Goal: Task Accomplishment & Management: Use online tool/utility

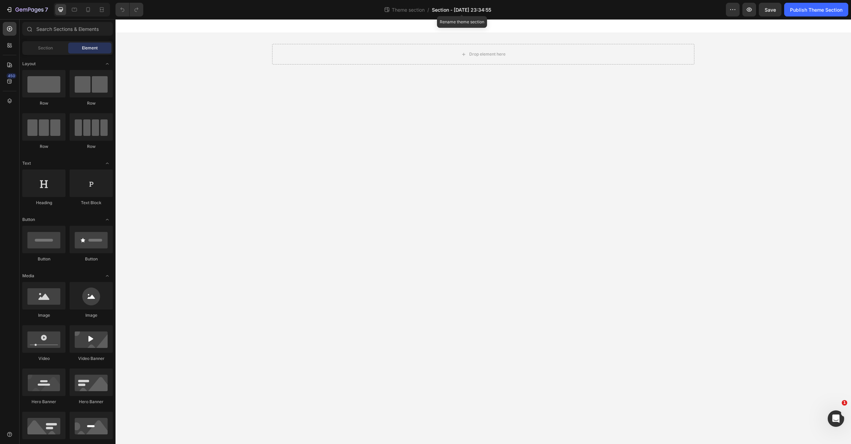
click at [469, 9] on span "Section - Sep 28 23:34:55" at bounding box center [461, 9] width 59 height 7
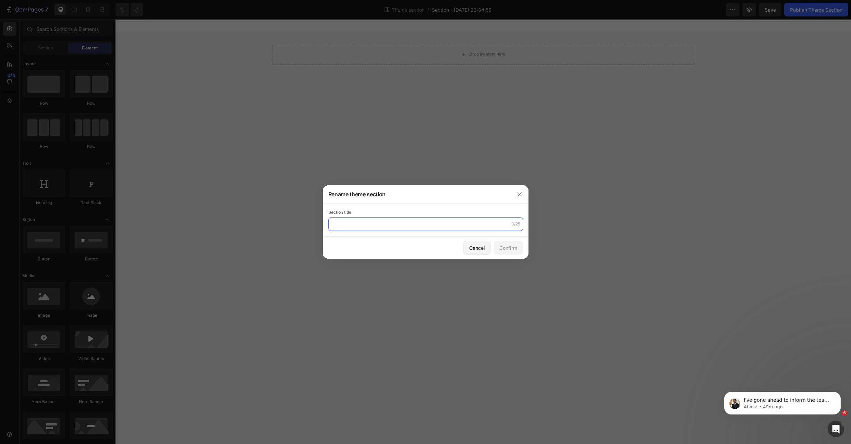
click at [373, 221] on input "text" at bounding box center [425, 224] width 195 height 14
type input "Custom"
type input "ơ"
type input "[GPs] Custom Section"
click at [516, 252] on button "Confirm" at bounding box center [508, 248] width 29 height 14
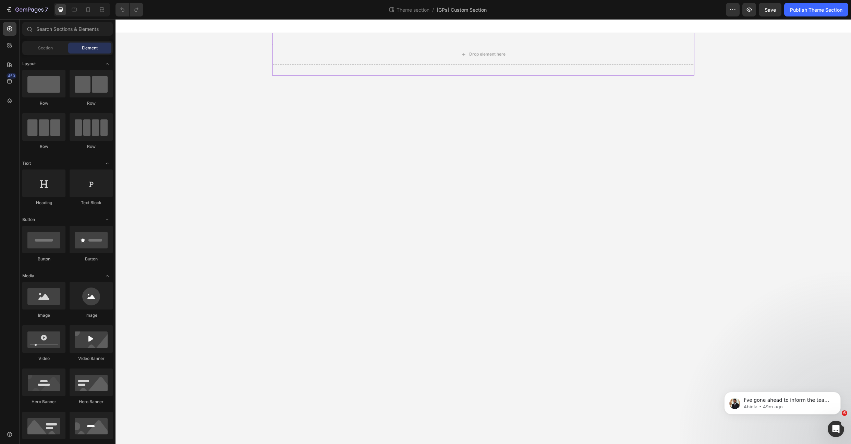
click at [284, 40] on div "Drop element here" at bounding box center [483, 54] width 422 height 43
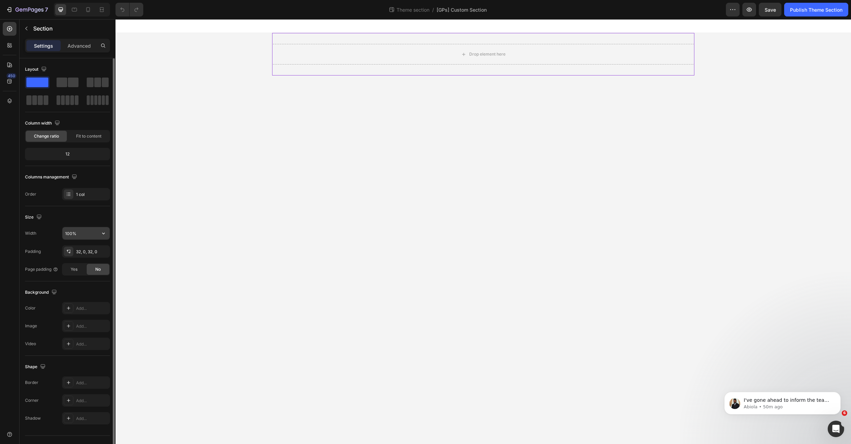
click at [86, 230] on input "100%" at bounding box center [85, 233] width 47 height 12
click at [108, 236] on button "button" at bounding box center [103, 233] width 12 height 12
click at [79, 267] on div "Default 1200px" at bounding box center [79, 263] width 56 height 13
click at [106, 232] on icon "button" at bounding box center [103, 233] width 7 height 7
click at [87, 249] on p "Full 100%" at bounding box center [84, 251] width 39 height 6
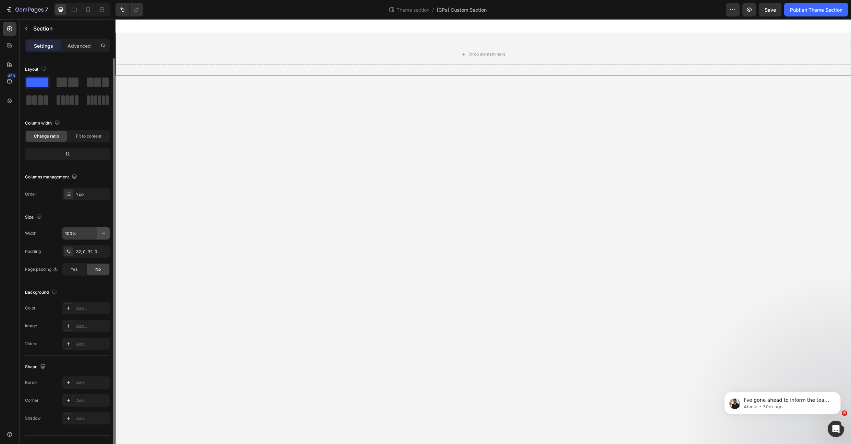
click at [100, 234] on icon "button" at bounding box center [103, 233] width 7 height 7
click at [73, 264] on span "Default" at bounding box center [72, 264] width 14 height 6
type input "1200"
click at [103, 251] on icon "button" at bounding box center [102, 251] width 3 height 3
click at [84, 215] on div "Size" at bounding box center [67, 217] width 85 height 11
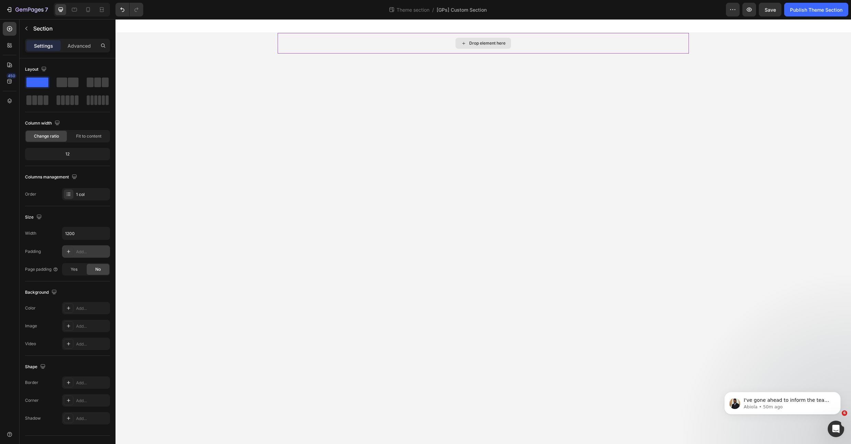
click at [462, 46] on div "Drop element here" at bounding box center [484, 43] width 56 height 11
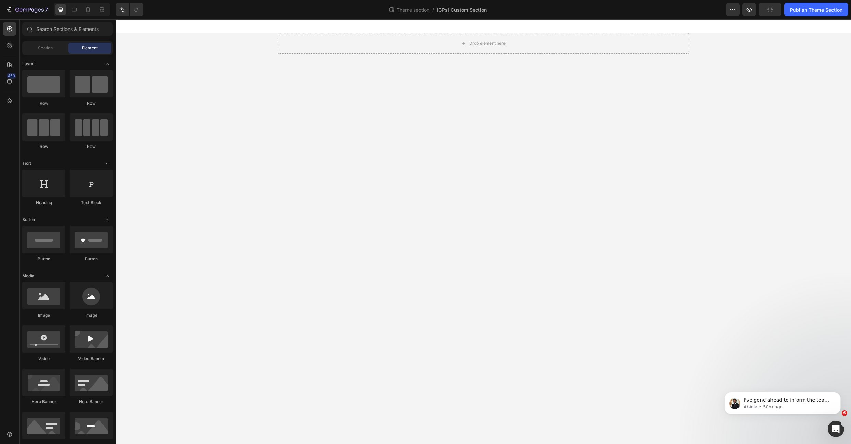
click at [399, 102] on body "Drop element here Root Drag & drop element from sidebar or Explore Library Add …" at bounding box center [484, 231] width 736 height 424
click at [349, 65] on div "Drop element here" at bounding box center [483, 54] width 411 height 43
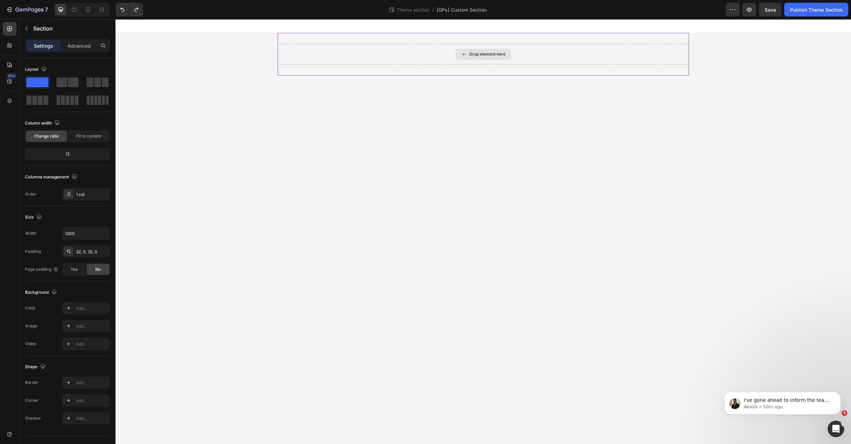
drag, startPoint x: 222, startPoint y: 99, endPoint x: 409, endPoint y: 50, distance: 193.5
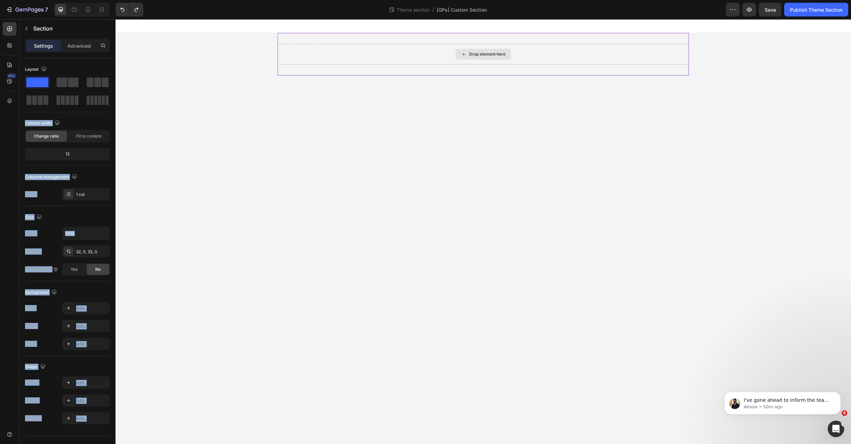
drag, startPoint x: 215, startPoint y: 104, endPoint x: 325, endPoint y: 51, distance: 121.8
click at [97, 84] on span at bounding box center [97, 82] width 7 height 10
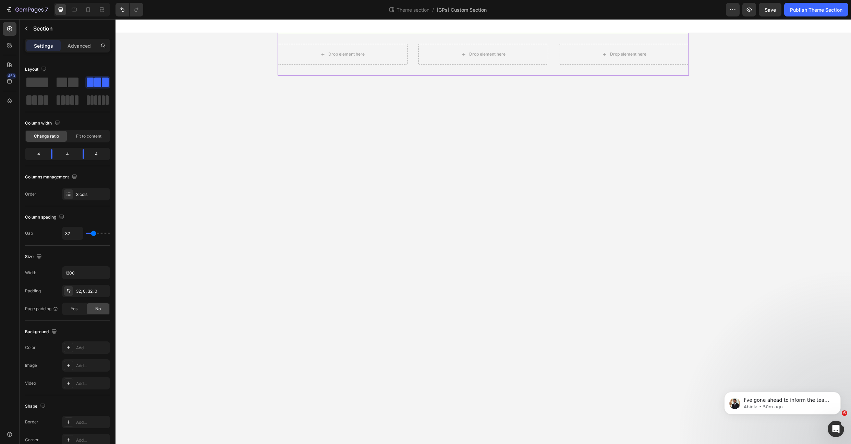
click at [392, 72] on div "Drop element here Drop element here Drop element here" at bounding box center [483, 54] width 411 height 43
click at [307, 56] on div "Drop element here" at bounding box center [343, 54] width 130 height 21
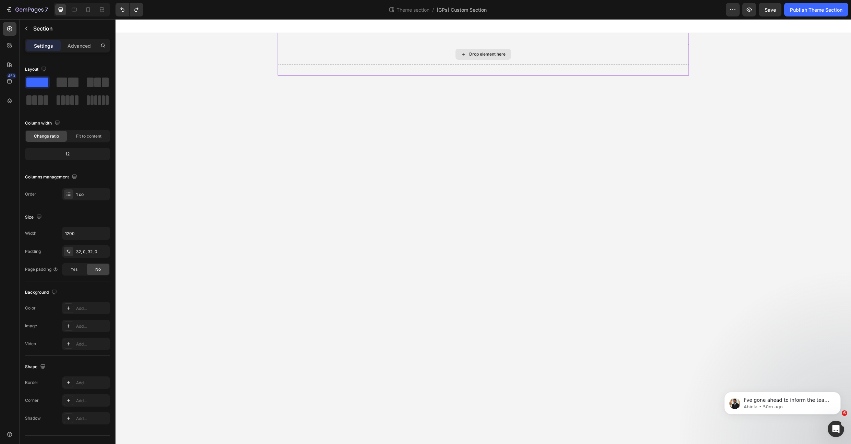
click at [349, 55] on div "Drop element here" at bounding box center [483, 54] width 411 height 21
click at [93, 86] on span at bounding box center [90, 82] width 7 height 10
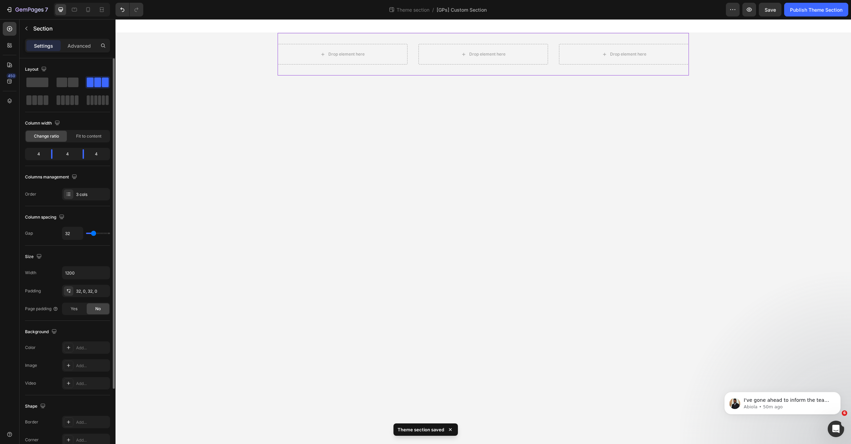
type input "14"
type input "0"
drag, startPoint x: 93, startPoint y: 235, endPoint x: 26, endPoint y: 244, distance: 67.5
type input "0"
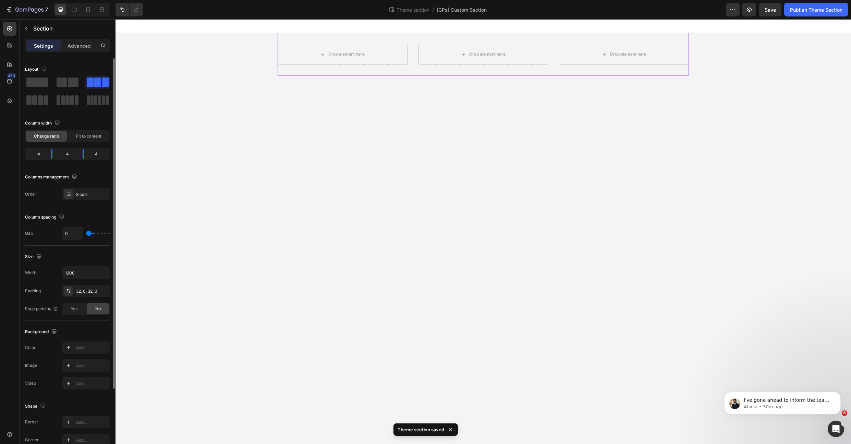
click at [86, 234] on input "range" at bounding box center [98, 232] width 24 height 1
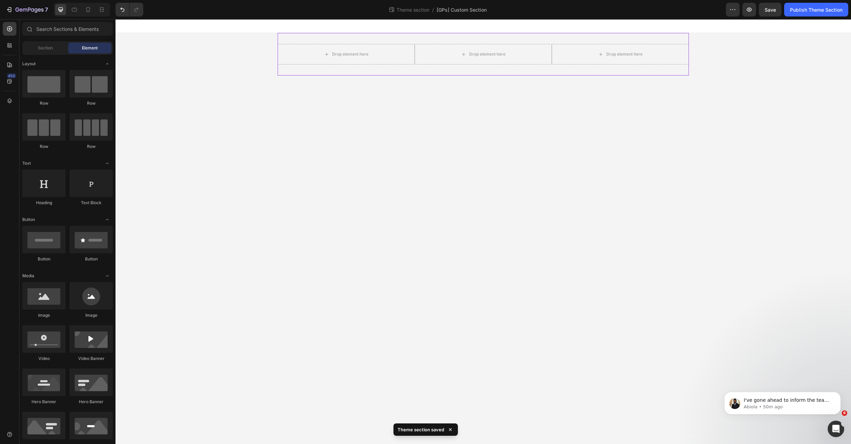
click at [119, 201] on body "Drop element here Drop element here Drop element here Root Drag & drop element …" at bounding box center [484, 231] width 736 height 424
click at [763, 9] on button "Save" at bounding box center [770, 10] width 23 height 14
drag, startPoint x: 91, startPoint y: 169, endPoint x: 38, endPoint y: 136, distance: 62.4
drag, startPoint x: 40, startPoint y: 91, endPoint x: 59, endPoint y: 116, distance: 31.1
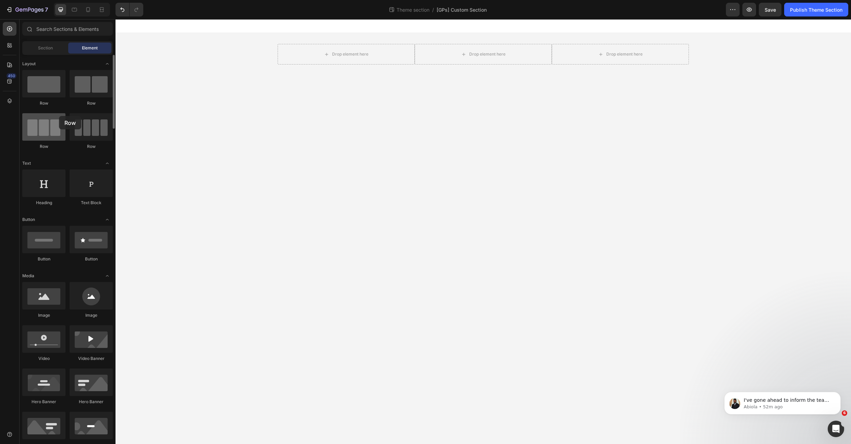
click at [59, 116] on div "Row Row Row Row" at bounding box center [67, 113] width 91 height 86
click at [74, 26] on input "text" at bounding box center [67, 29] width 91 height 14
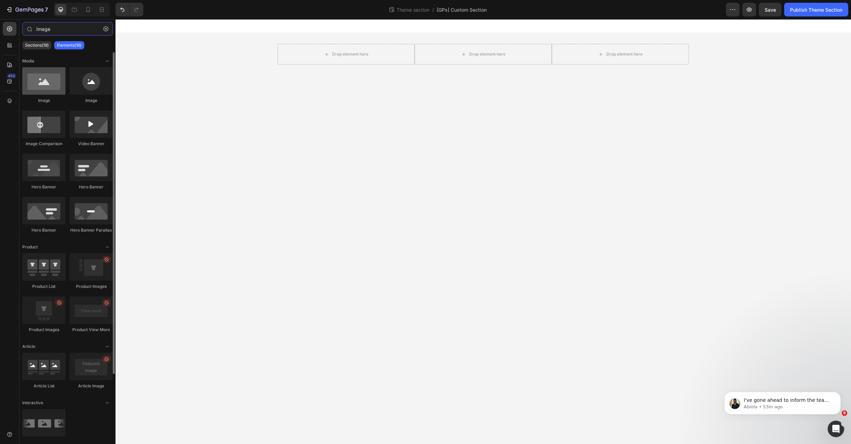
type input "Image"
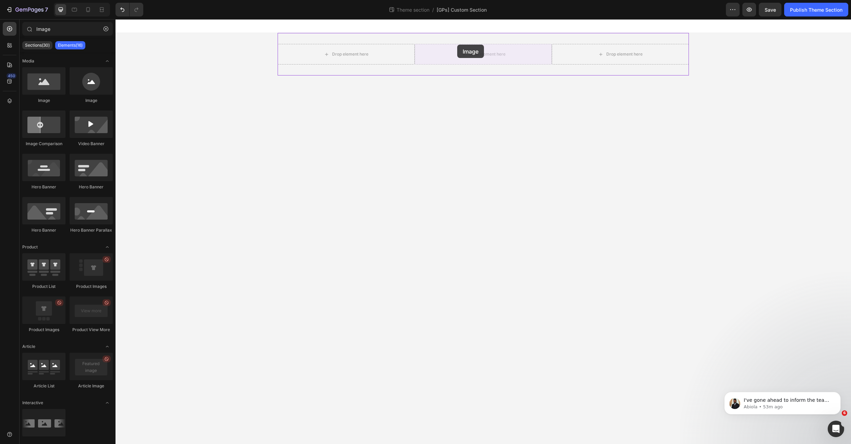
drag, startPoint x: 158, startPoint y: 99, endPoint x: 457, endPoint y: 45, distance: 304.0
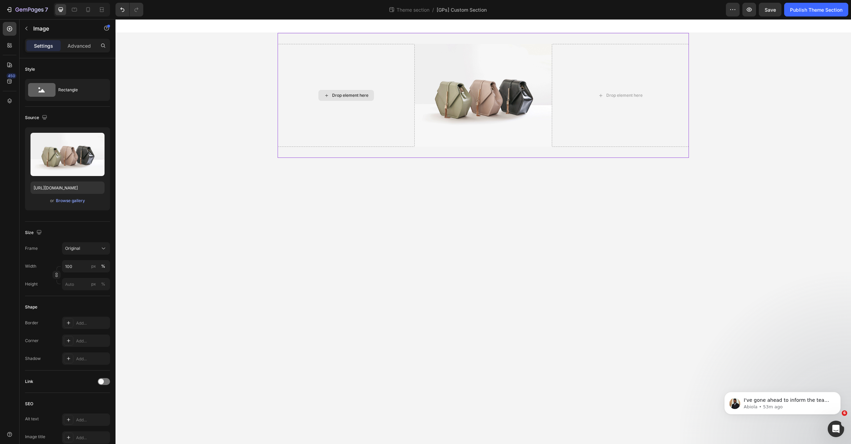
click at [324, 70] on div "Drop element here" at bounding box center [346, 95] width 137 height 103
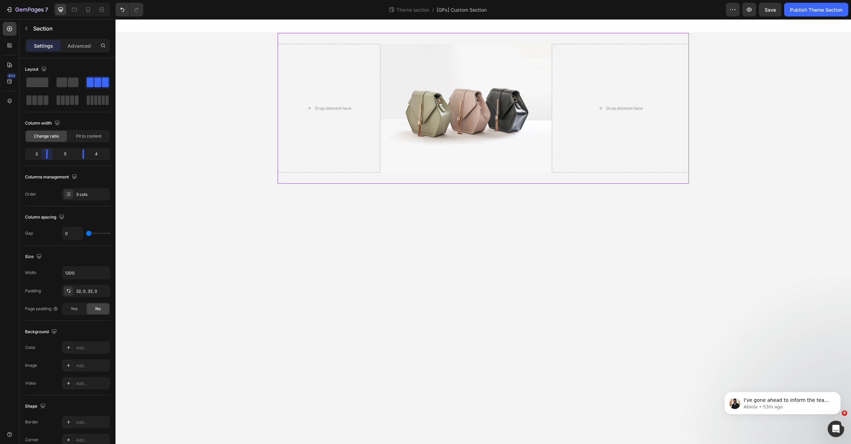
drag, startPoint x: 51, startPoint y: 153, endPoint x: 48, endPoint y: 157, distance: 5.9
click at [48, 0] on body "7 Theme section / [GPs] Custom Section Preview Save Publish Theme Section 450 I…" at bounding box center [425, 0] width 851 height 0
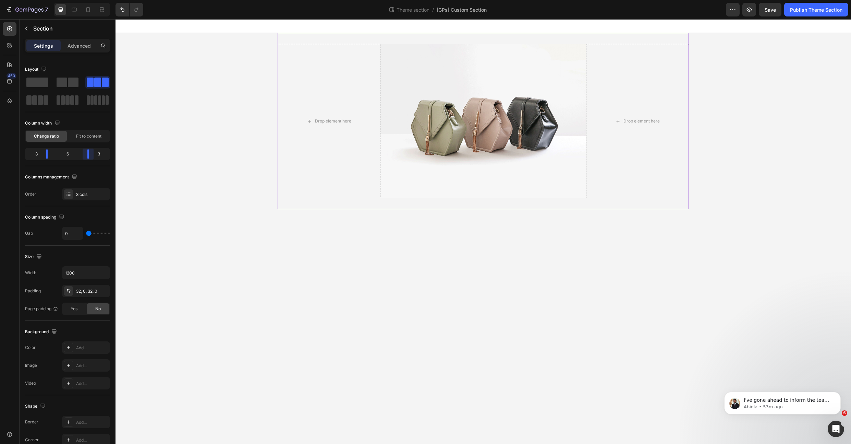
drag, startPoint x: 83, startPoint y: 157, endPoint x: 88, endPoint y: 156, distance: 5.5
click at [88, 0] on body "7 Theme section / [GPs] Custom Section Preview Save Publish Theme Section 450 I…" at bounding box center [425, 0] width 851 height 0
click at [16, 29] on div "450" at bounding box center [10, 231] width 20 height 424
click at [13, 29] on div at bounding box center [10, 29] width 14 height 14
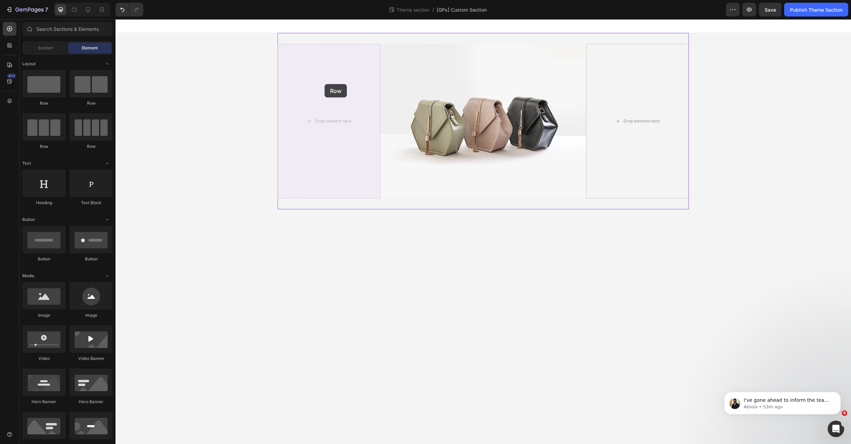
drag, startPoint x: 160, startPoint y: 103, endPoint x: 359, endPoint y: 82, distance: 200.6
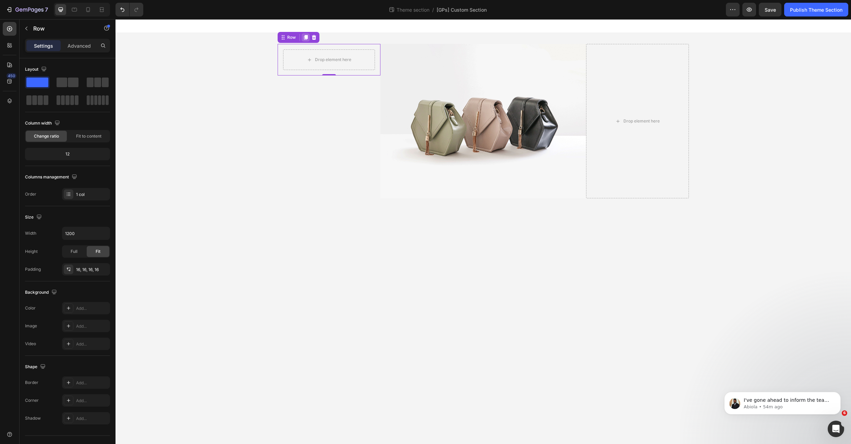
click at [305, 39] on icon at bounding box center [305, 37] width 5 height 5
click at [305, 69] on icon at bounding box center [306, 69] width 4 height 5
click at [294, 60] on div "Drop element here" at bounding box center [329, 59] width 92 height 21
click at [75, 251] on span "Full" at bounding box center [74, 251] width 7 height 6
click at [294, 148] on div "Drop element here" at bounding box center [329, 151] width 92 height 21
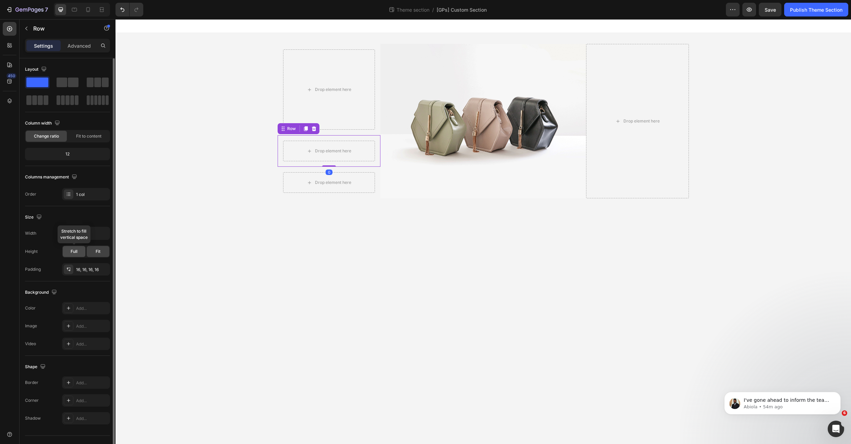
click at [74, 251] on span "Full" at bounding box center [74, 251] width 7 height 6
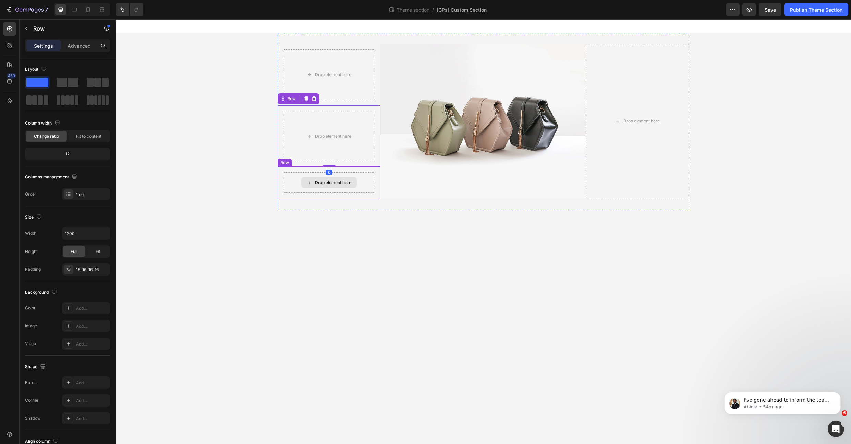
click at [288, 182] on div "Drop element here" at bounding box center [329, 182] width 92 height 21
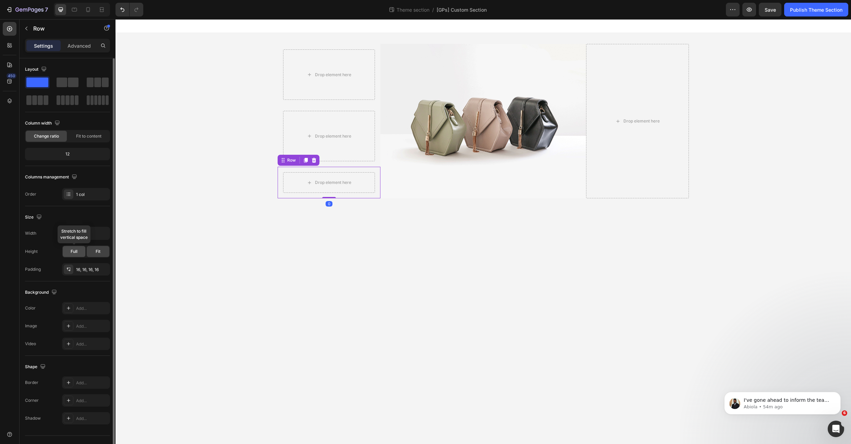
click at [71, 254] on span "Full" at bounding box center [74, 251] width 7 height 6
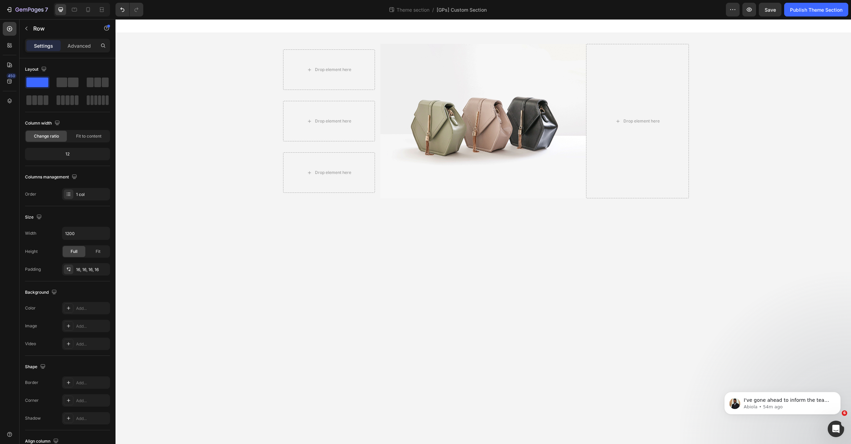
click at [471, 238] on body "Drop element here Row Drop element here Row Drop element here Row Image Drop el…" at bounding box center [484, 231] width 736 height 424
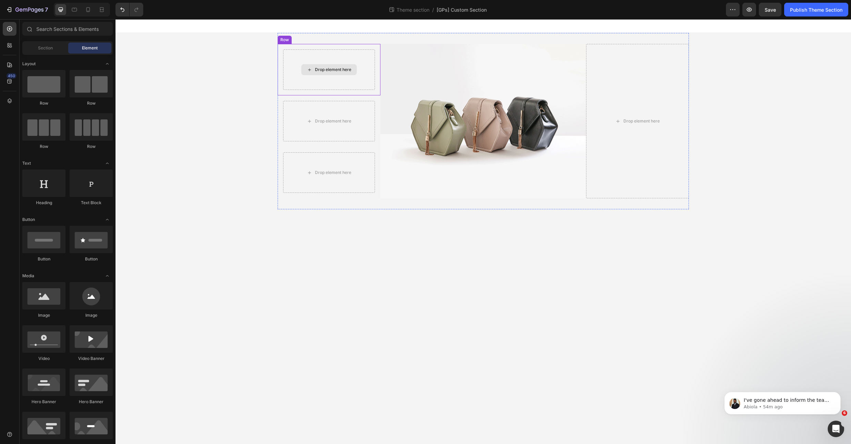
click at [343, 66] on div "Drop element here" at bounding box center [329, 69] width 56 height 11
click at [304, 81] on div "Drop element here" at bounding box center [329, 69] width 92 height 40
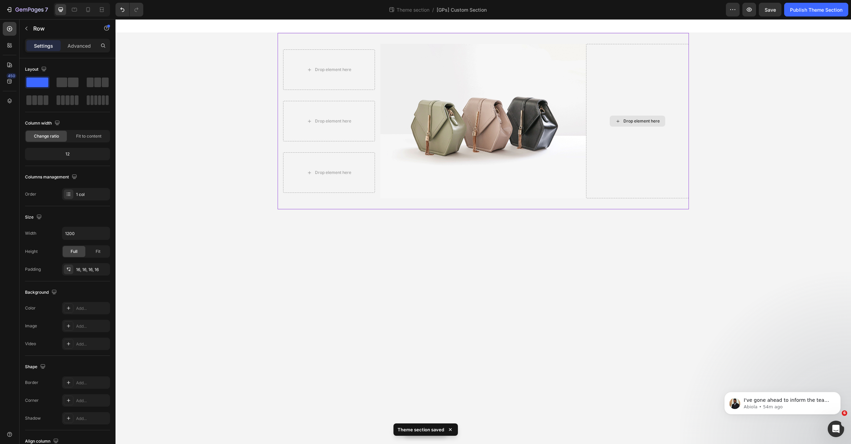
click at [633, 72] on div "Drop element here" at bounding box center [637, 121] width 103 height 154
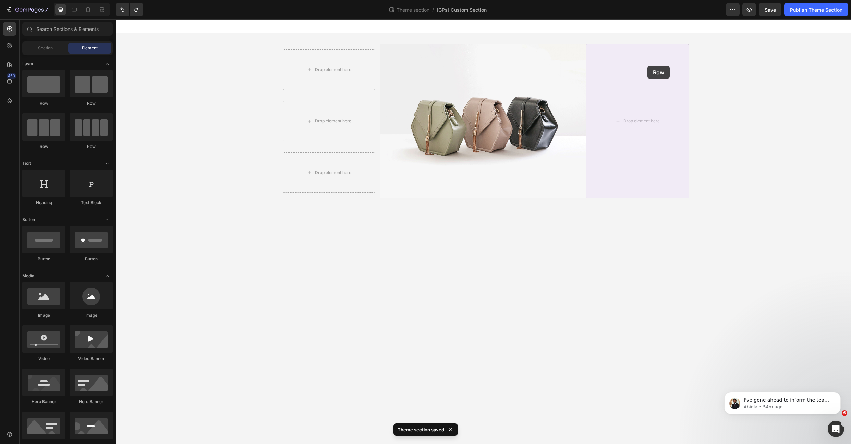
drag, startPoint x: 154, startPoint y: 110, endPoint x: 648, endPoint y: 65, distance: 495.4
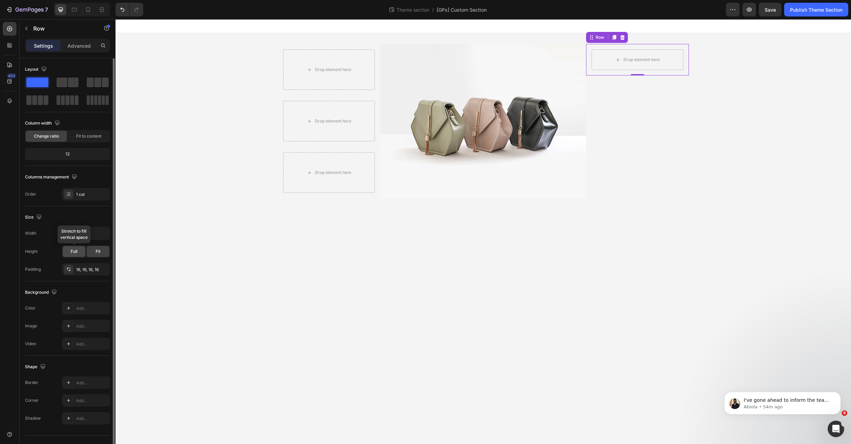
click at [73, 248] on span "Full" at bounding box center [74, 251] width 7 height 6
click at [612, 38] on icon at bounding box center [614, 37] width 5 height 5
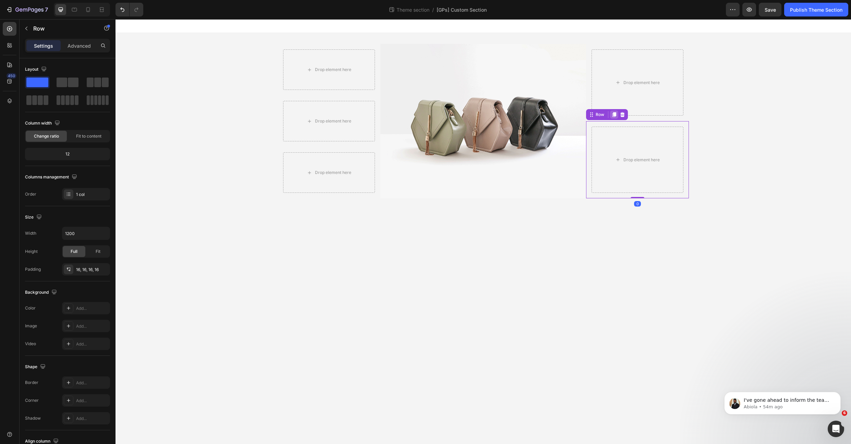
click at [614, 112] on icon at bounding box center [615, 114] width 4 height 5
click at [289, 62] on div "Drop element here" at bounding box center [329, 69] width 92 height 40
click at [292, 42] on div "Row" at bounding box center [299, 37] width 42 height 11
click at [293, 40] on div "Row" at bounding box center [291, 37] width 11 height 6
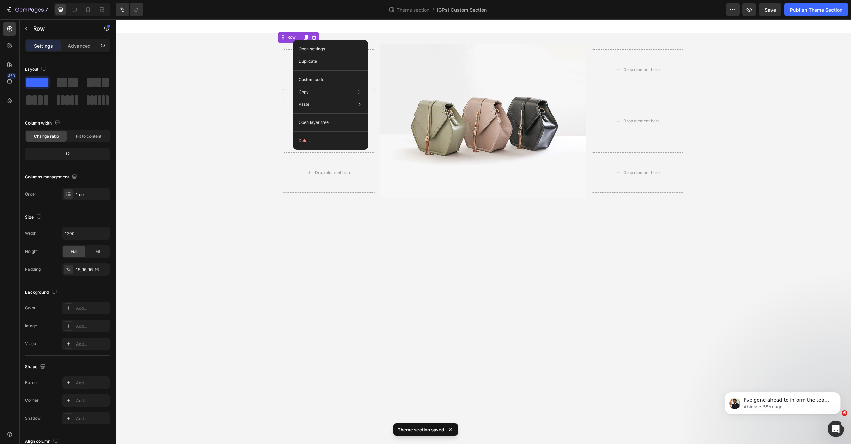
click at [229, 67] on div "Drop element here Row 0 Drop element here Row Drop element here Row Image Drop …" at bounding box center [484, 121] width 736 height 176
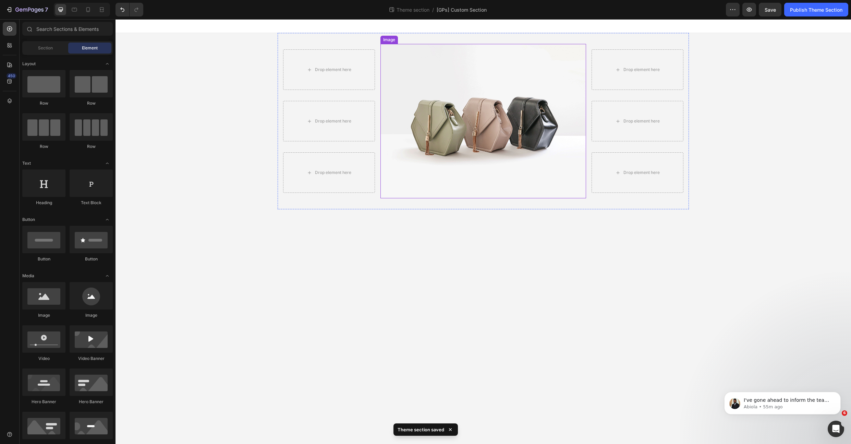
click at [465, 75] on img at bounding box center [484, 121] width 206 height 154
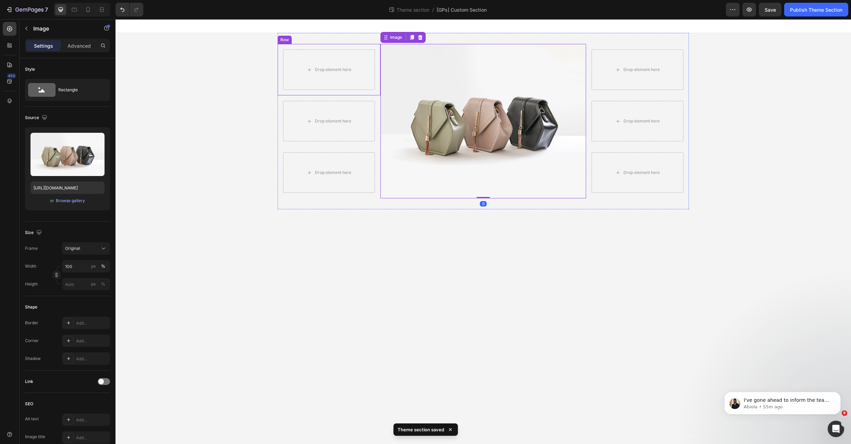
click at [370, 48] on div "Drop element here Row" at bounding box center [329, 69] width 103 height 51
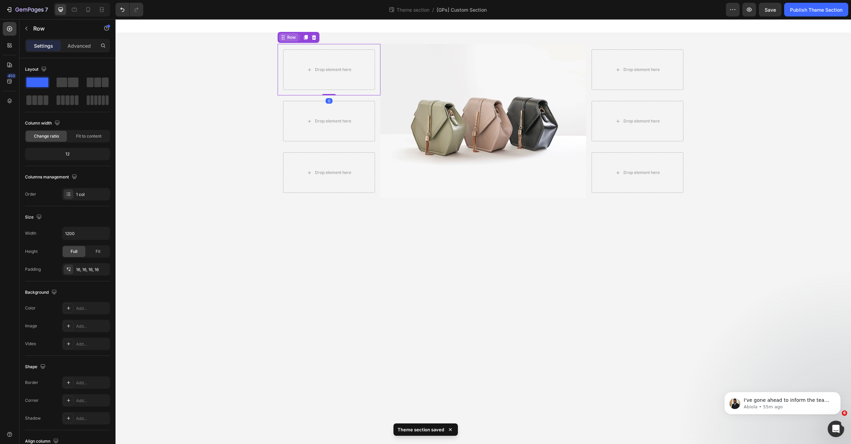
click at [287, 36] on div "Row" at bounding box center [291, 37] width 11 height 6
click at [431, 60] on img at bounding box center [484, 121] width 206 height 154
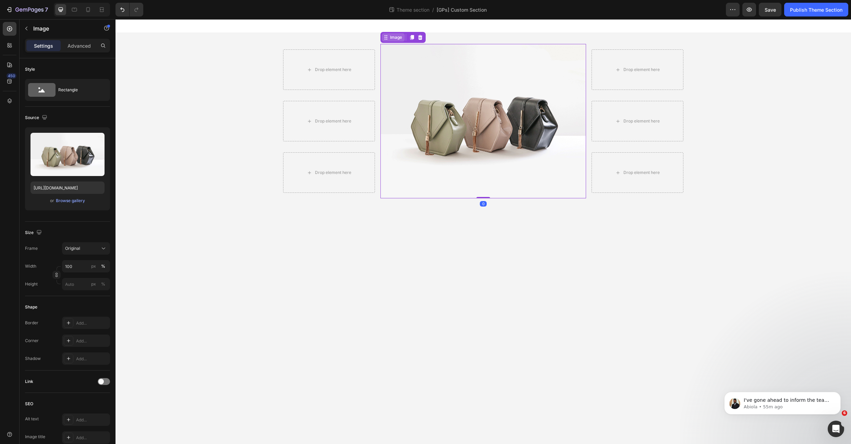
click at [394, 34] on div "Image" at bounding box center [396, 37] width 15 height 6
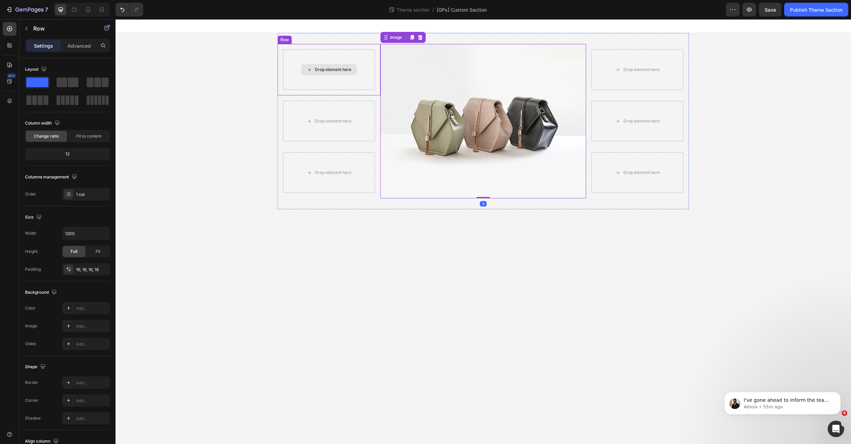
click at [340, 48] on div "Drop element here Row" at bounding box center [329, 69] width 103 height 51
click at [295, 112] on div "Drop element here" at bounding box center [329, 121] width 92 height 40
click at [10, 31] on icon at bounding box center [9, 28] width 5 height 5
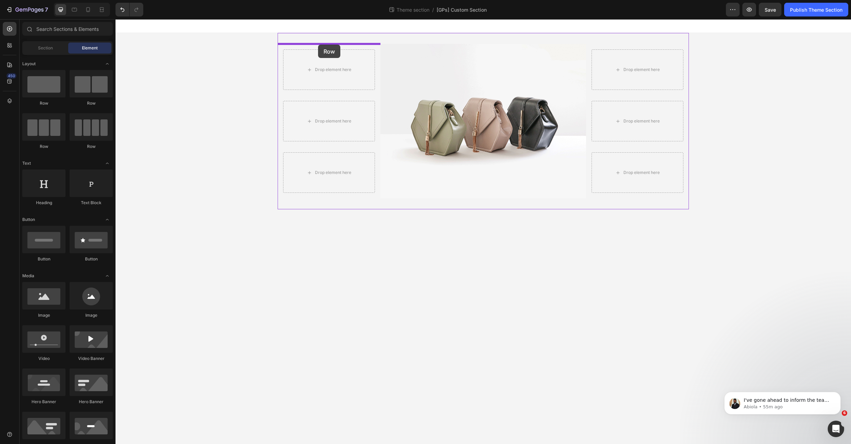
drag, startPoint x: 225, startPoint y: 101, endPoint x: 318, endPoint y: 45, distance: 109.3
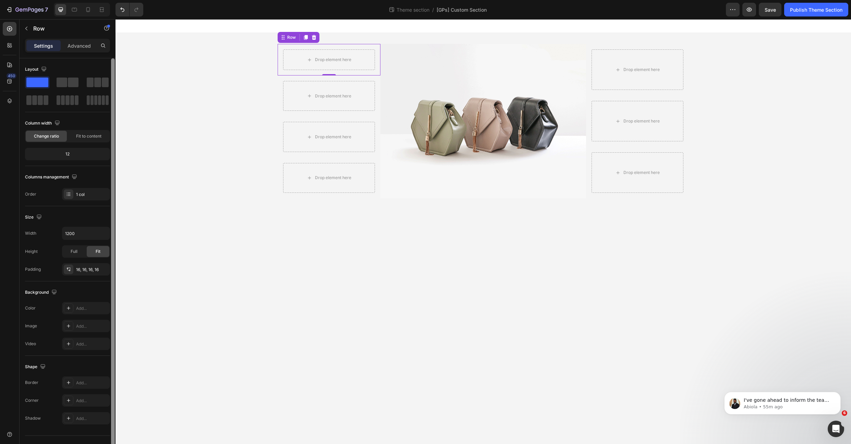
click at [0, 0] on icon "button" at bounding box center [0, 0] width 0 height 0
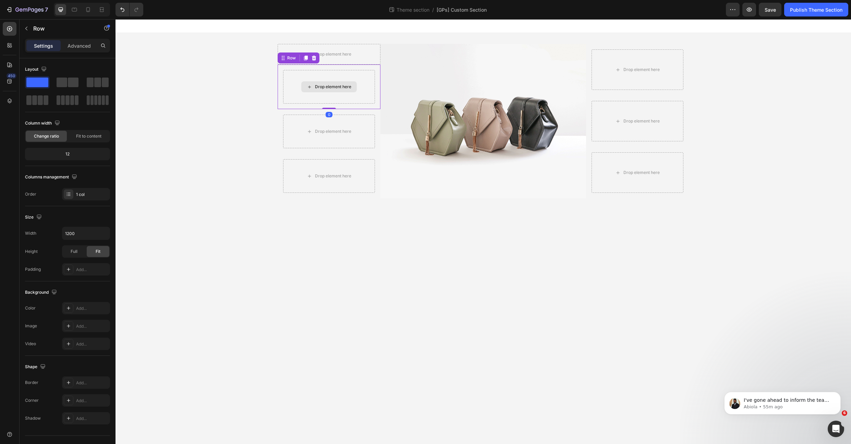
click at [293, 83] on div "Drop element here" at bounding box center [329, 87] width 92 height 34
drag, startPoint x: 280, startPoint y: 59, endPoint x: 288, endPoint y: 52, distance: 10.2
click at [288, 95] on div "Drop element here" at bounding box center [329, 106] width 92 height 50
drag, startPoint x: 287, startPoint y: 64, endPoint x: 308, endPoint y: 73, distance: 22.0
click at [289, 71] on div "Row" at bounding box center [291, 69] width 11 height 6
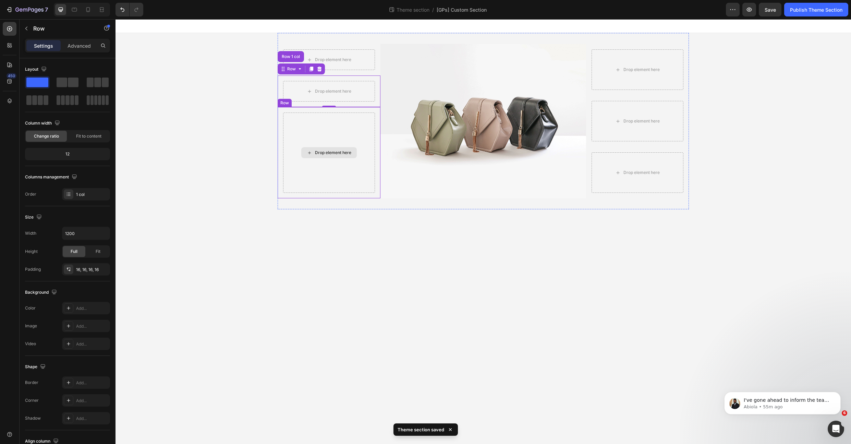
click at [291, 127] on div "Drop element here" at bounding box center [329, 152] width 92 height 80
drag, startPoint x: 290, startPoint y: 101, endPoint x: 302, endPoint y: 95, distance: 13.8
click at [293, 124] on div "Drop element here" at bounding box center [329, 152] width 92 height 80
click at [310, 81] on div "Drop element here" at bounding box center [329, 91] width 92 height 21
click at [300, 132] on div "Drop element here" at bounding box center [329, 152] width 92 height 80
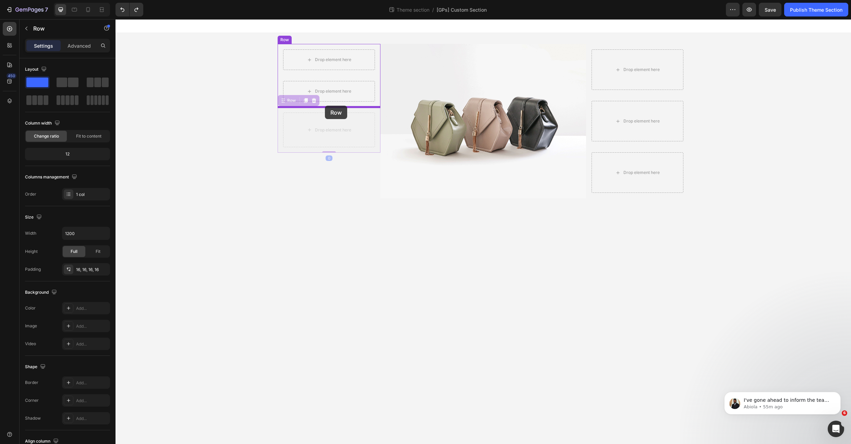
drag, startPoint x: 283, startPoint y: 101, endPoint x: 325, endPoint y: 106, distance: 42.4
click at [299, 61] on div "Drop element here" at bounding box center [329, 59] width 92 height 21
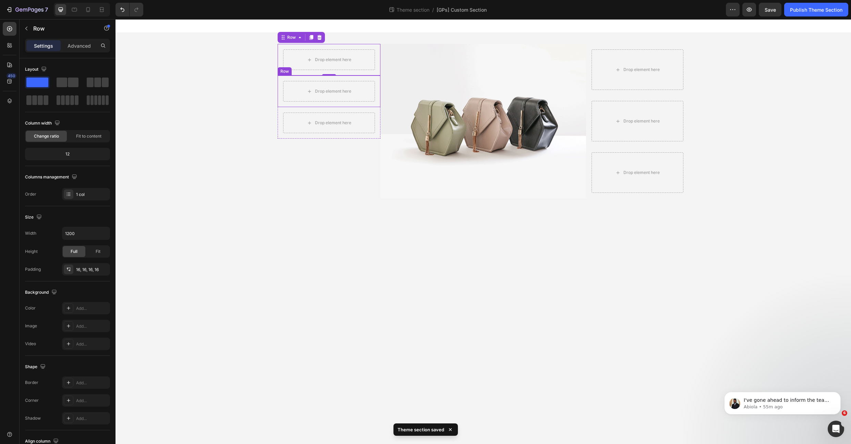
click at [278, 78] on div "Drop element here Row" at bounding box center [329, 91] width 103 height 32
click at [293, 68] on div "Row" at bounding box center [291, 69] width 11 height 6
click at [292, 62] on div "Row 1 col" at bounding box center [291, 56] width 26 height 11
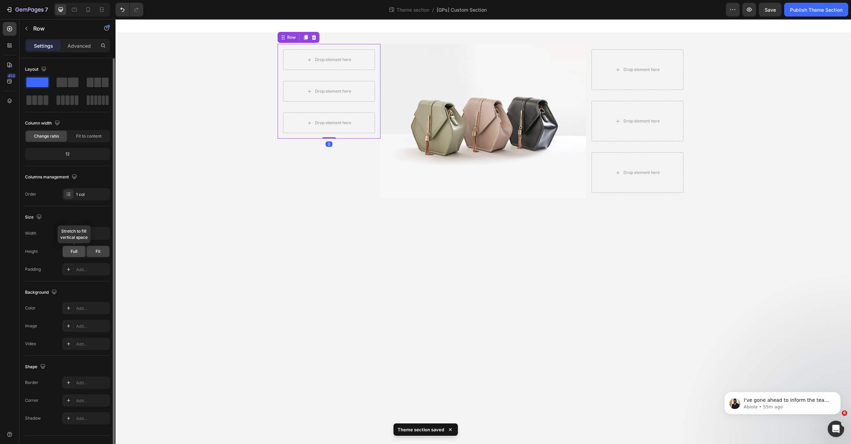
click at [72, 251] on span "Full" at bounding box center [74, 251] width 7 height 6
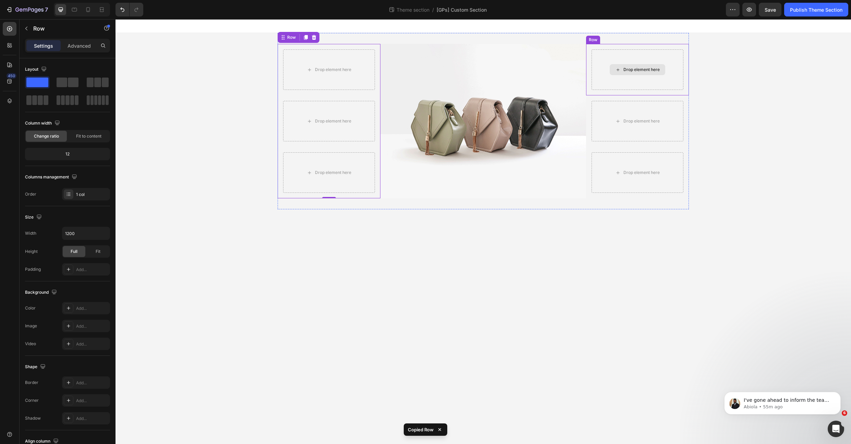
click at [635, 69] on div "Drop element here" at bounding box center [642, 69] width 36 height 5
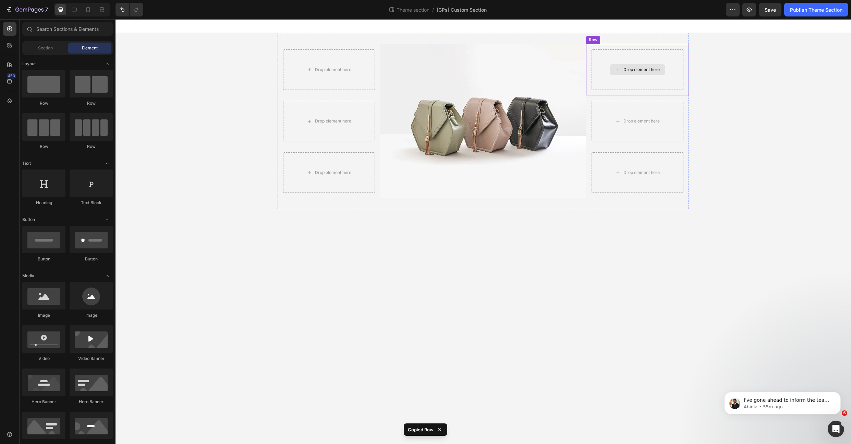
click at [606, 61] on div "Drop element here" at bounding box center [638, 69] width 92 height 40
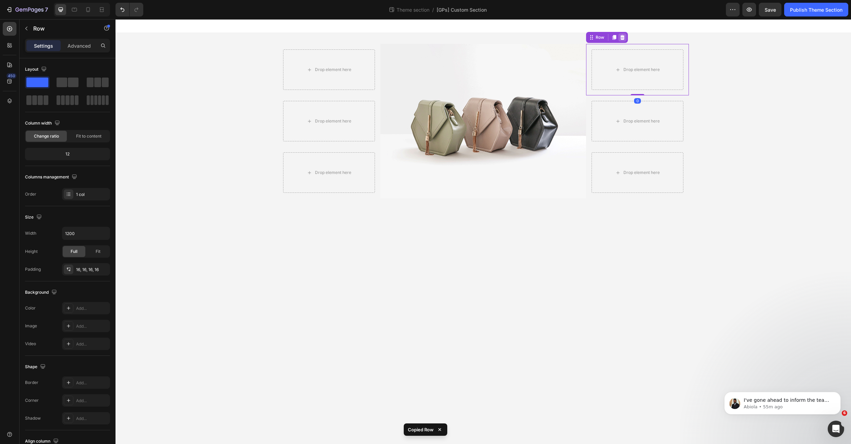
click at [621, 36] on icon at bounding box center [623, 37] width 4 height 5
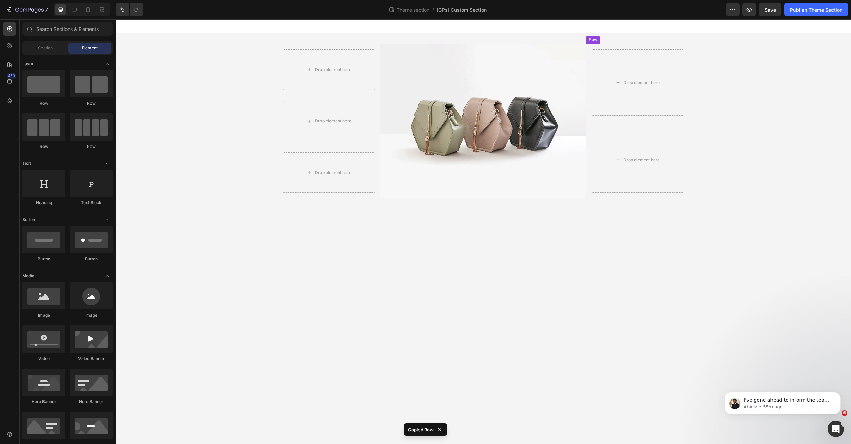
click at [600, 61] on div "Drop element here" at bounding box center [638, 82] width 92 height 66
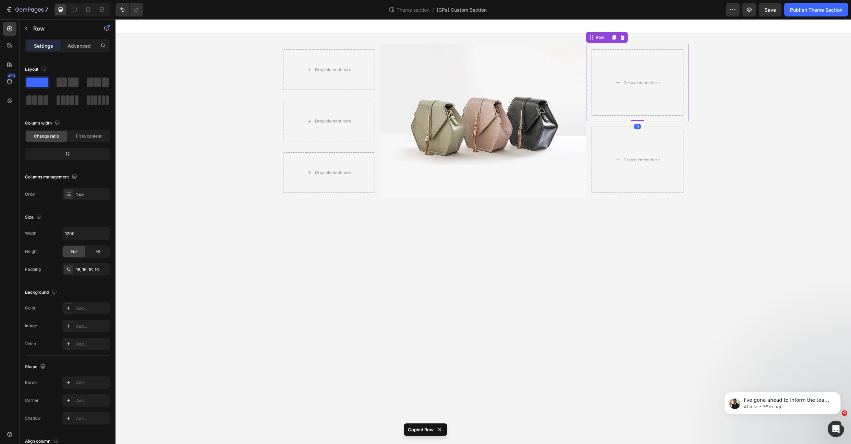
click at [620, 38] on icon at bounding box center [622, 37] width 5 height 5
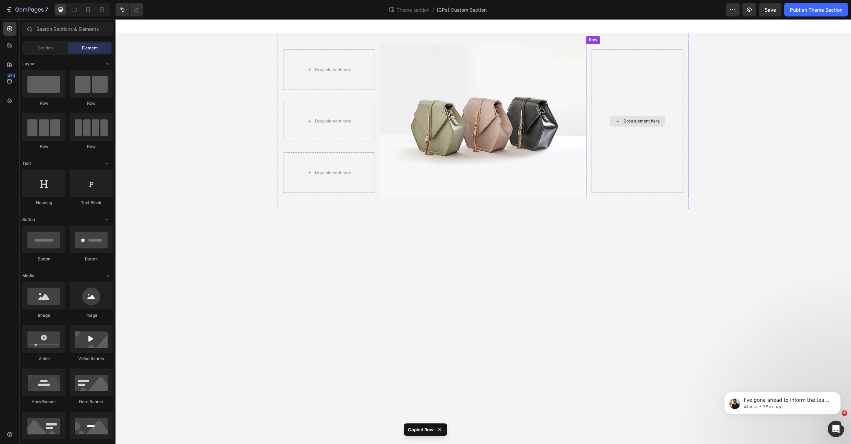
click at [607, 67] on div "Drop element here" at bounding box center [638, 120] width 92 height 143
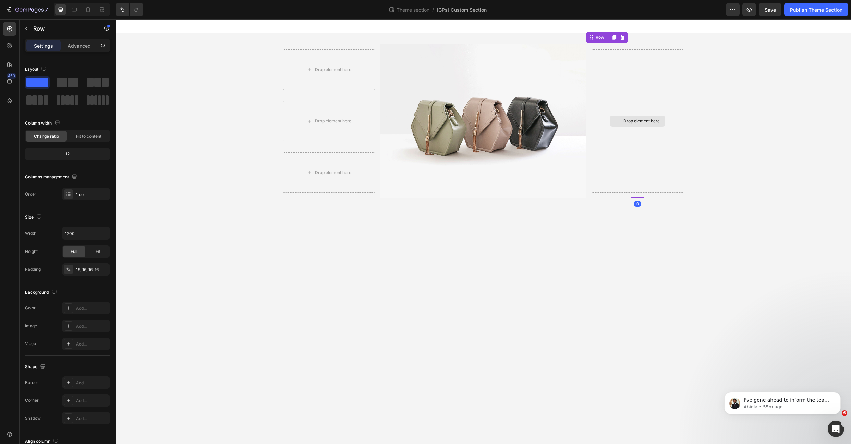
click at [615, 79] on div "Drop element here" at bounding box center [638, 120] width 92 height 143
click at [602, 53] on div "Drop element here" at bounding box center [638, 73] width 92 height 49
click at [621, 39] on icon at bounding box center [623, 37] width 4 height 5
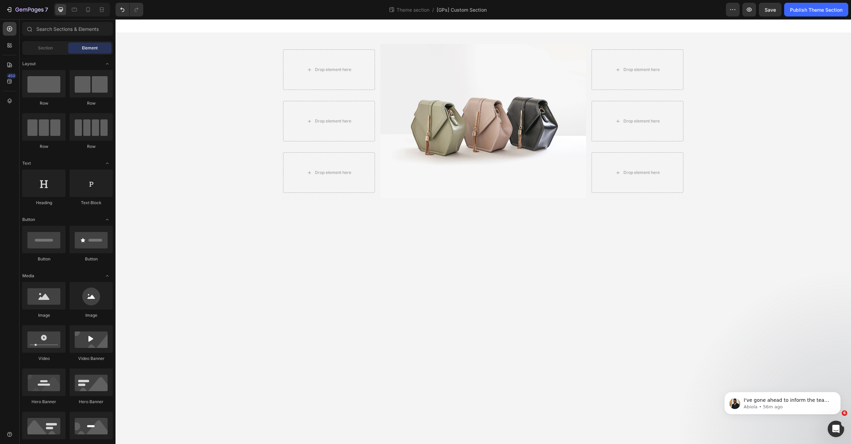
click at [242, 69] on div "Drop element here Row Drop element here Row Drop element here Row Row Image Dro…" at bounding box center [484, 121] width 736 height 176
click at [264, 228] on body "Drop element here Row Drop element here Row Drop element here Row Row Image Dro…" at bounding box center [484, 231] width 736 height 424
click at [395, 255] on body "Drop element here Row Drop element here Row Drop element here Row Row Image Dro…" at bounding box center [484, 231] width 736 height 424
click at [388, 194] on img at bounding box center [484, 121] width 206 height 154
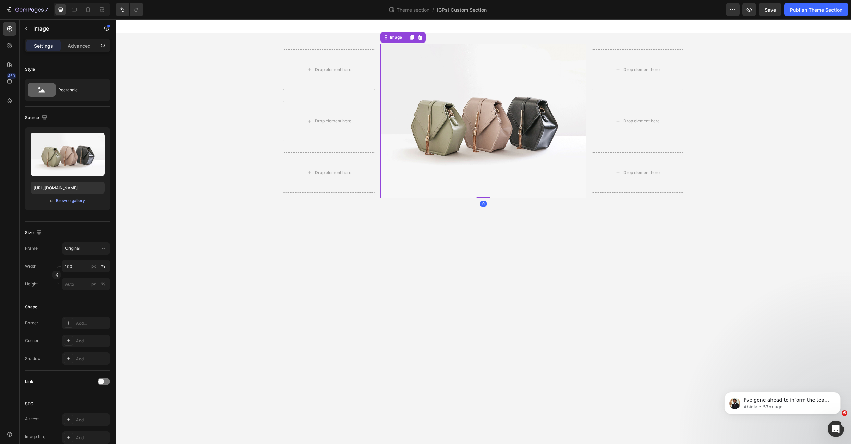
click at [378, 201] on div "Drop element here Row Drop element here Row Drop element here Row Row Image 0 D…" at bounding box center [483, 121] width 411 height 176
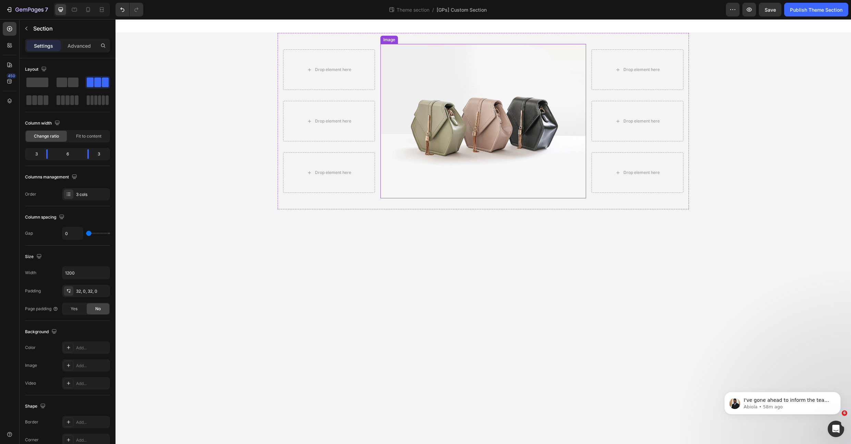
click at [430, 61] on img at bounding box center [484, 121] width 206 height 154
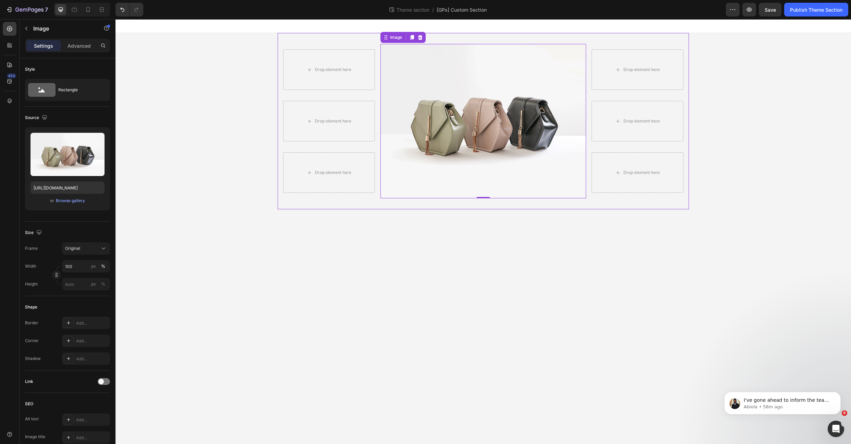
click at [374, 200] on div "Drop element here Row Drop element here Row Drop element here Row Row Image 0 D…" at bounding box center [483, 121] width 411 height 176
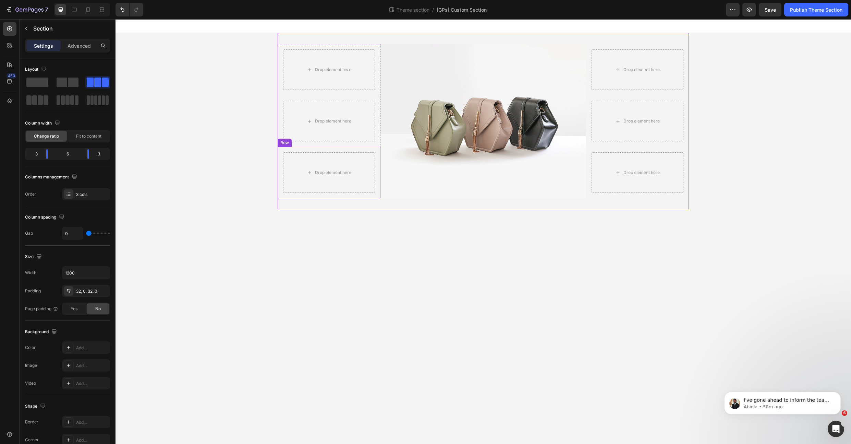
click at [379, 194] on div "Drop element here Row" at bounding box center [329, 172] width 103 height 51
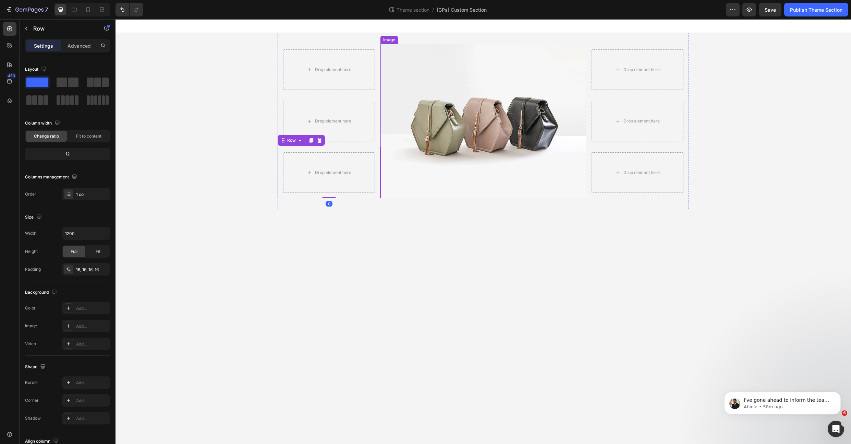
click at [391, 196] on img at bounding box center [484, 121] width 206 height 154
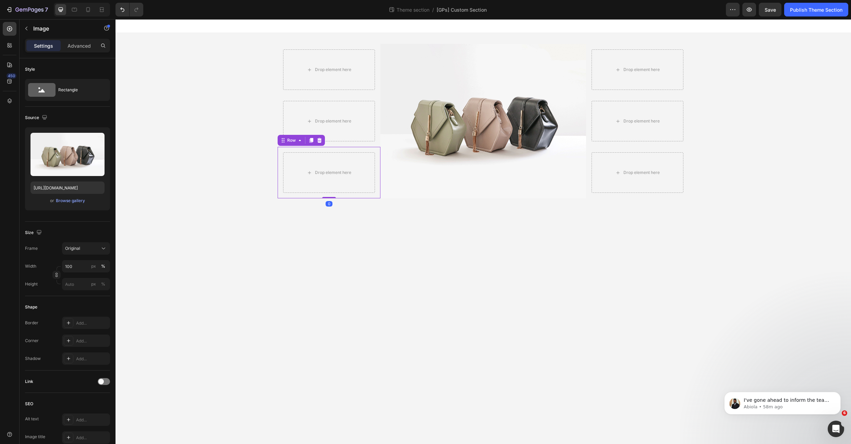
click at [373, 197] on div "Drop element here Row 0" at bounding box center [329, 172] width 103 height 51
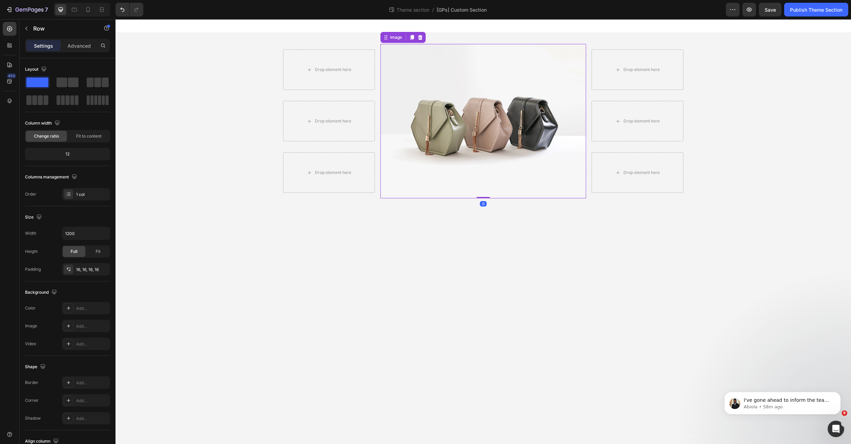
click at [400, 194] on img at bounding box center [484, 121] width 206 height 154
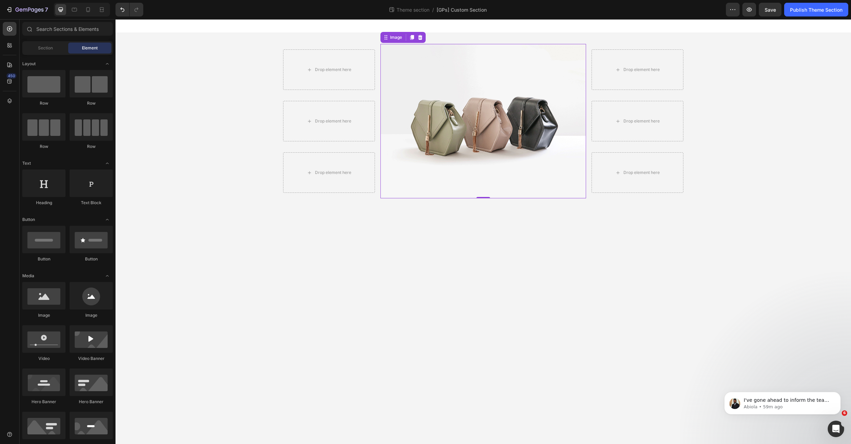
click at [273, 98] on section "Drop element here Row Drop element here Row Drop element here Row Row Image 0 D…" at bounding box center [483, 121] width 422 height 176
click at [284, 93] on div "Drop element here Row" at bounding box center [329, 69] width 103 height 51
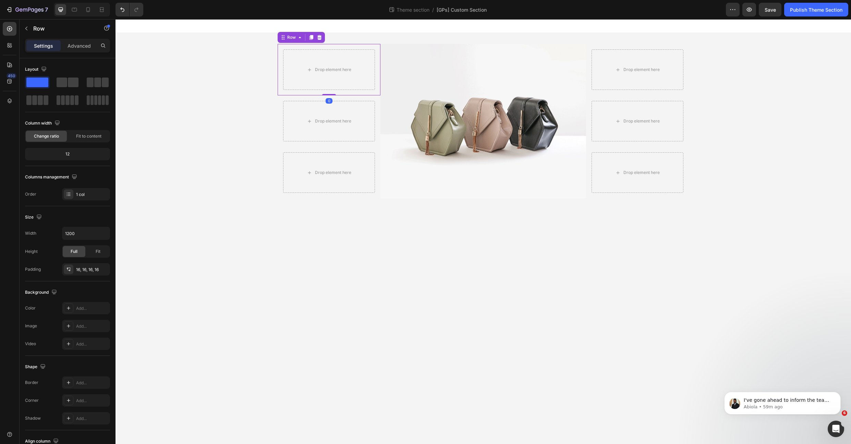
drag, startPoint x: 375, startPoint y: 92, endPoint x: 406, endPoint y: 92, distance: 31.2
click at [375, 92] on div "Drop element here Row 0" at bounding box center [329, 69] width 103 height 51
click at [416, 91] on img at bounding box center [484, 121] width 206 height 154
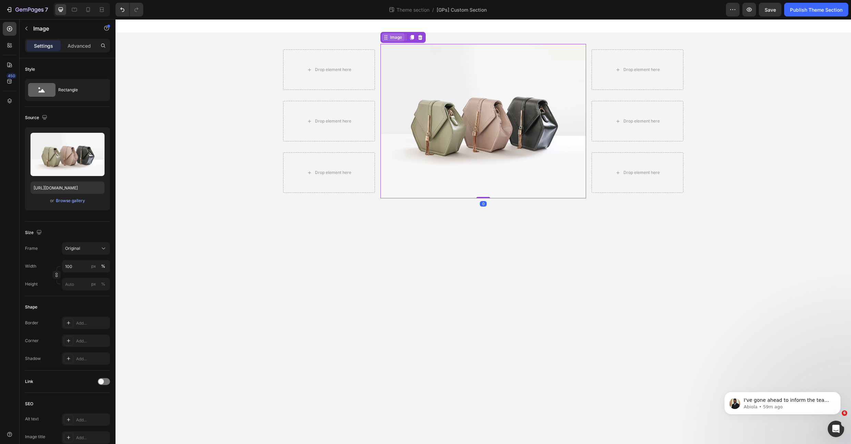
click at [400, 37] on div "Image" at bounding box center [396, 37] width 15 height 6
click at [11, 28] on icon at bounding box center [9, 28] width 7 height 7
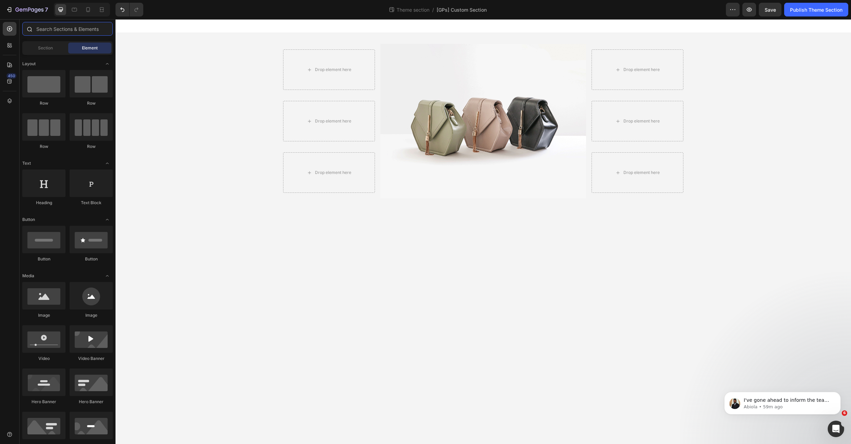
click at [58, 29] on input "text" at bounding box center [67, 29] width 91 height 14
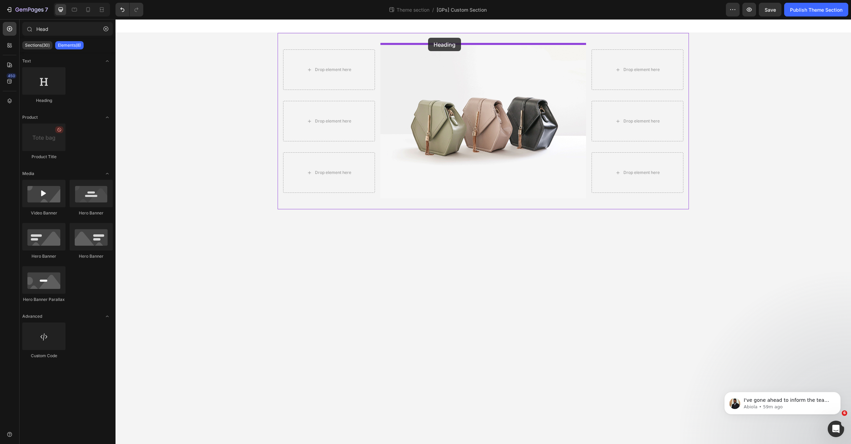
drag, startPoint x: 165, startPoint y: 101, endPoint x: 428, endPoint y: 38, distance: 271.1
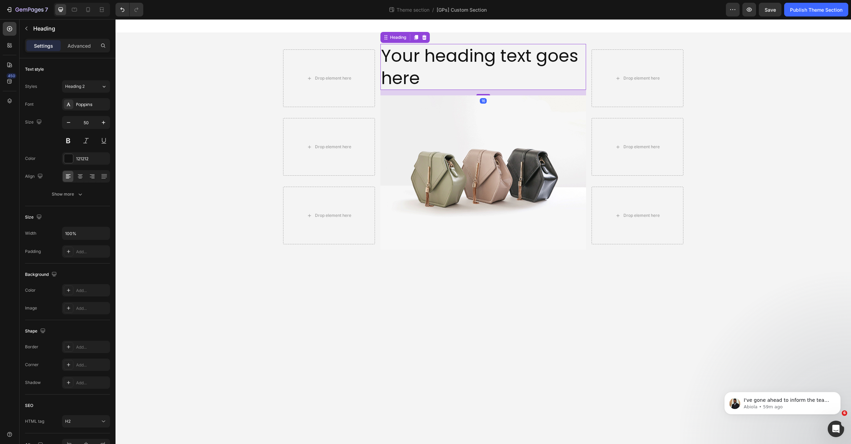
type input "Hea"
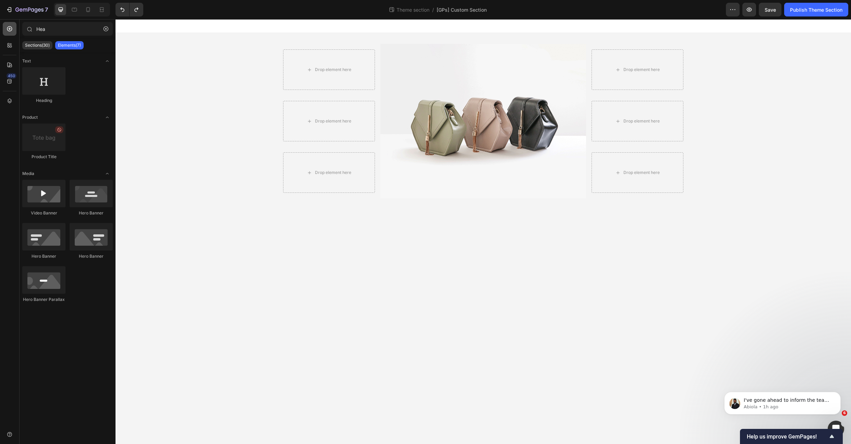
click at [13, 33] on div at bounding box center [10, 29] width 14 height 14
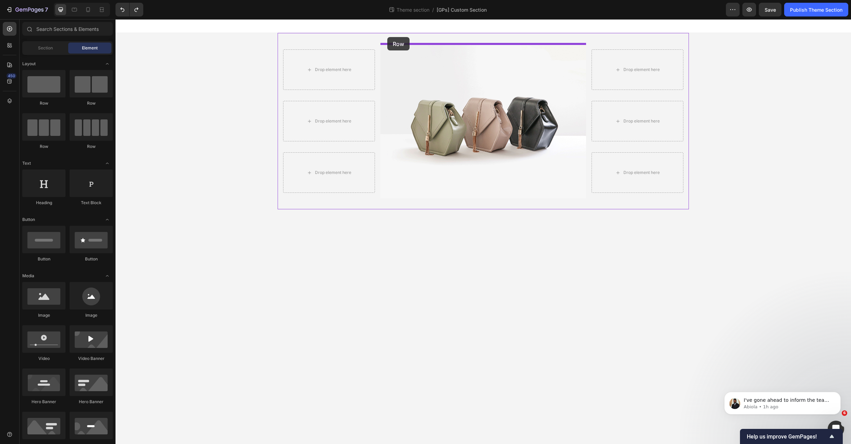
drag, startPoint x: 160, startPoint y: 111, endPoint x: 387, endPoint y: 37, distance: 239.0
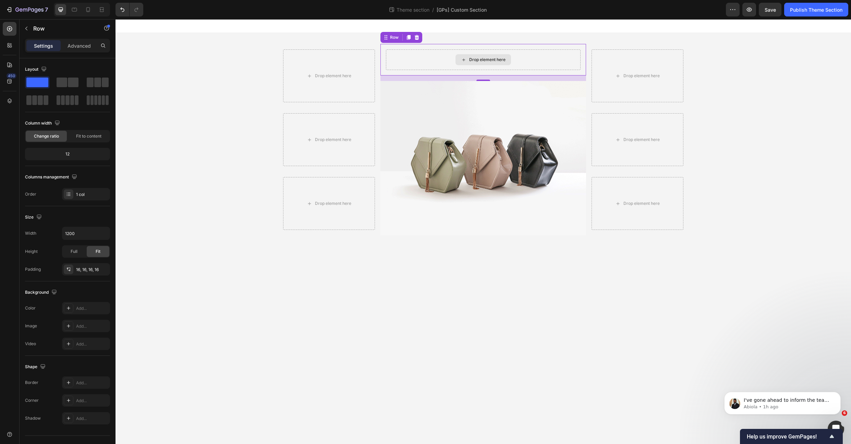
click at [419, 57] on div "Drop element here" at bounding box center [483, 59] width 195 height 21
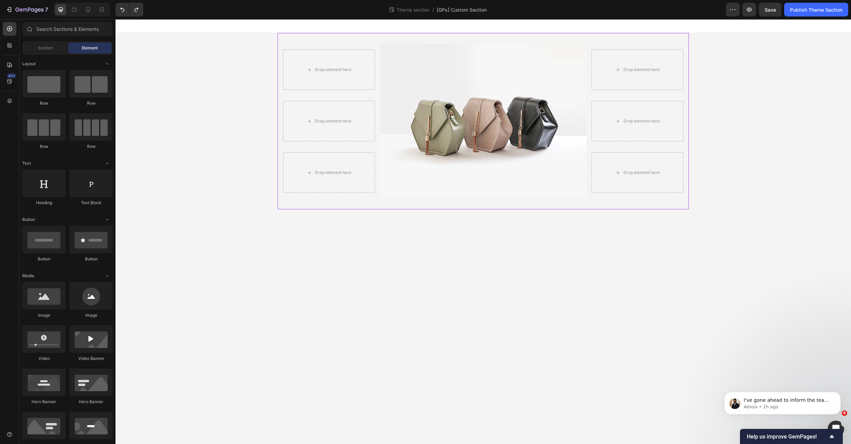
click at [370, 39] on div "Drop element here Row Drop element here Row Drop element here Row Row Image Dro…" at bounding box center [483, 121] width 411 height 176
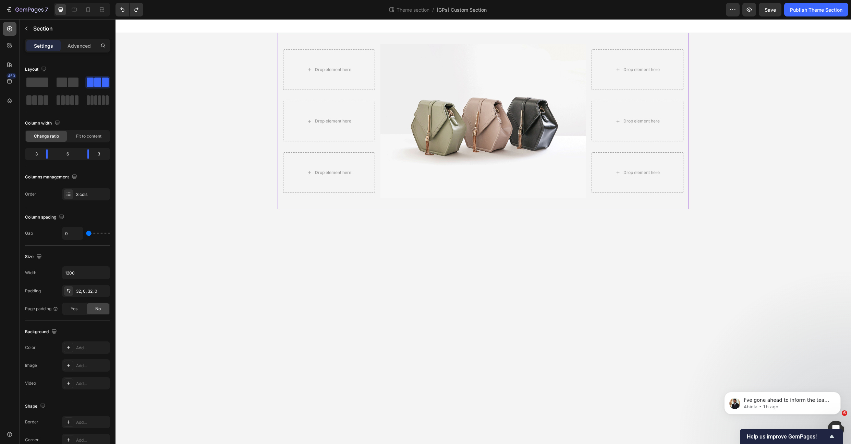
click at [11, 32] on icon at bounding box center [9, 28] width 7 height 7
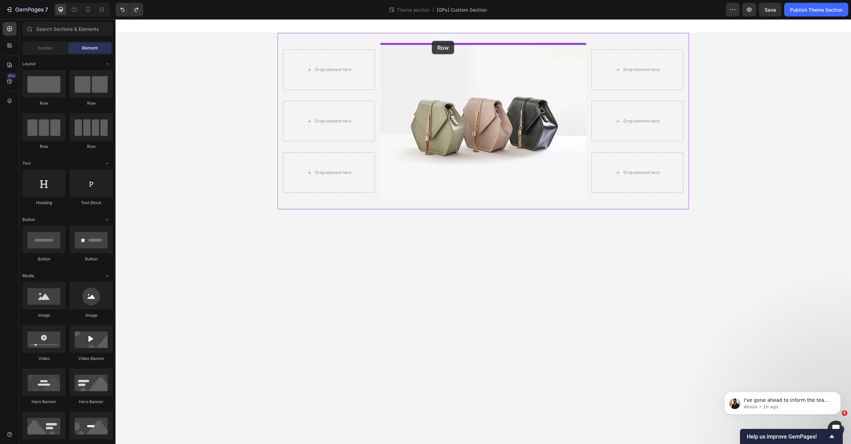
drag, startPoint x: 166, startPoint y: 103, endPoint x: 432, endPoint y: 41, distance: 273.0
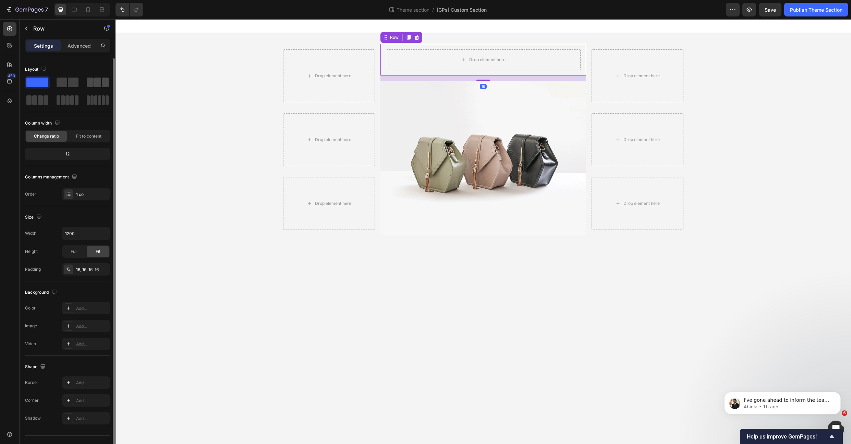
drag, startPoint x: 100, startPoint y: 85, endPoint x: 347, endPoint y: 52, distance: 249.1
click at [100, 85] on span at bounding box center [97, 82] width 7 height 10
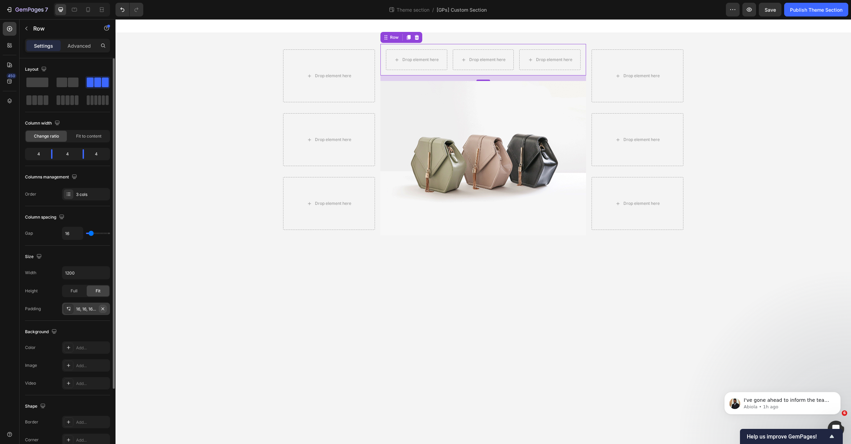
click at [105, 310] on icon "button" at bounding box center [102, 308] width 5 height 5
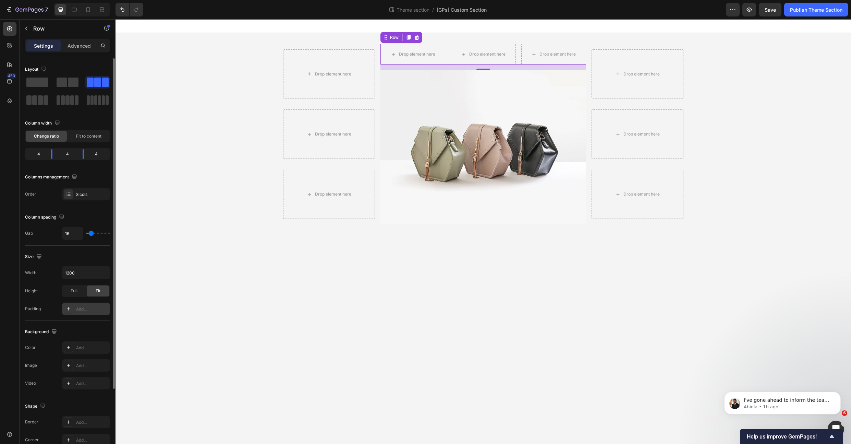
type input "21"
type input "10"
type input "0"
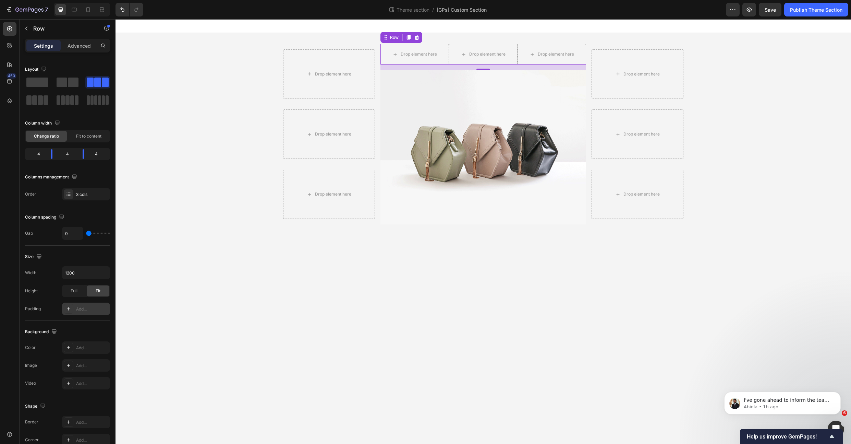
drag, startPoint x: 92, startPoint y: 233, endPoint x: 12, endPoint y: 242, distance: 80.7
type input "0"
click at [86, 234] on input "range" at bounding box center [98, 232] width 24 height 1
click at [341, 48] on div "Drop element here Row" at bounding box center [329, 74] width 103 height 60
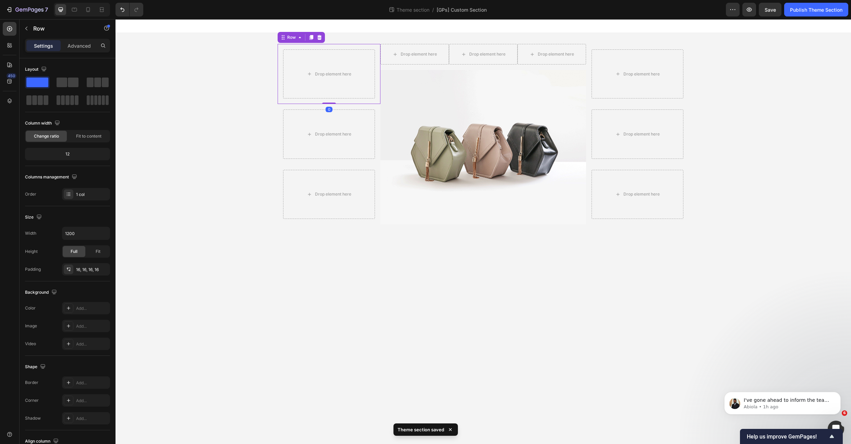
click at [297, 41] on div "Row" at bounding box center [301, 37] width 47 height 11
click at [296, 38] on div "Row" at bounding box center [291, 37] width 11 height 6
click at [438, 56] on div "Drop element here" at bounding box center [415, 54] width 56 height 11
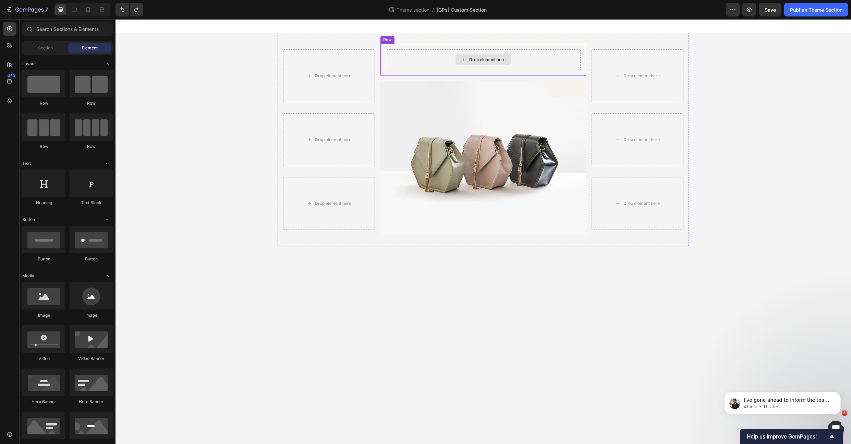
click at [417, 58] on div "Drop element here" at bounding box center [483, 59] width 195 height 21
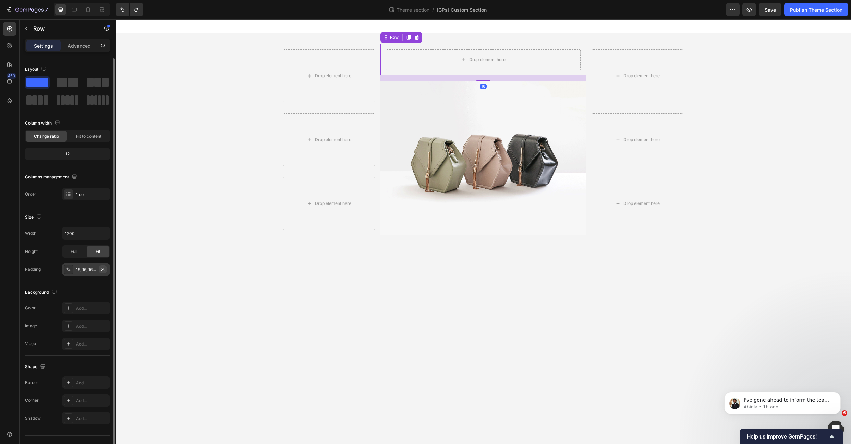
click at [103, 272] on button "button" at bounding box center [103, 269] width 8 height 8
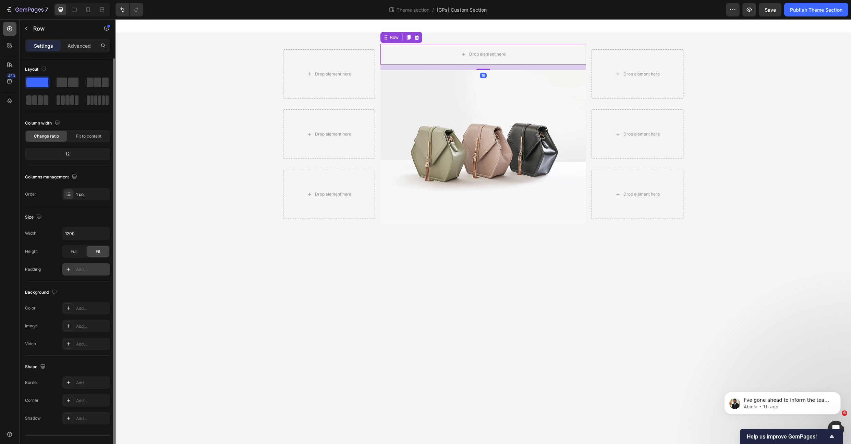
click at [10, 30] on icon at bounding box center [9, 28] width 7 height 7
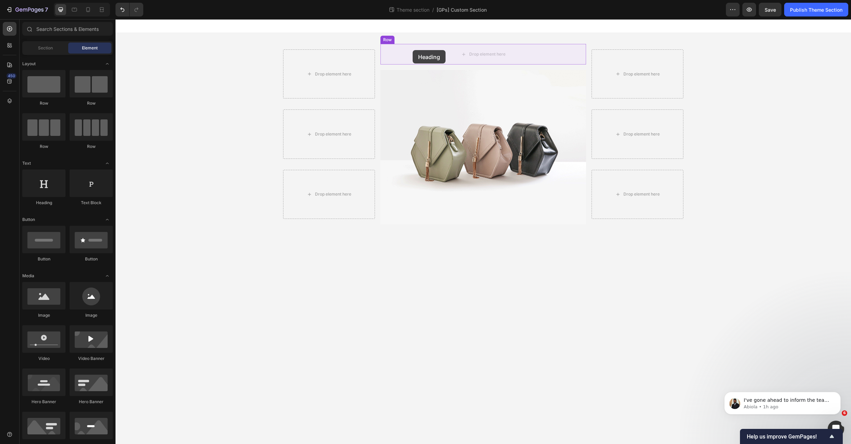
drag, startPoint x: 156, startPoint y: 215, endPoint x: 413, endPoint y: 50, distance: 305.2
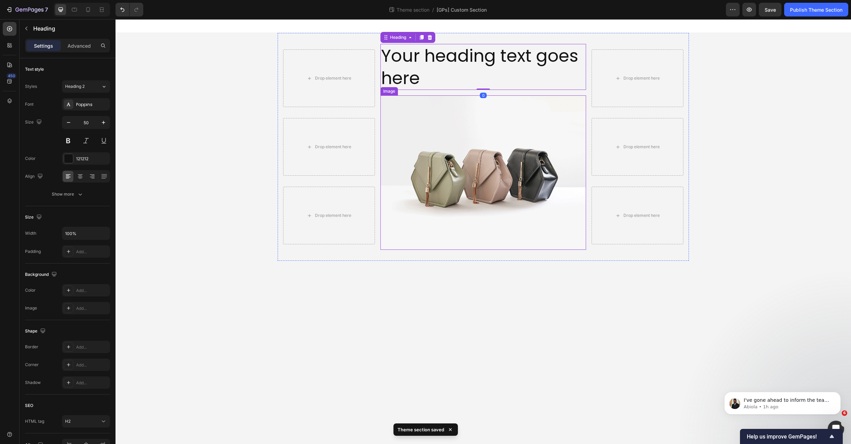
click at [424, 121] on img at bounding box center [484, 172] width 206 height 154
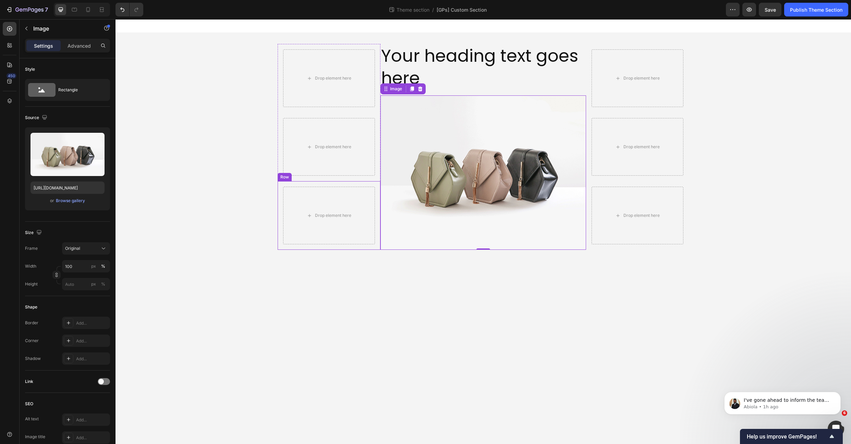
click at [367, 249] on div "Drop element here Row" at bounding box center [329, 215] width 103 height 69
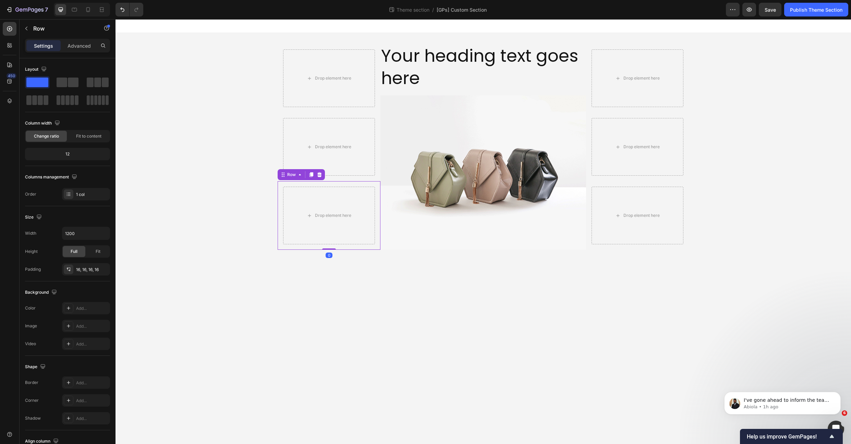
click at [365, 248] on div "Drop element here Row 0" at bounding box center [329, 215] width 103 height 69
click at [441, 73] on h2 "Your heading text goes here" at bounding box center [484, 67] width 206 height 46
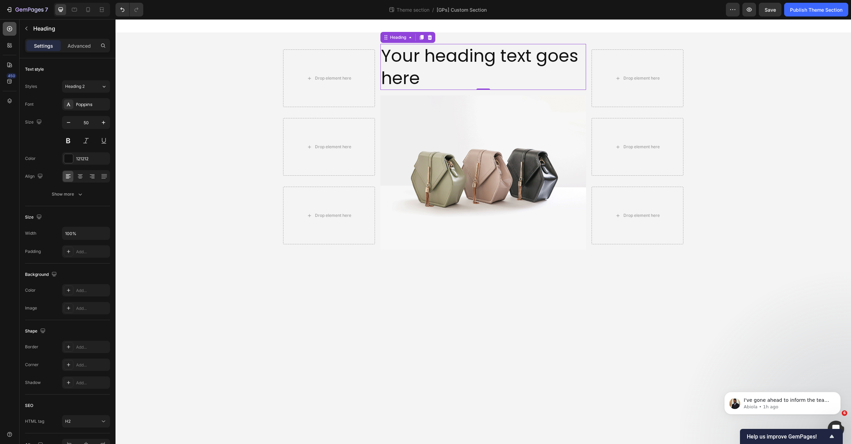
click at [13, 29] on icon at bounding box center [9, 28] width 7 height 7
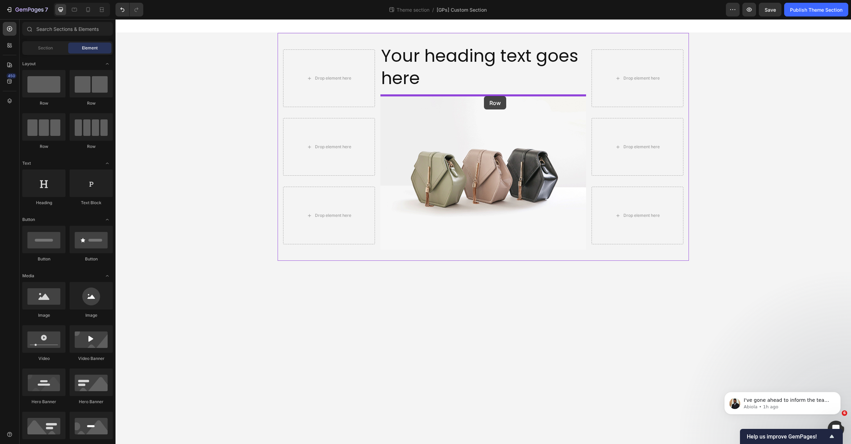
drag, startPoint x: 166, startPoint y: 157, endPoint x: 484, endPoint y: 96, distance: 323.7
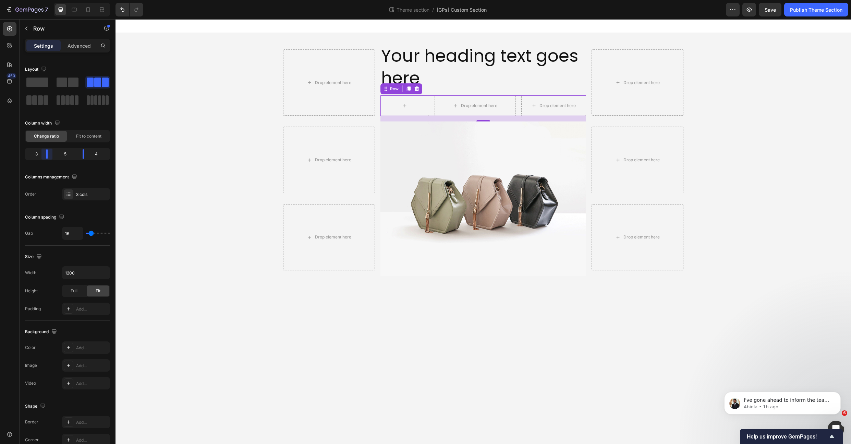
drag, startPoint x: 53, startPoint y: 156, endPoint x: 47, endPoint y: 157, distance: 5.9
click at [47, 0] on body "7 Theme section / [GPs] Custom Section Preview Save Publish Theme Section 450 S…" at bounding box center [425, 0] width 851 height 0
drag, startPoint x: 85, startPoint y: 153, endPoint x: 90, endPoint y: 153, distance: 4.8
click at [90, 0] on body "7 Theme section / [GPs] Custom Section Preview Save Publish Theme Section 450 S…" at bounding box center [425, 0] width 851 height 0
click at [91, 118] on div "Column width" at bounding box center [67, 123] width 85 height 11
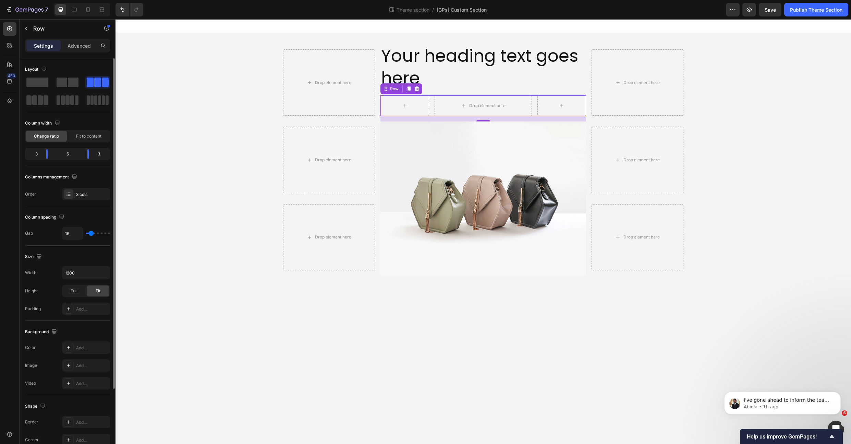
click at [429, 106] on div "Drop element here Row 16" at bounding box center [484, 105] width 206 height 21
type input "15"
type input "8"
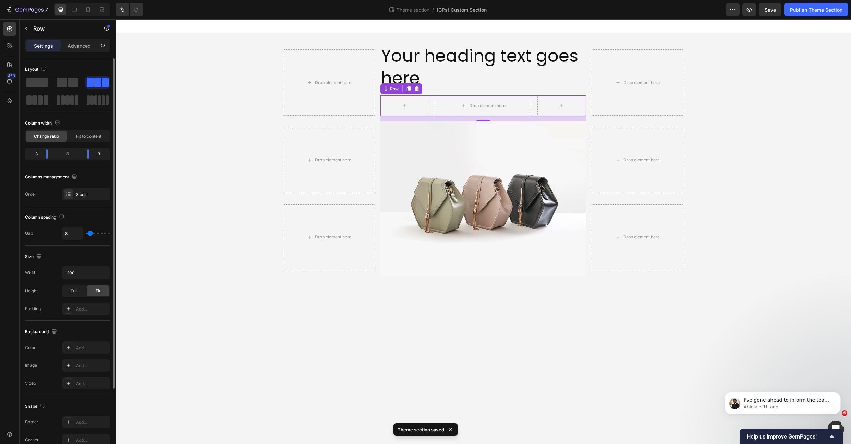
type input "0"
drag, startPoint x: 63, startPoint y: 234, endPoint x: 56, endPoint y: 233, distance: 8.0
type input "0"
click at [86, 233] on input "range" at bounding box center [98, 232] width 24 height 1
click at [334, 64] on div "Drop element here" at bounding box center [329, 82] width 92 height 66
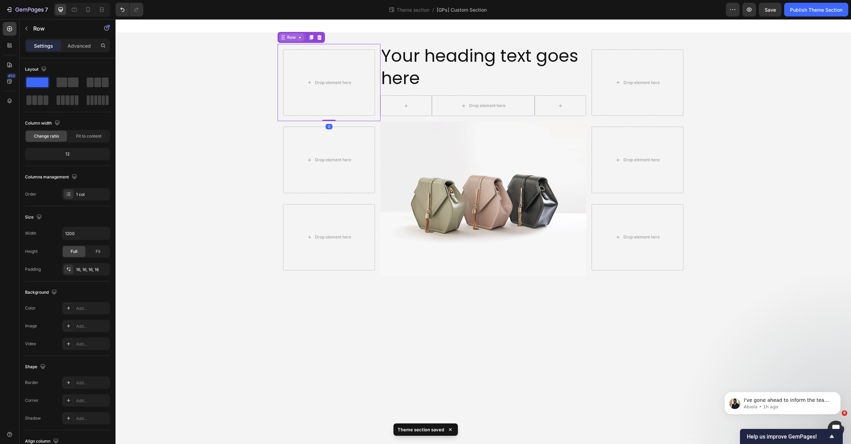
click at [284, 40] on div "Row" at bounding box center [291, 37] width 25 height 8
drag, startPoint x: 288, startPoint y: 37, endPoint x: 405, endPoint y: 100, distance: 132.6
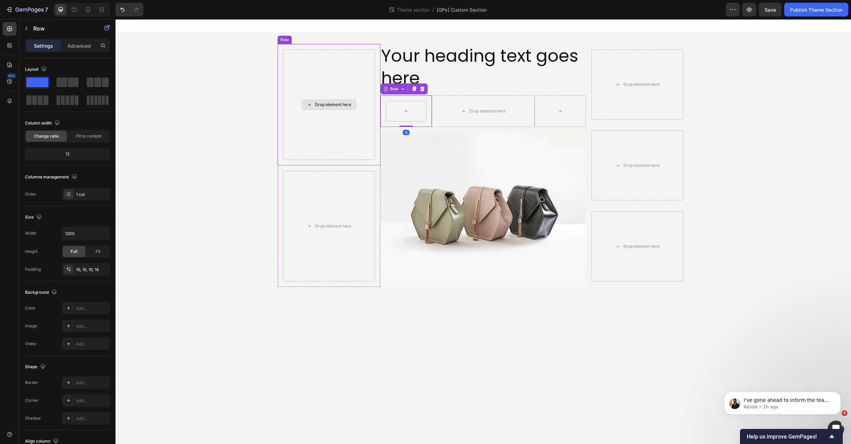
click at [289, 54] on div "Drop element here" at bounding box center [329, 104] width 92 height 110
click at [298, 74] on div "Drop element here" at bounding box center [329, 104] width 92 height 110
drag, startPoint x: 286, startPoint y: 37, endPoint x: 407, endPoint y: 125, distance: 149.3
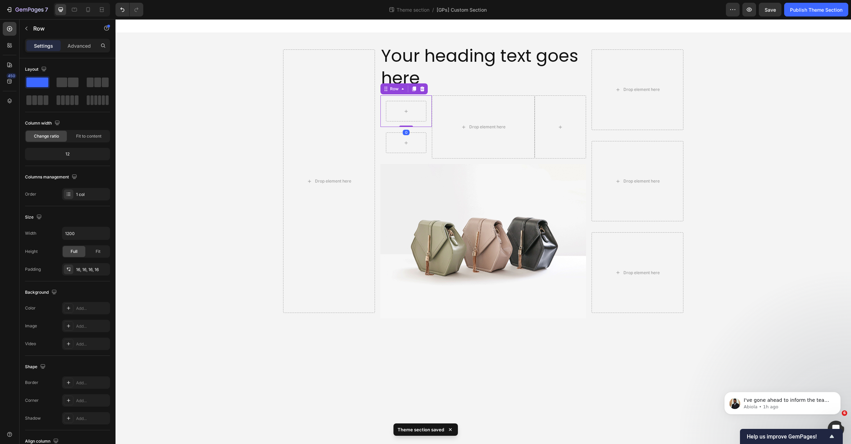
click at [403, 99] on div "Row 0" at bounding box center [406, 111] width 51 height 32
click at [315, 72] on div "Drop element here" at bounding box center [329, 180] width 92 height 263
drag, startPoint x: 283, startPoint y: 37, endPoint x: 400, endPoint y: 156, distance: 167.8
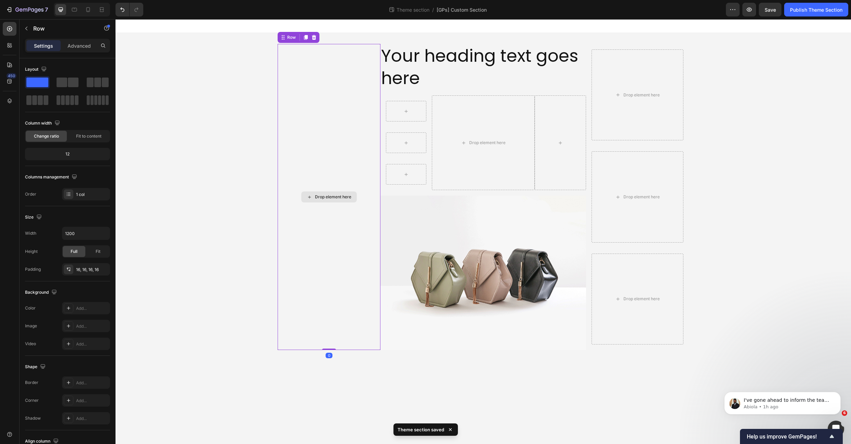
click at [326, 109] on div "Drop element here" at bounding box center [329, 197] width 103 height 306
click at [312, 40] on icon at bounding box center [313, 37] width 5 height 5
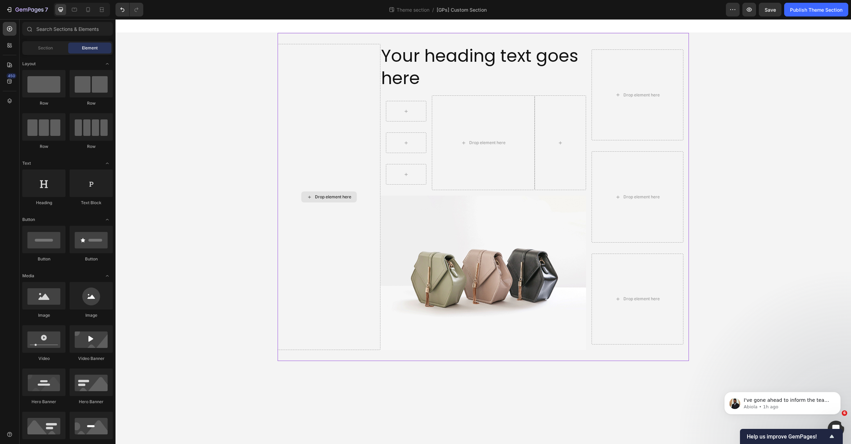
click at [314, 92] on div "Drop element here" at bounding box center [329, 197] width 103 height 306
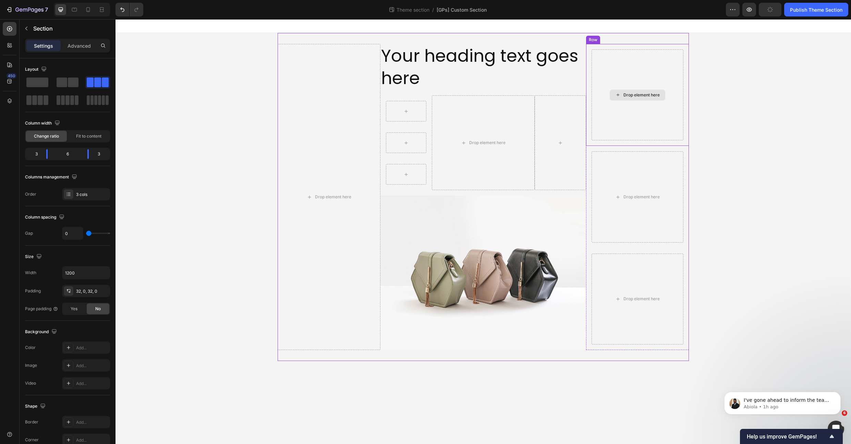
click at [634, 86] on div "Drop element here" at bounding box center [638, 94] width 92 height 91
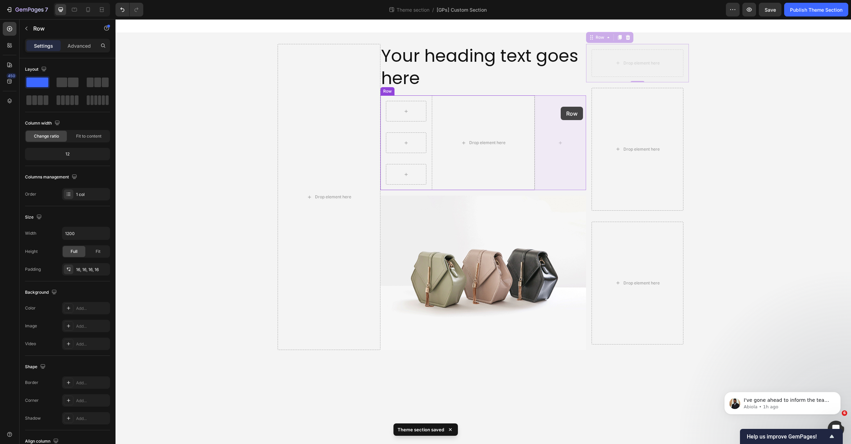
drag, startPoint x: 595, startPoint y: 39, endPoint x: 561, endPoint y: 107, distance: 75.7
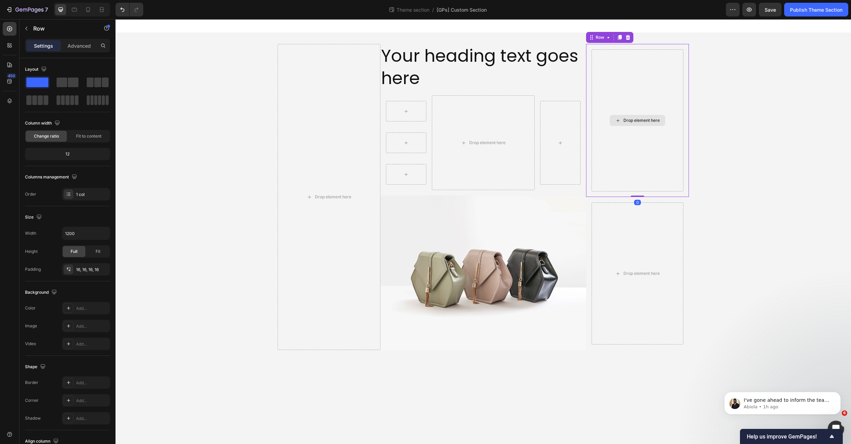
click at [623, 65] on div "Drop element here" at bounding box center [638, 120] width 92 height 142
drag, startPoint x: 599, startPoint y: 40, endPoint x: 560, endPoint y: 185, distance: 150.9
click at [626, 122] on div "Drop element here" at bounding box center [638, 196] width 92 height 295
drag, startPoint x: 595, startPoint y: 38, endPoint x: 561, endPoint y: 189, distance: 154.6
click at [543, 226] on img at bounding box center [484, 272] width 206 height 154
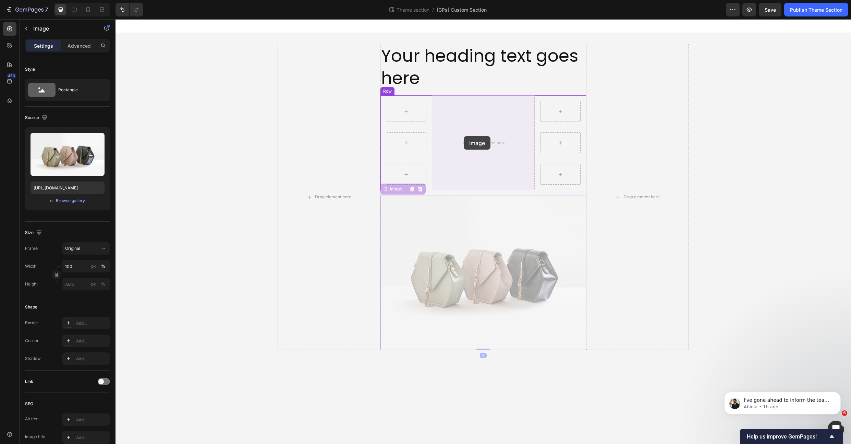
drag, startPoint x: 385, startPoint y: 191, endPoint x: 464, endPoint y: 136, distance: 96.3
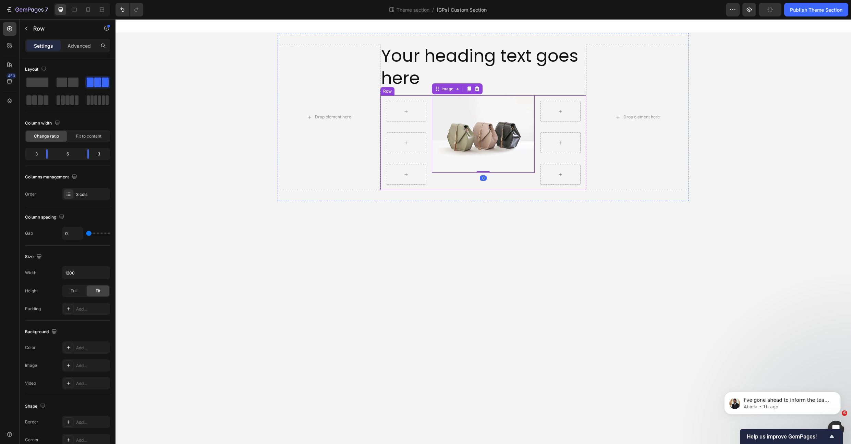
click at [446, 188] on div "Image 0" at bounding box center [483, 142] width 103 height 95
click at [454, 148] on img at bounding box center [483, 133] width 103 height 77
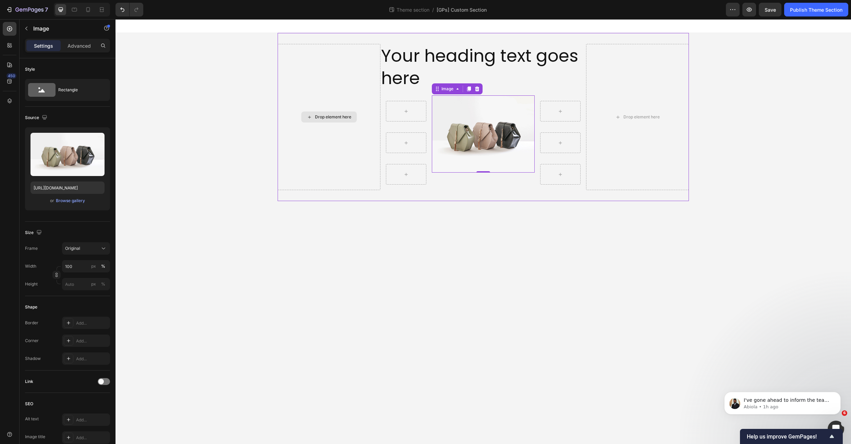
click at [330, 86] on div "Drop element here" at bounding box center [329, 117] width 103 height 146
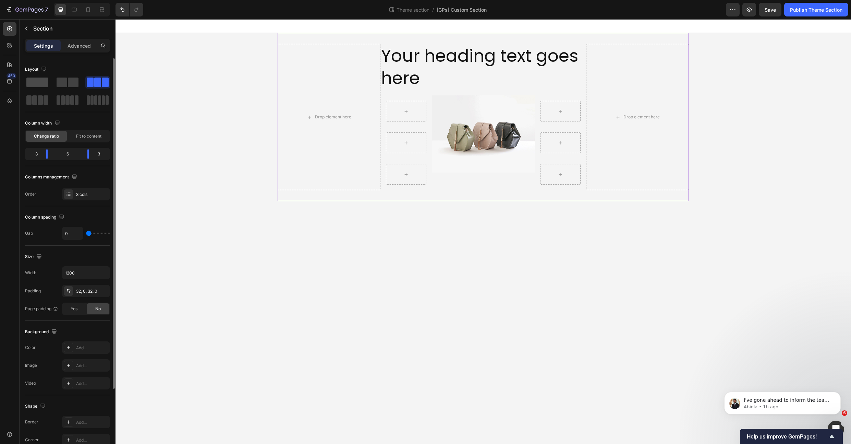
click at [43, 82] on span at bounding box center [37, 82] width 22 height 10
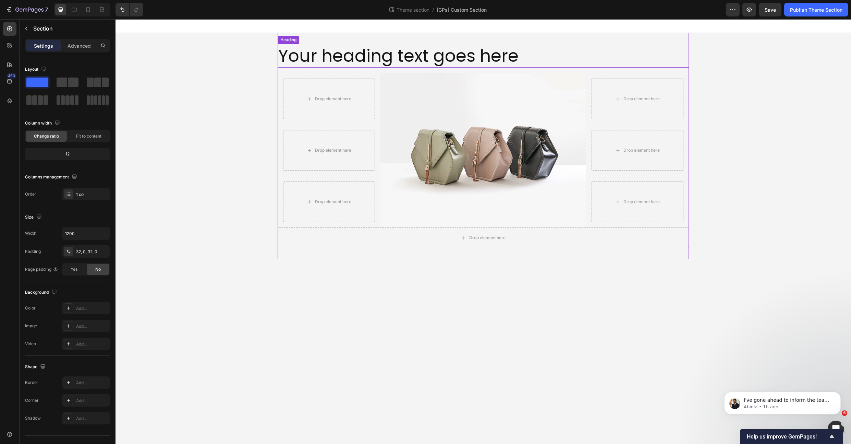
click at [535, 55] on h2 "Your heading text goes here" at bounding box center [483, 56] width 411 height 24
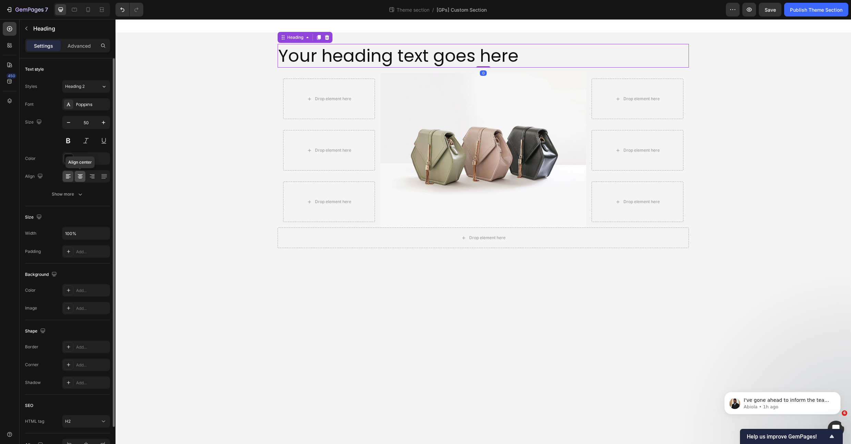
click at [80, 178] on icon at bounding box center [80, 176] width 7 height 7
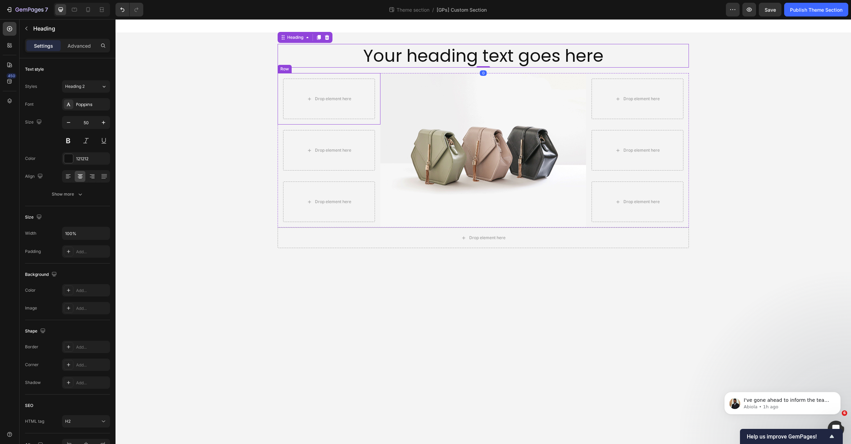
click at [377, 91] on div "Drop element here Row" at bounding box center [329, 98] width 103 height 51
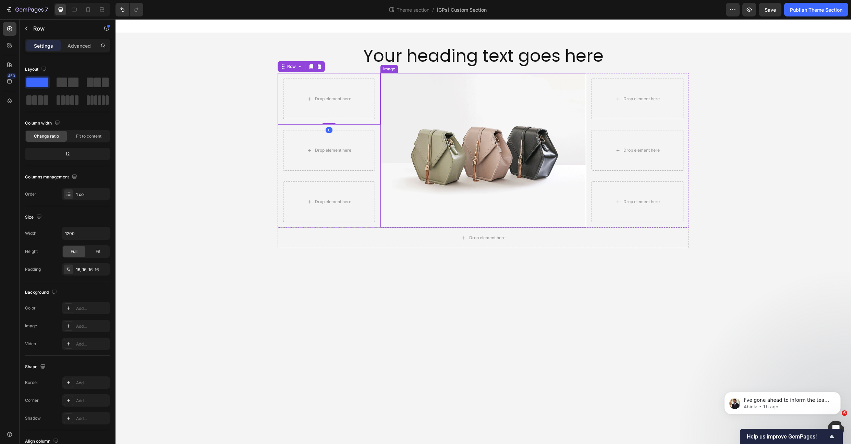
click at [444, 104] on img at bounding box center [484, 150] width 206 height 154
click at [361, 87] on div "Drop element here" at bounding box center [329, 99] width 92 height 40
click at [470, 115] on img at bounding box center [484, 150] width 206 height 154
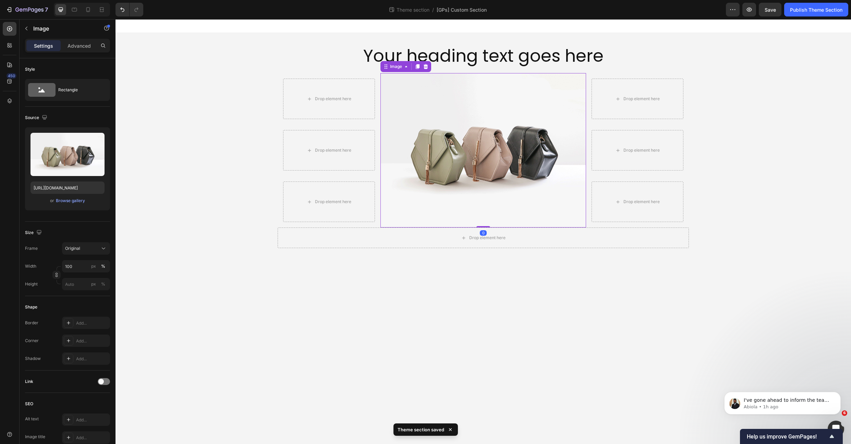
click at [323, 104] on div "Drop element here" at bounding box center [329, 99] width 92 height 40
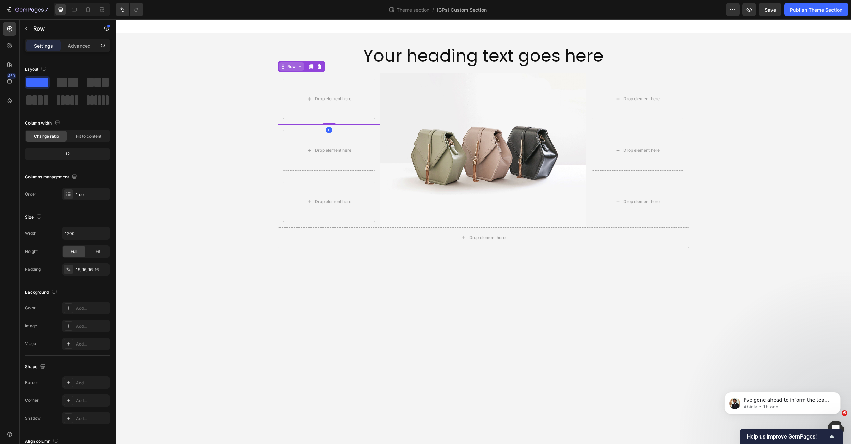
click at [297, 67] on div "Row" at bounding box center [291, 66] width 11 height 6
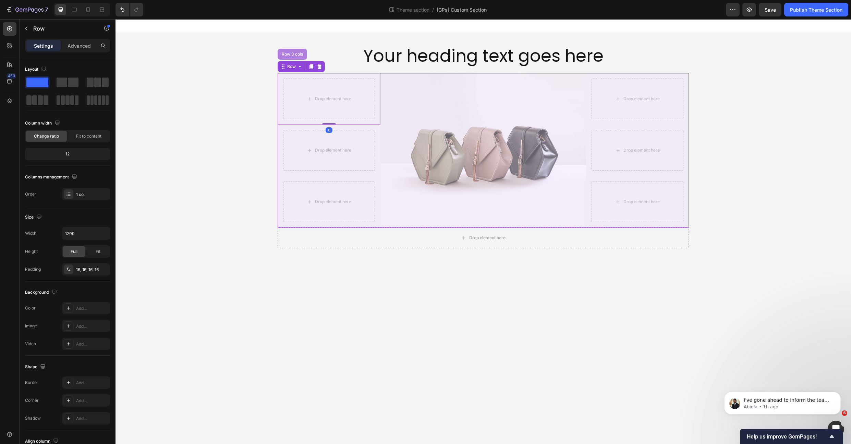
click at [297, 58] on div "Row 3 cols" at bounding box center [292, 54] width 29 height 11
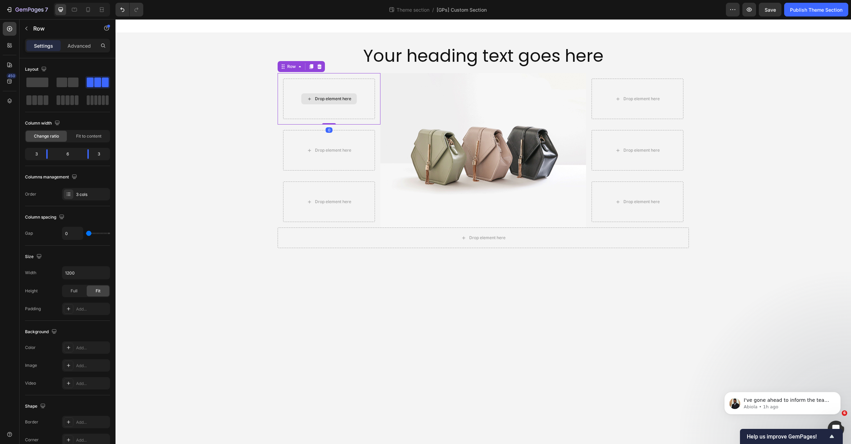
click at [369, 90] on div "Drop element here" at bounding box center [329, 99] width 92 height 40
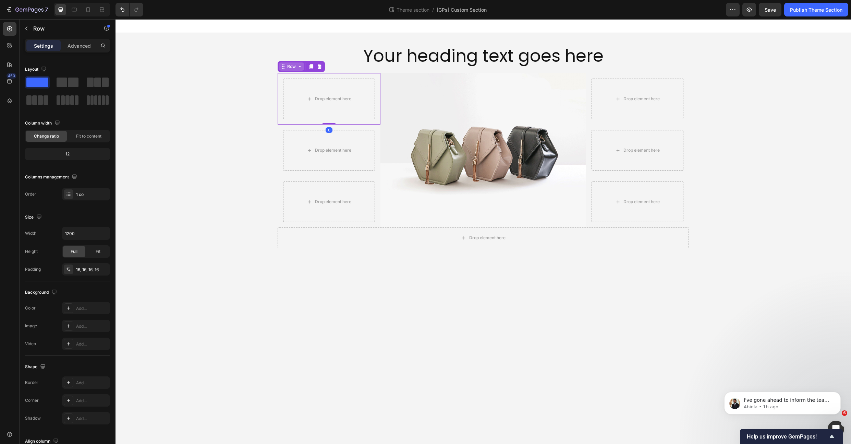
click at [286, 66] on div "Row" at bounding box center [291, 66] width 11 height 6
click at [440, 105] on img at bounding box center [484, 150] width 206 height 154
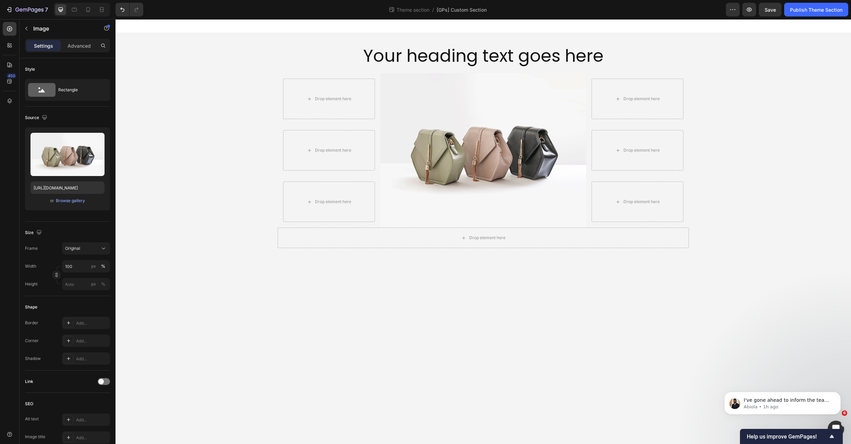
click at [221, 117] on div "Your heading text goes here Heading Row Drop element here Row Drop element here…" at bounding box center [484, 146] width 736 height 226
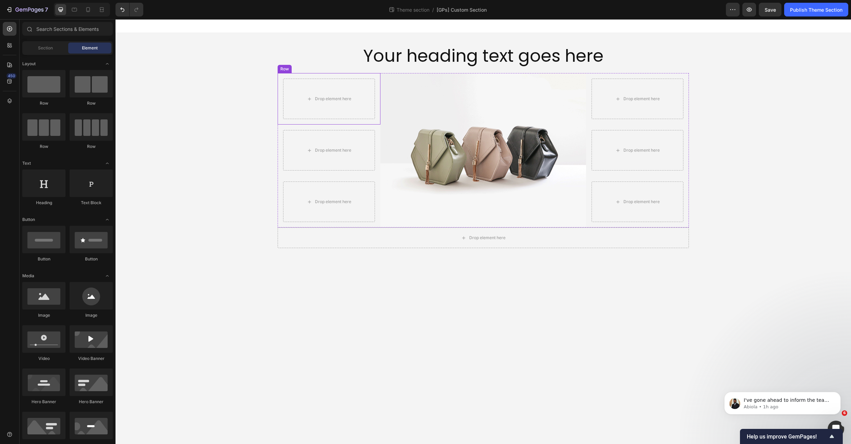
click at [292, 120] on div "Drop element here Row" at bounding box center [329, 98] width 103 height 51
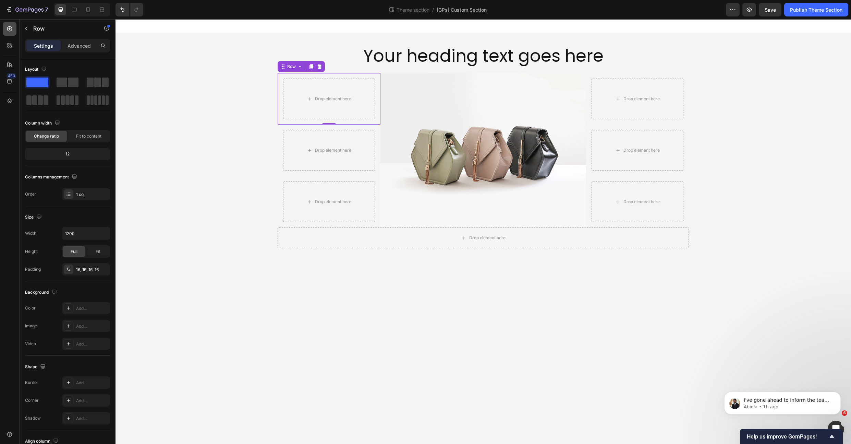
click at [6, 27] on icon at bounding box center [9, 28] width 7 height 7
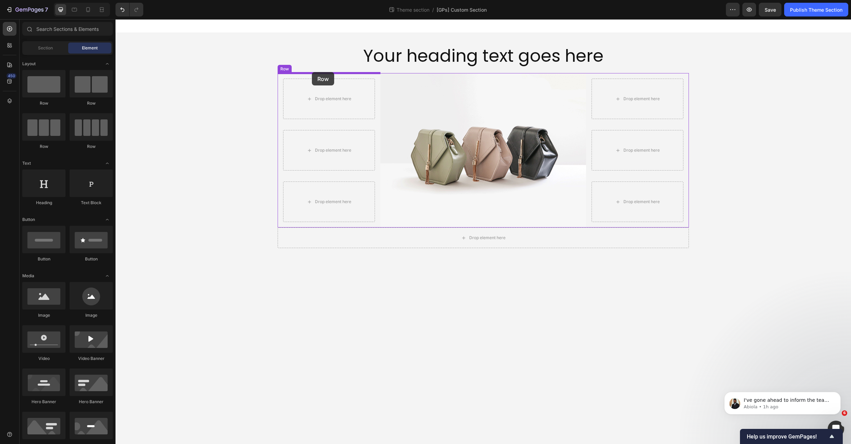
drag, startPoint x: 157, startPoint y: 107, endPoint x: 312, endPoint y: 72, distance: 159.1
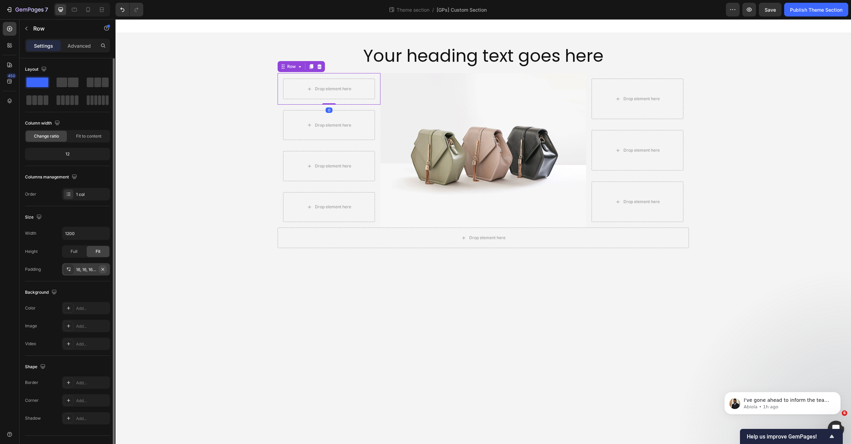
click at [101, 267] on icon "button" at bounding box center [102, 268] width 5 height 5
click at [69, 251] on div "Full" at bounding box center [74, 251] width 23 height 11
click at [307, 114] on div "Drop element here" at bounding box center [329, 126] width 92 height 30
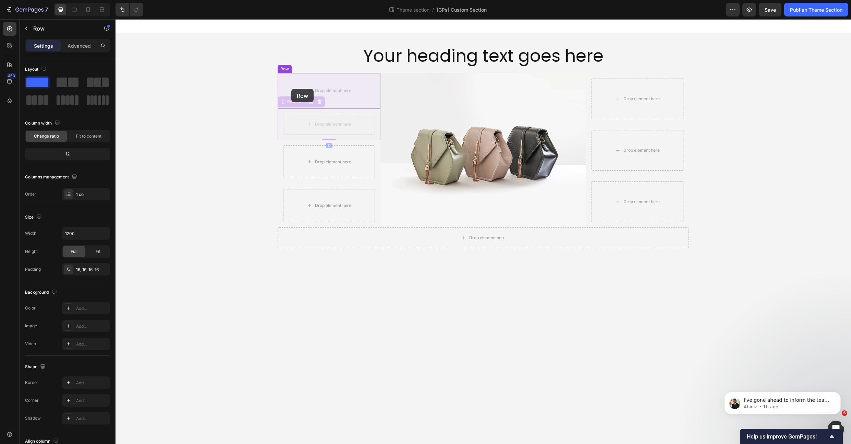
drag, startPoint x: 284, startPoint y: 101, endPoint x: 291, endPoint y: 89, distance: 14.0
click at [296, 142] on div "Drop element here" at bounding box center [329, 146] width 92 height 43
drag, startPoint x: 286, startPoint y: 114, endPoint x: 301, endPoint y: 105, distance: 17.7
click at [291, 142] on div "Drop element here" at bounding box center [329, 146] width 92 height 43
click at [298, 140] on div "Drop element here" at bounding box center [329, 146] width 92 height 43
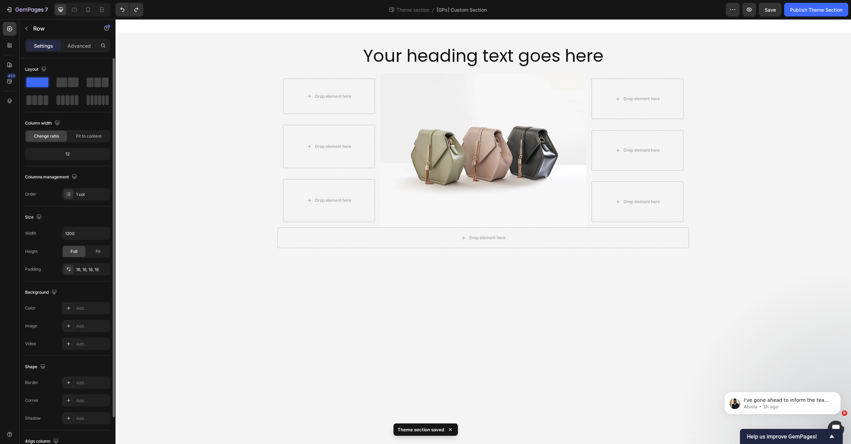
click at [98, 121] on div "Column width" at bounding box center [67, 123] width 85 height 11
click at [278, 150] on div "Drop element here Row" at bounding box center [329, 146] width 103 height 54
click at [291, 147] on div "Drop element here" at bounding box center [329, 146] width 92 height 43
click at [615, 131] on div "Drop element here" at bounding box center [638, 150] width 92 height 40
click at [513, 10] on div "Theme section / [GPs] Custom Section" at bounding box center [437, 10] width 577 height 14
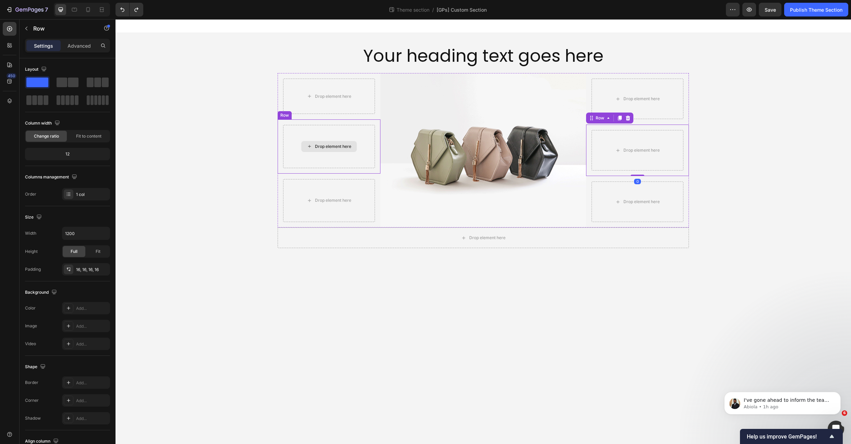
click at [297, 147] on div "Drop element here" at bounding box center [329, 146] width 92 height 43
drag, startPoint x: 286, startPoint y: 113, endPoint x: 339, endPoint y: 129, distance: 55.0
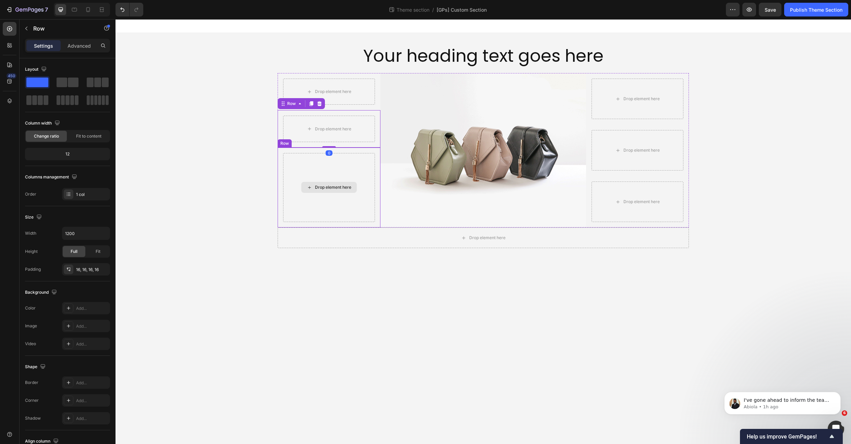
click at [299, 188] on div "Drop element here" at bounding box center [329, 187] width 92 height 69
drag, startPoint x: 283, startPoint y: 141, endPoint x: 343, endPoint y: 186, distance: 75.4
click at [335, 76] on div "Drop element here Row 0" at bounding box center [329, 98] width 103 height 51
click at [287, 64] on div "Row" at bounding box center [291, 66] width 11 height 6
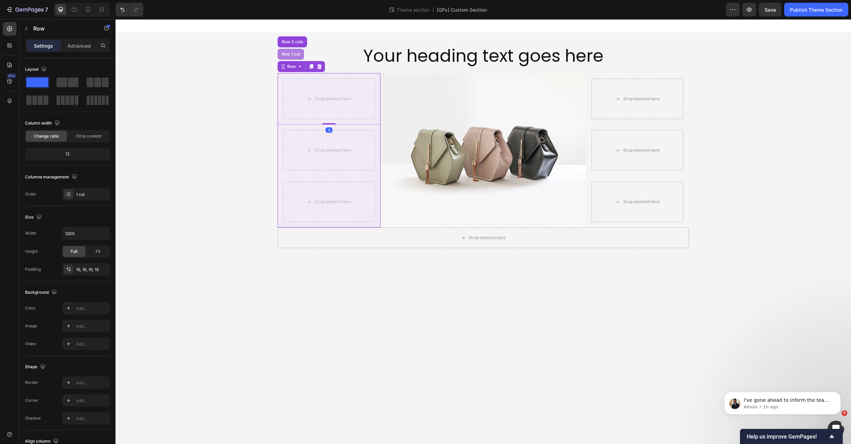
click at [292, 57] on div "Row 1 col" at bounding box center [291, 54] width 26 height 11
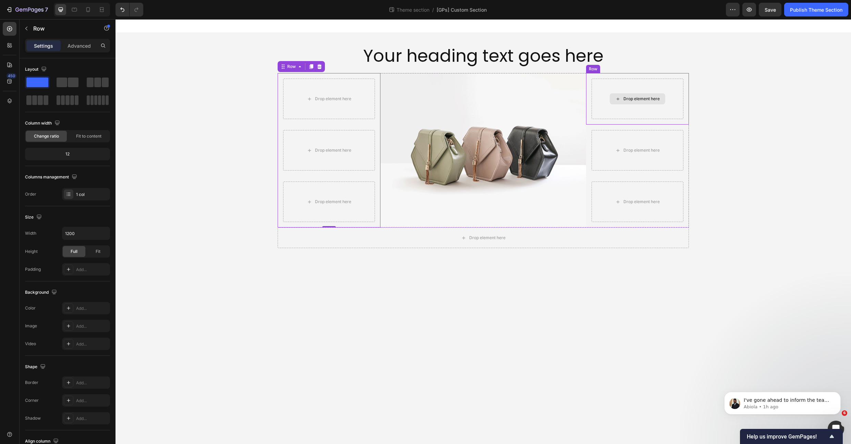
click at [602, 90] on div "Drop element here" at bounding box center [638, 99] width 92 height 40
click at [627, 68] on icon at bounding box center [628, 66] width 4 height 5
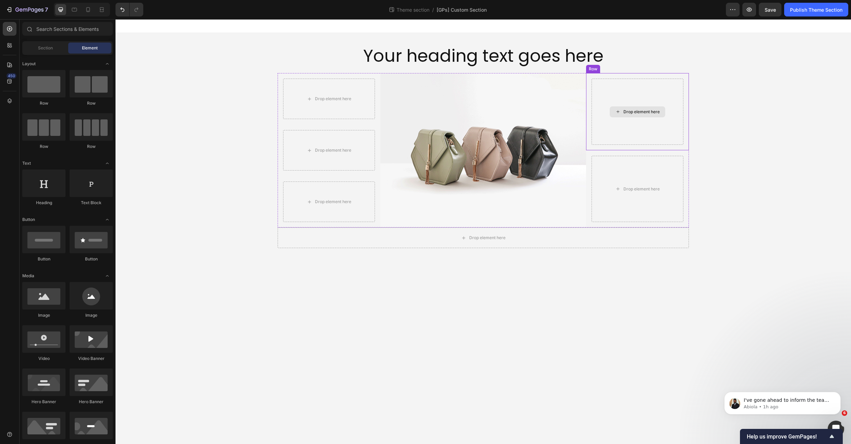
click at [616, 125] on div "Drop element here" at bounding box center [638, 112] width 92 height 66
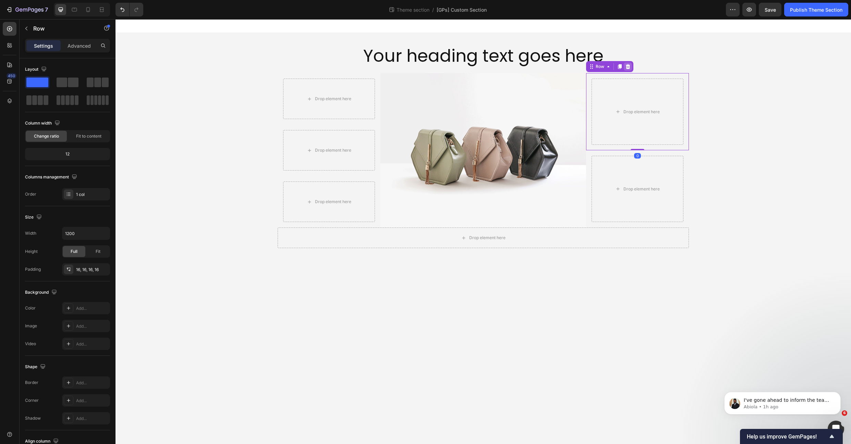
click at [629, 66] on icon at bounding box center [628, 66] width 4 height 5
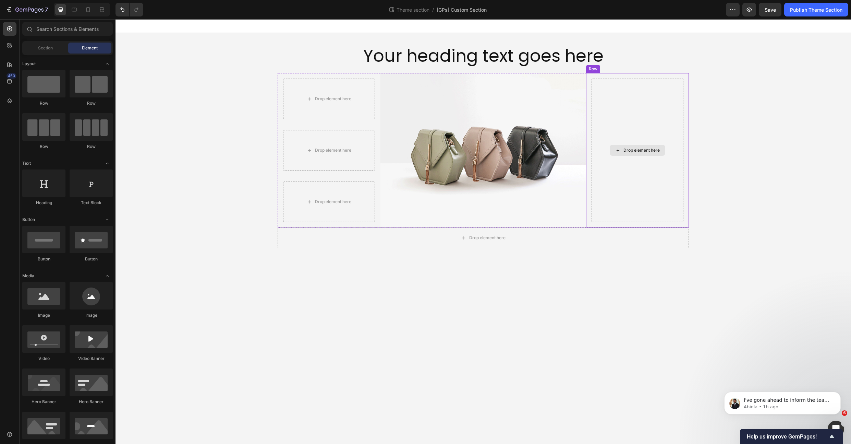
click at [608, 102] on div "Drop element here" at bounding box center [638, 150] width 92 height 143
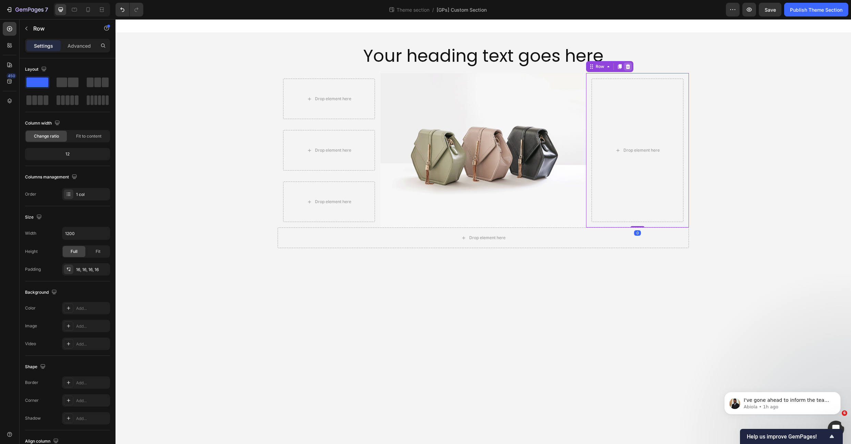
click at [626, 67] on icon at bounding box center [627, 66] width 5 height 5
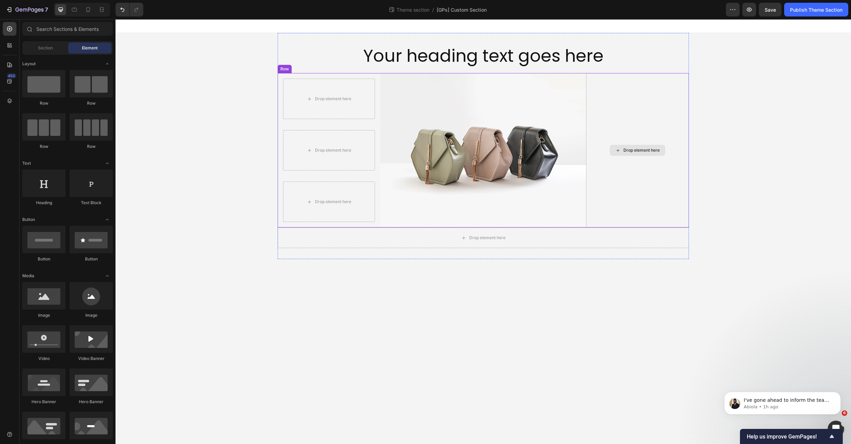
click at [617, 106] on div "Drop element here" at bounding box center [637, 150] width 103 height 154
click at [622, 121] on div "Drop element here" at bounding box center [638, 150] width 92 height 143
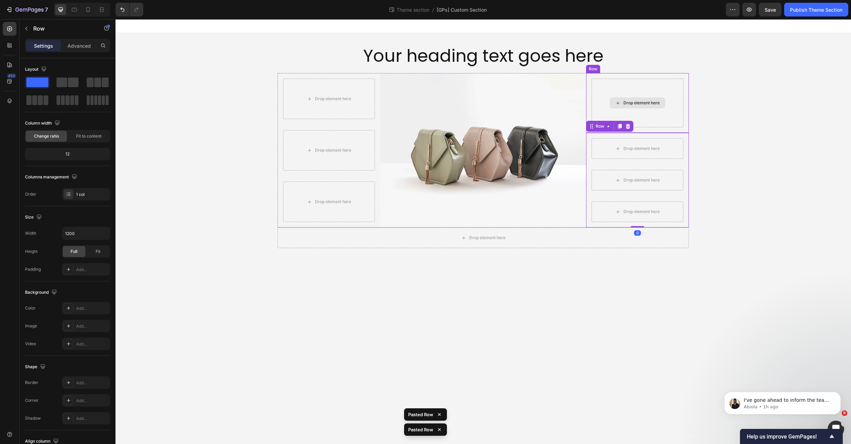
click at [624, 100] on div "Drop element here" at bounding box center [642, 102] width 36 height 5
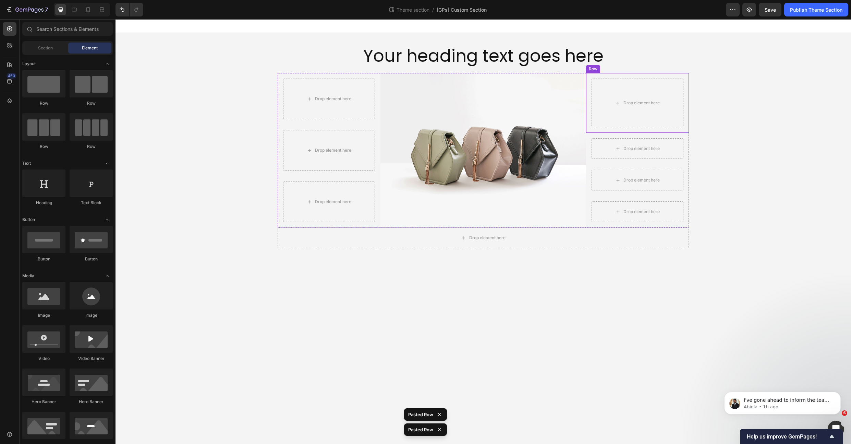
click at [607, 73] on div "Drop element here Row" at bounding box center [637, 103] width 103 height 60
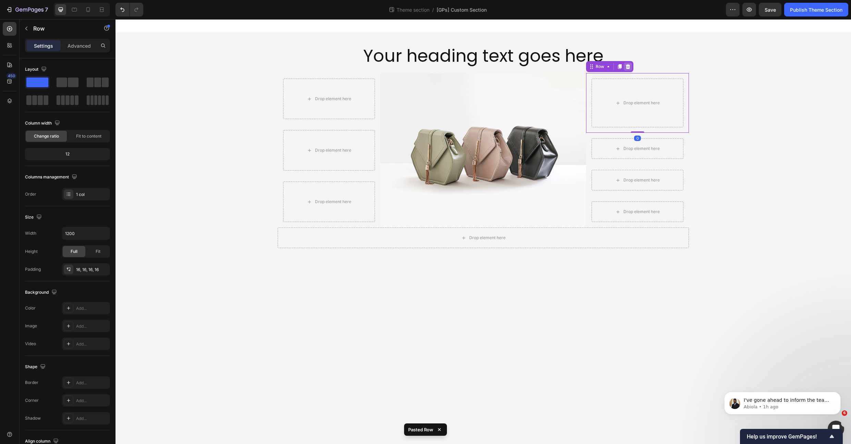
click at [626, 64] on icon at bounding box center [627, 66] width 5 height 5
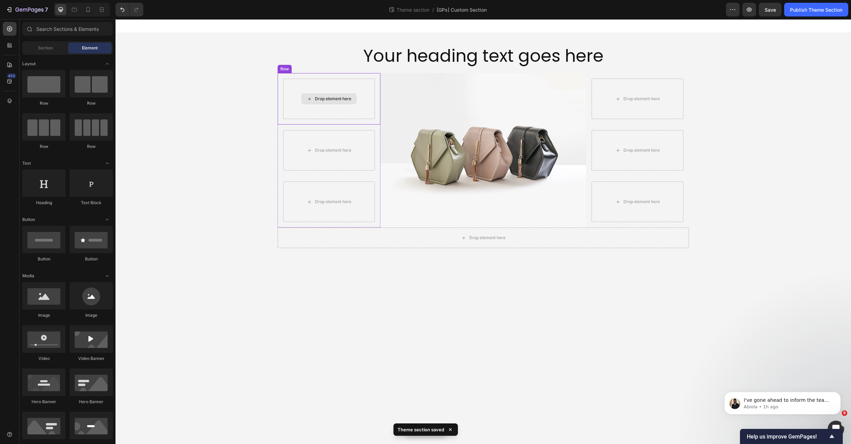
click at [293, 106] on div "Drop element here" at bounding box center [329, 99] width 92 height 40
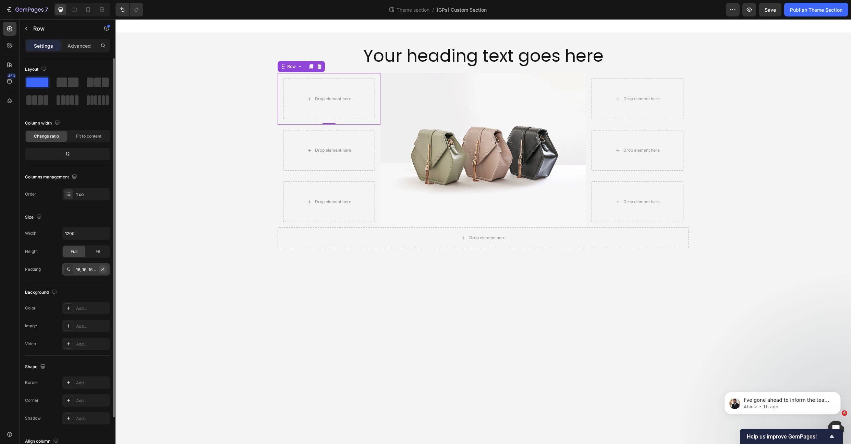
click at [101, 268] on icon "button" at bounding box center [102, 268] width 5 height 5
click at [81, 271] on div "16, 16, 16, 16" at bounding box center [86, 269] width 20 height 6
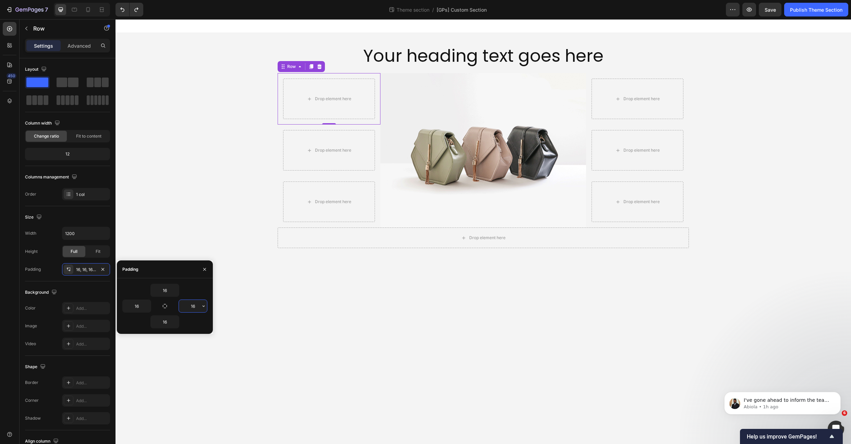
click at [192, 304] on input "16" at bounding box center [193, 306] width 28 height 12
type input "16"
click at [93, 213] on div "Size" at bounding box center [67, 217] width 85 height 11
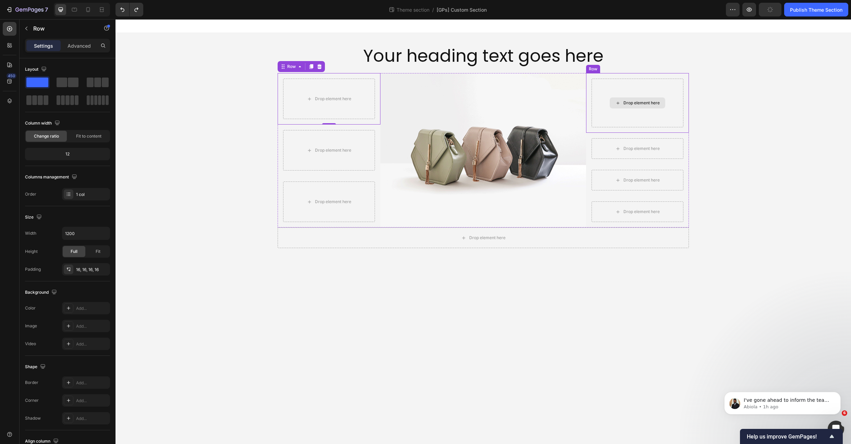
click at [630, 111] on div "Drop element here" at bounding box center [638, 103] width 92 height 49
click at [628, 65] on icon at bounding box center [628, 66] width 4 height 5
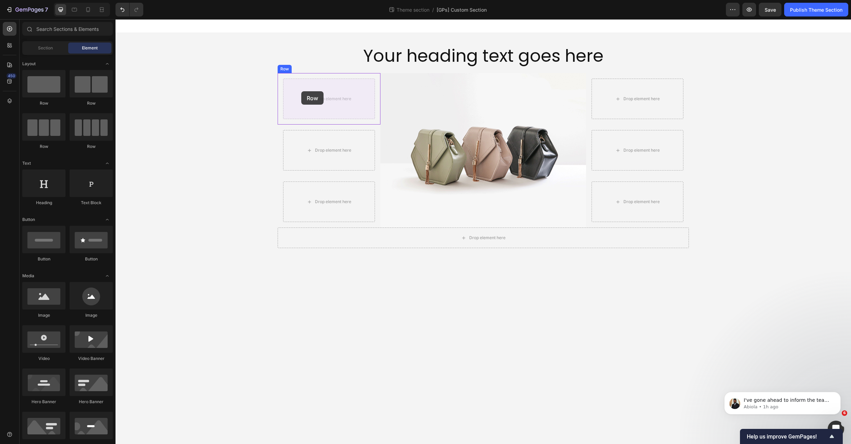
drag, startPoint x: 201, startPoint y: 105, endPoint x: 301, endPoint y: 91, distance: 101.1
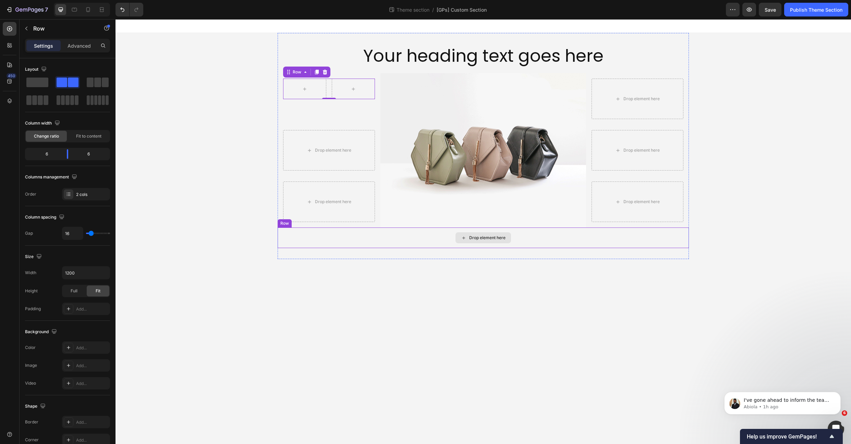
click at [384, 236] on div "Drop element here" at bounding box center [483, 237] width 411 height 21
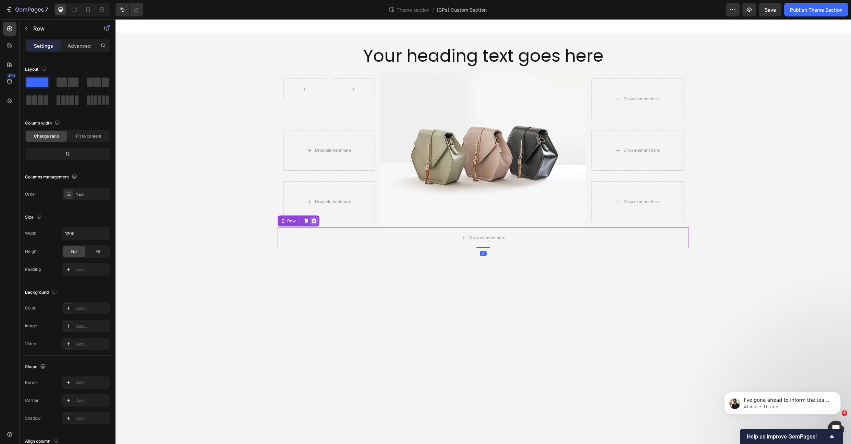
click at [315, 222] on icon at bounding box center [314, 220] width 4 height 5
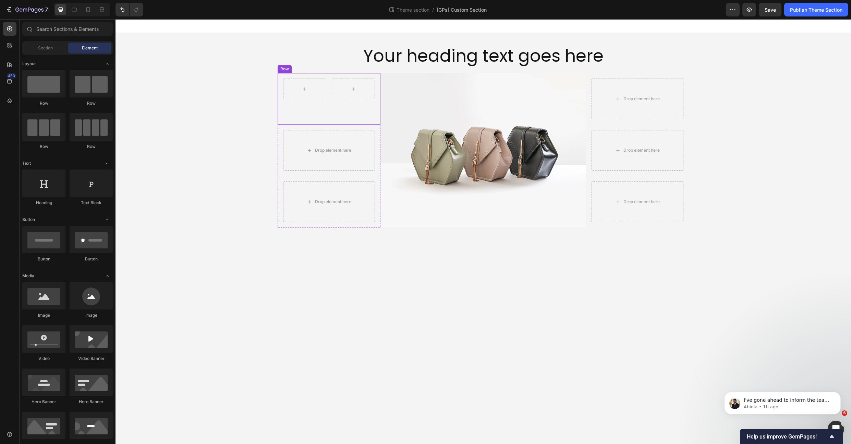
click at [300, 99] on div "Row" at bounding box center [329, 99] width 92 height 40
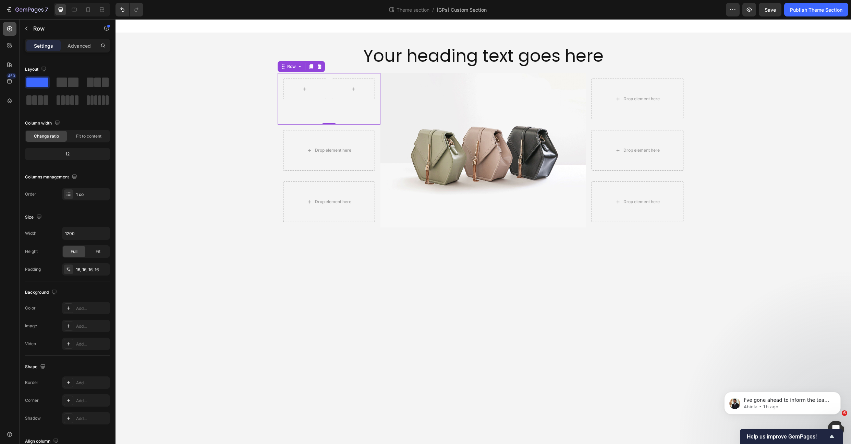
click at [6, 29] on icon at bounding box center [9, 28] width 7 height 7
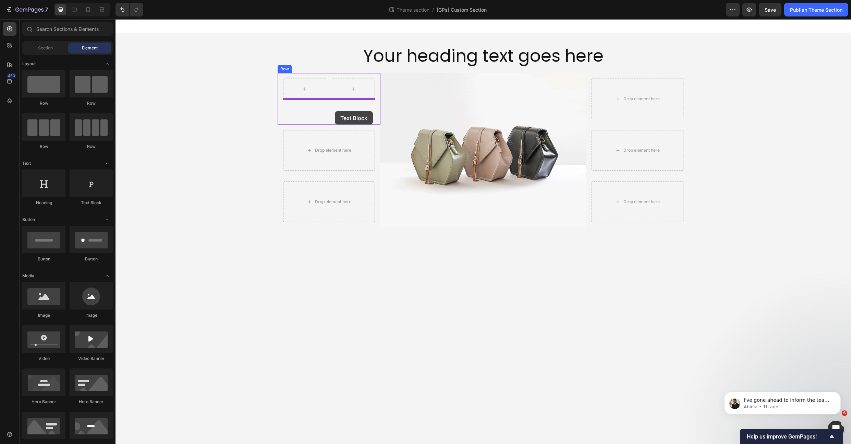
drag, startPoint x: 214, startPoint y: 202, endPoint x: 335, endPoint y: 111, distance: 150.9
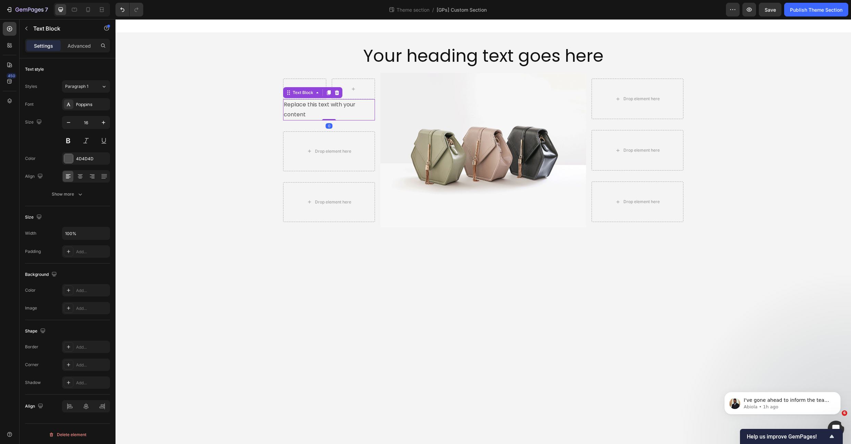
click at [367, 114] on div "Replace this text with your content" at bounding box center [329, 109] width 92 height 21
click at [360, 79] on div at bounding box center [353, 89] width 43 height 21
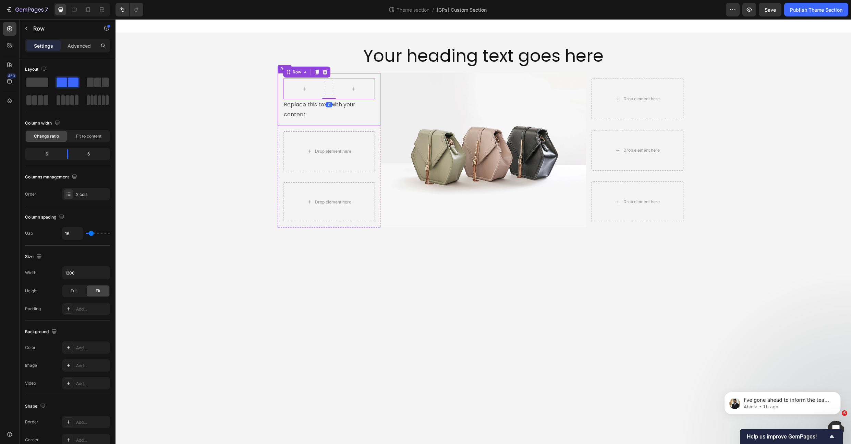
click at [349, 116] on p "Replace this text with your content" at bounding box center [329, 110] width 91 height 20
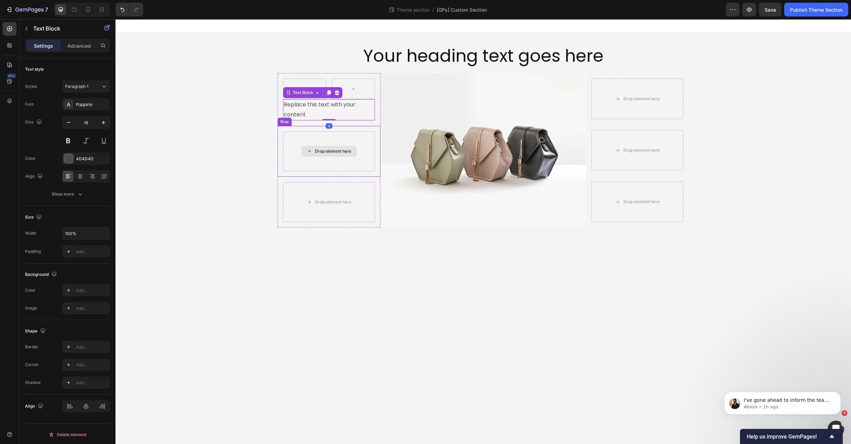
click at [344, 142] on div "Drop element here" at bounding box center [329, 151] width 92 height 40
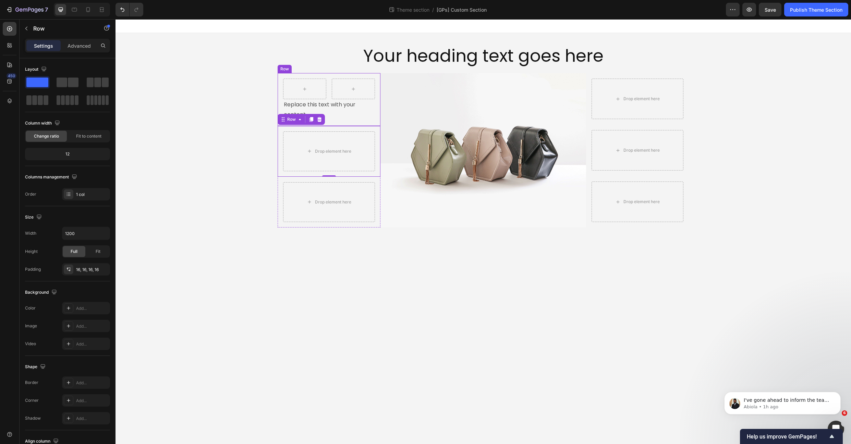
click at [376, 116] on div "Row Replace this text with your content Text Block Row" at bounding box center [329, 99] width 103 height 53
click at [328, 86] on div "Row" at bounding box center [329, 89] width 92 height 21
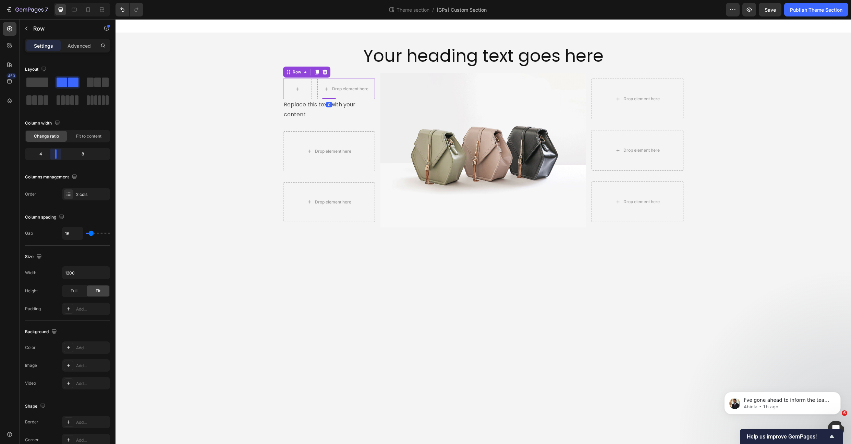
drag, startPoint x: 69, startPoint y: 151, endPoint x: 55, endPoint y: 152, distance: 14.1
click at [55, 0] on body "7 Theme section / [GPs] Custom Section Preview Save Publish Theme Section 450 S…" at bounding box center [425, 0] width 851 height 0
click at [9, 27] on icon at bounding box center [9, 28] width 5 height 5
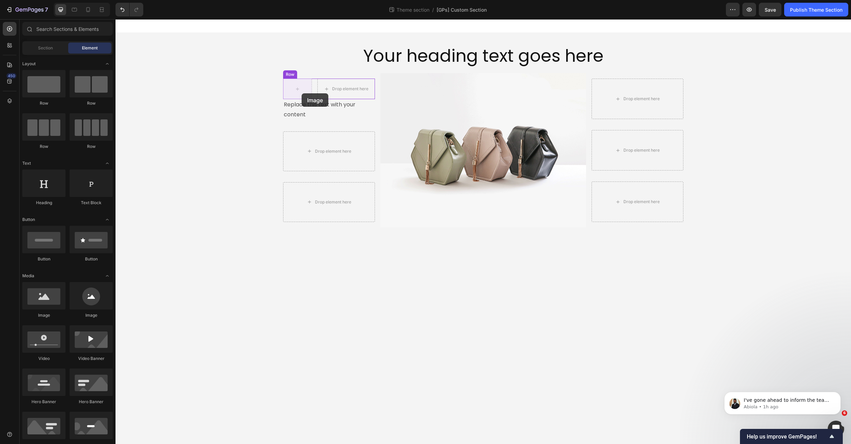
drag, startPoint x: 196, startPoint y: 303, endPoint x: 302, endPoint y: 93, distance: 235.2
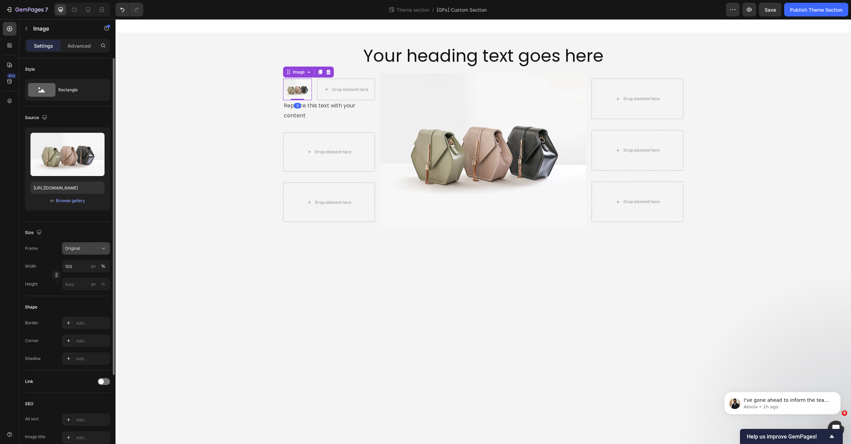
click at [85, 244] on button "Original" at bounding box center [86, 248] width 48 height 12
click at [93, 262] on div "Square" at bounding box center [85, 265] width 40 height 7
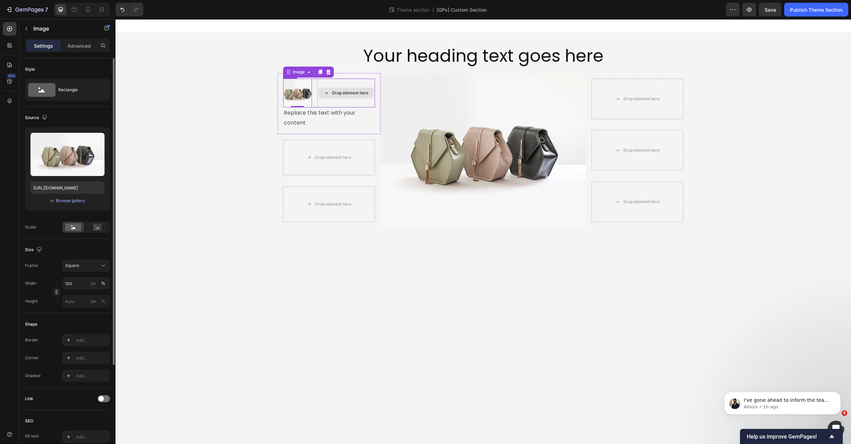
click at [342, 99] on div "Drop element here" at bounding box center [346, 93] width 58 height 29
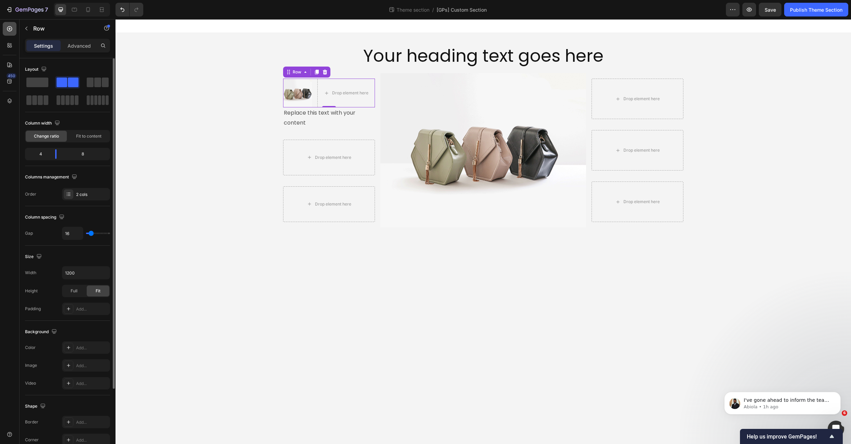
click at [9, 29] on icon at bounding box center [9, 28] width 7 height 7
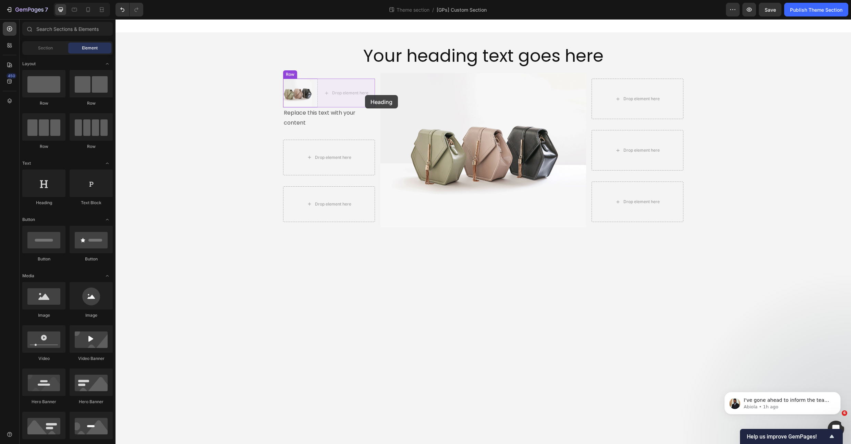
drag, startPoint x: 164, startPoint y: 207, endPoint x: 365, endPoint y: 95, distance: 230.9
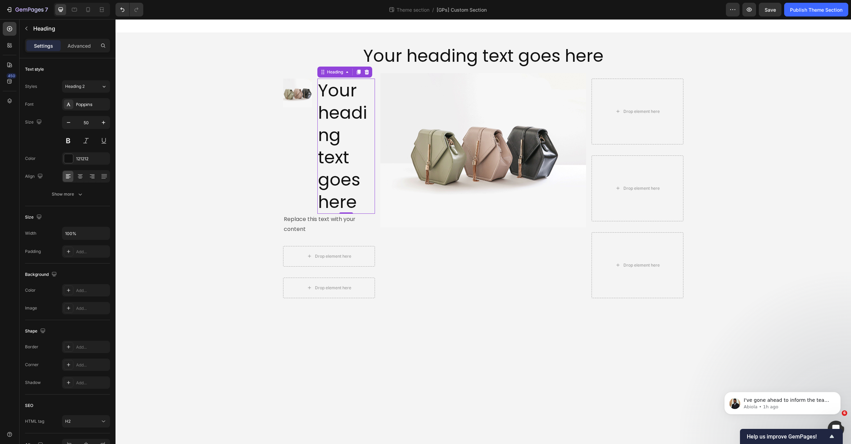
click at [338, 136] on h2 "Your heading text goes here" at bounding box center [346, 146] width 58 height 135
click at [338, 136] on p "Your heading text goes here" at bounding box center [346, 146] width 56 height 134
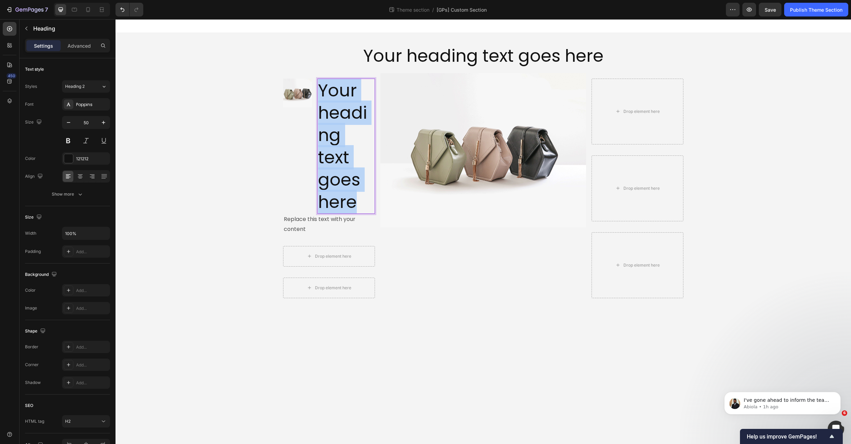
click at [338, 136] on p "Your heading text goes here" at bounding box center [346, 146] width 56 height 134
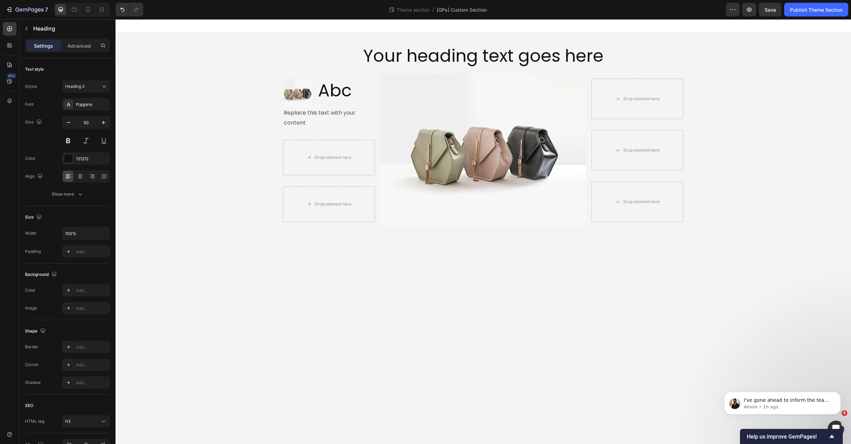
click at [247, 128] on div "Your heading text goes here Heading Row Image Abc Heading Row Replace this text…" at bounding box center [484, 135] width 736 height 205
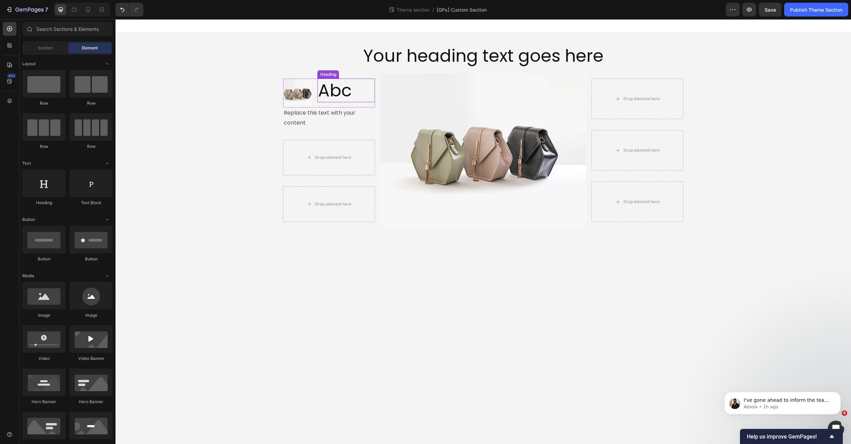
drag, startPoint x: 347, startPoint y: 90, endPoint x: 319, endPoint y: 92, distance: 28.2
click at [347, 90] on p "Abc" at bounding box center [346, 90] width 56 height 22
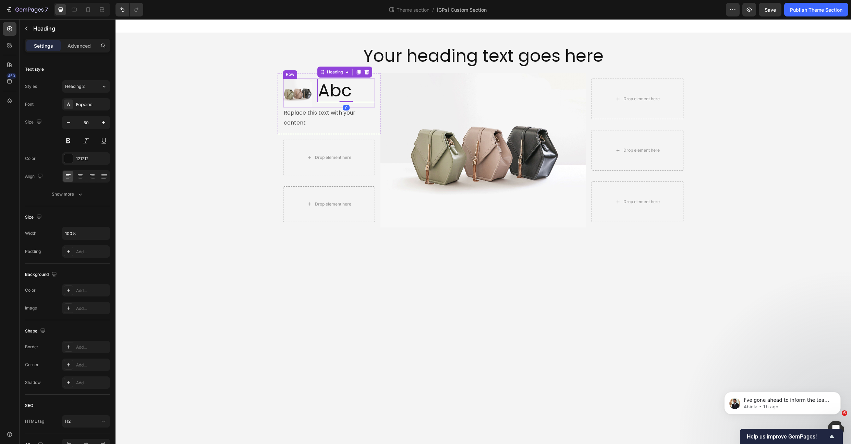
click at [326, 105] on div "Abc Heading 0" at bounding box center [346, 93] width 58 height 29
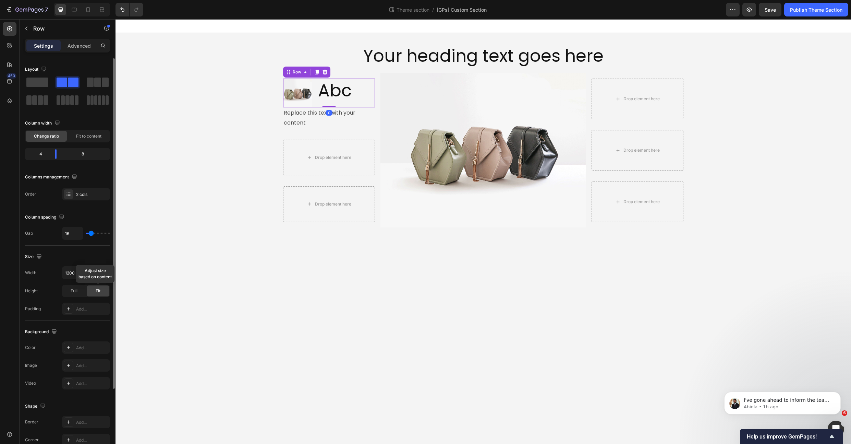
scroll to position [92, 0]
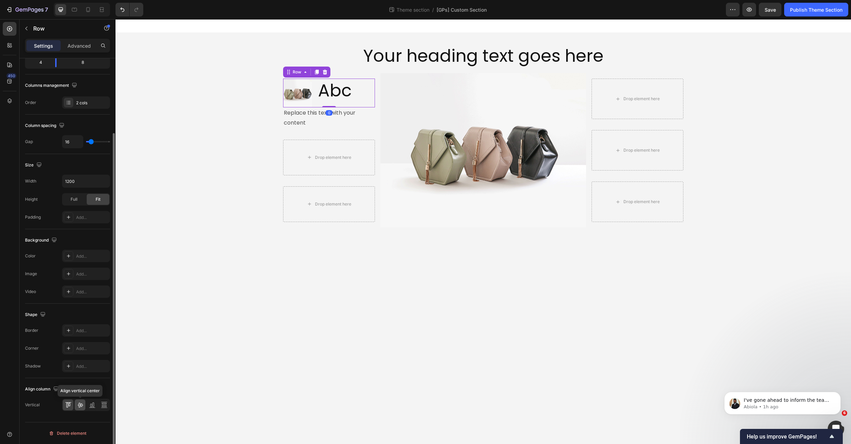
click at [77, 402] on icon at bounding box center [80, 404] width 7 height 7
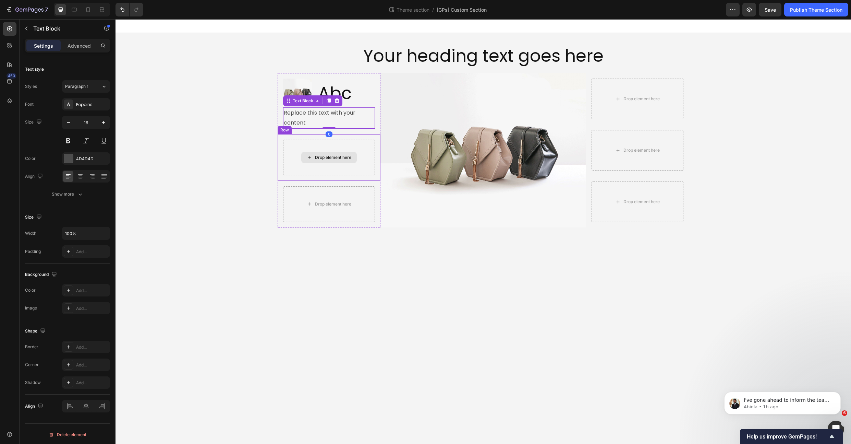
click at [288, 168] on div "Drop element here" at bounding box center [329, 158] width 92 height 36
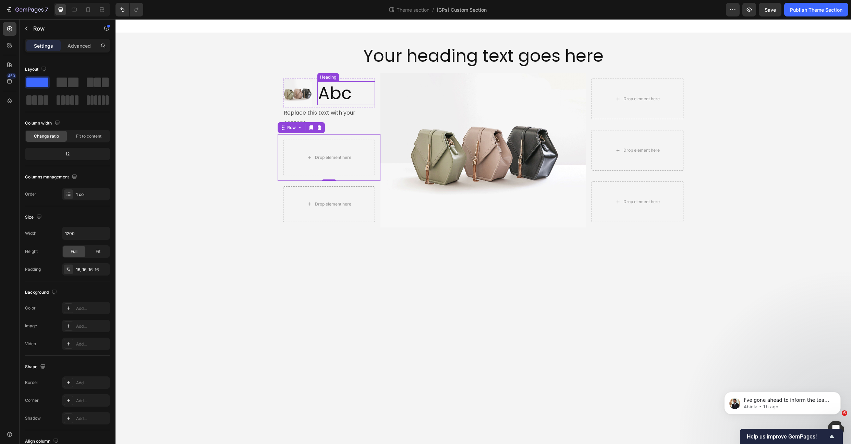
click at [356, 93] on p "Abc" at bounding box center [346, 93] width 56 height 22
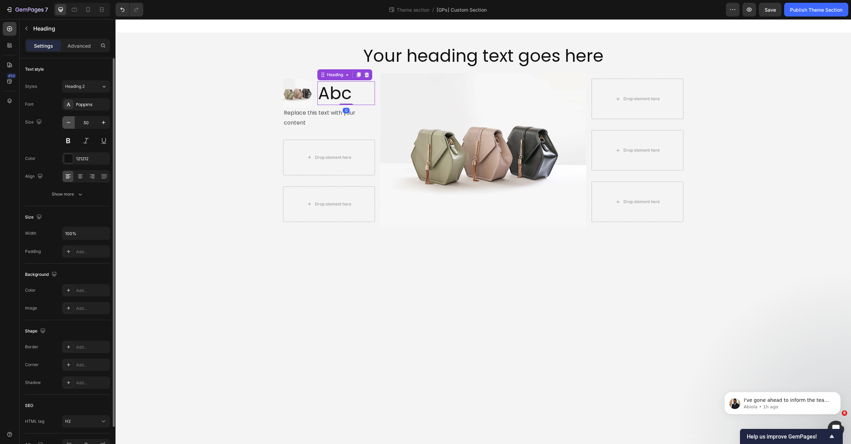
click at [64, 124] on button "button" at bounding box center [68, 122] width 12 height 12
click at [88, 121] on input "49" at bounding box center [86, 122] width 23 height 12
type input "32"
click at [57, 137] on div "Size 32" at bounding box center [67, 131] width 85 height 31
click at [69, 139] on button at bounding box center [68, 140] width 12 height 12
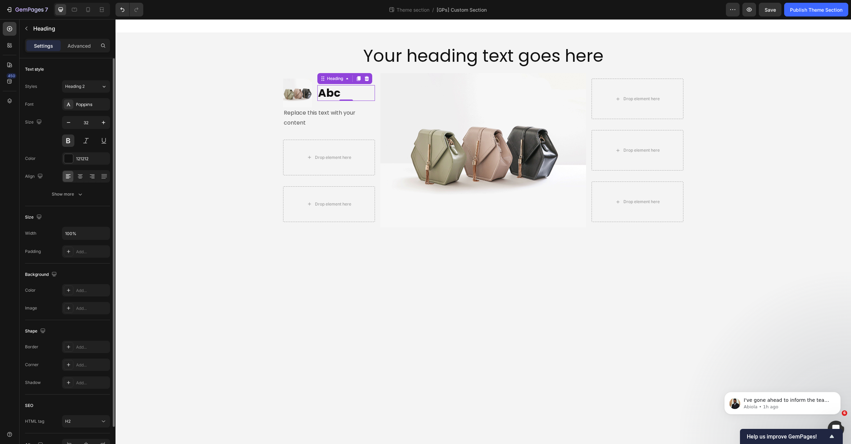
click at [30, 133] on div "Size 32" at bounding box center [67, 131] width 85 height 31
click at [74, 195] on div "Show more" at bounding box center [68, 194] width 32 height 7
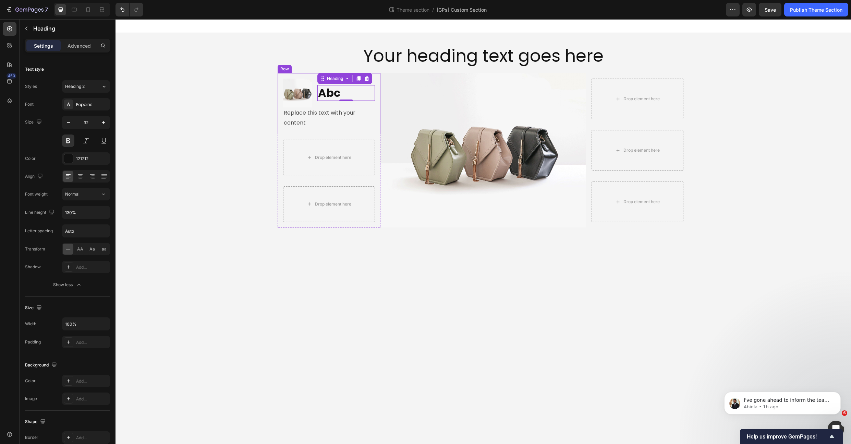
click at [313, 133] on div "Image Abc Heading 0 Row Replace this text with your content Text Block Row" at bounding box center [329, 103] width 103 height 61
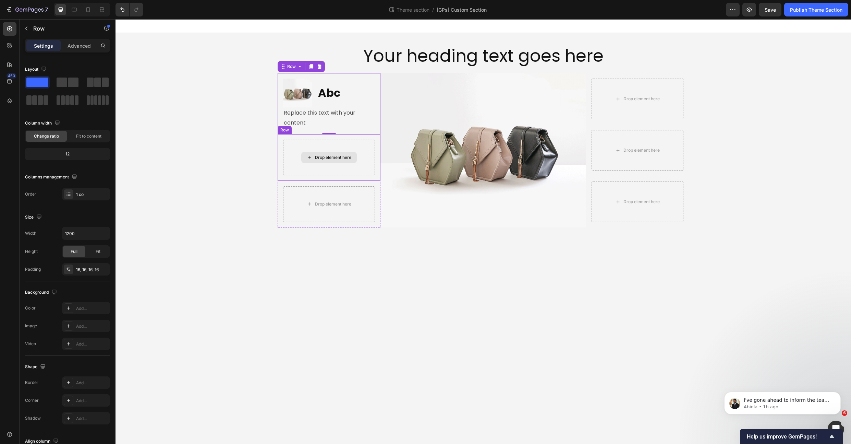
click at [297, 154] on div "Drop element here" at bounding box center [329, 158] width 92 height 36
click at [320, 130] on icon at bounding box center [319, 127] width 4 height 5
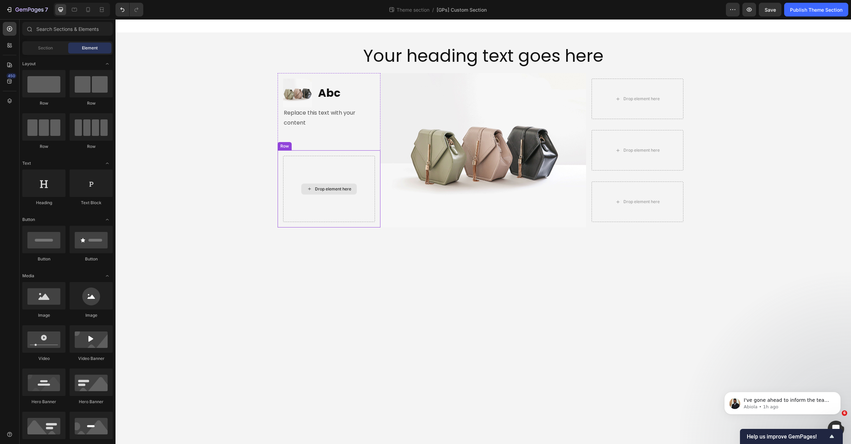
click at [296, 180] on div "Drop element here" at bounding box center [329, 189] width 92 height 66
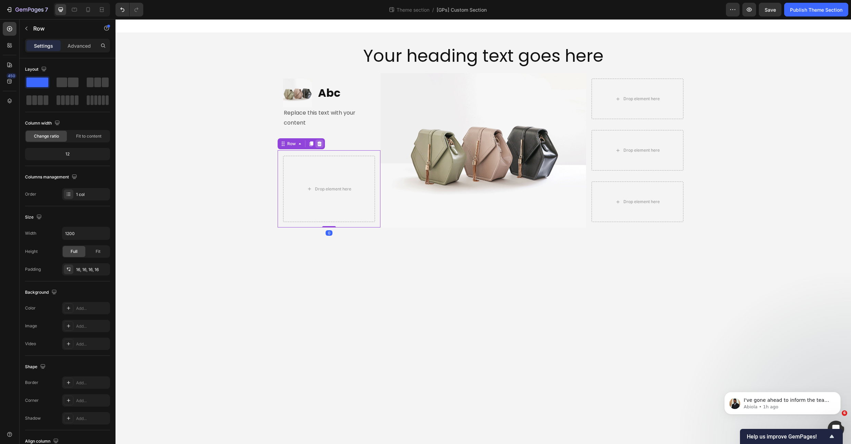
click at [319, 145] on icon at bounding box center [319, 143] width 4 height 5
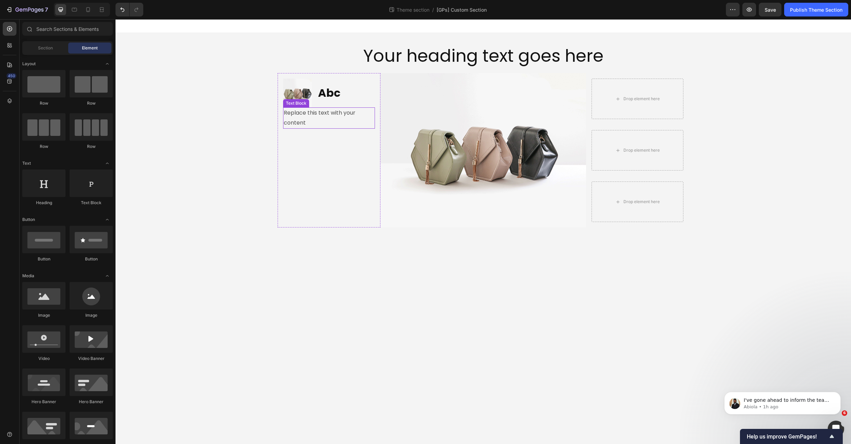
click at [316, 127] on p "Replace this text with your content" at bounding box center [329, 118] width 91 height 20
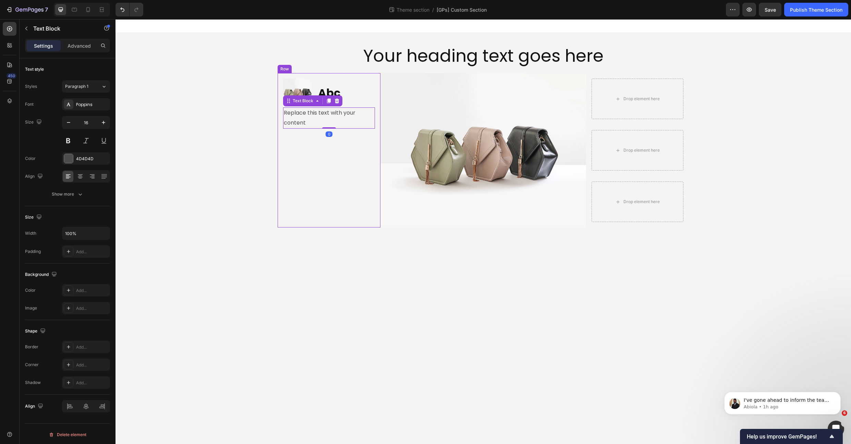
click at [304, 137] on div "Image Abc Heading Row Replace this text with your content Text Block 0" at bounding box center [329, 150] width 92 height 143
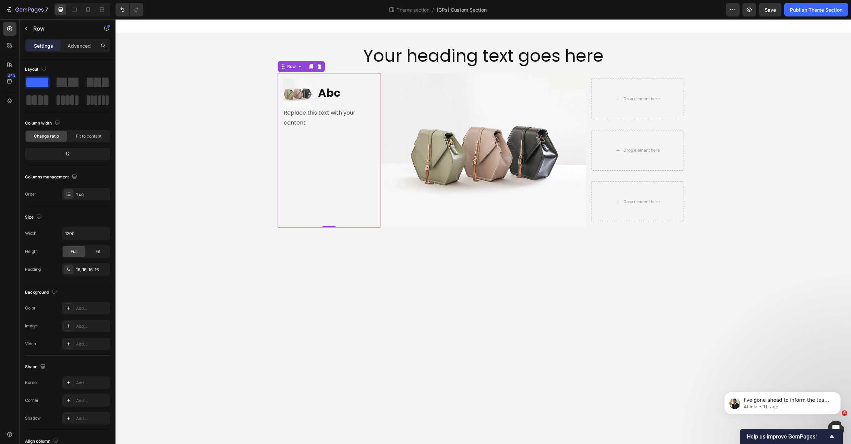
click at [304, 100] on div "Text Block" at bounding box center [296, 103] width 23 height 6
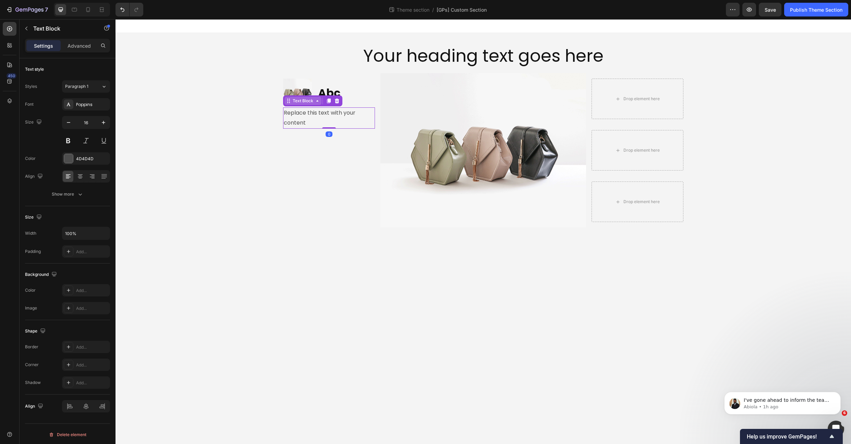
click at [304, 105] on div "Text Block" at bounding box center [303, 101] width 37 height 8
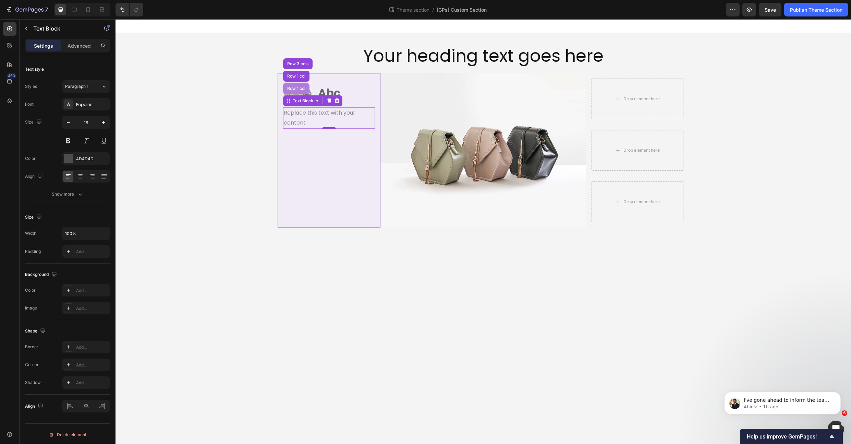
click at [298, 91] on div "Row 1 col" at bounding box center [296, 88] width 26 height 11
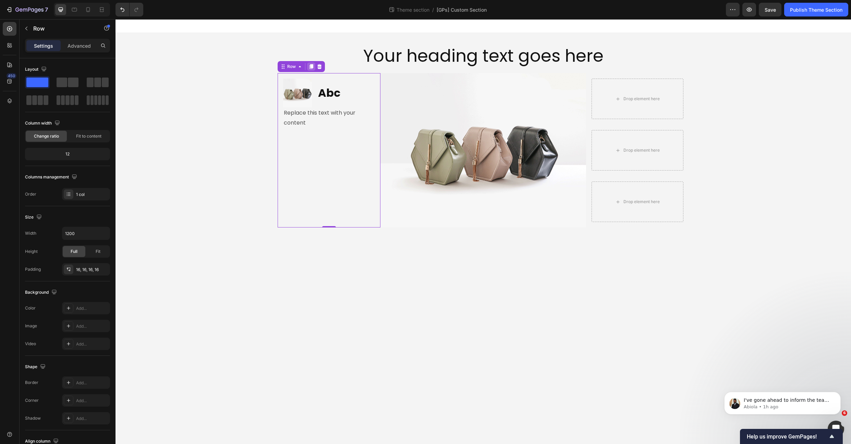
click at [313, 68] on icon at bounding box center [312, 66] width 4 height 5
click at [310, 142] on icon at bounding box center [312, 143] width 4 height 5
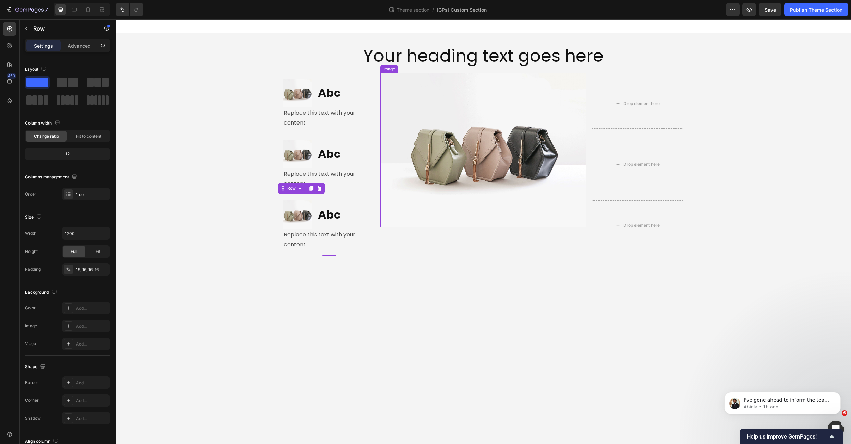
click at [518, 157] on img at bounding box center [484, 150] width 206 height 154
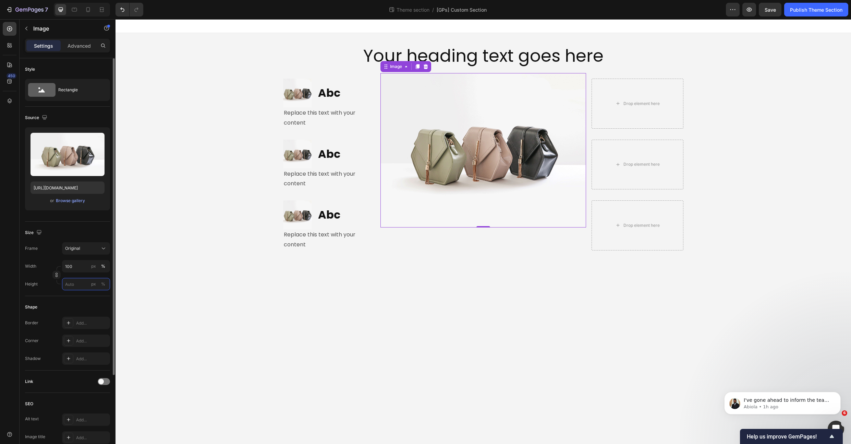
click at [76, 287] on input "px %" at bounding box center [86, 284] width 48 height 12
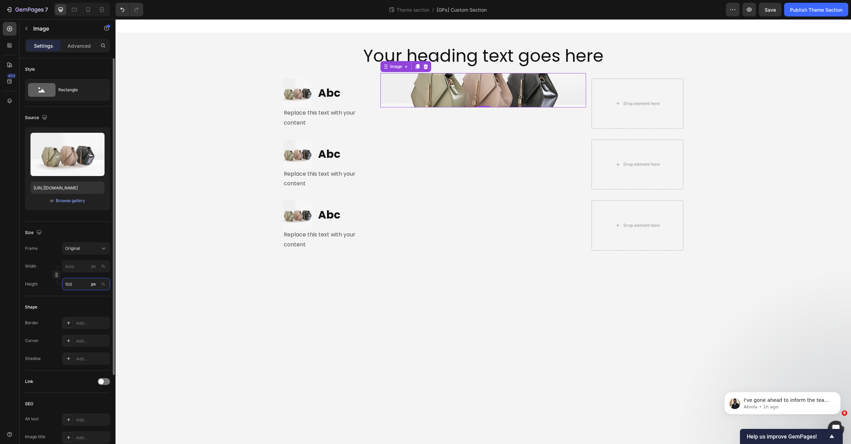
type input "100"
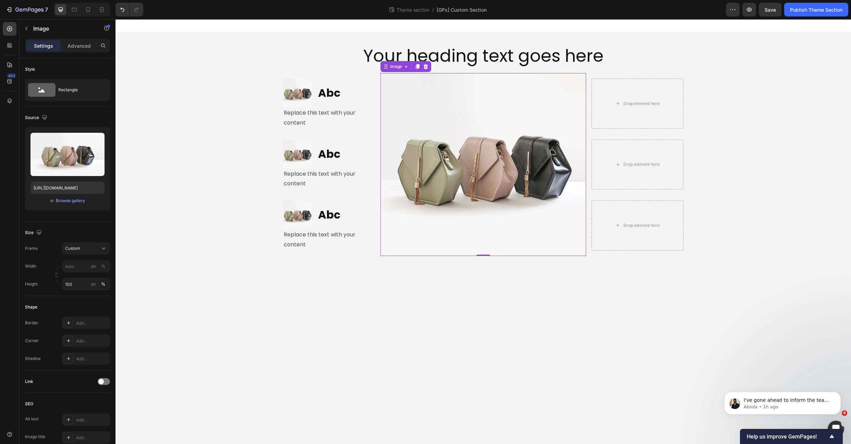
click at [263, 289] on body "Your heading text goes here Heading Row Image Abc Heading Row Replace this text…" at bounding box center [484, 231] width 736 height 424
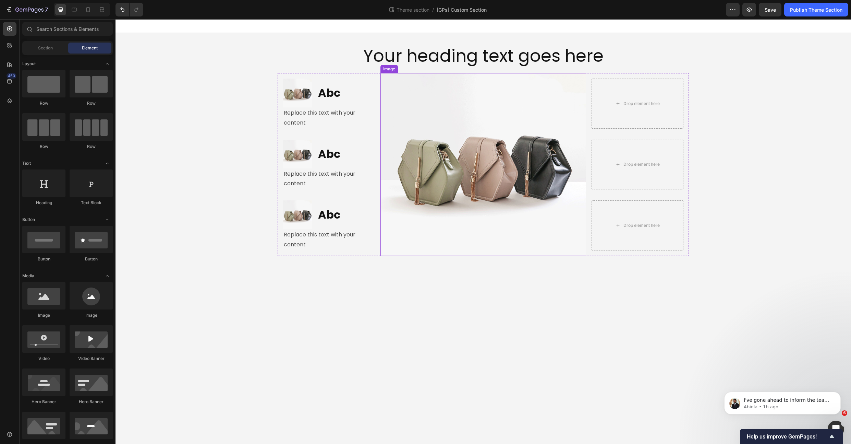
click at [421, 148] on img at bounding box center [484, 164] width 206 height 183
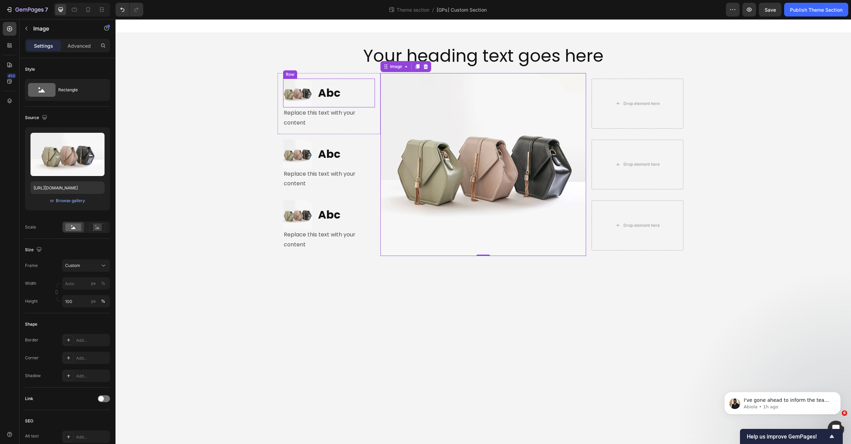
click at [359, 80] on div "Abc Heading" at bounding box center [346, 93] width 58 height 29
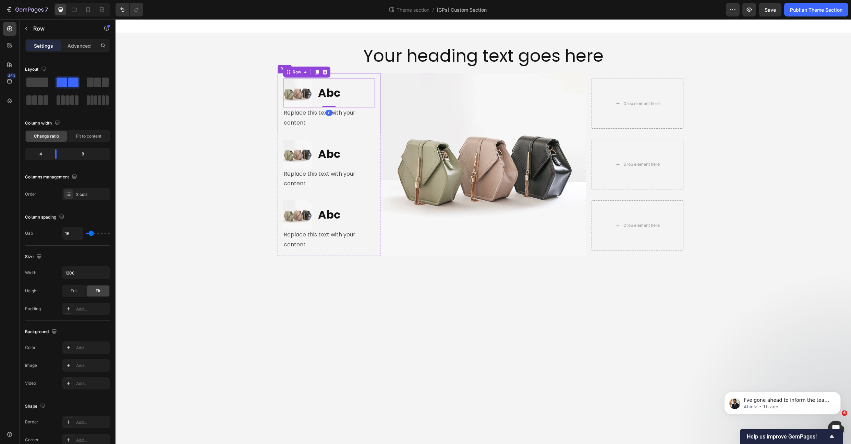
click at [356, 75] on div "Image Abc Heading Row 0 Replace this text with your content Text Block Row" at bounding box center [329, 103] width 103 height 61
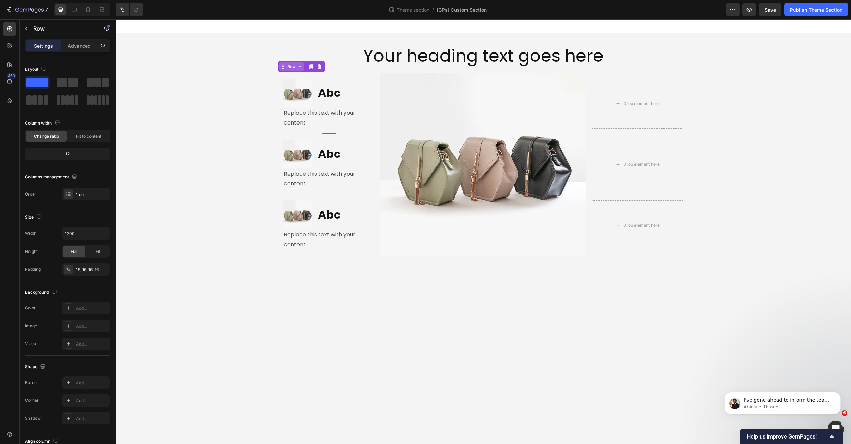
click at [292, 67] on div "Row" at bounding box center [291, 66] width 11 height 6
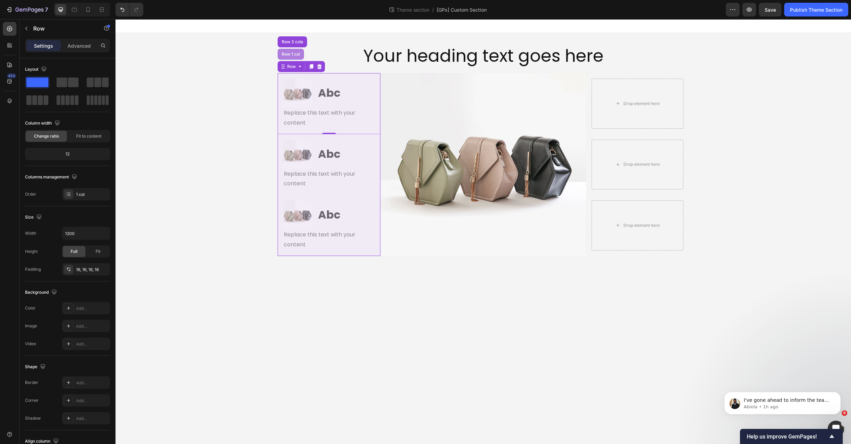
click at [291, 57] on div "Row 1 col" at bounding box center [291, 54] width 26 height 11
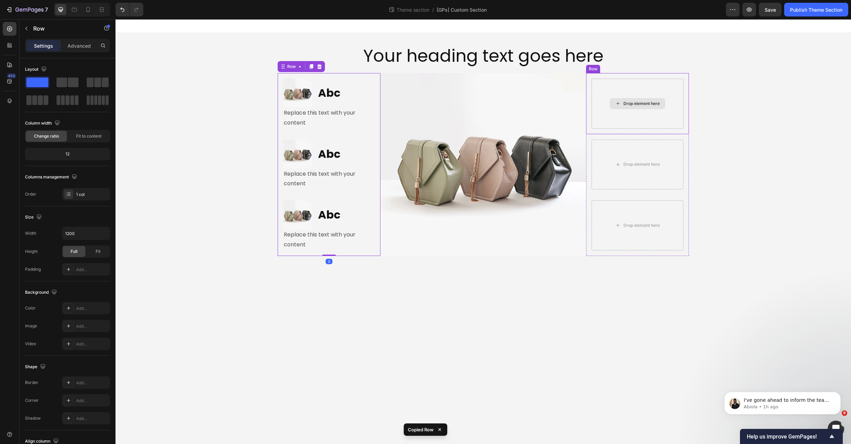
click at [614, 91] on div "Drop element here" at bounding box center [638, 104] width 92 height 50
click at [626, 67] on icon at bounding box center [628, 66] width 4 height 5
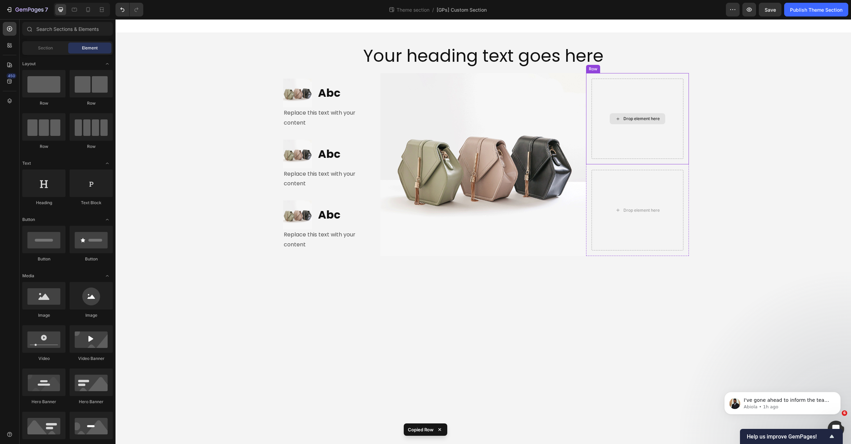
click at [615, 99] on div "Drop element here" at bounding box center [638, 119] width 92 height 80
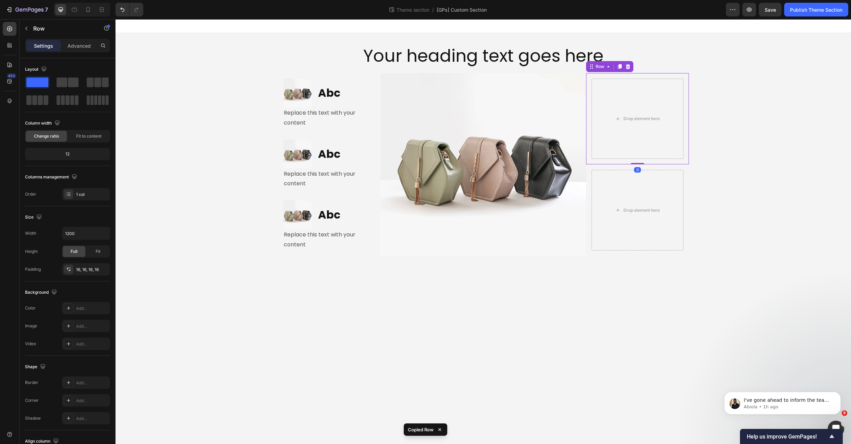
drag, startPoint x: 628, startPoint y: 65, endPoint x: 625, endPoint y: 81, distance: 16.4
click at [628, 65] on icon at bounding box center [628, 66] width 4 height 5
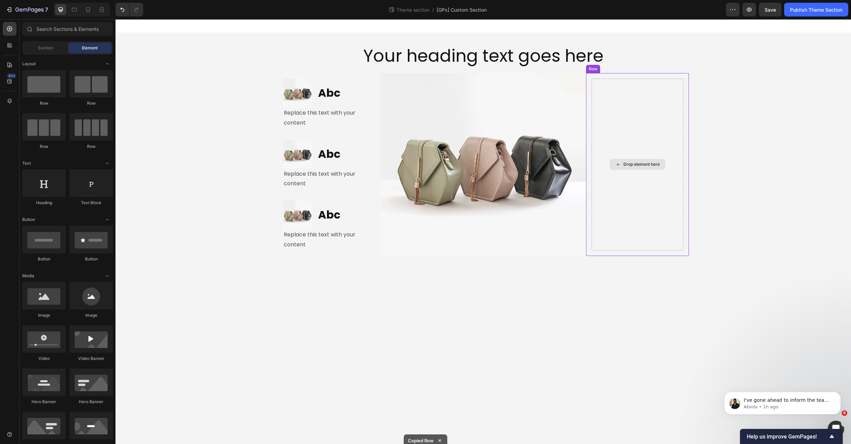
click at [615, 94] on div "Drop element here" at bounding box center [638, 165] width 92 height 172
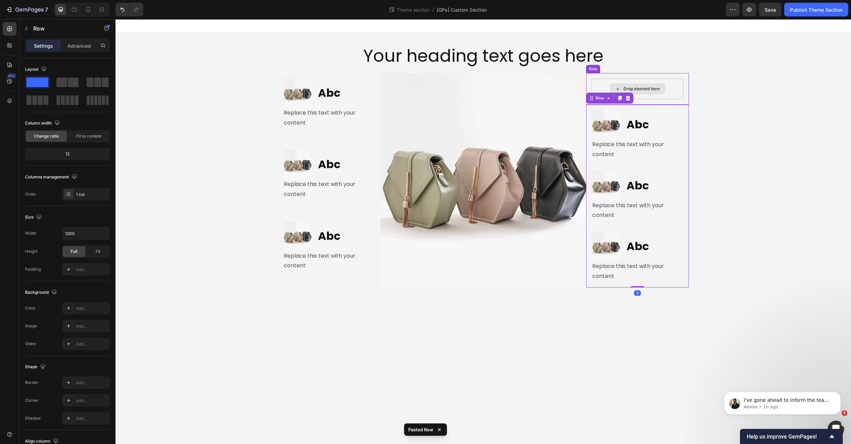
click at [610, 85] on div "Drop element here" at bounding box center [638, 88] width 56 height 11
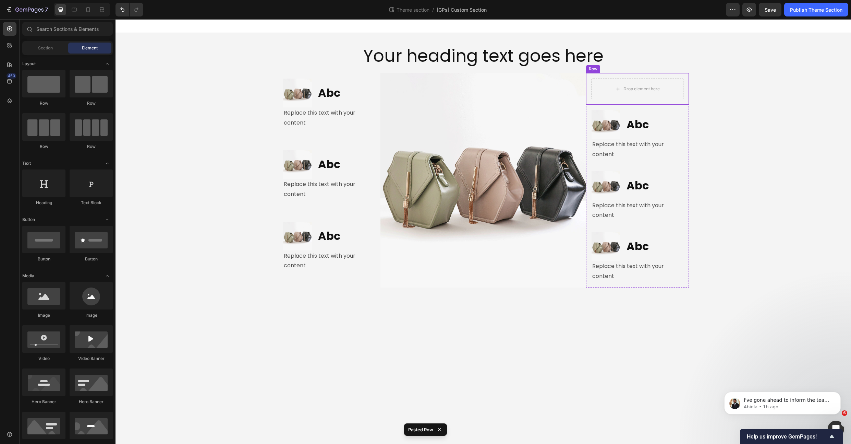
click at [603, 84] on div "Drop element here" at bounding box center [638, 89] width 92 height 21
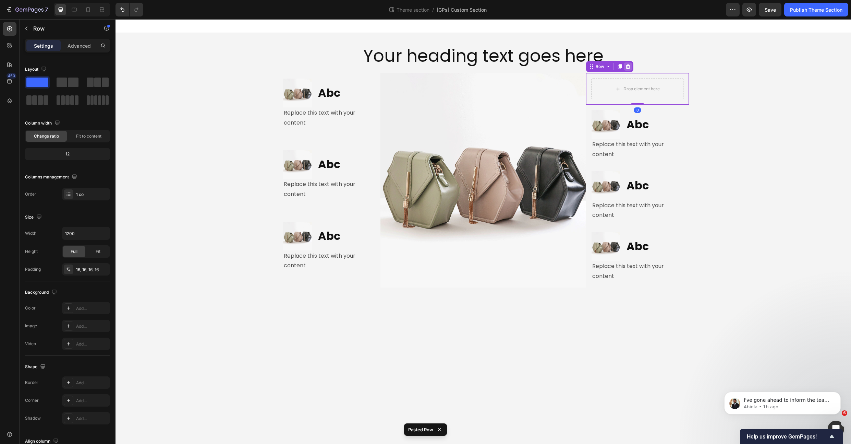
click at [628, 68] on icon at bounding box center [628, 66] width 4 height 5
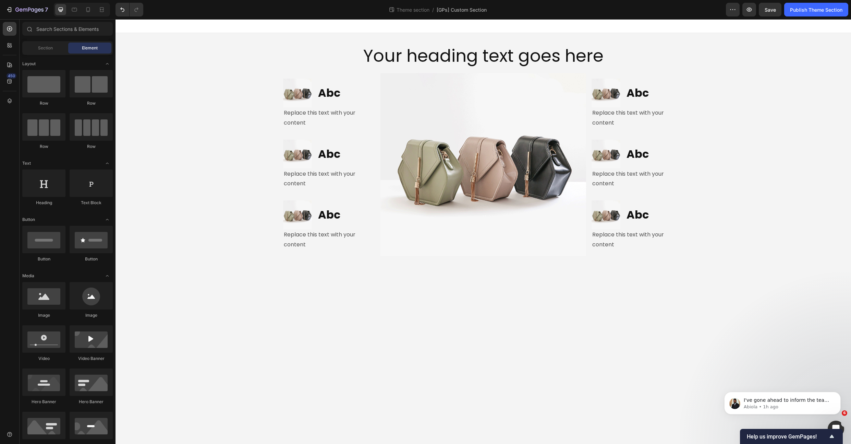
click at [291, 302] on body "Your heading text goes here Heading Row Image Abc Heading Row Replace this text…" at bounding box center [484, 231] width 736 height 424
click at [396, 209] on img at bounding box center [484, 164] width 206 height 183
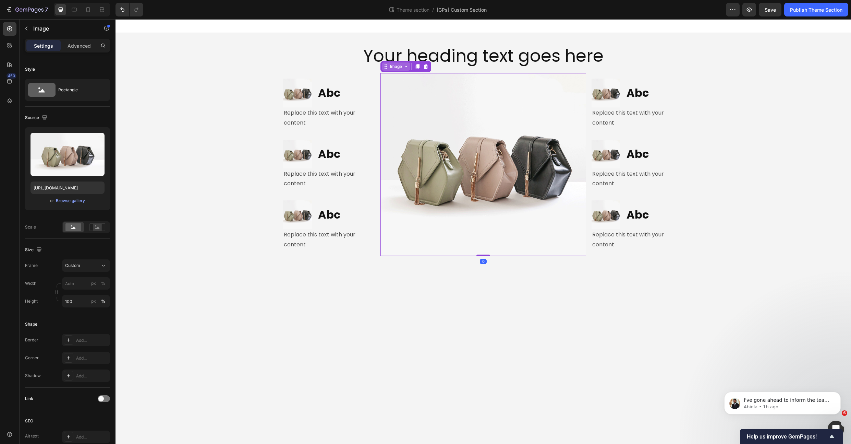
click at [400, 63] on div "Image" at bounding box center [396, 66] width 15 height 6
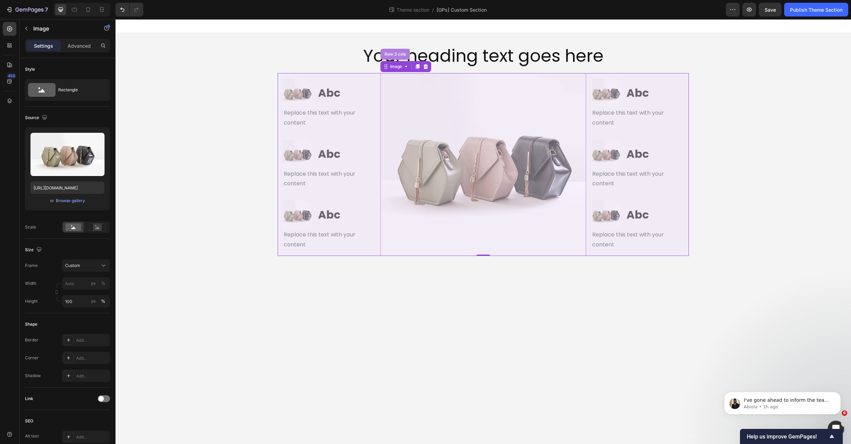
click at [396, 51] on div "Row 3 cols" at bounding box center [395, 54] width 29 height 11
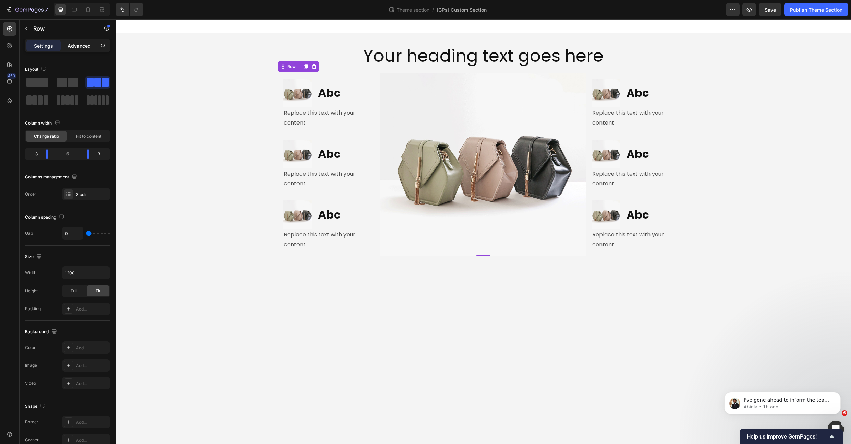
click at [79, 48] on p "Advanced" at bounding box center [79, 45] width 23 height 7
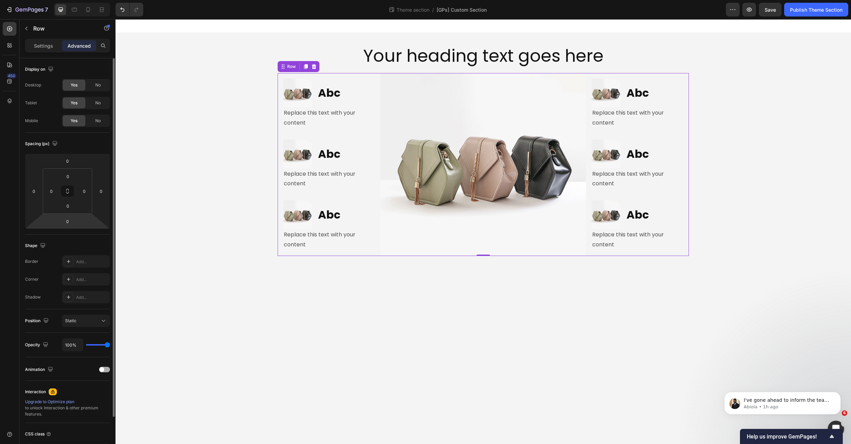
scroll to position [52, 0]
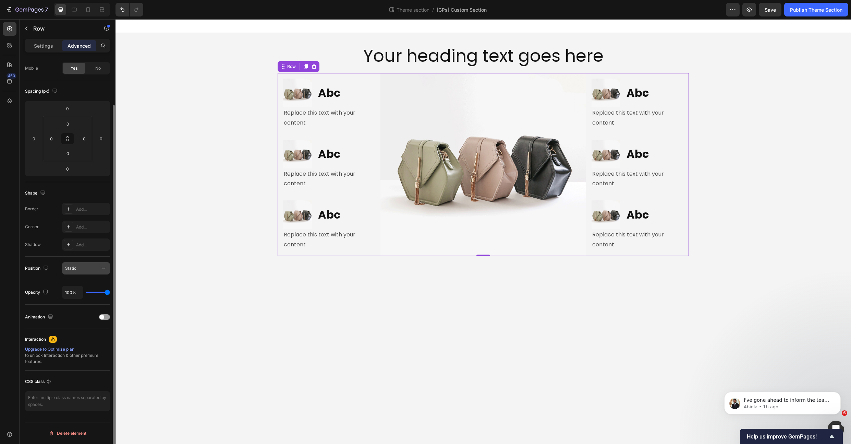
click at [94, 259] on div "Position Static" at bounding box center [67, 268] width 85 height 24
click at [80, 270] on div "Static" at bounding box center [82, 268] width 35 height 6
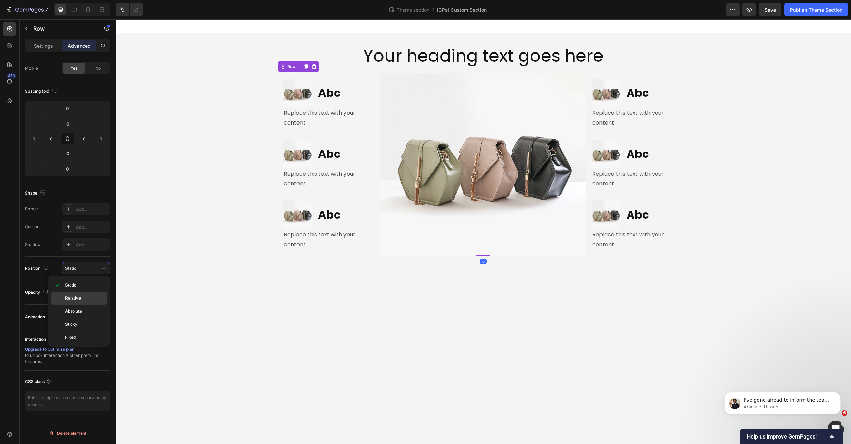
click at [71, 295] on span "Relative" at bounding box center [73, 298] width 16 height 6
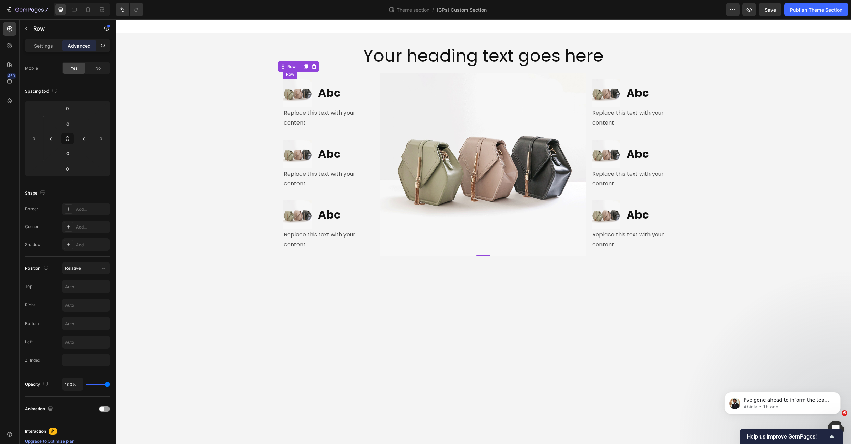
click at [371, 82] on div "Abc Heading" at bounding box center [346, 93] width 58 height 29
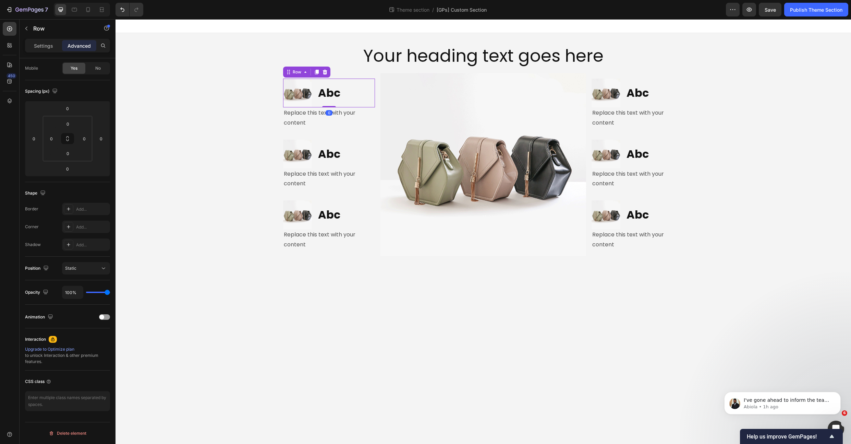
click at [374, 80] on div "Abc Heading" at bounding box center [346, 93] width 58 height 29
click at [378, 109] on div "Image Abc Heading Row 0 Replace this text with your content Text Block Row" at bounding box center [329, 103] width 103 height 61
click at [301, 68] on icon at bounding box center [299, 66] width 5 height 5
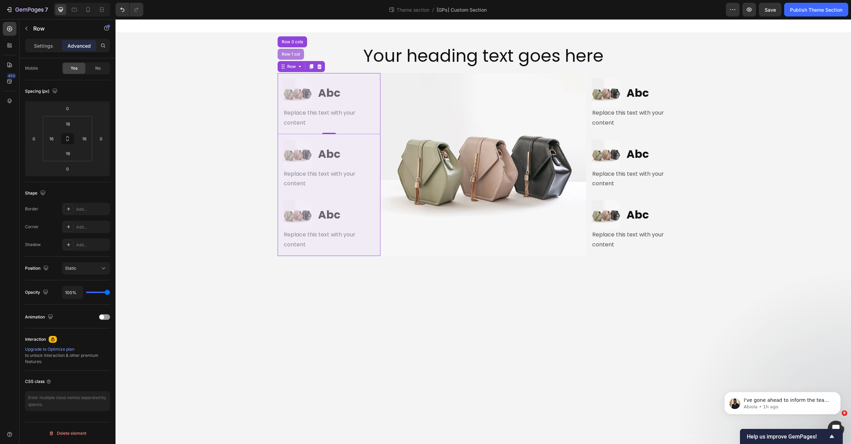
click at [293, 57] on div "Row 1 col" at bounding box center [291, 54] width 26 height 11
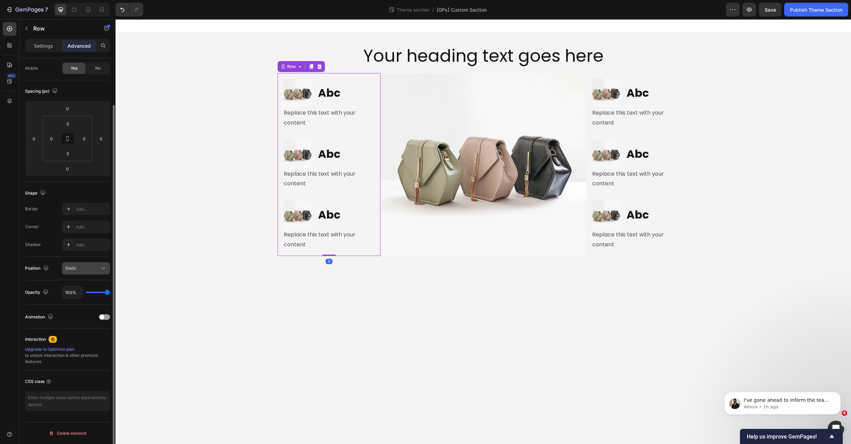
click at [82, 265] on div "Static" at bounding box center [82, 268] width 35 height 6
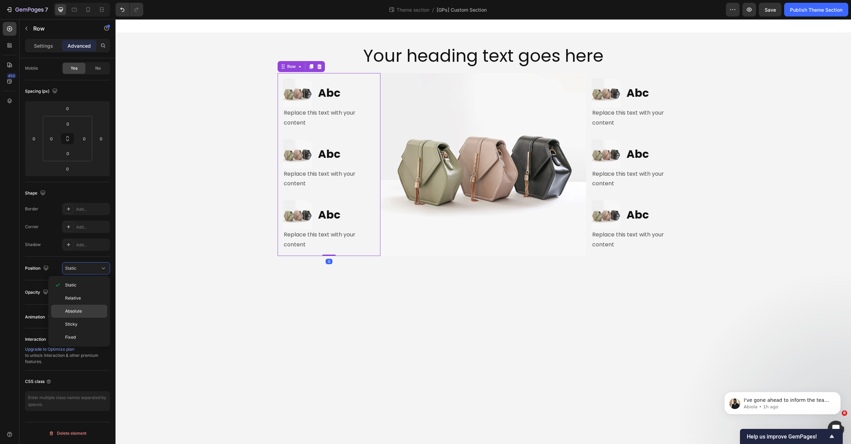
click at [75, 311] on span "Absolute" at bounding box center [73, 311] width 17 height 6
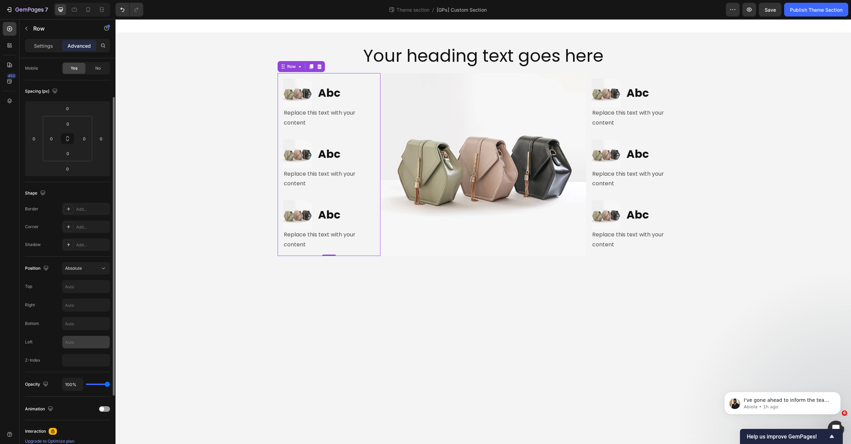
click at [73, 340] on input "text" at bounding box center [85, 342] width 47 height 12
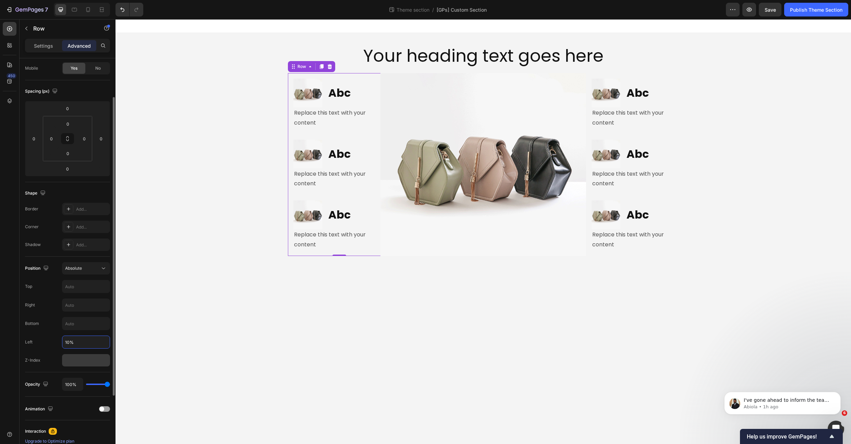
type input "10%"
click at [71, 360] on input "number" at bounding box center [86, 360] width 48 height 12
type input "9"
click at [47, 350] on div "Position Absolute Top Right Bottom Left 10% Z-Index 9" at bounding box center [67, 314] width 85 height 104
click at [67, 342] on input "10%" at bounding box center [85, 342] width 47 height 12
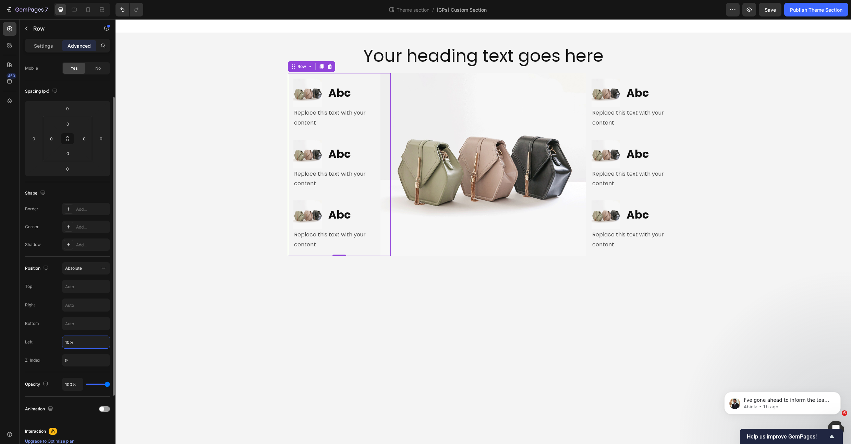
click at [68, 342] on input "10%" at bounding box center [85, 342] width 47 height 12
type input "20%"
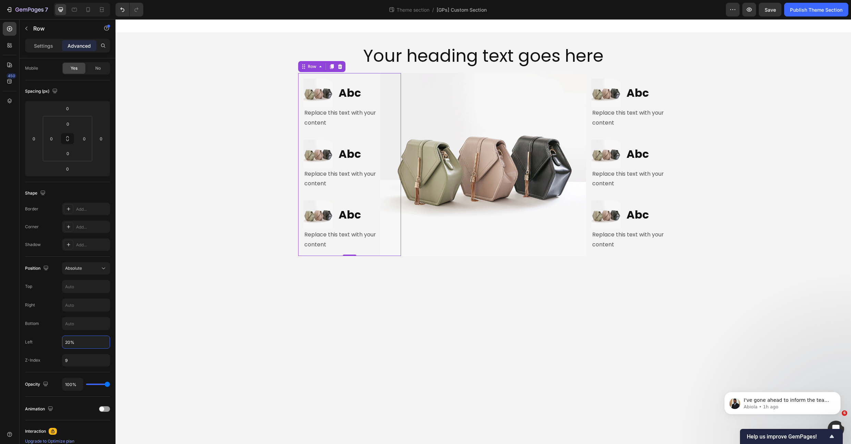
click at [346, 302] on body "Your heading text goes here Heading Row Image Abc Heading Row Replace this text…" at bounding box center [484, 231] width 736 height 424
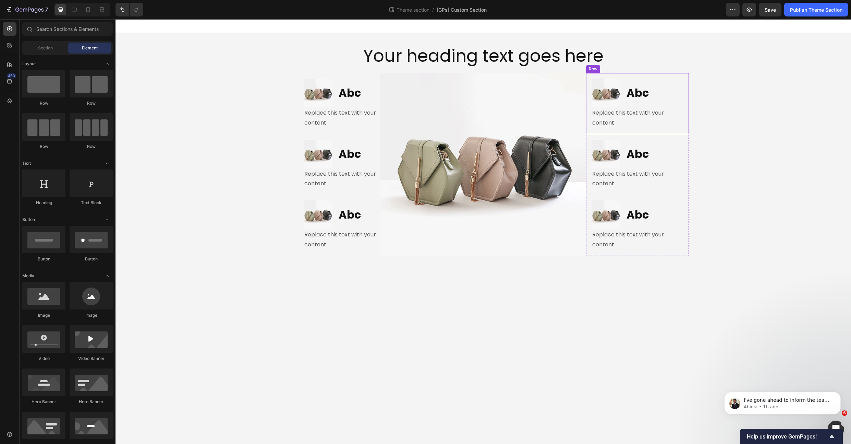
click at [591, 77] on div "Image Abc Heading Row Replace this text with your content Text Block Row" at bounding box center [637, 103] width 103 height 61
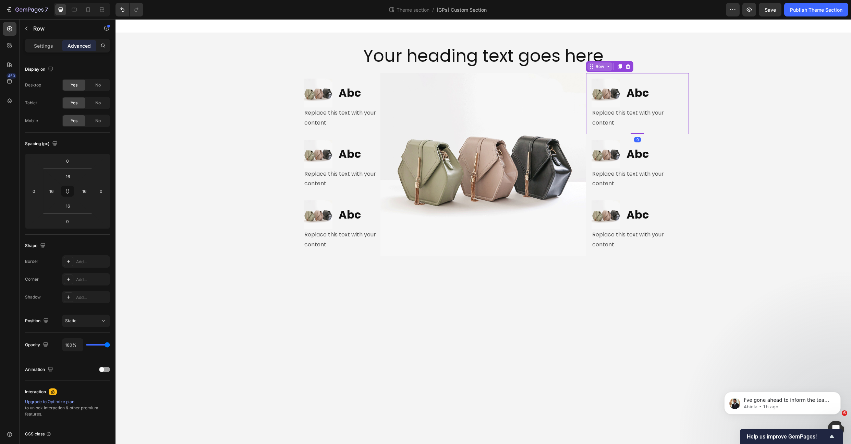
click at [593, 70] on div "Row" at bounding box center [600, 66] width 25 height 8
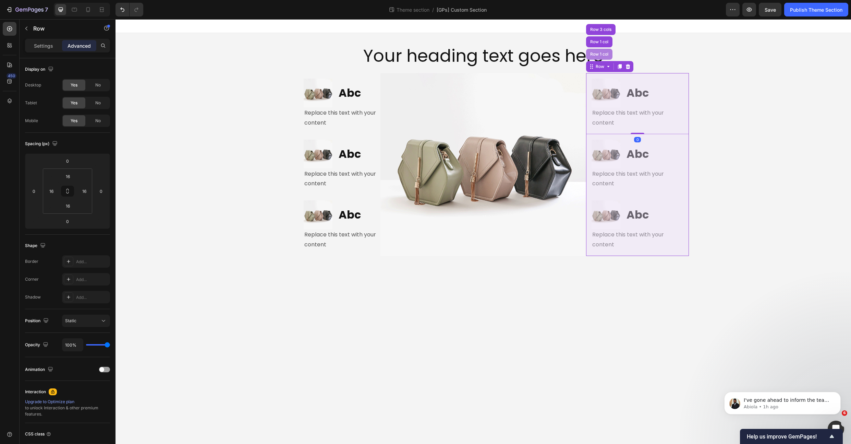
click at [602, 57] on div "Row 1 col" at bounding box center [599, 54] width 26 height 11
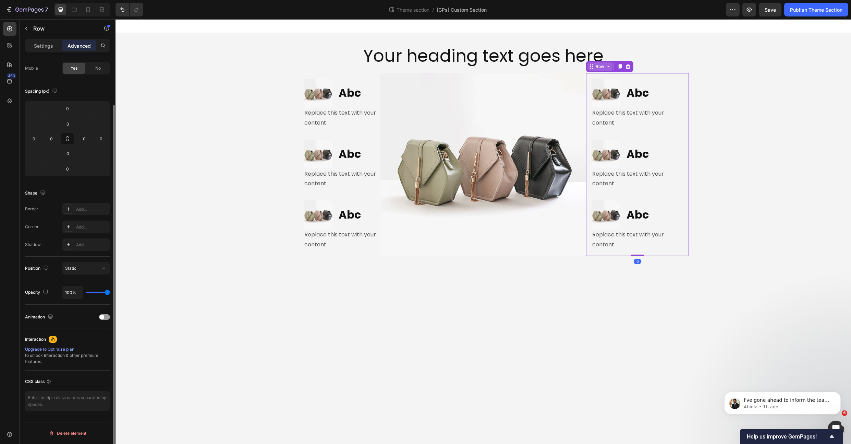
click at [599, 70] on div "Row" at bounding box center [600, 66] width 25 height 8
click at [601, 65] on div "Row" at bounding box center [600, 66] width 11 height 6
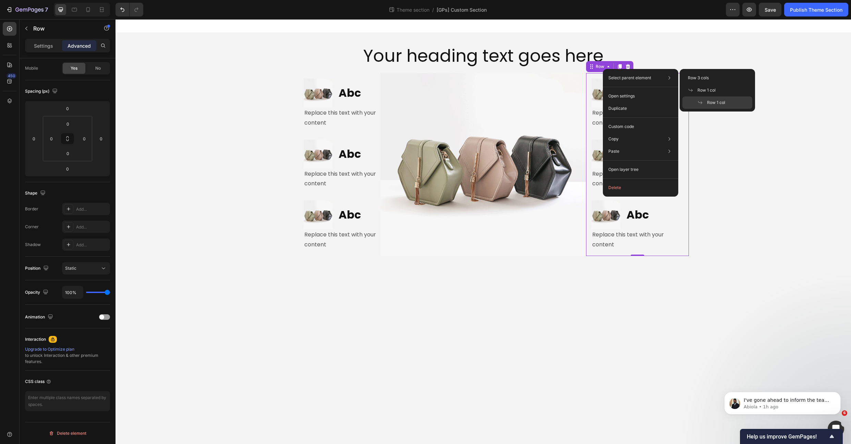
click at [607, 69] on div "Select parent element Row 3 cols Row 1 col Row 1 col Open settings Duplicate Cu…" at bounding box center [640, 133] width 75 height 128
click at [601, 67] on div "Row" at bounding box center [600, 66] width 11 height 6
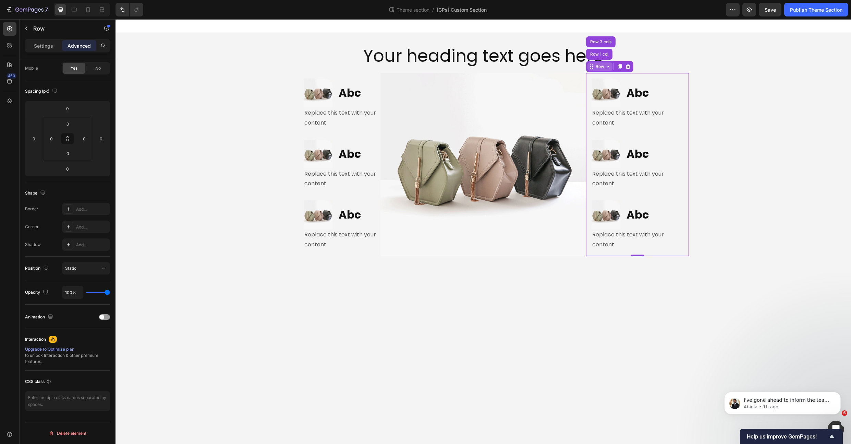
click at [600, 68] on div "Row" at bounding box center [600, 66] width 11 height 6
click at [627, 66] on icon at bounding box center [627, 66] width 5 height 5
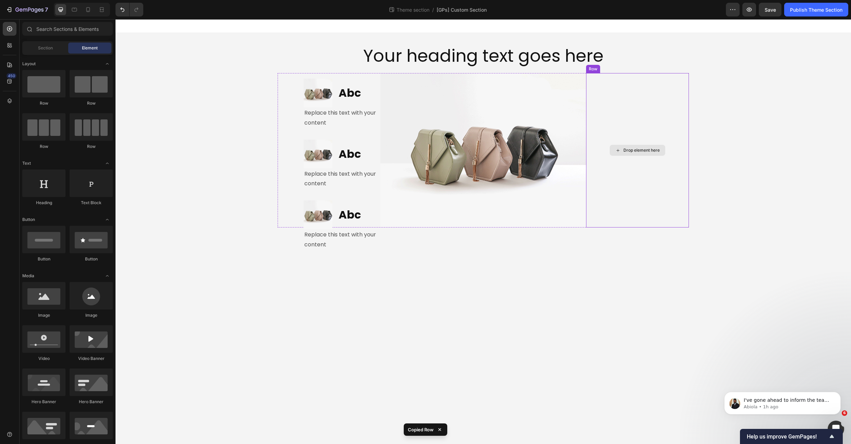
click at [594, 87] on div "Drop element here" at bounding box center [637, 150] width 103 height 154
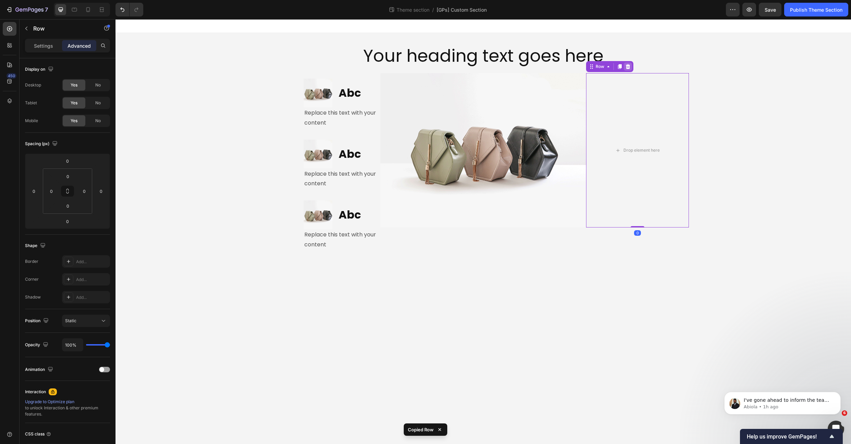
click at [629, 67] on icon at bounding box center [628, 66] width 4 height 5
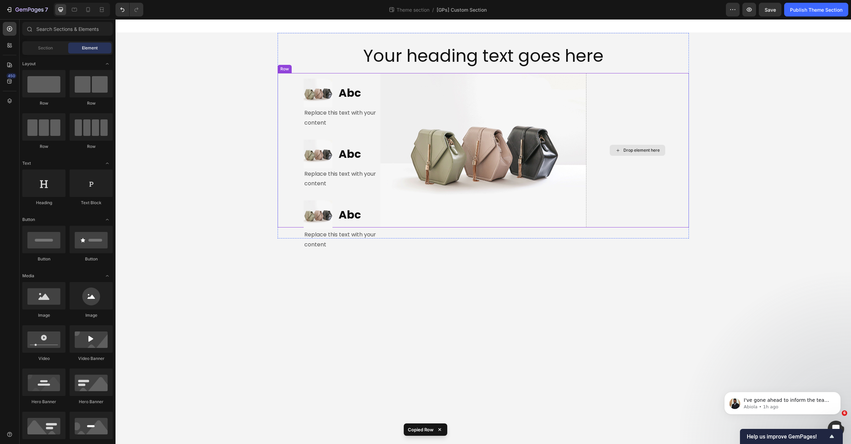
click at [614, 85] on div "Drop element here" at bounding box center [637, 150] width 103 height 154
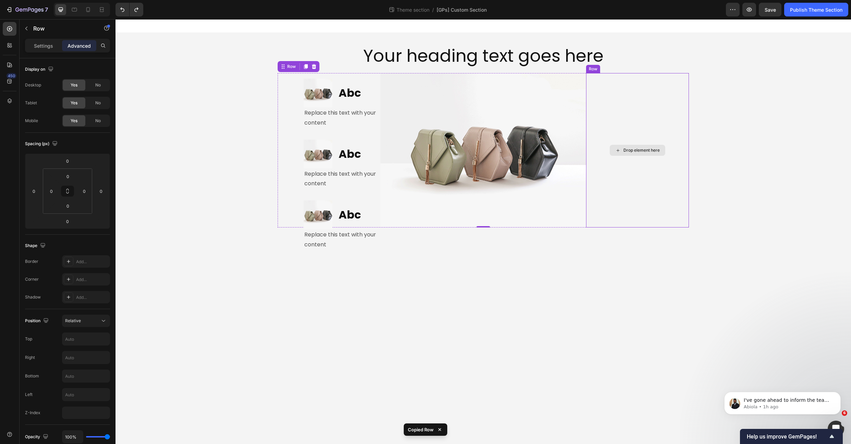
click at [623, 97] on div "Drop element here" at bounding box center [637, 150] width 103 height 154
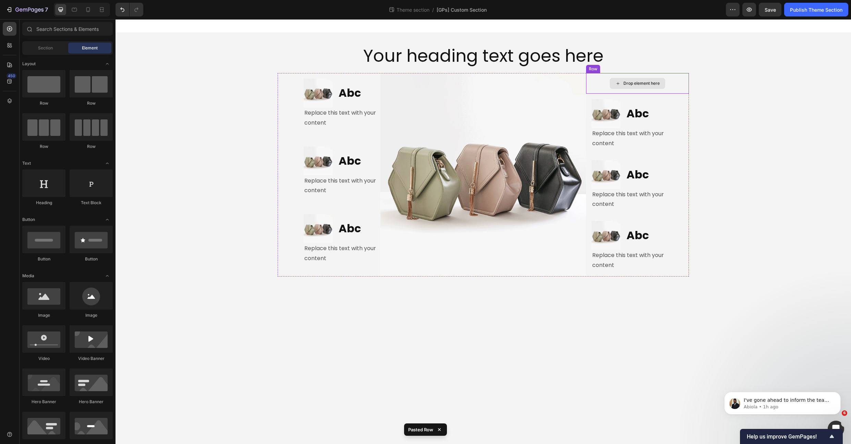
click at [656, 83] on div "Drop element here" at bounding box center [642, 83] width 36 height 5
click at [599, 84] on div "Drop element here" at bounding box center [637, 83] width 103 height 21
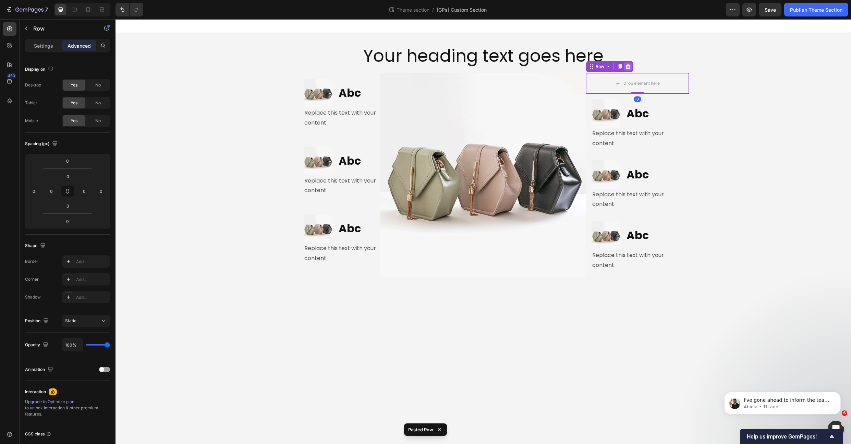
click at [629, 66] on icon at bounding box center [628, 66] width 4 height 5
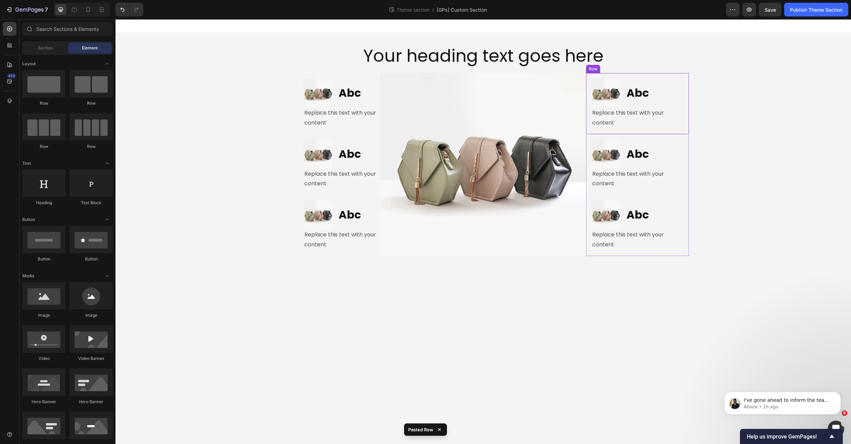
click at [590, 77] on div "Image Abc Heading Row Replace this text with your content Text Block Row" at bounding box center [637, 103] width 103 height 61
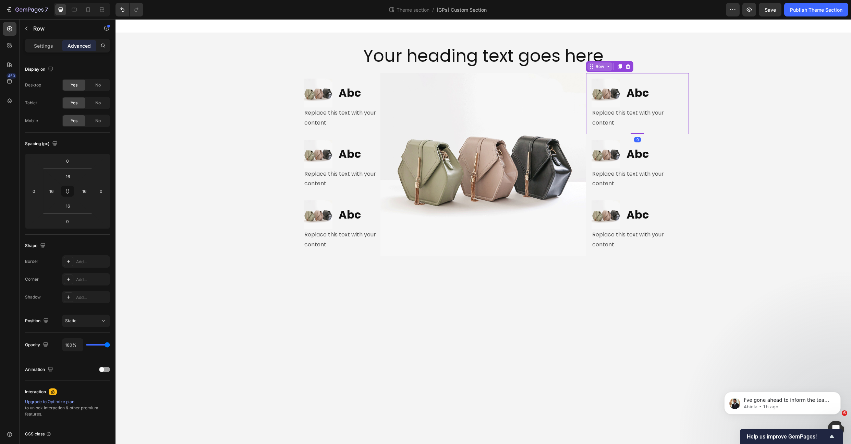
click at [601, 66] on div "Row" at bounding box center [600, 66] width 11 height 6
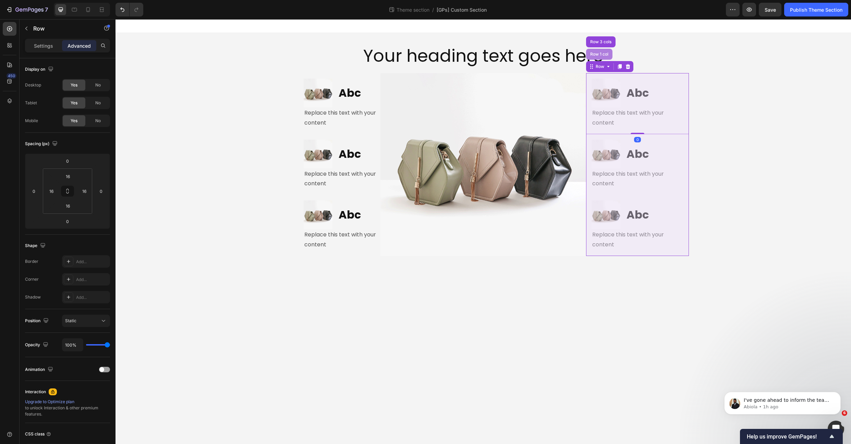
click at [603, 57] on div "Row 1 col" at bounding box center [599, 54] width 26 height 11
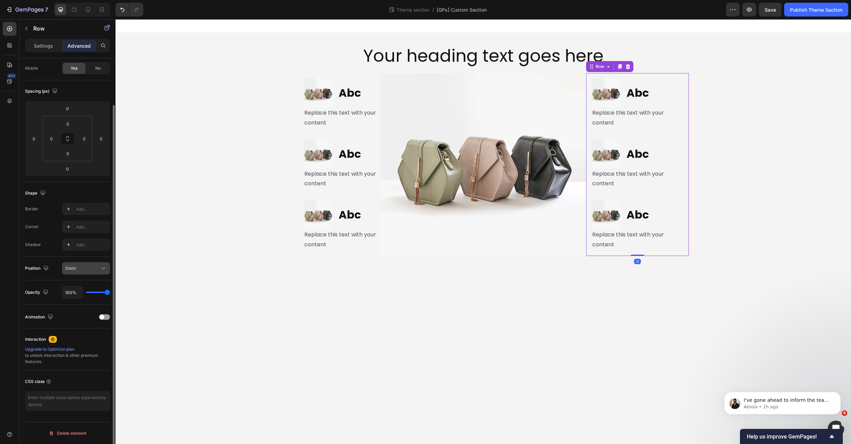
drag, startPoint x: 76, startPoint y: 266, endPoint x: 99, endPoint y: 273, distance: 24.1
click at [77, 266] on div "Static" at bounding box center [82, 268] width 35 height 6
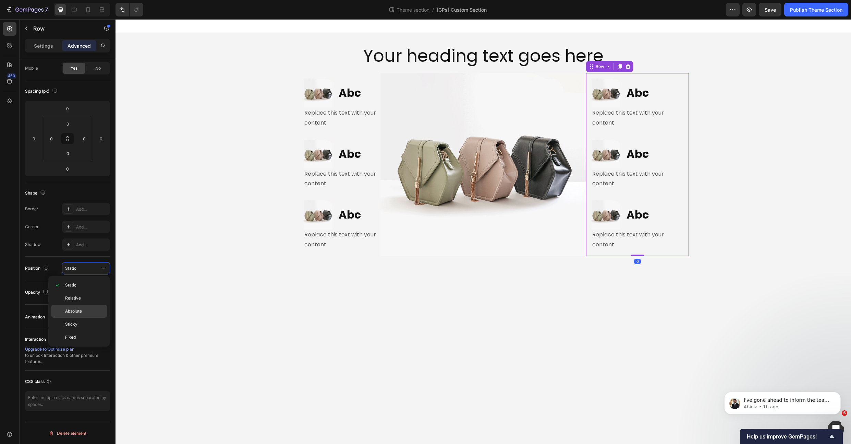
click at [89, 312] on p "Absolute" at bounding box center [84, 311] width 39 height 6
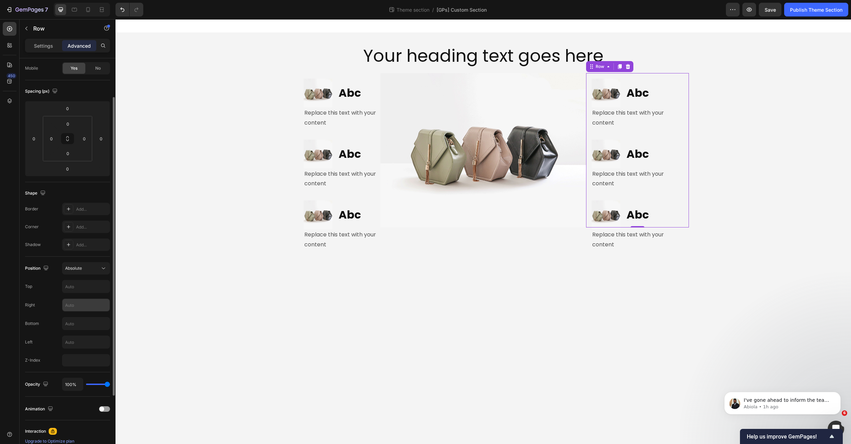
click at [81, 307] on input "text" at bounding box center [85, 305] width 47 height 12
type input "20%"
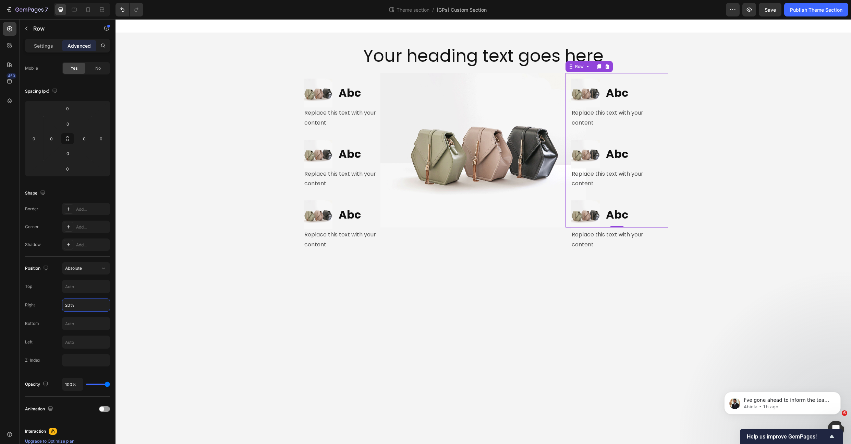
click at [175, 275] on body "Your heading text goes here Heading Row Image Abc Heading Row Replace this text…" at bounding box center [484, 231] width 736 height 424
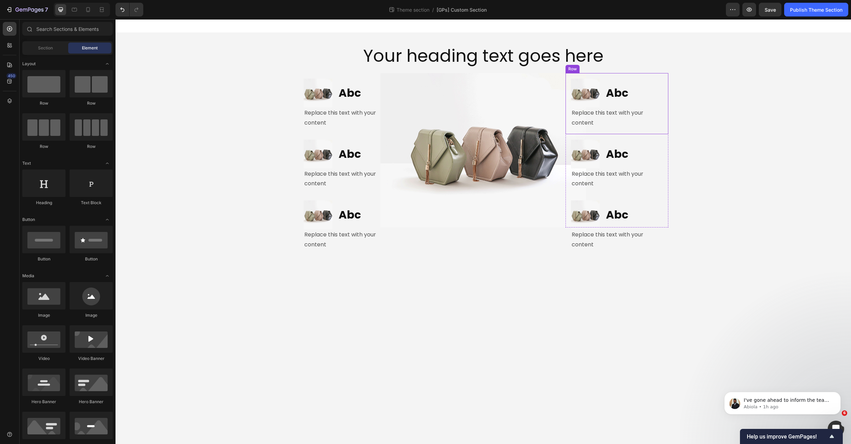
click at [648, 96] on h2 "Abc" at bounding box center [635, 93] width 58 height 16
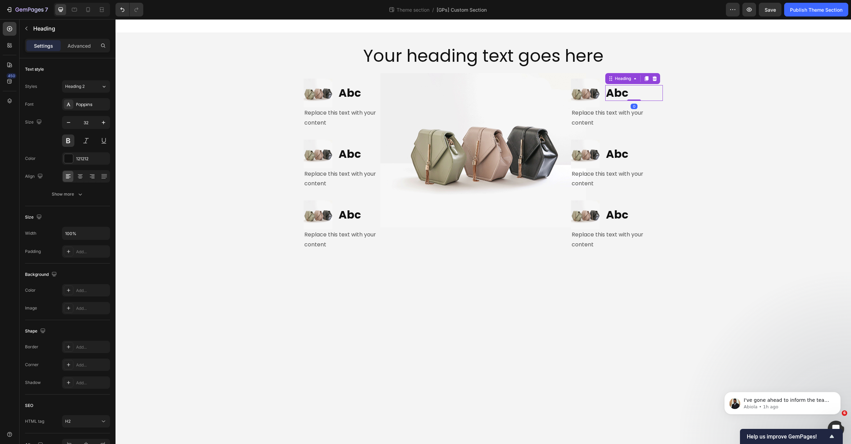
click at [650, 86] on h2 "Abc" at bounding box center [635, 93] width 58 height 16
click at [597, 80] on img at bounding box center [585, 93] width 29 height 29
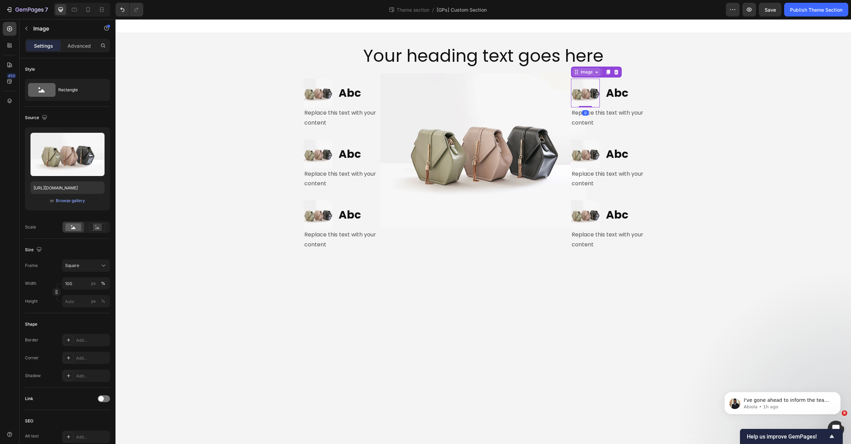
click at [597, 72] on icon at bounding box center [597, 71] width 2 height 1
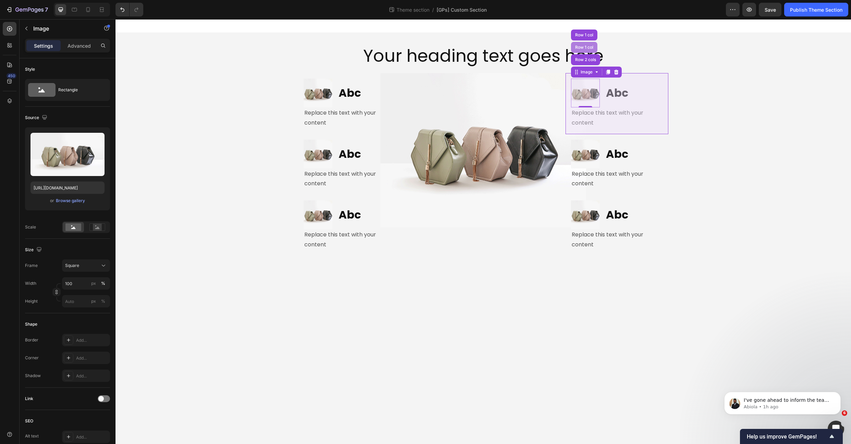
click at [585, 48] on div "Row 1 col" at bounding box center [584, 47] width 21 height 4
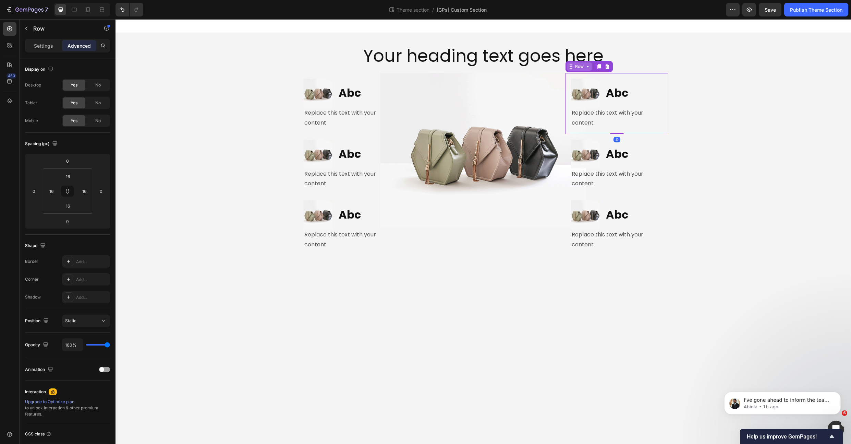
click at [580, 69] on div "Row" at bounding box center [579, 66] width 11 height 6
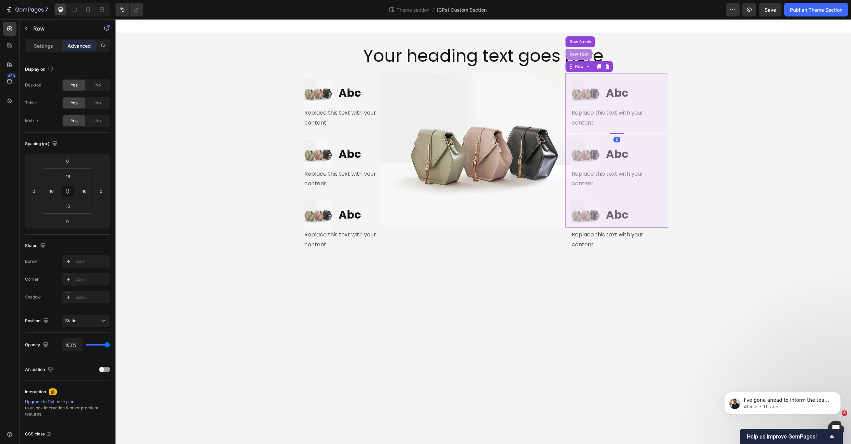
click at [579, 50] on div "Row 1 col" at bounding box center [579, 54] width 26 height 11
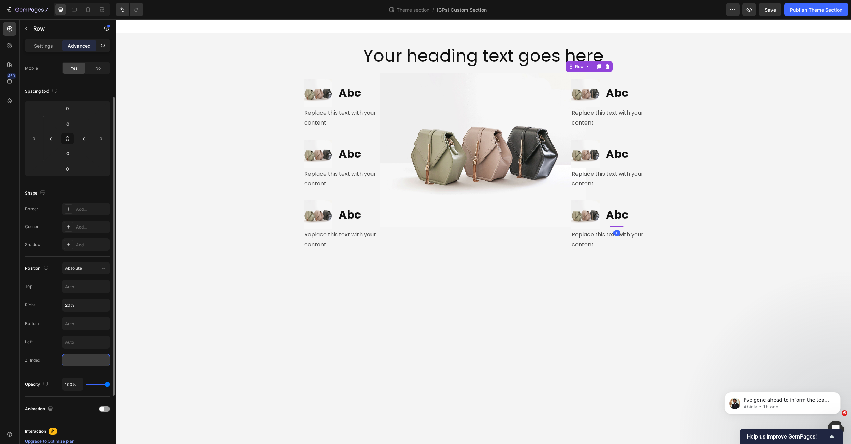
click at [73, 364] on input "number" at bounding box center [86, 360] width 48 height 12
type input "9"
click at [448, 292] on body "Your heading text goes here Heading Row Image Abc Heading Row Replace this text…" at bounding box center [484, 231] width 736 height 424
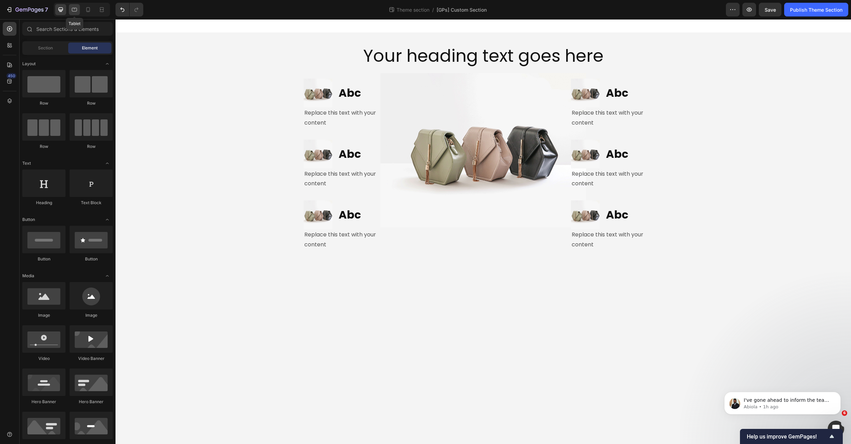
click at [76, 14] on div at bounding box center [74, 9] width 11 height 11
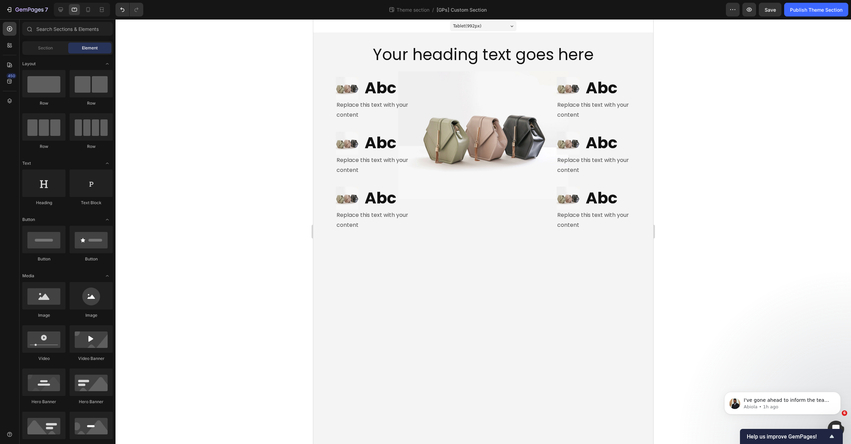
click at [444, 258] on body "Tablet ( 992 px) iPhone 13 Mini iPhone 13 Pro iPhone 11 Pro Max iPhone 15 Pro M…" at bounding box center [483, 231] width 340 height 424
click at [451, 191] on img at bounding box center [483, 135] width 170 height 128
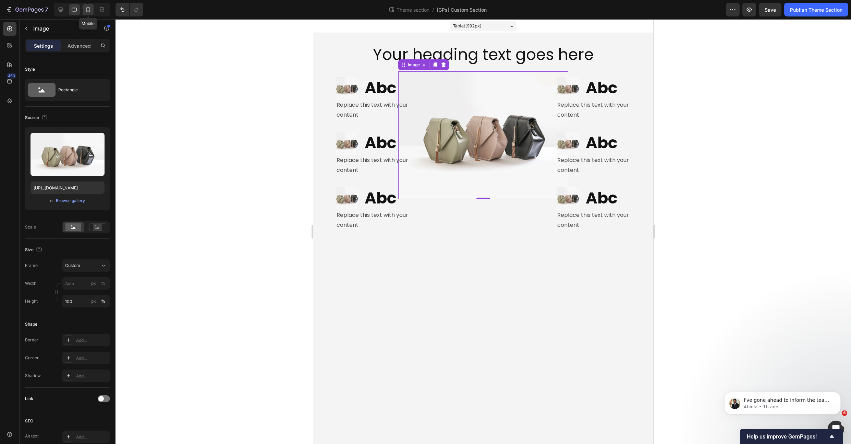
click at [90, 10] on icon at bounding box center [88, 9] width 4 height 5
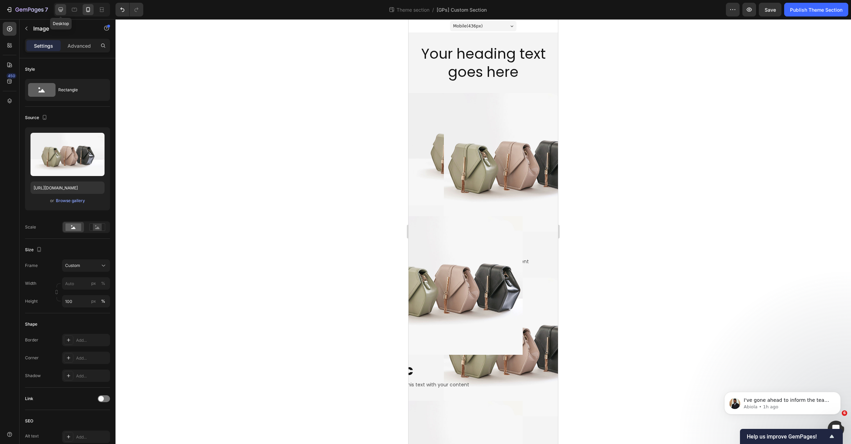
click at [62, 9] on icon at bounding box center [60, 9] width 7 height 7
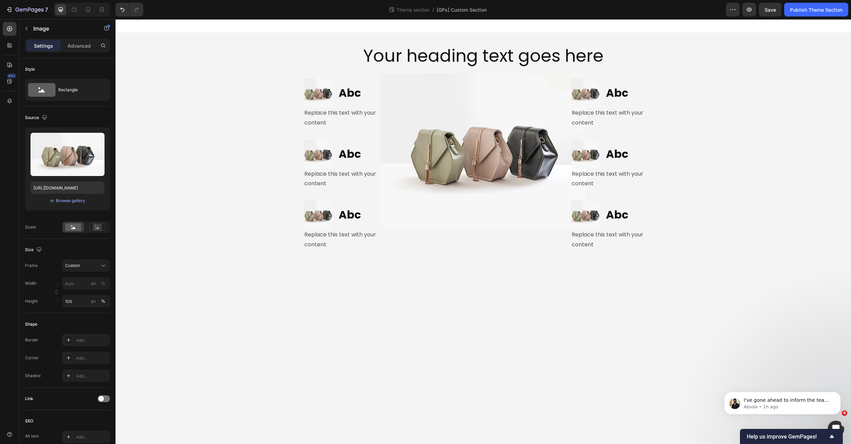
click at [423, 243] on body "Your heading text goes here Heading Row Image Abc Heading Row Replace this text…" at bounding box center [484, 231] width 736 height 424
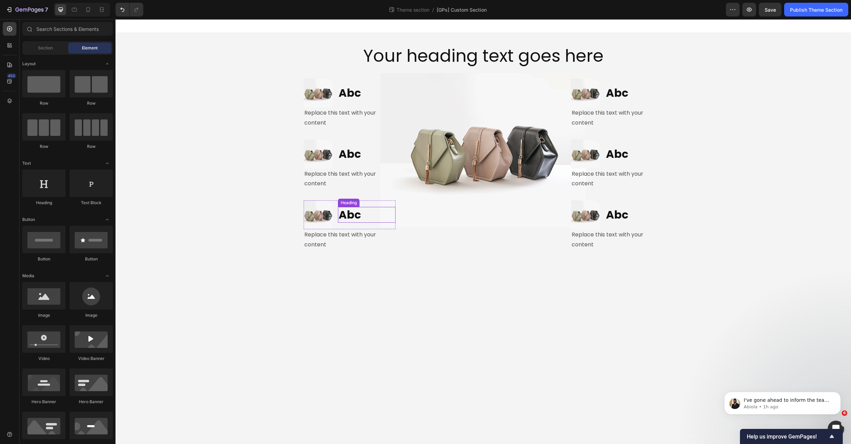
click at [387, 235] on div "Replace this text with your content" at bounding box center [350, 239] width 92 height 21
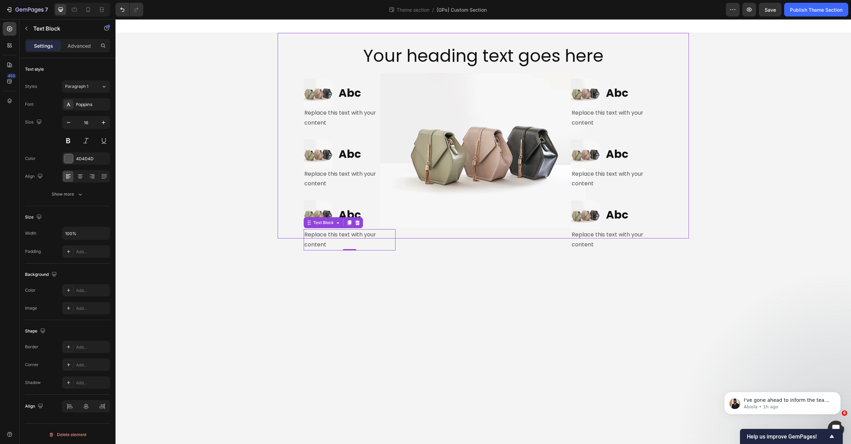
click at [435, 228] on div "Your heading text goes here Heading Row Image Abc Heading Row Replace this text…" at bounding box center [483, 135] width 411 height 205
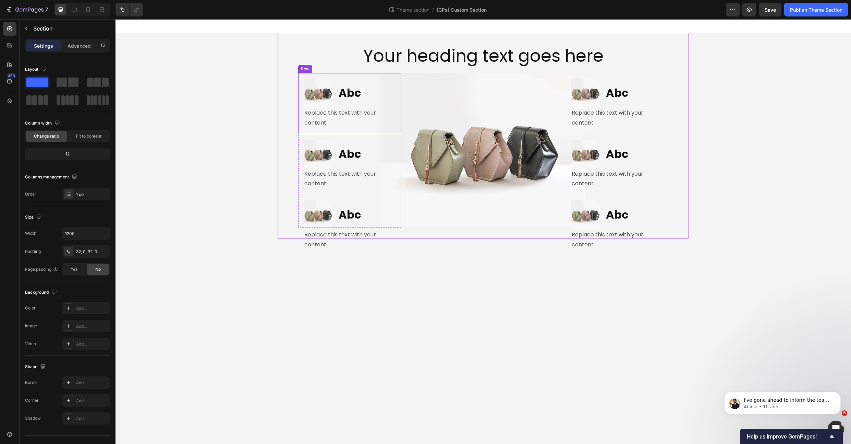
click at [371, 76] on div "Image Abc Heading Row Replace this text with your content Text Block Row" at bounding box center [349, 103] width 103 height 61
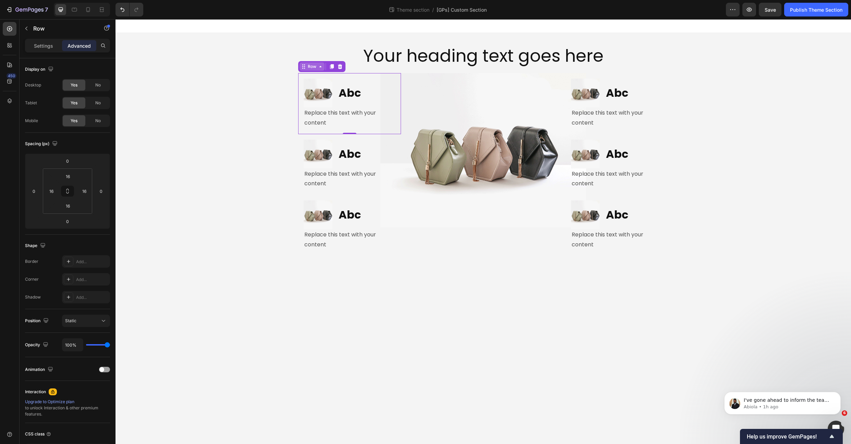
click at [316, 66] on div "Row" at bounding box center [312, 66] width 11 height 6
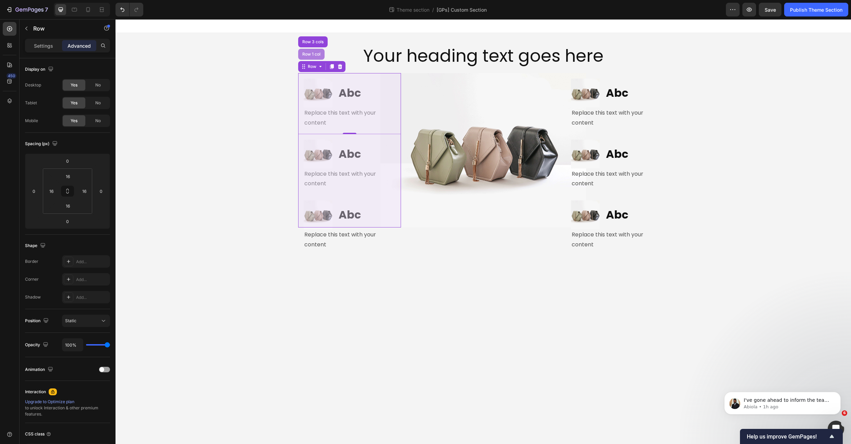
click at [320, 58] on div "Row 1 col" at bounding box center [311, 54] width 26 height 11
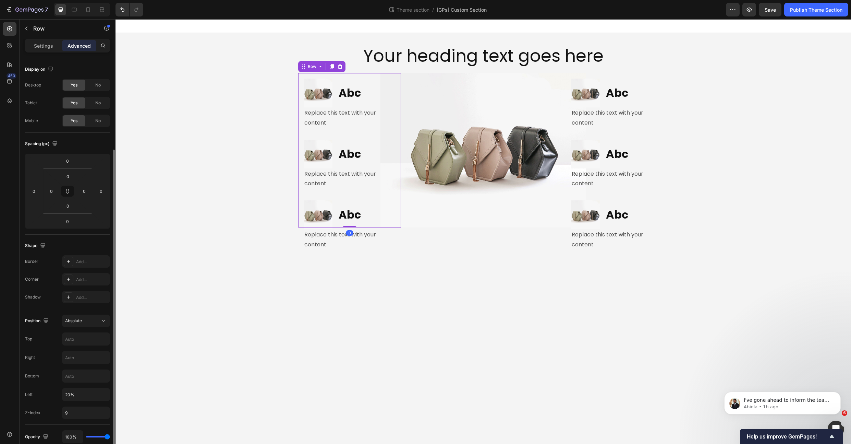
scroll to position [52, 0]
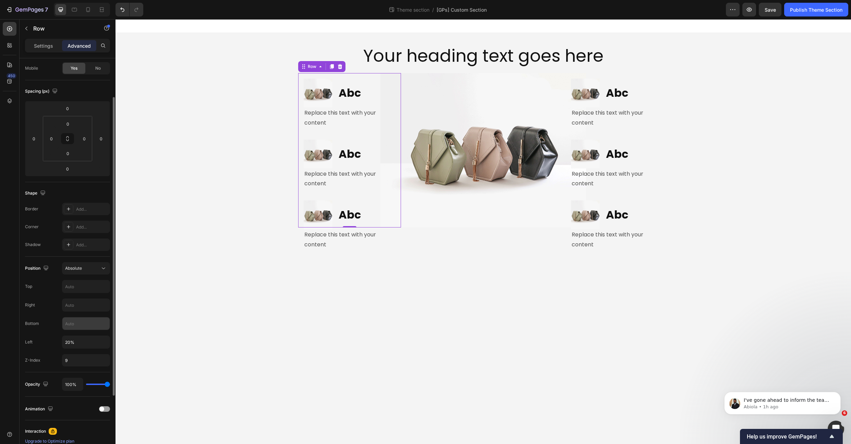
click at [72, 325] on input "text" at bounding box center [85, 323] width 47 height 12
type input "10%"
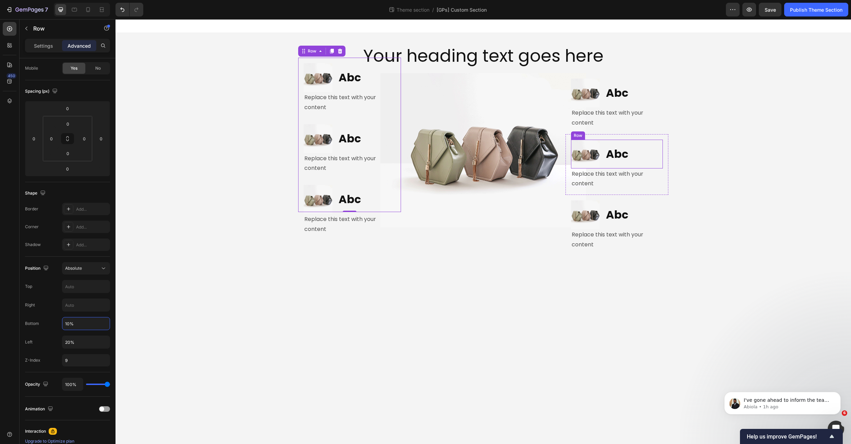
drag, startPoint x: 658, startPoint y: 85, endPoint x: 655, endPoint y: 79, distance: 6.9
click at [658, 85] on h2 "Abc" at bounding box center [635, 93] width 58 height 16
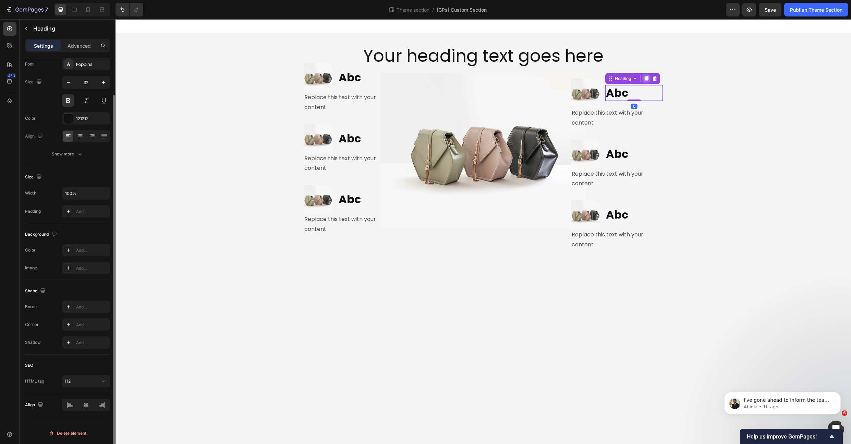
scroll to position [0, 0]
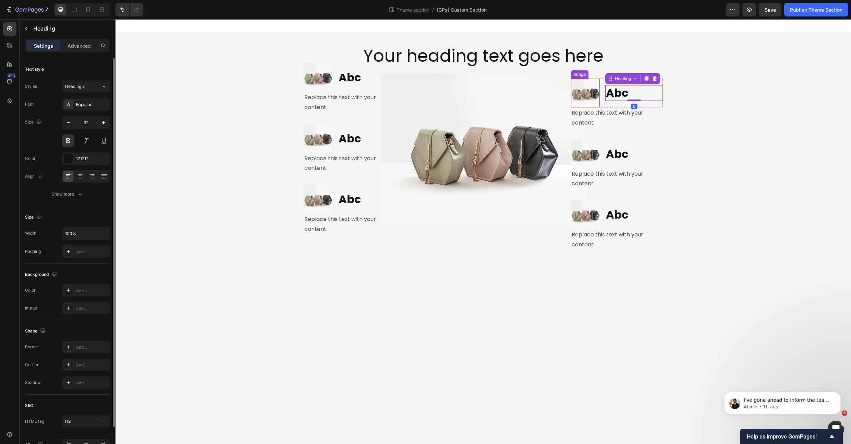
click at [566, 82] on div "Image Abc Heading 0 Row Replace this text with your content Text Block Row" at bounding box center [617, 103] width 103 height 61
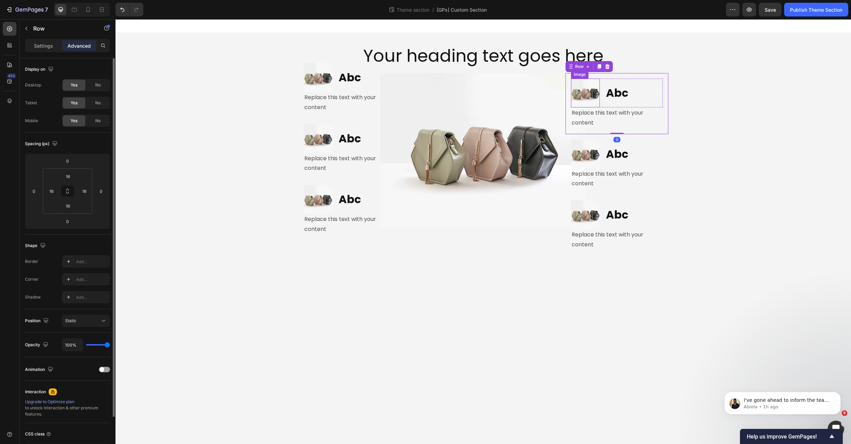
click at [577, 79] on img at bounding box center [585, 93] width 29 height 29
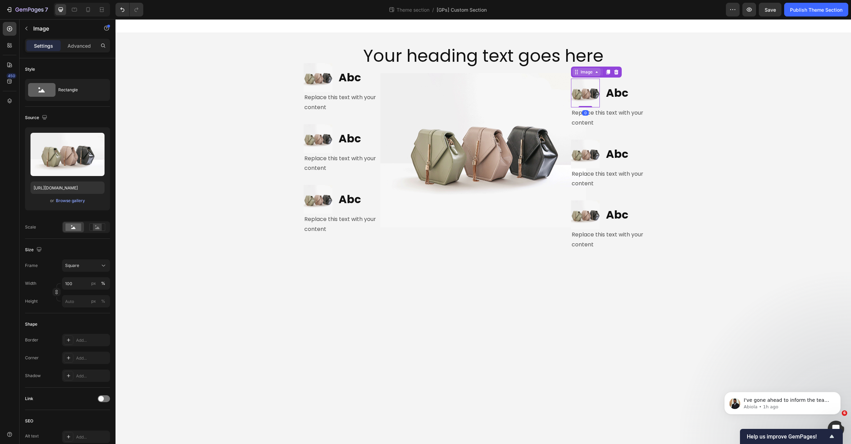
click at [583, 73] on div "Image" at bounding box center [586, 72] width 15 height 6
click at [586, 49] on div "Row 1 col" at bounding box center [584, 47] width 26 height 11
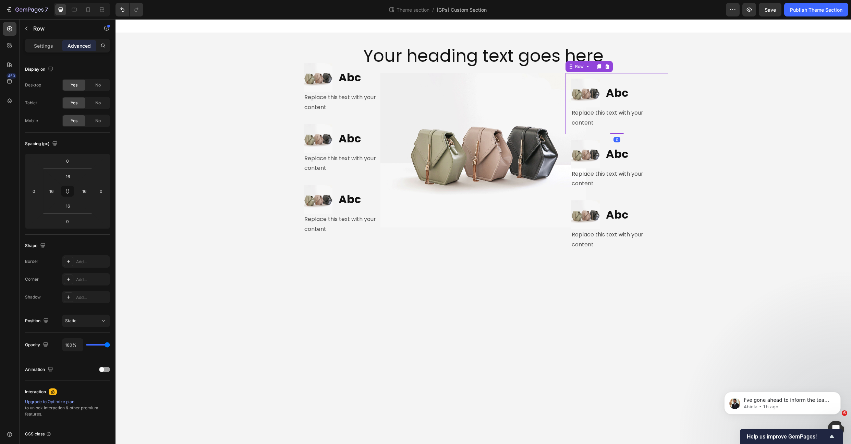
click at [578, 62] on div "Row" at bounding box center [589, 66] width 47 height 11
click at [579, 68] on div "Row" at bounding box center [579, 66] width 11 height 6
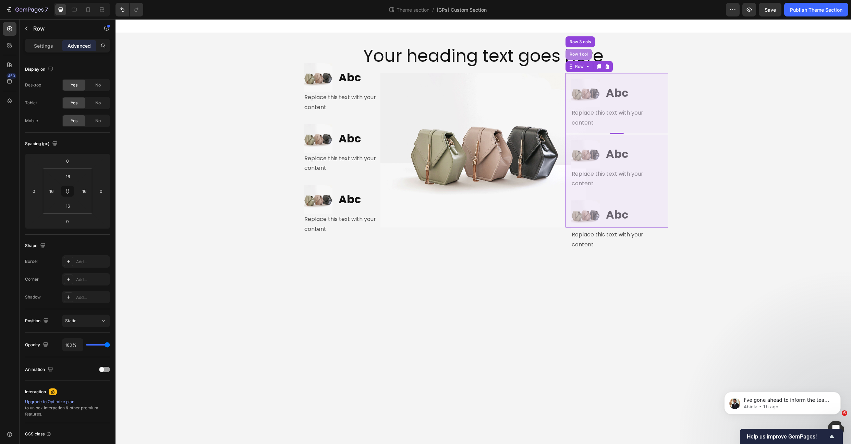
drag, startPoint x: 581, startPoint y: 50, endPoint x: 120, endPoint y: 257, distance: 504.6
click at [581, 50] on div "Row 1 col" at bounding box center [579, 54] width 26 height 11
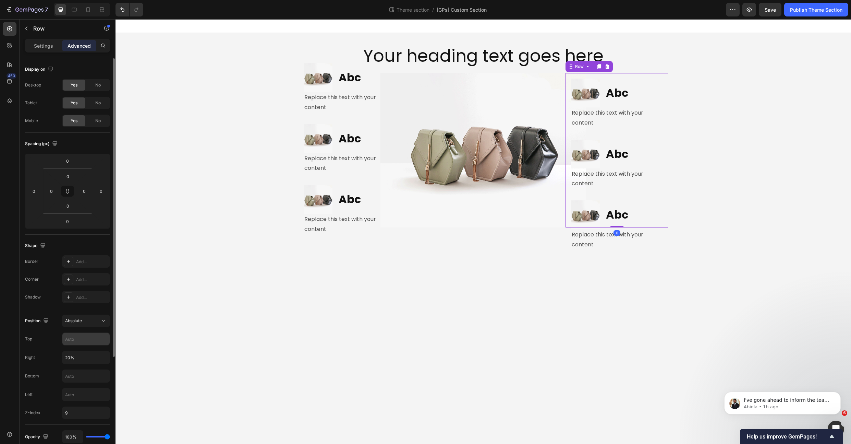
click at [75, 336] on input "text" at bounding box center [85, 339] width 47 height 12
click at [71, 396] on input "text" at bounding box center [85, 394] width 47 height 12
click at [73, 372] on input "text" at bounding box center [85, 376] width 47 height 12
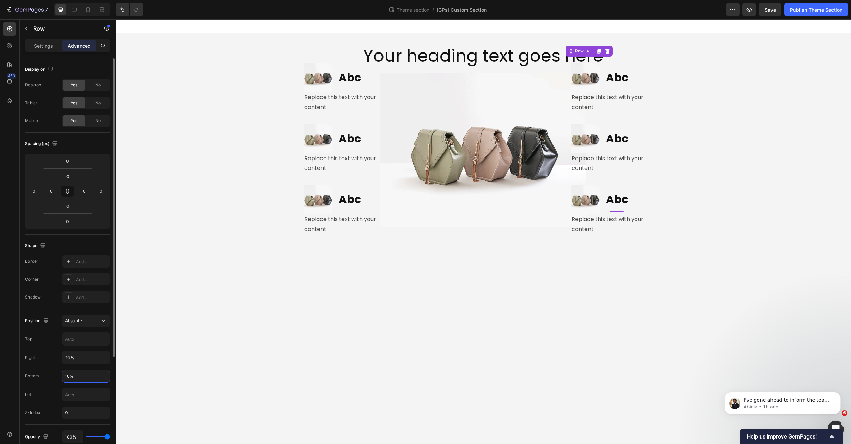
type input "10%"
click at [51, 307] on div "Shape Border Add... Corner Add... Shadow Add..." at bounding box center [67, 272] width 85 height 74
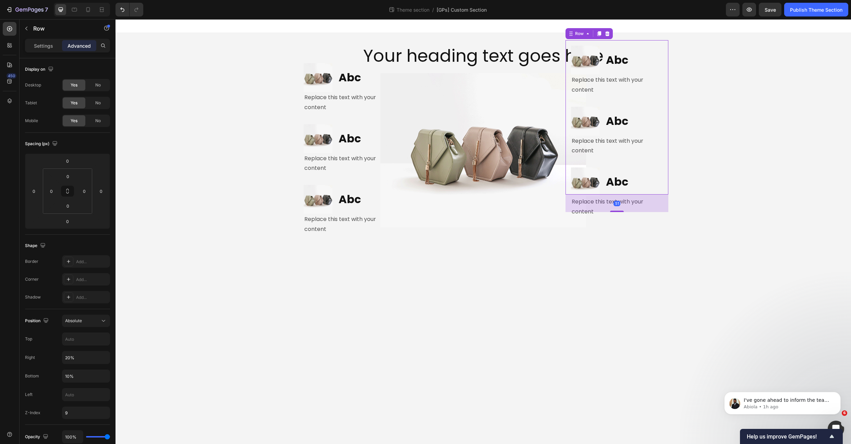
drag, startPoint x: 616, startPoint y: 210, endPoint x: 613, endPoint y: 227, distance: 17.7
click at [613, 227] on div "Your heading text goes here Heading Row Image Abc Heading Row Replace this text…" at bounding box center [483, 135] width 411 height 205
type input "0"
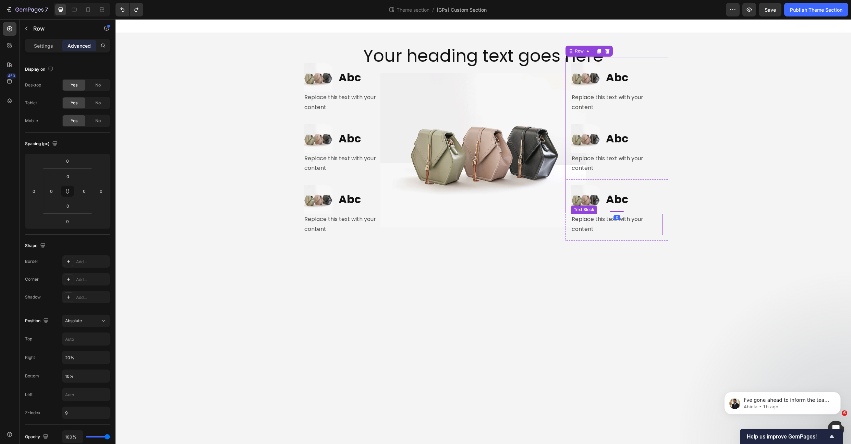
click at [524, 231] on div "Your heading text goes here Heading Row Image Abc Heading Row Replace this text…" at bounding box center [483, 135] width 411 height 205
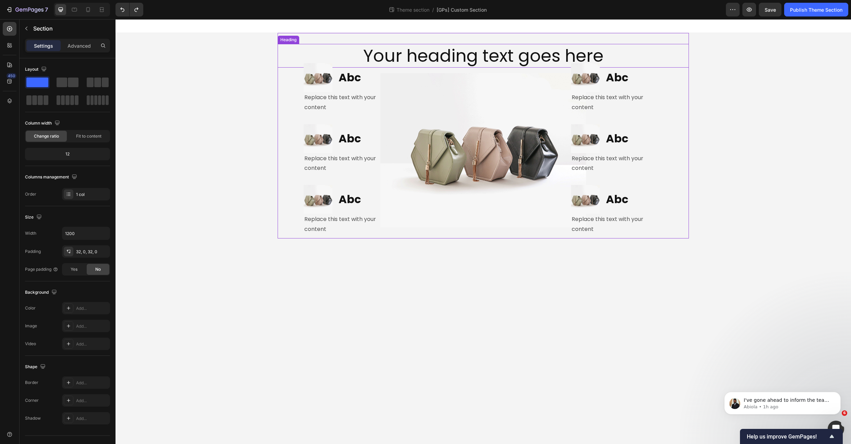
click at [407, 58] on h2 "Your heading text goes here" at bounding box center [483, 56] width 411 height 24
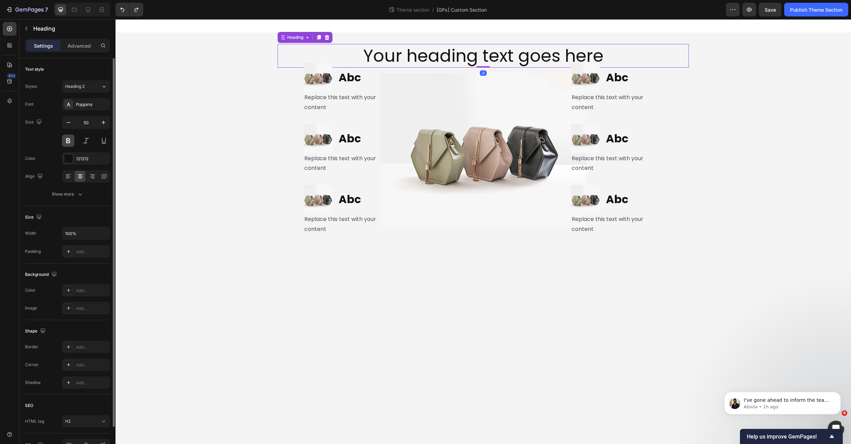
click at [71, 140] on button at bounding box center [68, 140] width 12 height 12
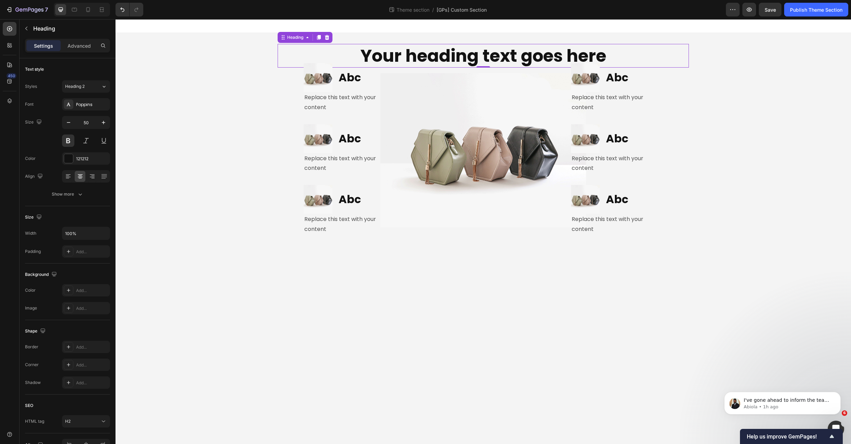
click at [404, 319] on body "Your heading text goes here Heading 0 Row Image Abc Heading Row Replace this te…" at bounding box center [484, 231] width 736 height 424
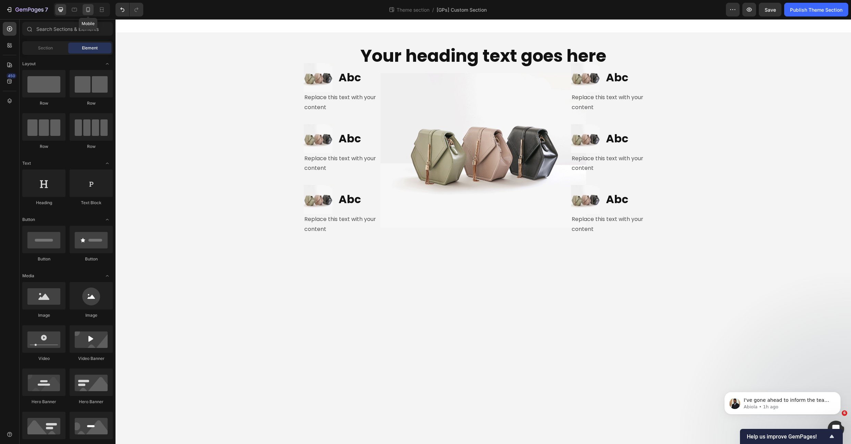
click at [91, 10] on icon at bounding box center [88, 9] width 7 height 7
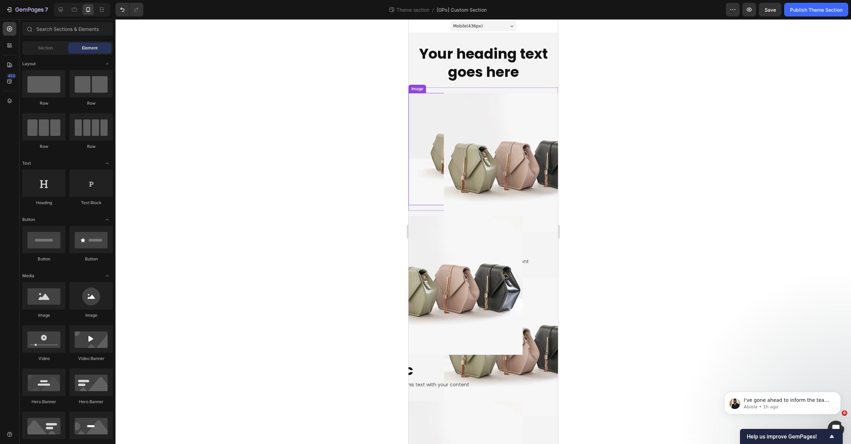
click at [424, 97] on img at bounding box center [483, 149] width 149 height 112
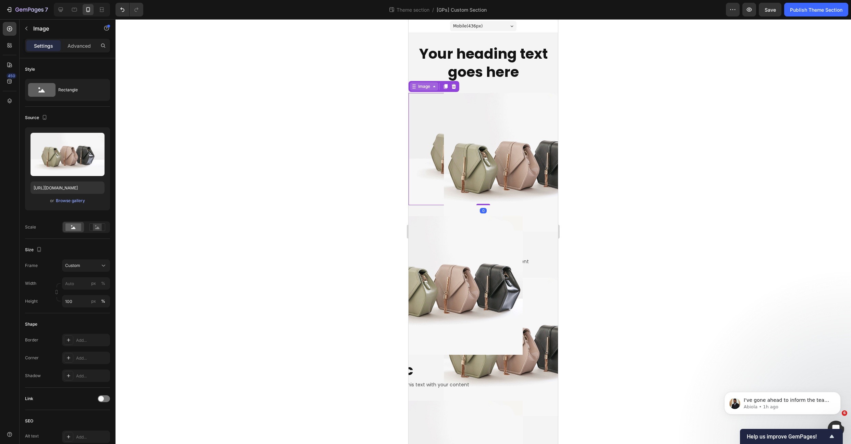
click at [432, 87] on icon at bounding box center [434, 86] width 5 height 5
click at [423, 76] on div "Row 3 cols" at bounding box center [423, 74] width 29 height 11
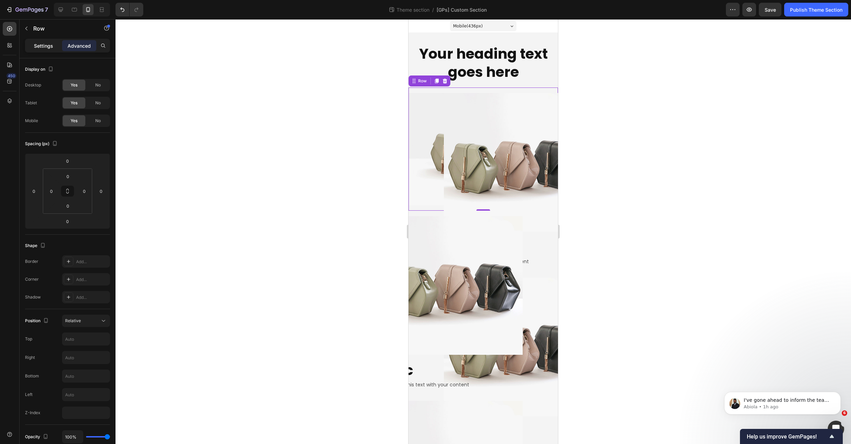
click at [38, 48] on p "Settings" at bounding box center [43, 45] width 19 height 7
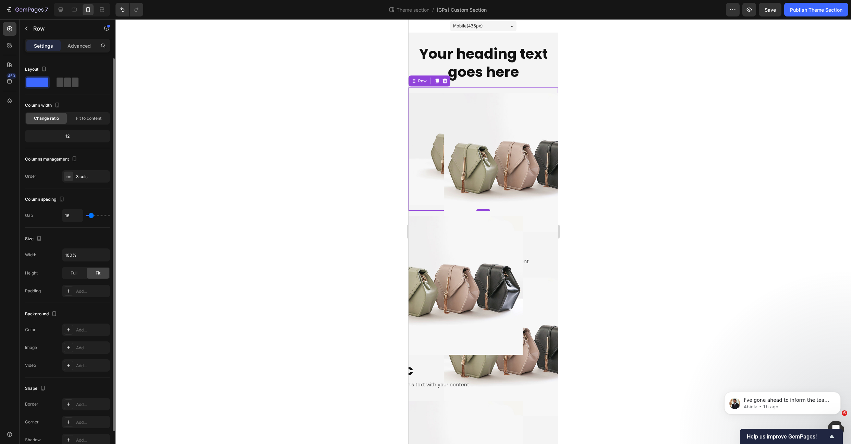
click at [72, 85] on span at bounding box center [75, 82] width 7 height 10
type input "0"
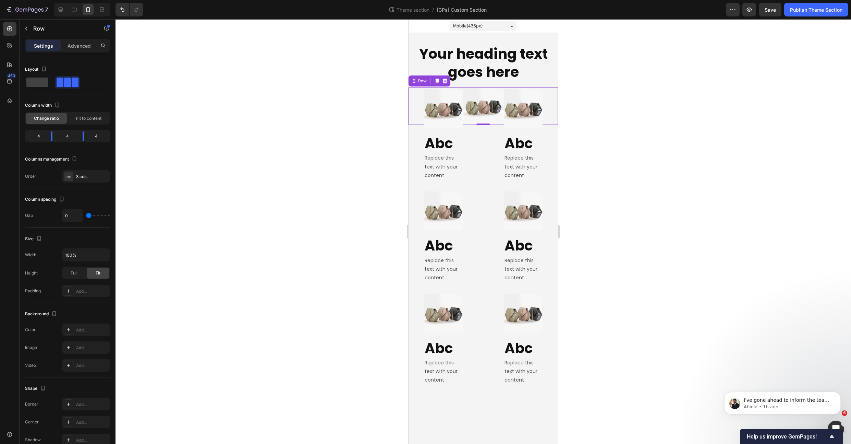
type input "16"
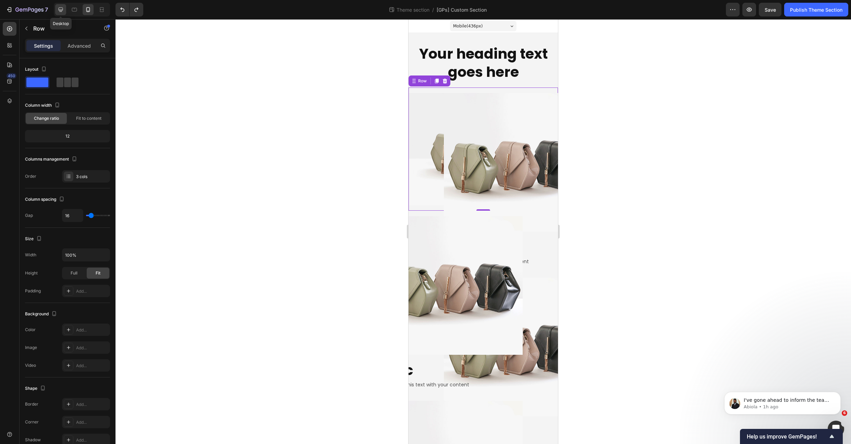
click at [62, 9] on icon at bounding box center [61, 10] width 4 height 4
type input "0"
type input "1200"
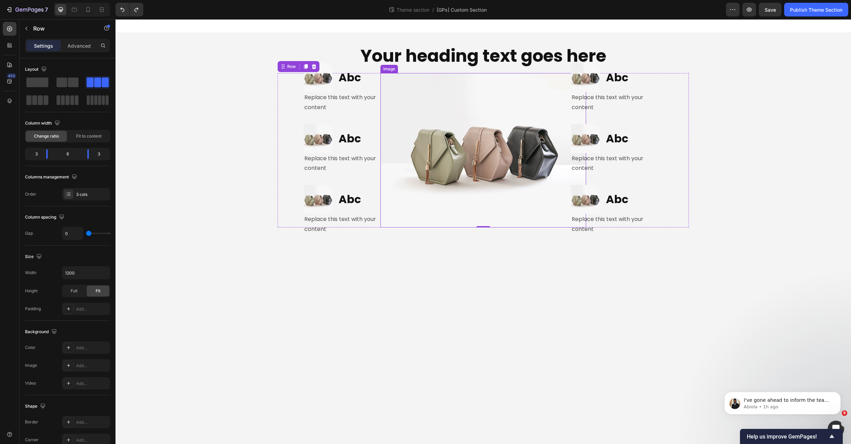
click at [443, 74] on img at bounding box center [484, 150] width 206 height 154
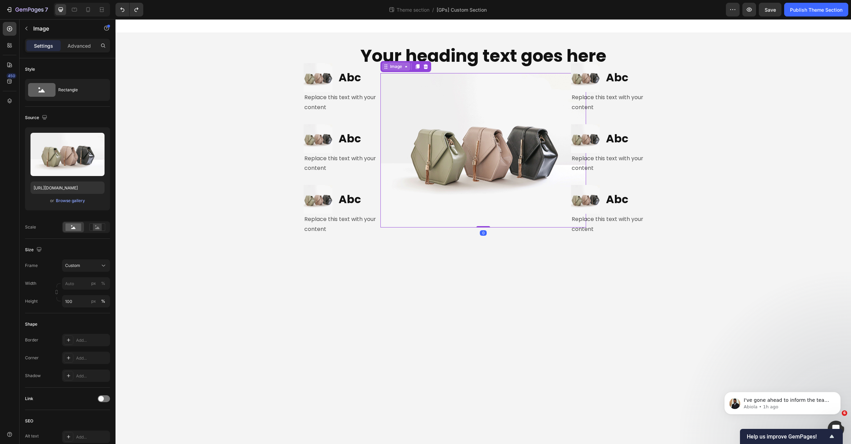
click at [390, 68] on div "Image" at bounding box center [396, 66] width 15 height 6
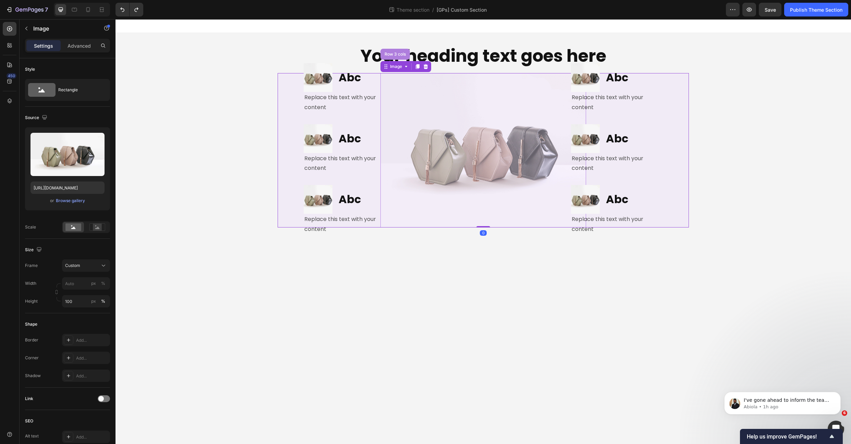
click at [401, 55] on div "Row 3 cols" at bounding box center [395, 54] width 24 height 4
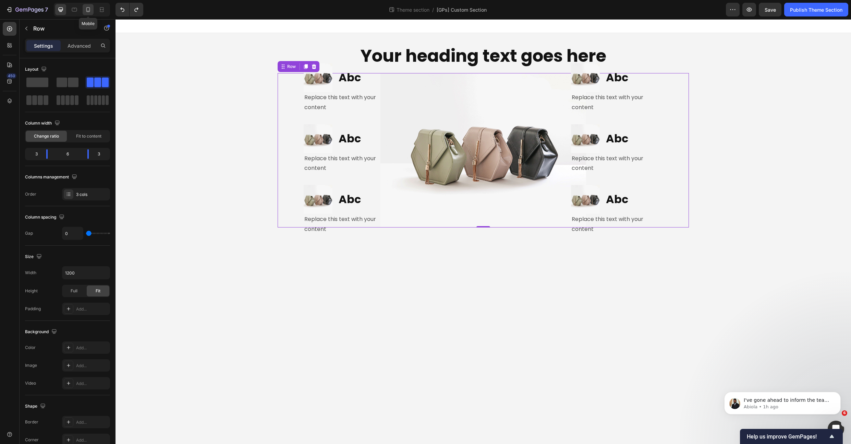
click at [90, 10] on icon at bounding box center [88, 9] width 7 height 7
type input "16"
type input "100%"
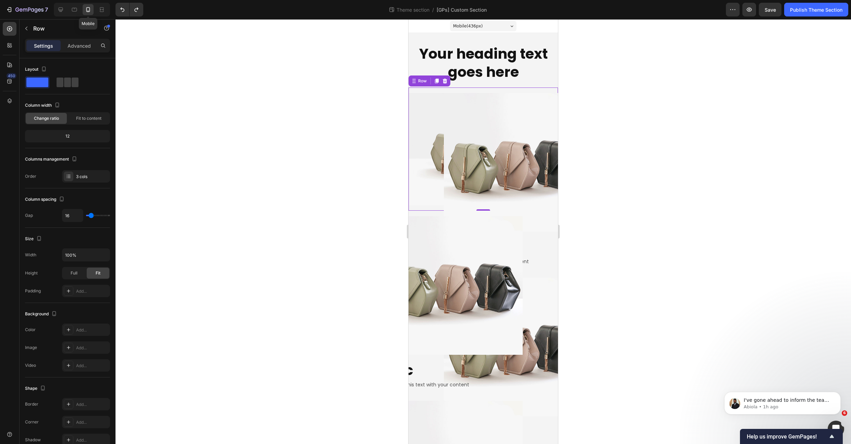
scroll to position [44, 0]
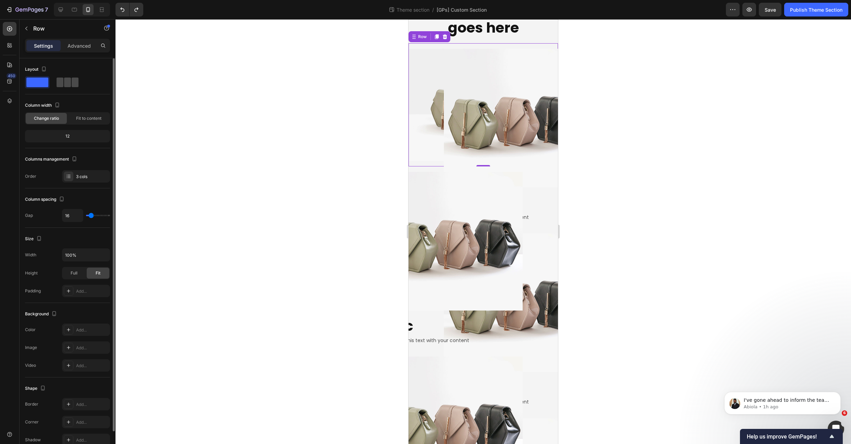
click at [79, 83] on div at bounding box center [67, 82] width 25 height 12
type input "0"
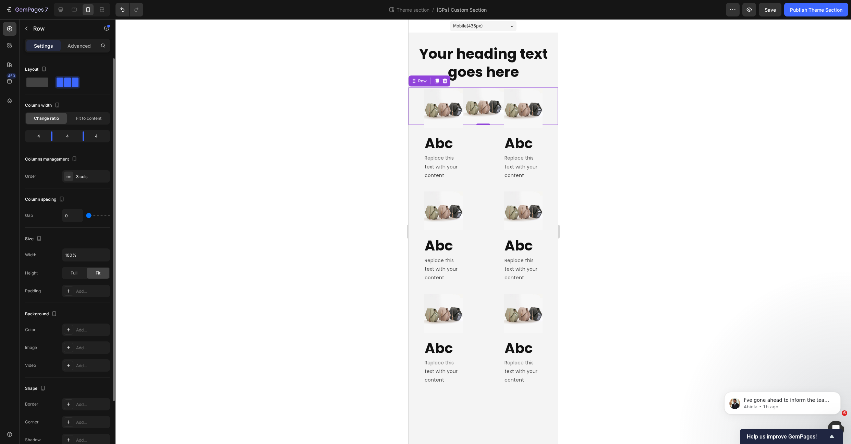
scroll to position [0, 0]
click at [467, 142] on div "Image Abc Heading Row Replace this text with your content Text Block Row" at bounding box center [444, 135] width 50 height 102
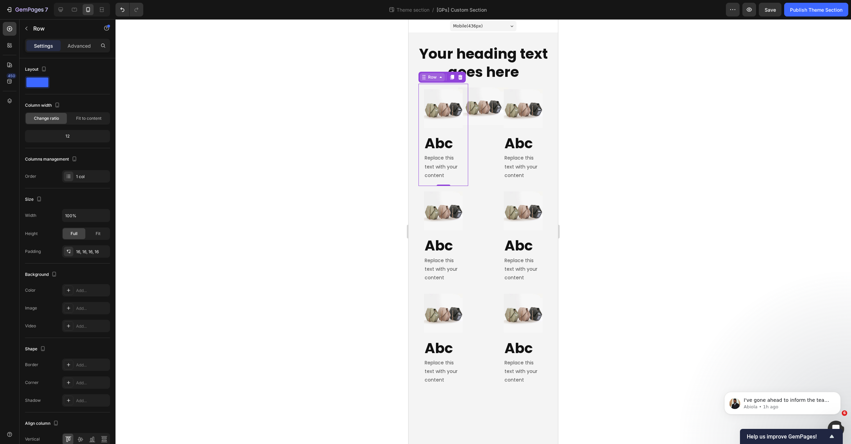
click at [438, 79] on icon at bounding box center [440, 76] width 5 height 5
click at [437, 47] on div "Row 3 cols" at bounding box center [433, 52] width 29 height 11
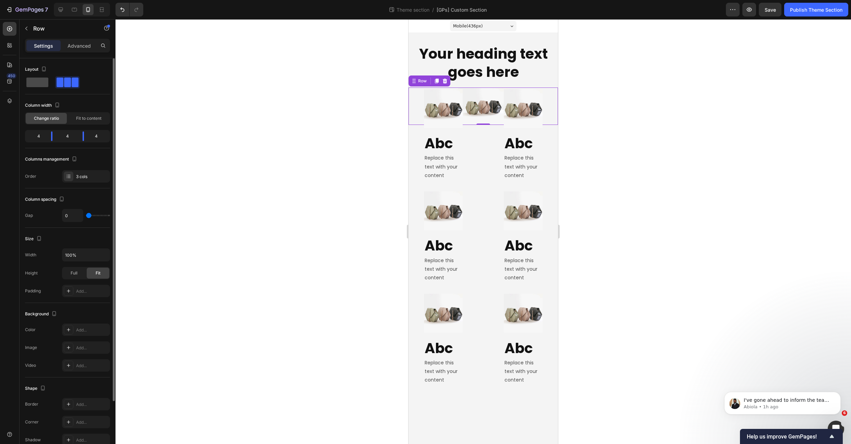
click at [37, 83] on span at bounding box center [37, 82] width 22 height 10
type input "16"
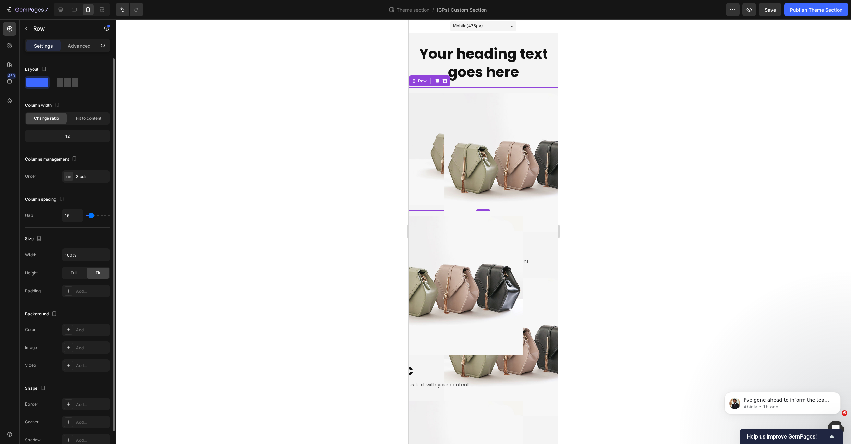
click at [72, 85] on span at bounding box center [75, 82] width 7 height 10
type input "0"
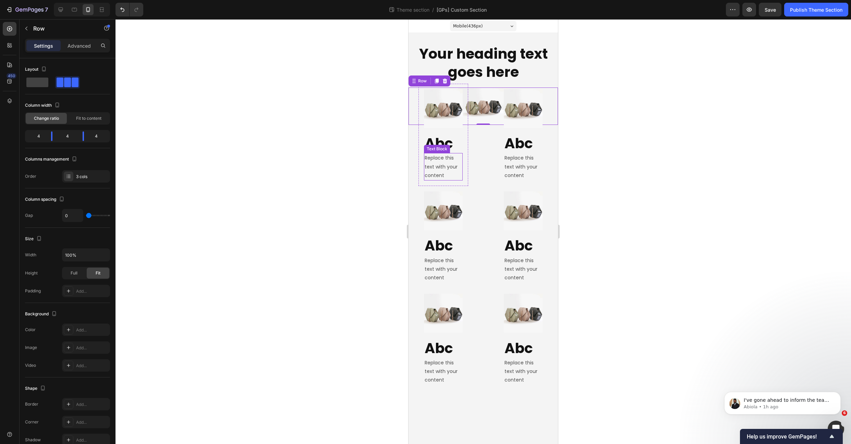
click at [457, 160] on div "Replace this text with your content" at bounding box center [443, 166] width 39 height 27
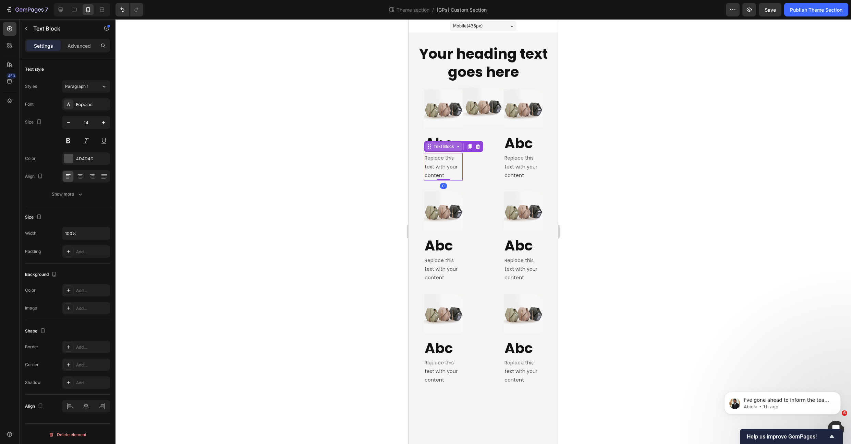
click at [445, 149] on div "Text Block" at bounding box center [443, 146] width 23 height 6
click at [443, 137] on div "Row 1 col" at bounding box center [437, 134] width 26 height 11
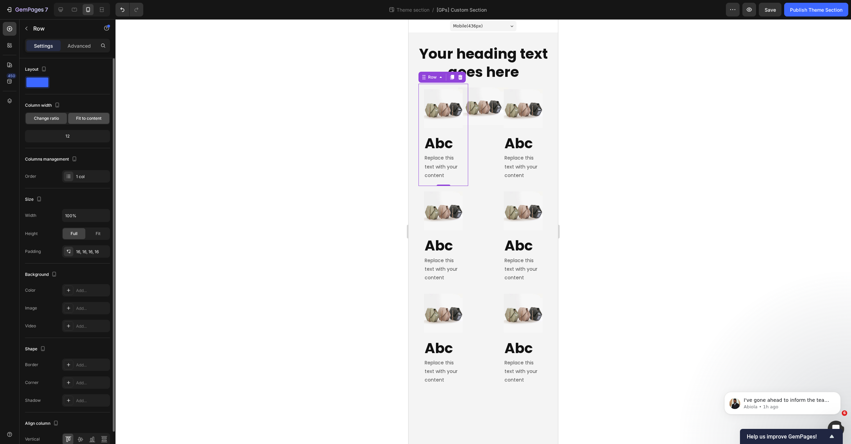
click at [86, 117] on span "Fit to content" at bounding box center [88, 118] width 25 height 6
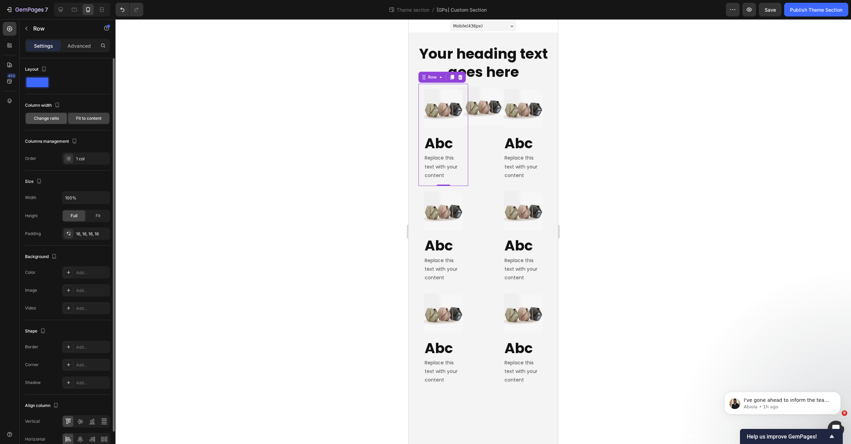
click at [45, 118] on span "Change ratio" at bounding box center [46, 118] width 25 height 6
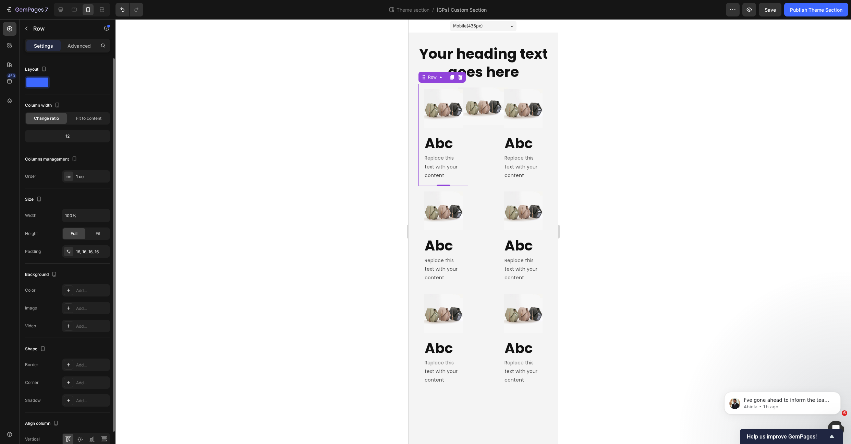
click at [70, 130] on div "12" at bounding box center [67, 136] width 85 height 12
click at [69, 134] on div "12" at bounding box center [67, 136] width 82 height 10
click at [437, 78] on div "Row" at bounding box center [432, 77] width 11 height 6
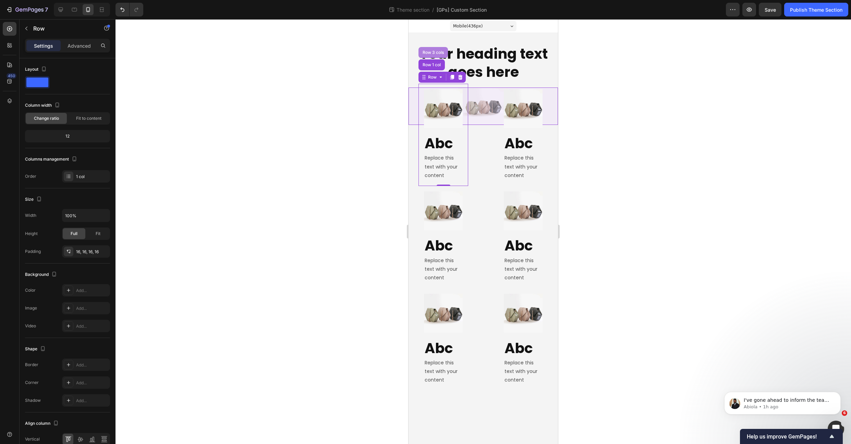
click at [437, 51] on div "Row 3 cols" at bounding box center [433, 52] width 24 height 4
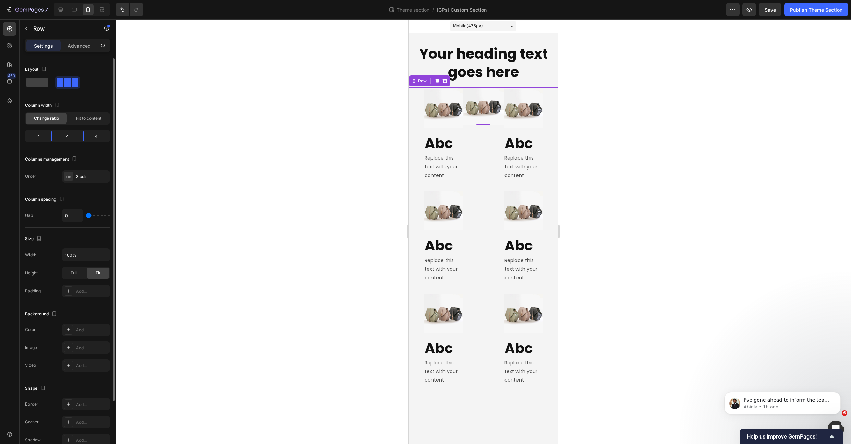
scroll to position [74, 0]
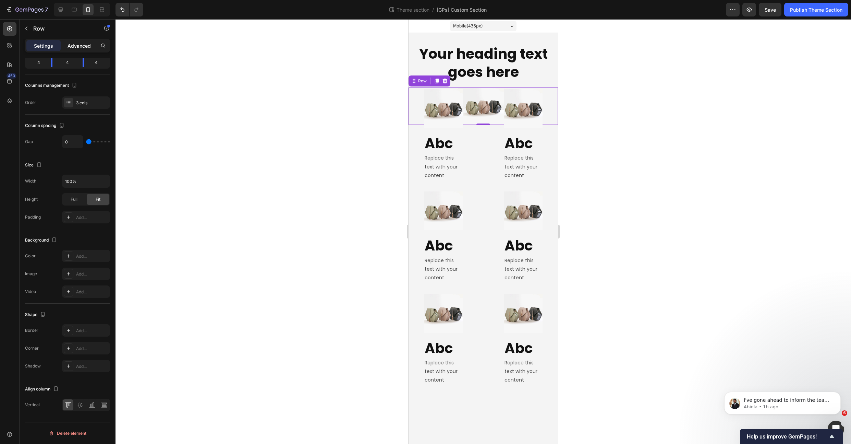
click at [83, 45] on p "Advanced" at bounding box center [79, 45] width 23 height 7
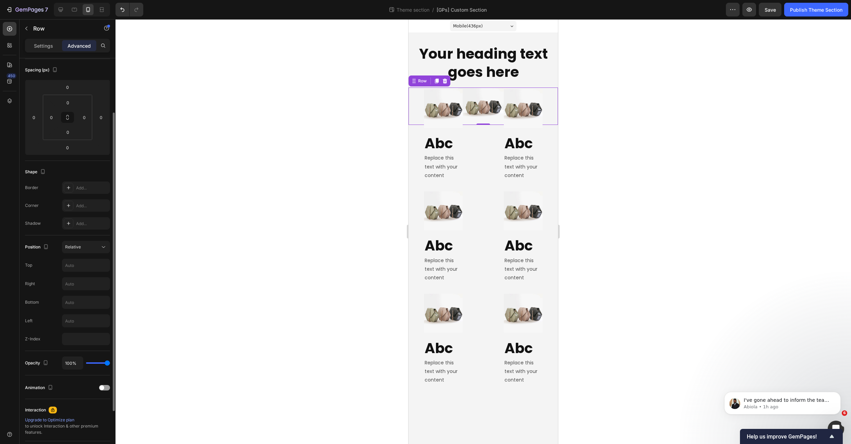
scroll to position [144, 0]
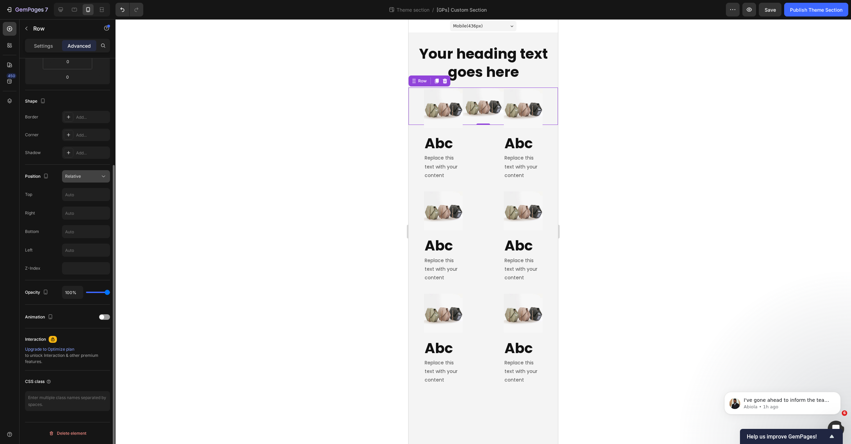
click at [96, 171] on button "Relative" at bounding box center [86, 176] width 48 height 12
click at [444, 201] on img at bounding box center [443, 210] width 39 height 39
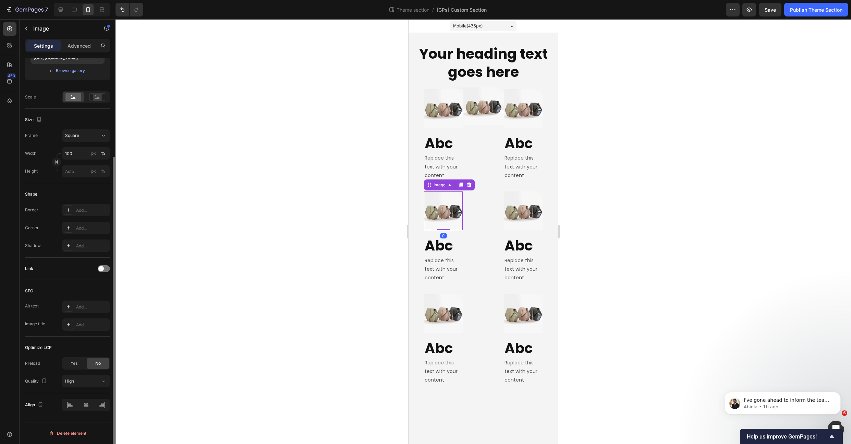
scroll to position [0, 0]
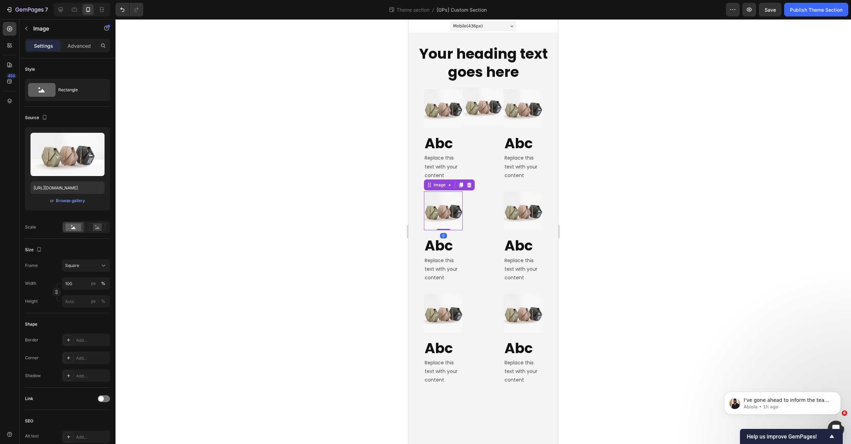
click at [445, 228] on img at bounding box center [443, 210] width 39 height 39
click at [440, 184] on div "Image" at bounding box center [439, 185] width 15 height 6
click at [62, 12] on icon at bounding box center [60, 9] width 7 height 7
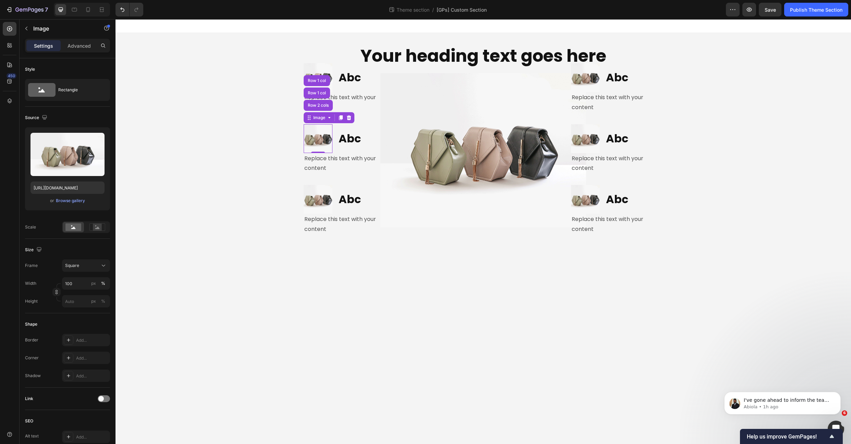
click at [458, 288] on body "Your heading text goes here Heading Row Image Abc Heading Row Replace this text…" at bounding box center [484, 231] width 736 height 424
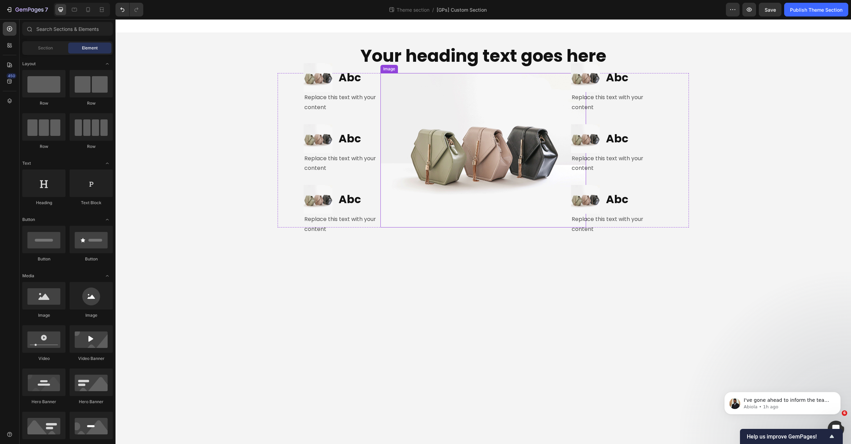
click at [421, 79] on img at bounding box center [484, 150] width 206 height 154
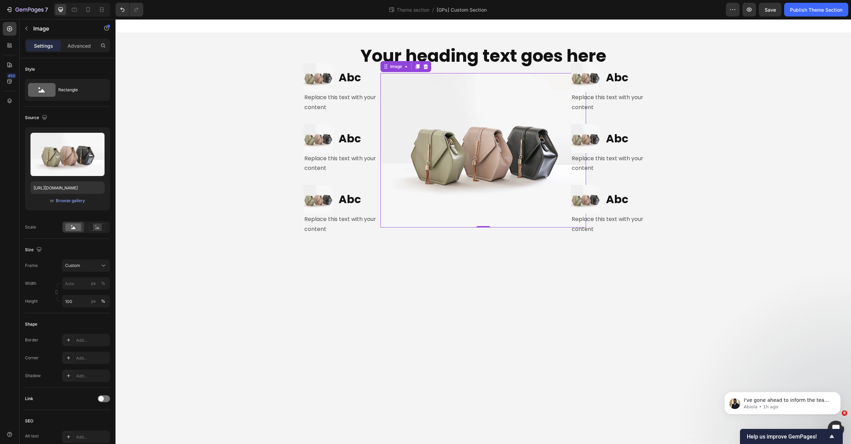
click at [452, 100] on img at bounding box center [484, 150] width 206 height 154
click at [91, 10] on icon at bounding box center [88, 9] width 7 height 7
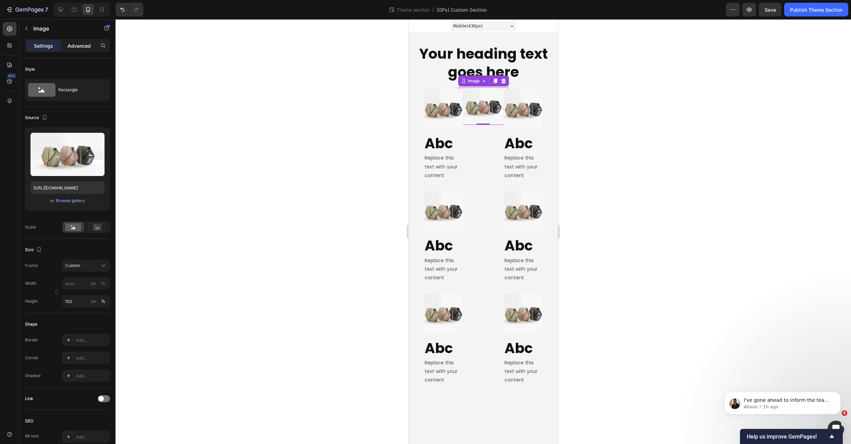
click at [76, 47] on p "Advanced" at bounding box center [79, 45] width 23 height 7
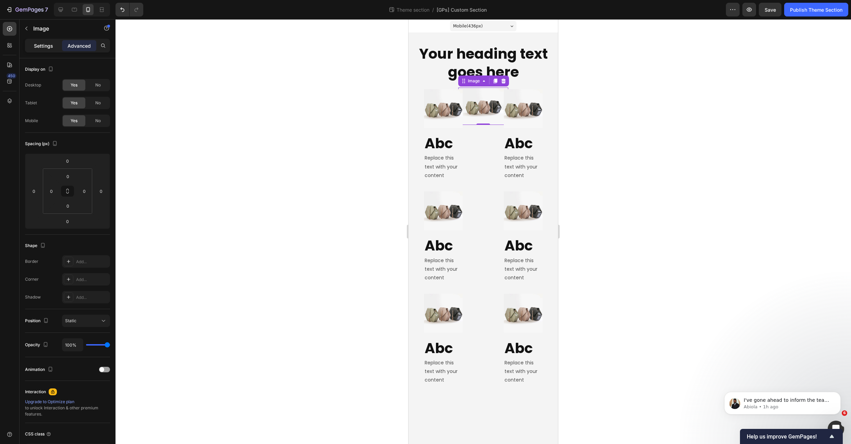
click at [52, 46] on p "Settings" at bounding box center [43, 45] width 19 height 7
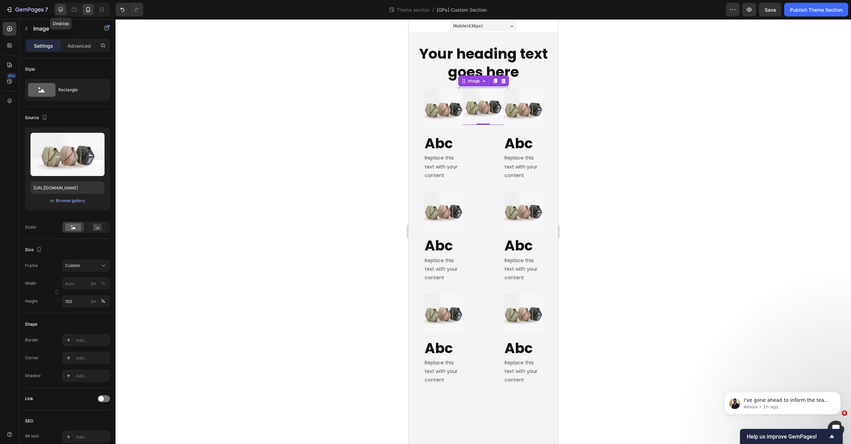
click at [63, 11] on icon at bounding box center [60, 9] width 7 height 7
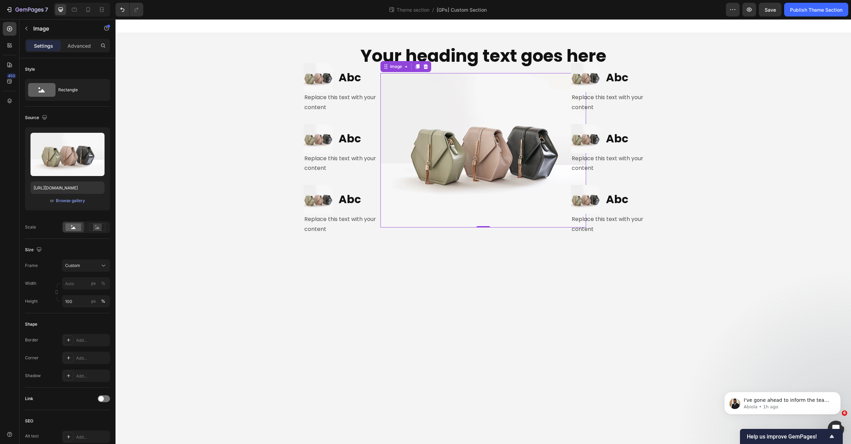
click at [459, 140] on img at bounding box center [484, 150] width 206 height 154
click at [334, 65] on div "Image Abc Heading Row" at bounding box center [350, 77] width 92 height 29
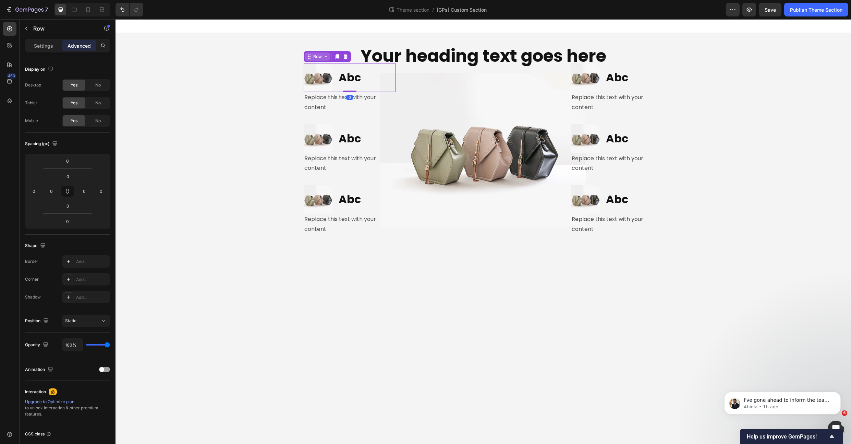
click at [320, 57] on div "Row" at bounding box center [317, 56] width 11 height 6
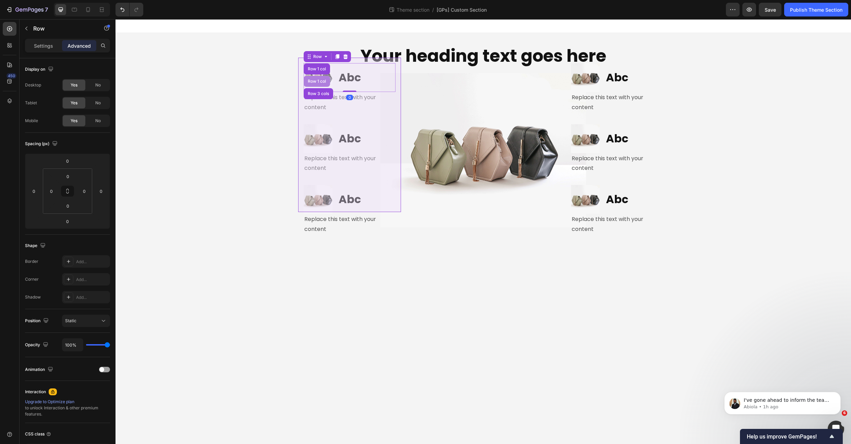
click at [312, 80] on div "Row 1 col" at bounding box center [317, 81] width 21 height 4
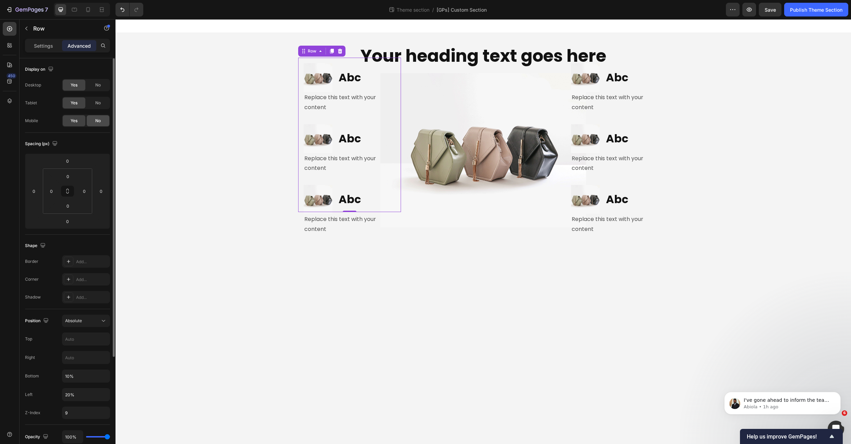
click at [100, 123] on span "No" at bounding box center [97, 121] width 5 height 6
click at [577, 69] on img at bounding box center [585, 77] width 29 height 29
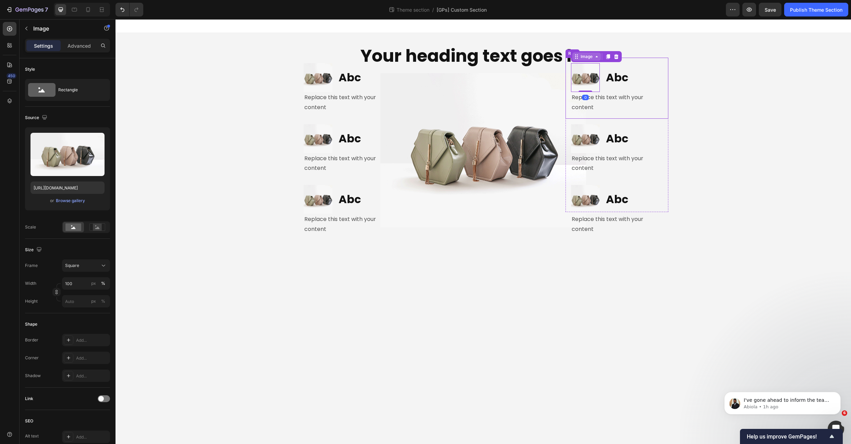
click at [584, 60] on div "Image" at bounding box center [587, 56] width 28 height 8
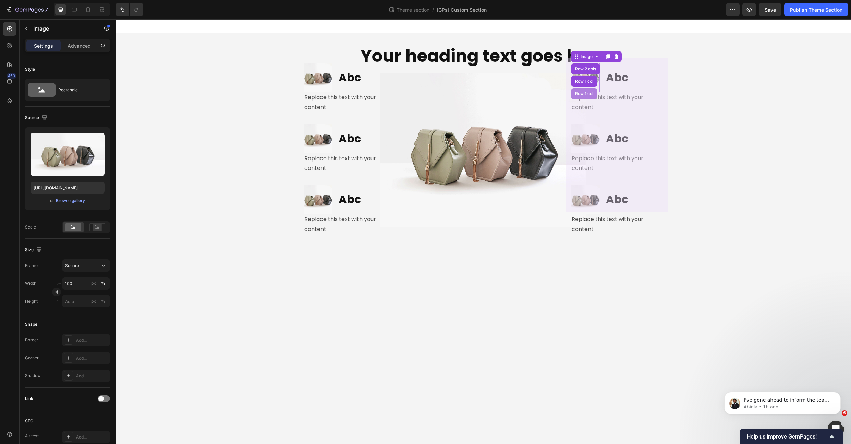
click at [580, 94] on div "Row 1 col" at bounding box center [584, 94] width 21 height 4
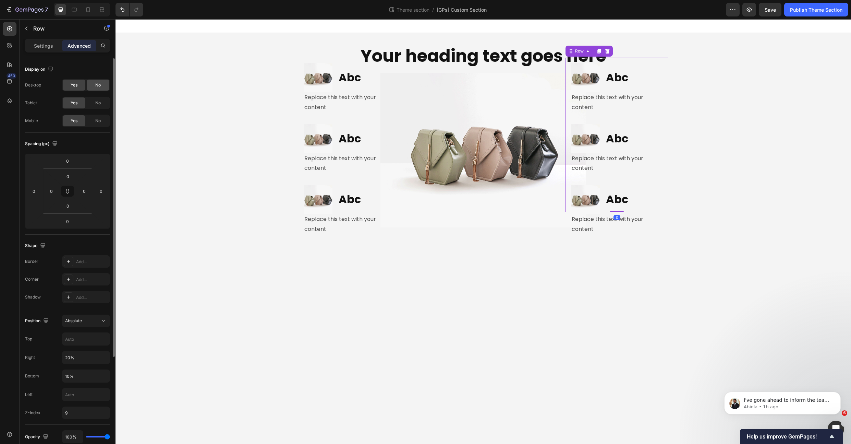
click at [101, 87] on div "No" at bounding box center [98, 85] width 23 height 11
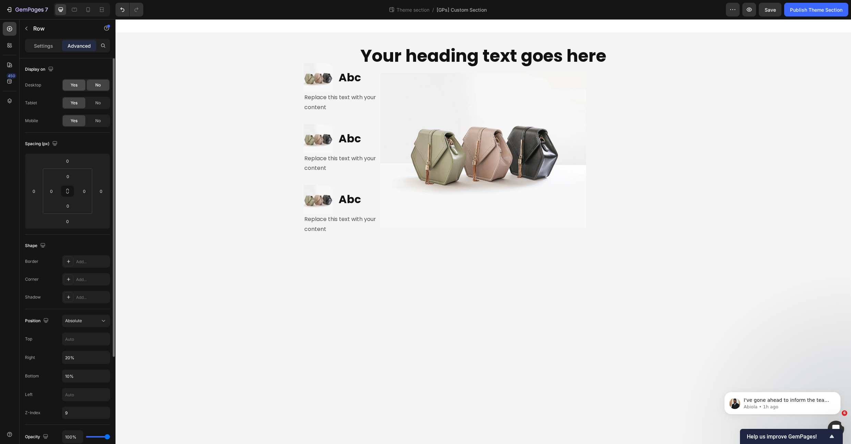
click at [64, 86] on div "Yes" at bounding box center [74, 85] width 23 height 11
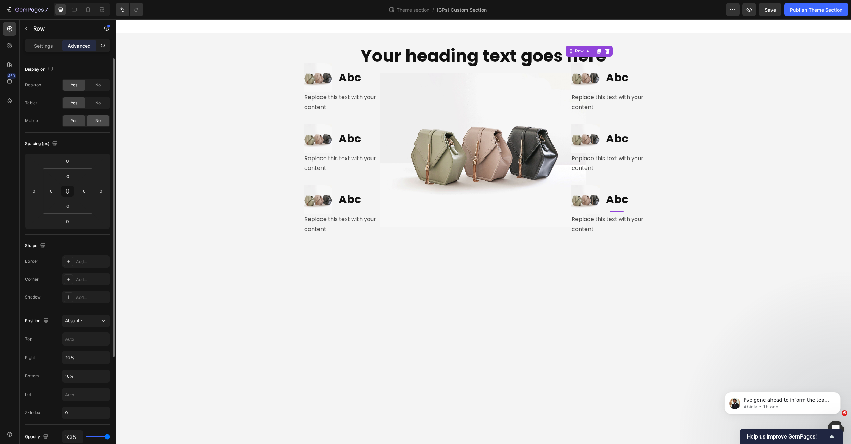
click at [97, 121] on span "No" at bounding box center [97, 121] width 5 height 6
click at [86, 12] on icon at bounding box center [88, 9] width 4 height 5
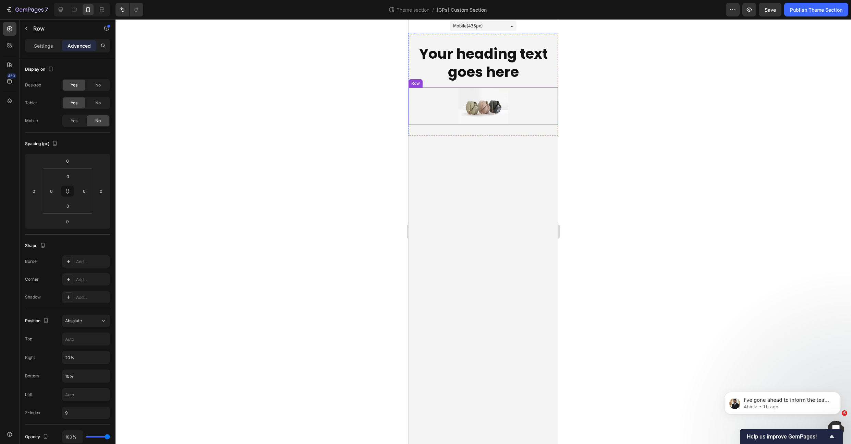
click at [451, 113] on div "Image Abc Heading Row Replace this text with your content Text Block Row Image …" at bounding box center [434, 105] width 50 height 37
click at [34, 48] on p "Settings" at bounding box center [43, 45] width 19 height 7
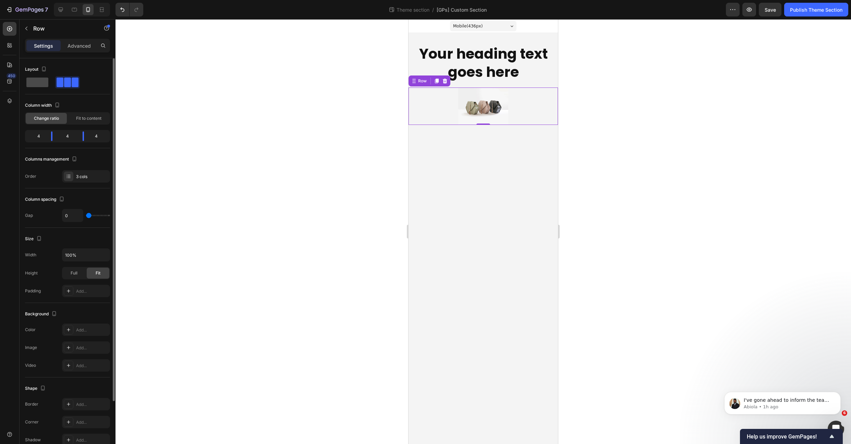
click at [36, 83] on span at bounding box center [37, 82] width 22 height 10
type input "16"
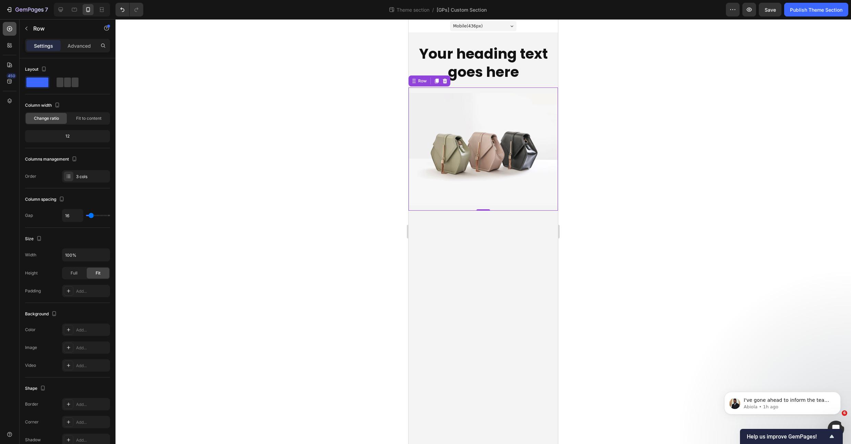
click at [10, 30] on icon at bounding box center [9, 28] width 3 height 3
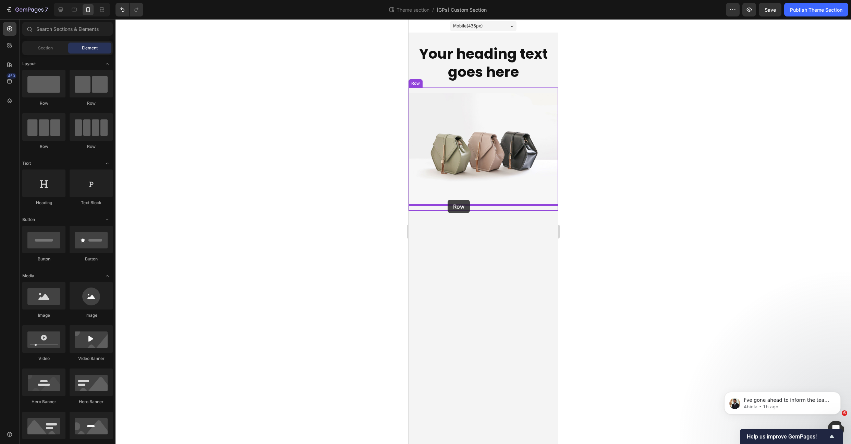
drag, startPoint x: 460, startPoint y: 107, endPoint x: 448, endPoint y: 200, distance: 93.4
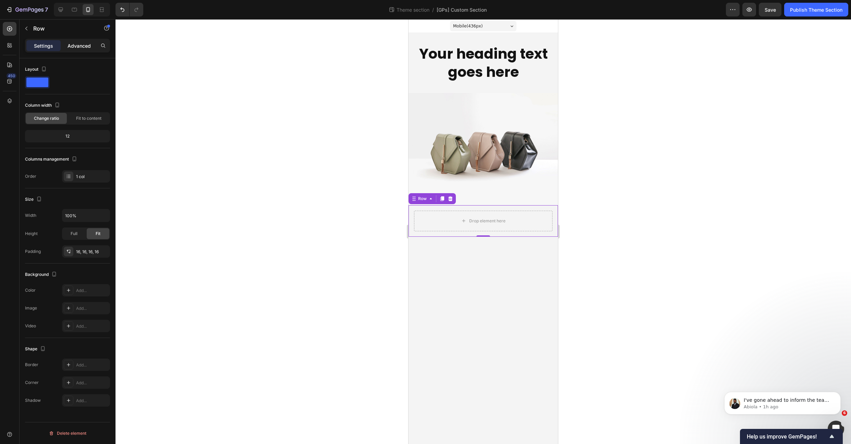
click at [82, 49] on p "Advanced" at bounding box center [79, 45] width 23 height 7
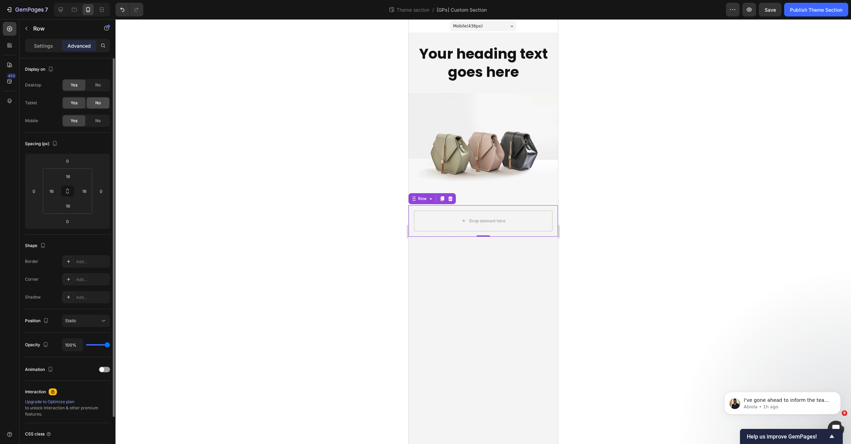
click at [97, 101] on span "No" at bounding box center [97, 103] width 5 height 6
click at [93, 73] on div "Display on" at bounding box center [67, 69] width 85 height 11
click at [97, 84] on span "No" at bounding box center [97, 85] width 5 height 6
click at [42, 44] on p "Settings" at bounding box center [43, 45] width 19 height 7
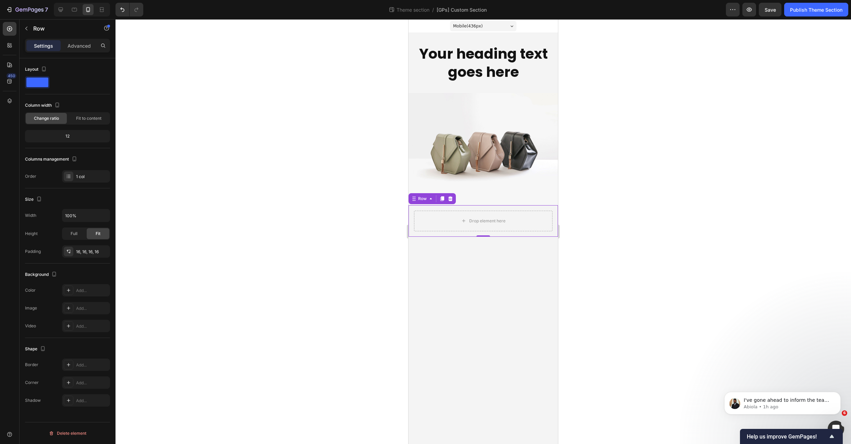
click at [0, 0] on icon "button" at bounding box center [0, 0] width 0 height 0
click at [82, 191] on div "Size Width 100% Height Full Fit Padding Add..." at bounding box center [67, 225] width 85 height 75
drag, startPoint x: 432, startPoint y: 214, endPoint x: 753, endPoint y: 151, distance: 327.7
click at [432, 214] on div "Drop element here" at bounding box center [483, 215] width 149 height 21
click at [47, 40] on div "Settings" at bounding box center [43, 45] width 34 height 11
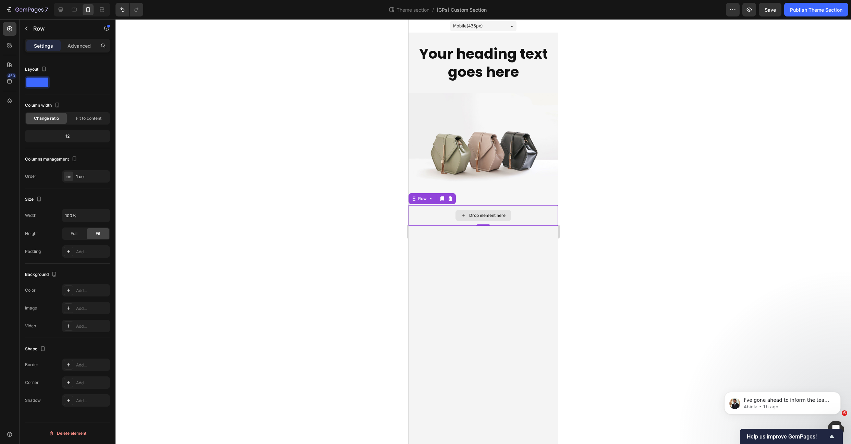
click at [433, 214] on div "Drop element here" at bounding box center [483, 215] width 149 height 21
click at [9, 27] on icon at bounding box center [9, 28] width 7 height 7
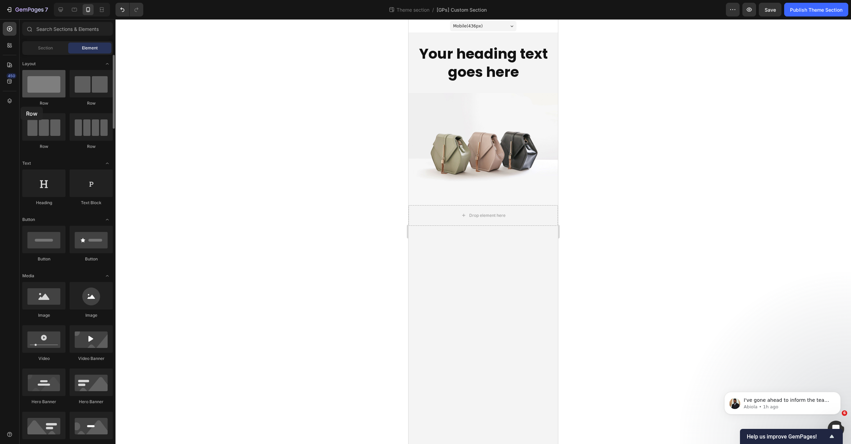
drag, startPoint x: 57, startPoint y: 88, endPoint x: 56, endPoint y: 80, distance: 8.3
click at [41, 82] on div at bounding box center [43, 83] width 43 height 27
drag, startPoint x: 514, startPoint y: 107, endPoint x: 462, endPoint y: 214, distance: 118.4
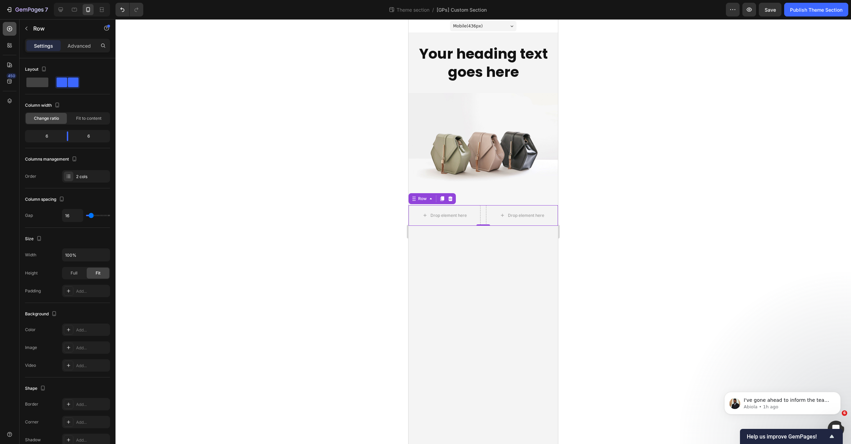
click at [7, 29] on icon at bounding box center [9, 28] width 7 height 7
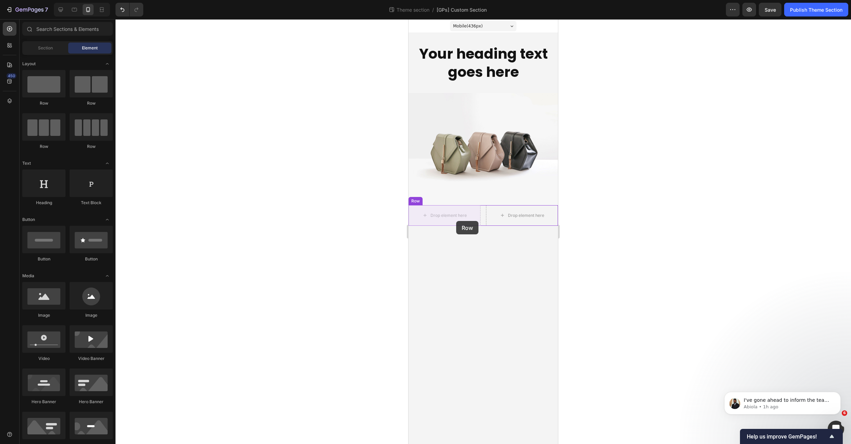
drag, startPoint x: 457, startPoint y: 112, endPoint x: 456, endPoint y: 221, distance: 108.3
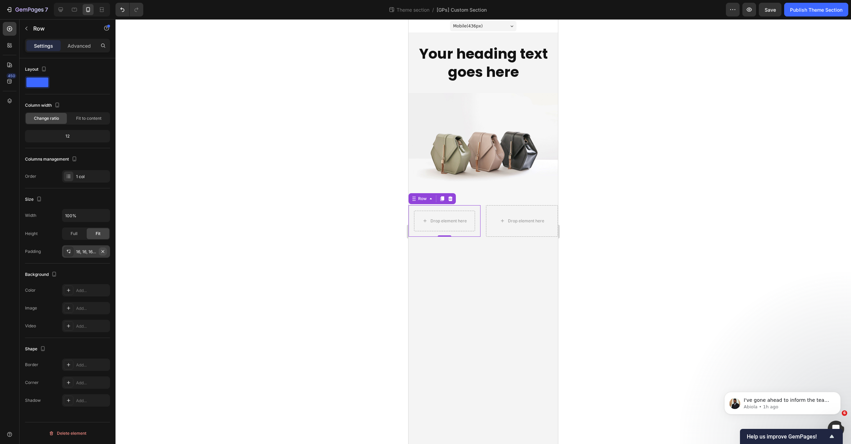
click at [103, 252] on icon "button" at bounding box center [102, 251] width 5 height 5
click at [13, 31] on icon at bounding box center [9, 28] width 7 height 7
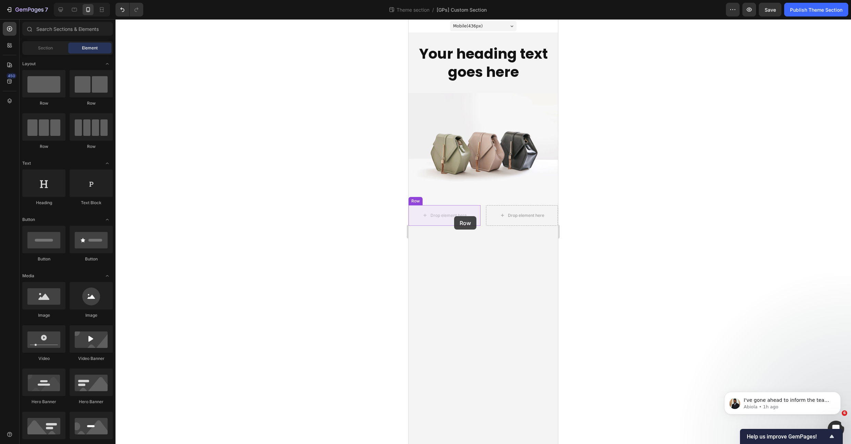
drag, startPoint x: 502, startPoint y: 112, endPoint x: 750, endPoint y: 200, distance: 263.7
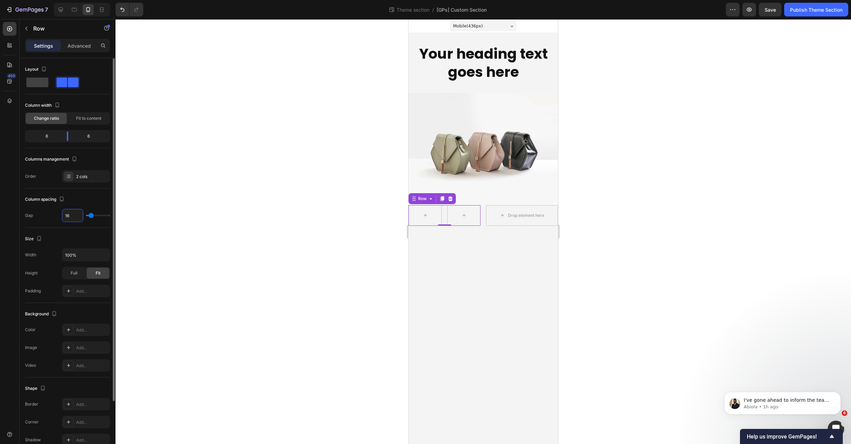
click at [76, 215] on input "16" at bounding box center [72, 215] width 21 height 12
type input "8"
click at [63, 193] on div "Column spacing Gap 8" at bounding box center [67, 207] width 85 height 39
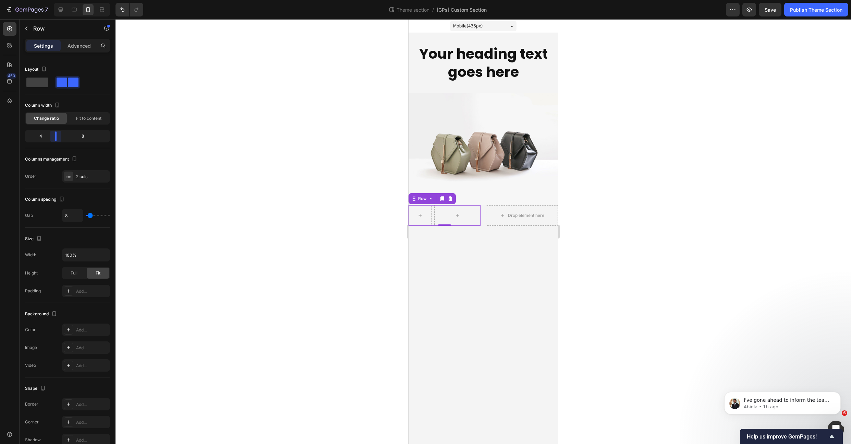
drag, startPoint x: 69, startPoint y: 135, endPoint x: 53, endPoint y: 136, distance: 15.9
click at [53, 0] on body "7 Theme section / [GPs] Custom Section Preview Save Publish Theme Section 450 S…" at bounding box center [425, 0] width 851 height 0
click at [3, 25] on div at bounding box center [10, 29] width 14 height 14
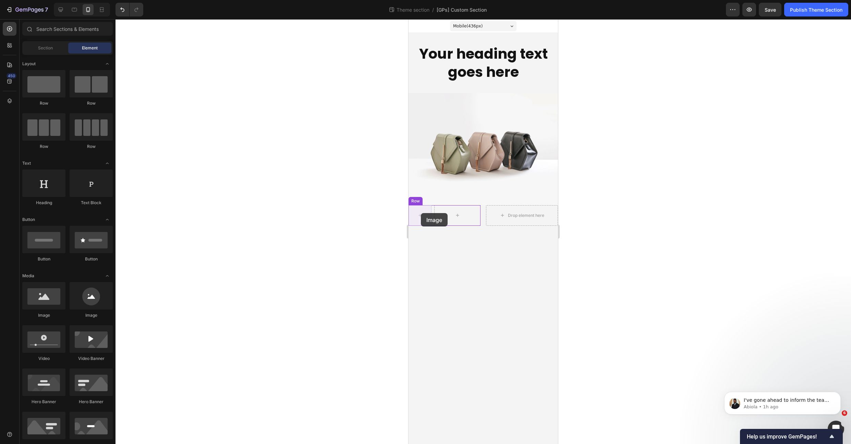
drag, startPoint x: 447, startPoint y: 316, endPoint x: 689, endPoint y: 262, distance: 247.9
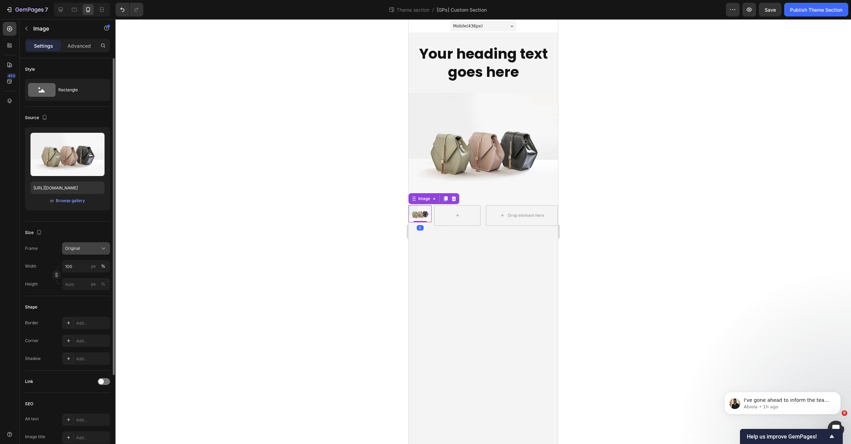
click at [97, 250] on div "Original" at bounding box center [82, 248] width 34 height 6
click at [84, 266] on div "Square" at bounding box center [85, 265] width 40 height 7
click at [81, 302] on input "px %" at bounding box center [86, 301] width 48 height 12
type input "1"
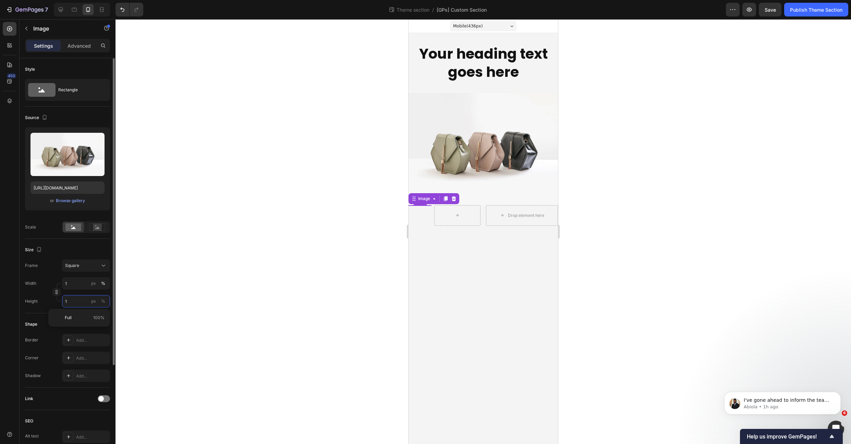
type input "10"
type input "100"
click at [86, 235] on div "Source Upload Image https://cdn.shopify.com/s/files/1/2005/9307/files/image_dem…" at bounding box center [67, 173] width 85 height 132
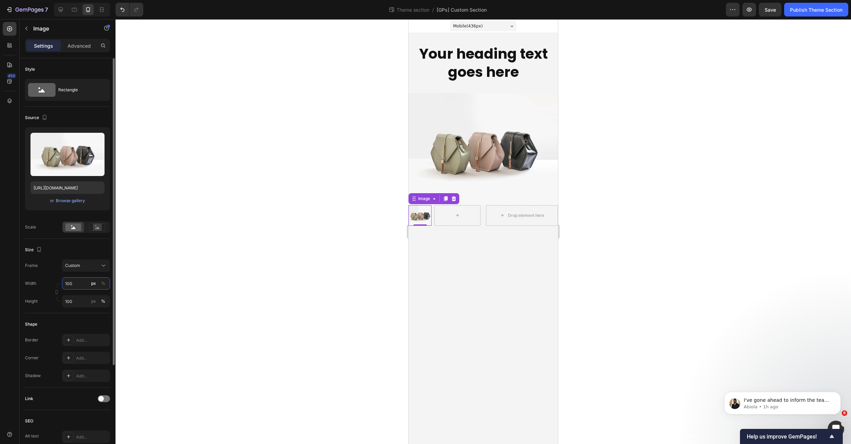
click at [70, 280] on input "100" at bounding box center [86, 283] width 48 height 12
type input "40"
drag, startPoint x: 64, startPoint y: 249, endPoint x: 72, endPoint y: 245, distance: 8.3
click at [64, 249] on div "Size" at bounding box center [67, 249] width 85 height 11
click at [99, 227] on rect at bounding box center [97, 227] width 9 height 7
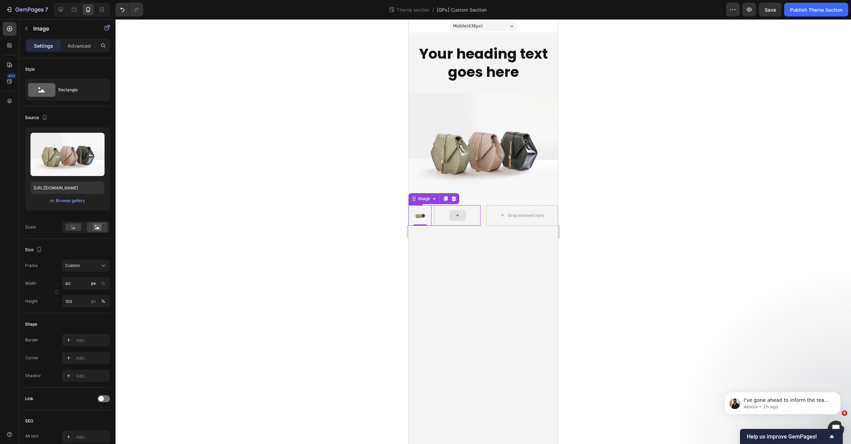
click at [459, 220] on div at bounding box center [458, 215] width 16 height 11
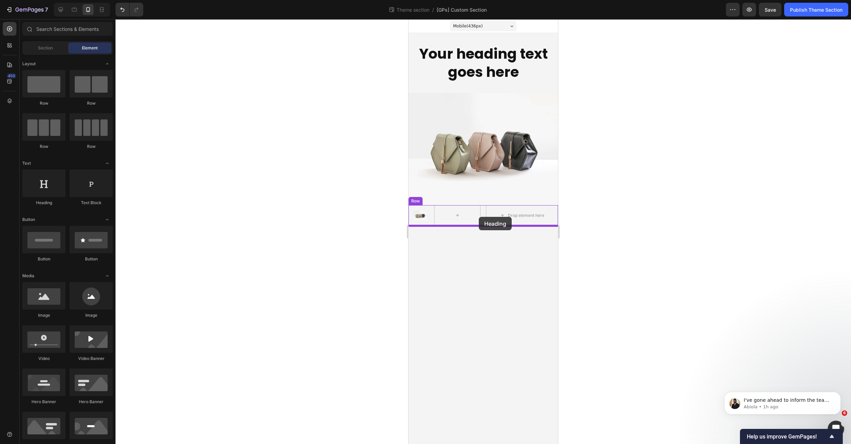
drag, startPoint x: 584, startPoint y: 191, endPoint x: 460, endPoint y: 211, distance: 125.1
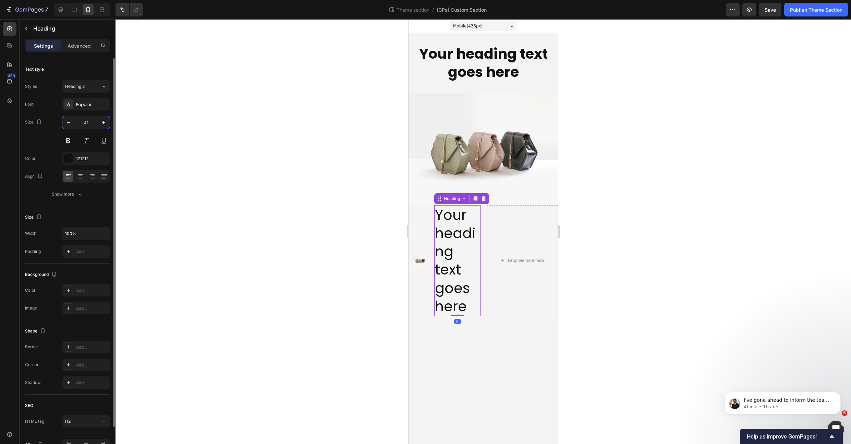
click at [87, 121] on input "41" at bounding box center [86, 122] width 23 height 12
click at [67, 142] on button at bounding box center [68, 140] width 12 height 12
click at [67, 125] on icon "button" at bounding box center [68, 122] width 7 height 7
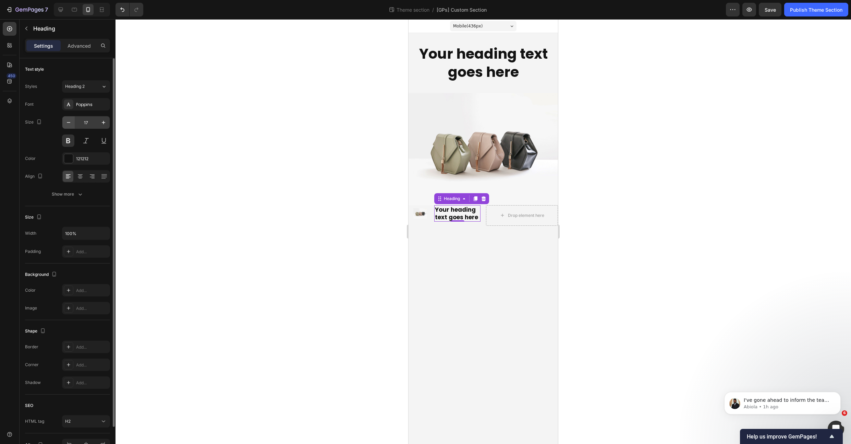
click at [69, 123] on icon "button" at bounding box center [68, 122] width 7 height 7
type input "16"
click at [55, 124] on div "Size 16" at bounding box center [67, 131] width 85 height 31
click at [432, 223] on div "Image Your heading text goes here Heading 0 Row Row" at bounding box center [445, 215] width 72 height 21
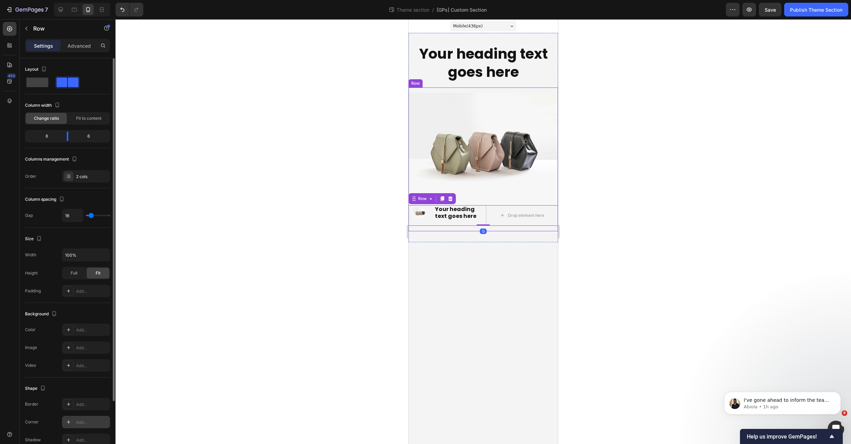
scroll to position [74, 0]
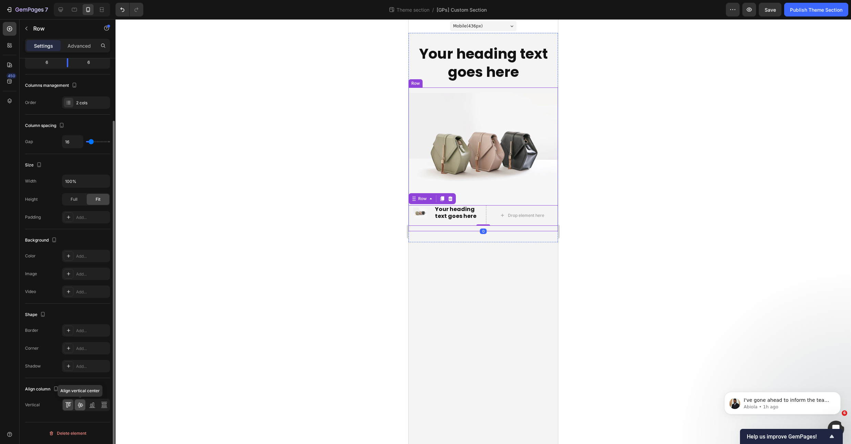
click at [78, 406] on icon at bounding box center [80, 404] width 7 height 7
click at [9, 27] on icon at bounding box center [9, 28] width 7 height 7
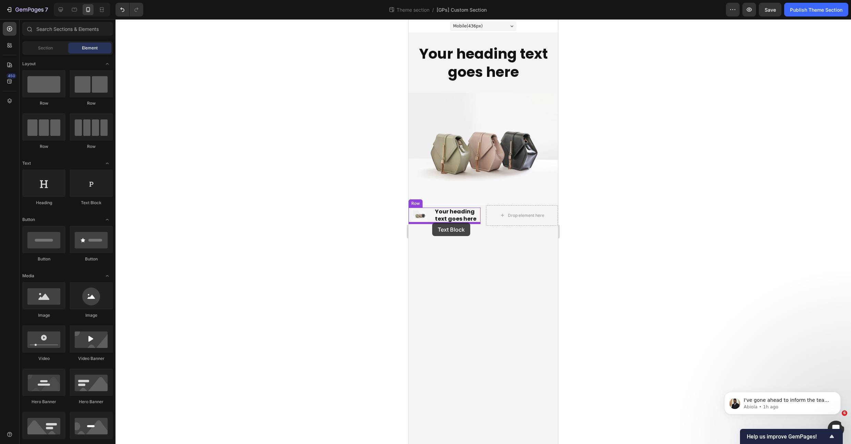
drag, startPoint x: 500, startPoint y: 207, endPoint x: 432, endPoint y: 223, distance: 69.3
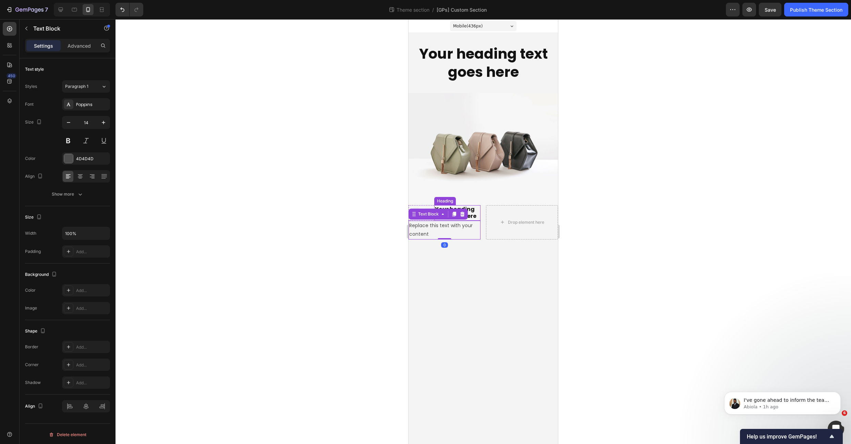
click at [478, 212] on h2 "Your heading text goes here" at bounding box center [457, 213] width 46 height 16
click at [457, 200] on div "Heading" at bounding box center [452, 198] width 19 height 6
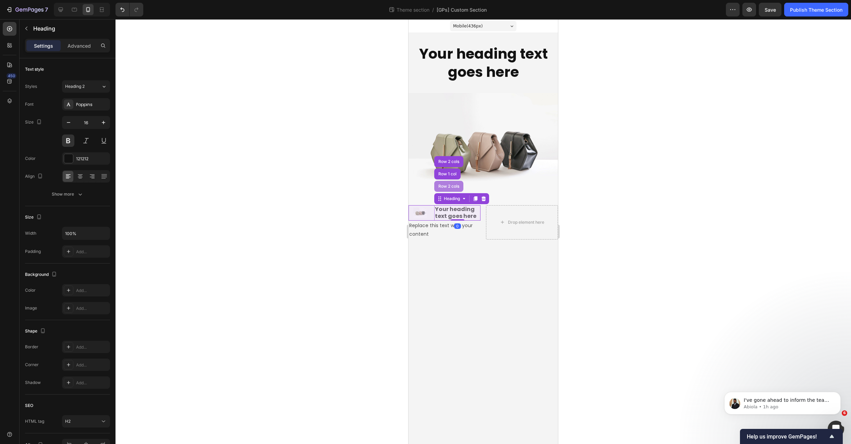
click at [446, 189] on div "Row 2 cols" at bounding box center [448, 186] width 29 height 11
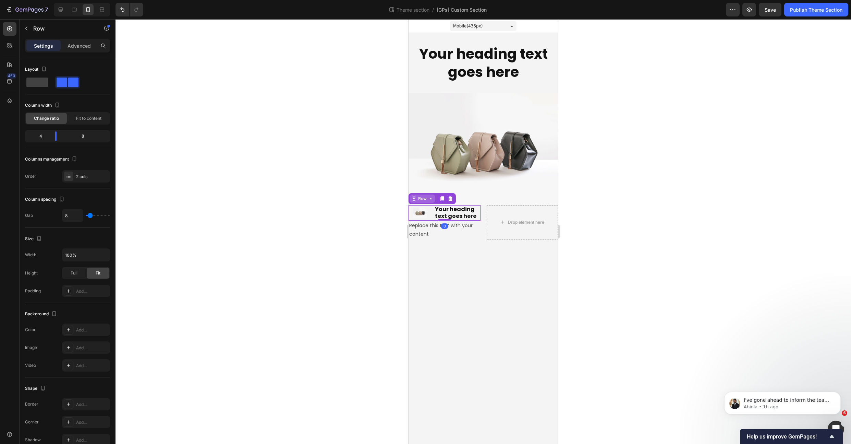
click at [427, 199] on div "Row" at bounding box center [422, 198] width 11 height 6
click at [425, 184] on div "Row 1 col" at bounding box center [421, 186] width 21 height 4
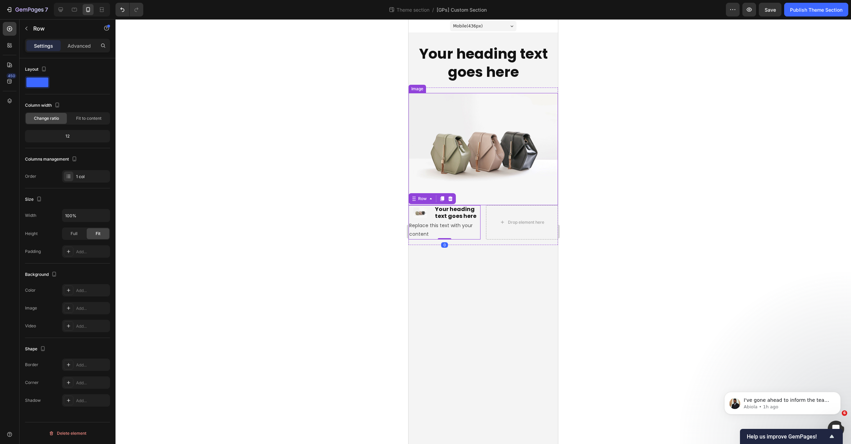
scroll to position [0, 0]
click at [444, 199] on icon at bounding box center [443, 198] width 4 height 5
click at [442, 232] on icon at bounding box center [443, 232] width 4 height 5
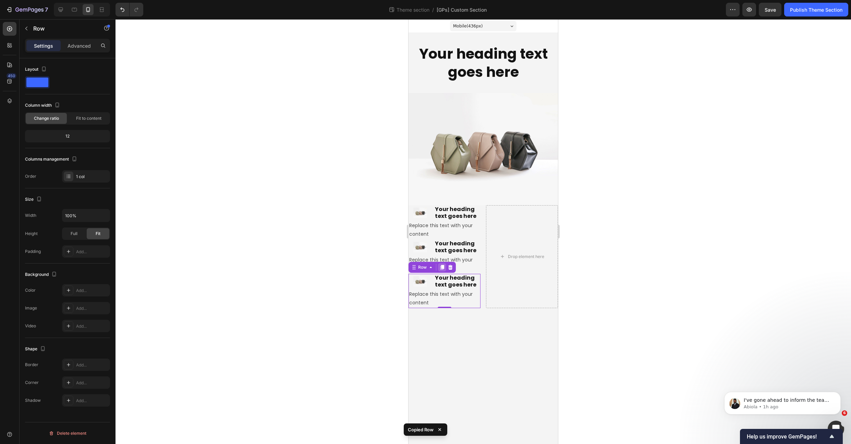
click at [444, 268] on icon at bounding box center [442, 266] width 5 height 5
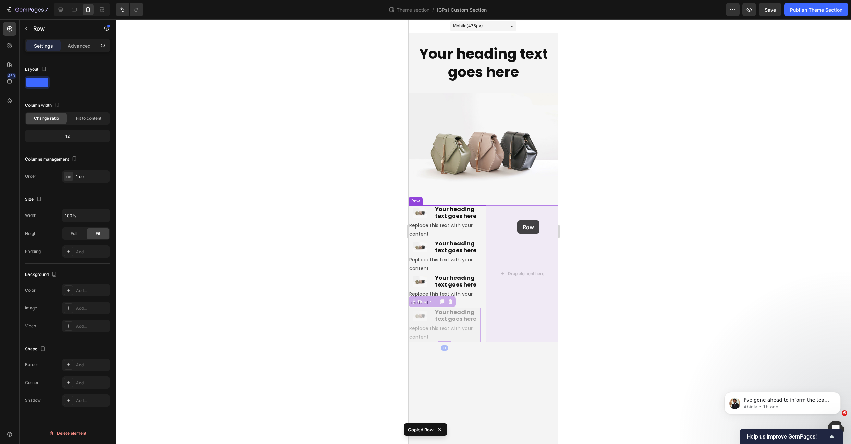
drag, startPoint x: 414, startPoint y: 301, endPoint x: 517, endPoint y: 220, distance: 131.4
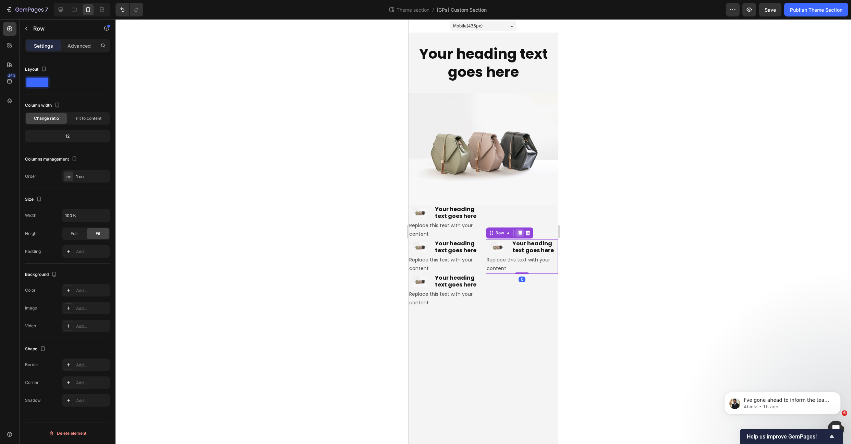
click at [520, 235] on icon at bounding box center [520, 232] width 4 height 5
click at [520, 250] on icon at bounding box center [520, 250] width 4 height 5
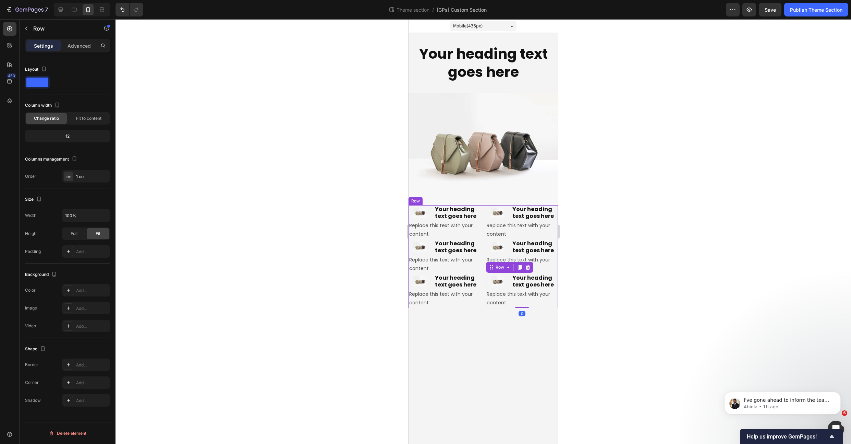
click at [482, 251] on div "Image Your heading text goes here Heading Row Replace this text with your conte…" at bounding box center [483, 256] width 149 height 103
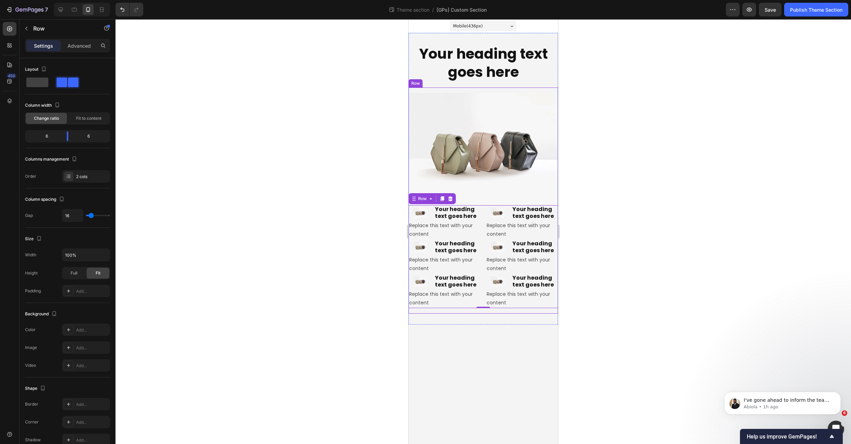
click at [454, 92] on div "Image Abc Heading Row Replace this text with your content Text Block Row Image …" at bounding box center [483, 200] width 149 height 226
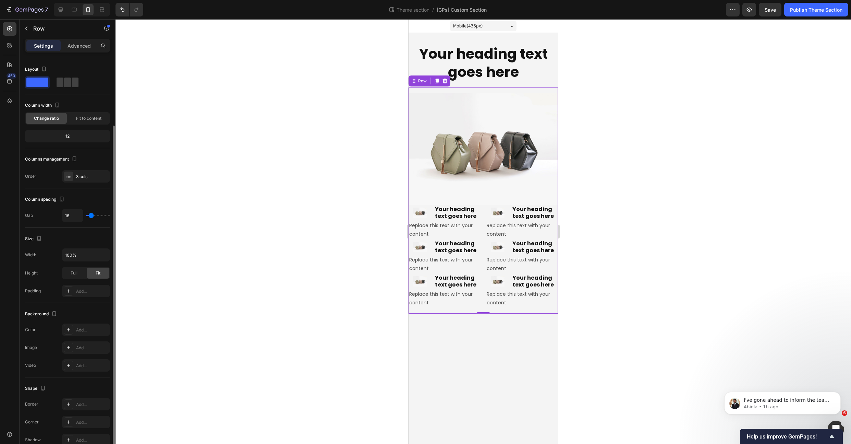
scroll to position [35, 0]
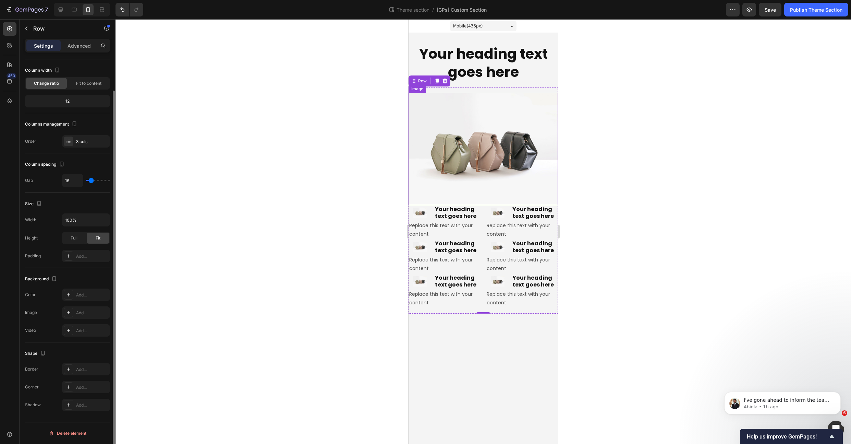
click at [434, 112] on img at bounding box center [483, 149] width 149 height 112
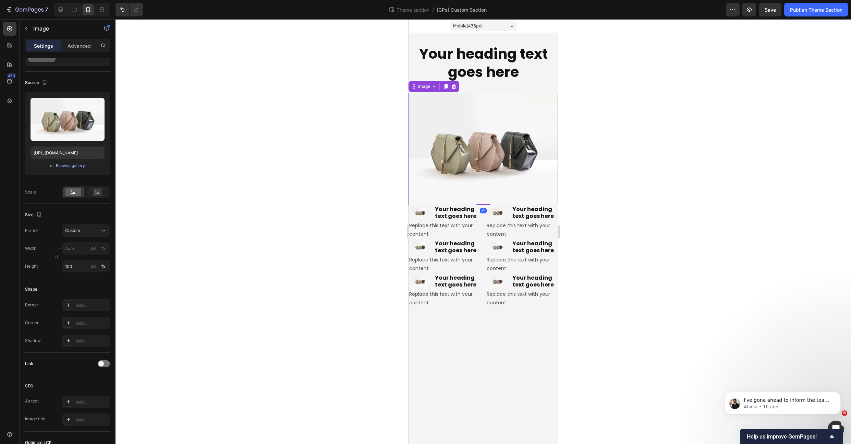
scroll to position [0, 0]
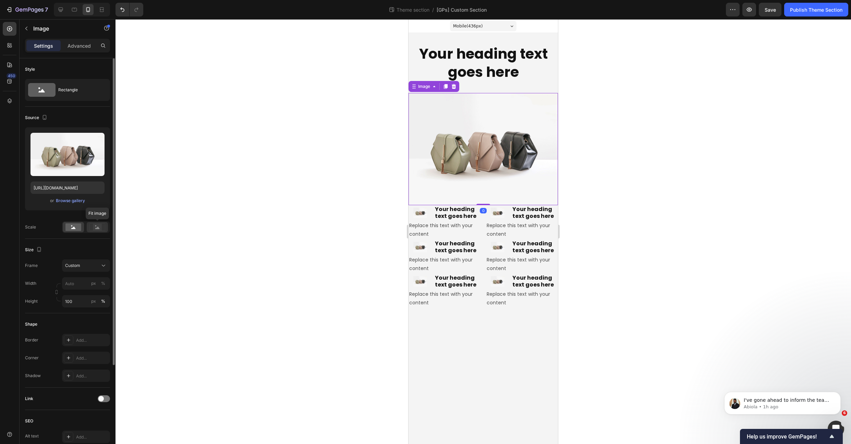
click at [98, 231] on div at bounding box center [97, 227] width 21 height 10
click at [500, 121] on img at bounding box center [483, 149] width 149 height 112
click at [500, 84] on div "Your heading text goes here Heading Row Image Abc Heading Row Replace this text…" at bounding box center [483, 178] width 149 height 269
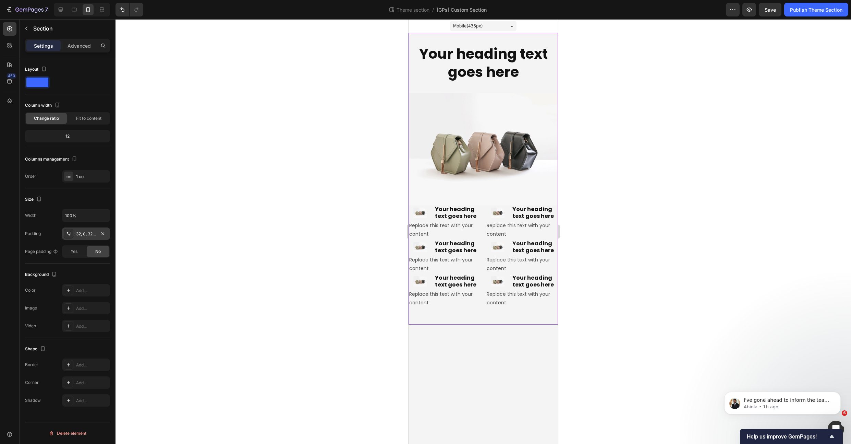
click at [83, 232] on div "32, 0, 32, 0" at bounding box center [86, 234] width 20 height 6
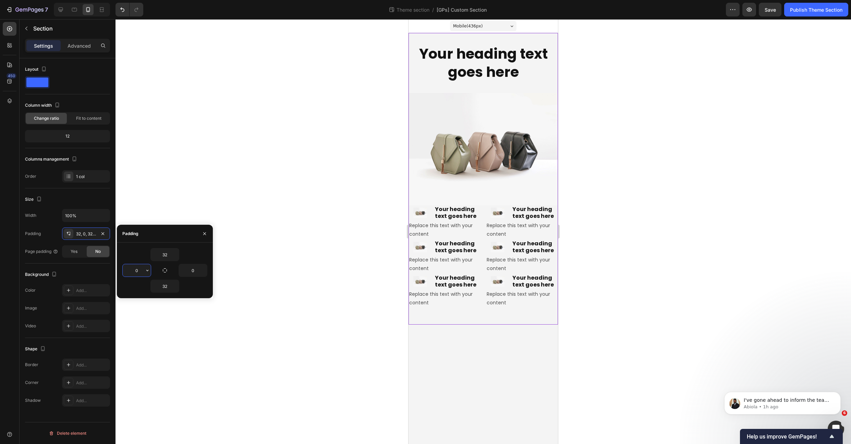
click at [141, 271] on input "0" at bounding box center [137, 270] width 28 height 12
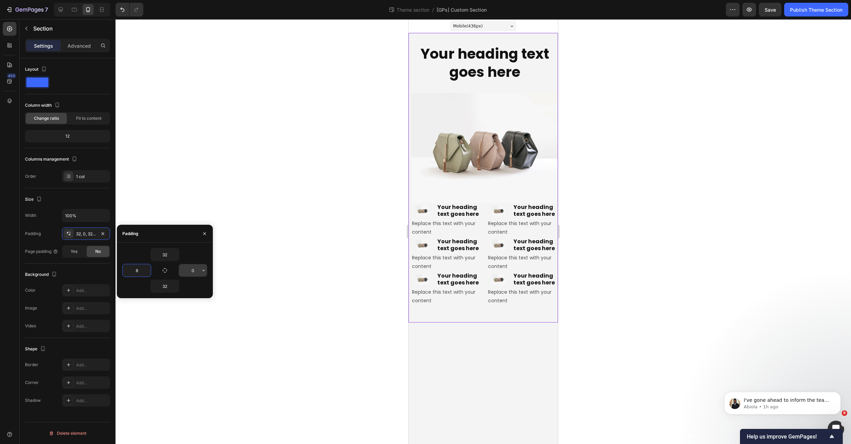
type input "8"
click at [195, 269] on input "0" at bounding box center [193, 270] width 28 height 12
type input "8"
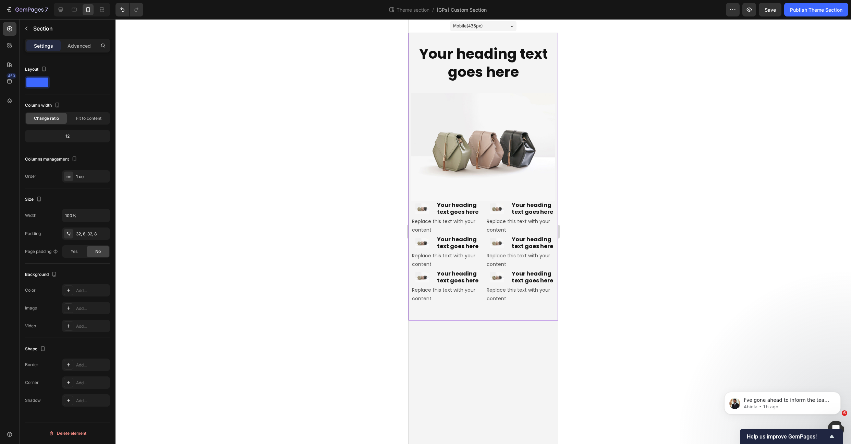
click at [95, 195] on div "Size" at bounding box center [67, 199] width 85 height 11
click at [771, 6] on div "Save" at bounding box center [770, 9] width 11 height 7
click at [62, 8] on icon at bounding box center [60, 9] width 7 height 7
type input "1200"
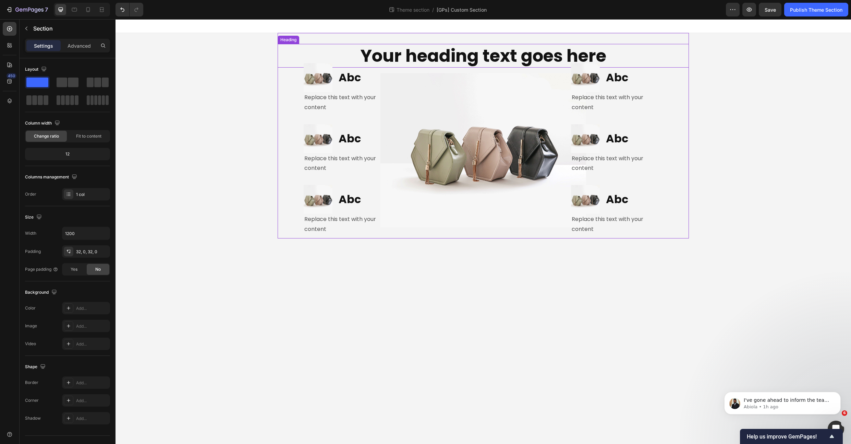
click at [463, 59] on h2 "Your heading text goes here" at bounding box center [483, 56] width 411 height 24
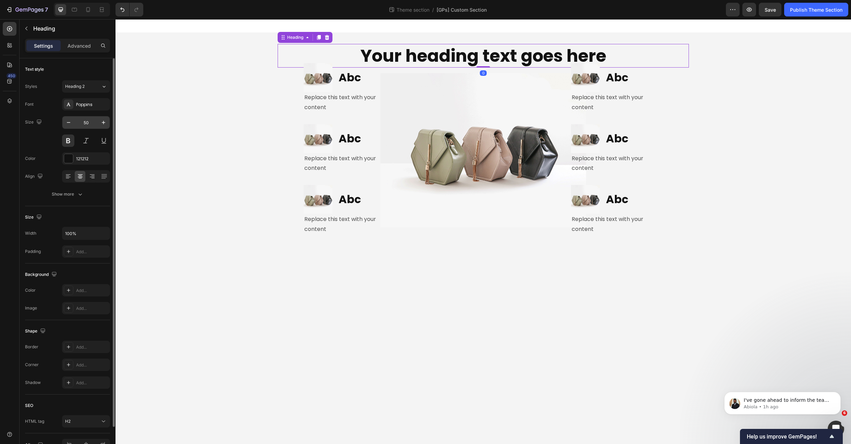
click at [87, 122] on input "50" at bounding box center [86, 122] width 23 height 12
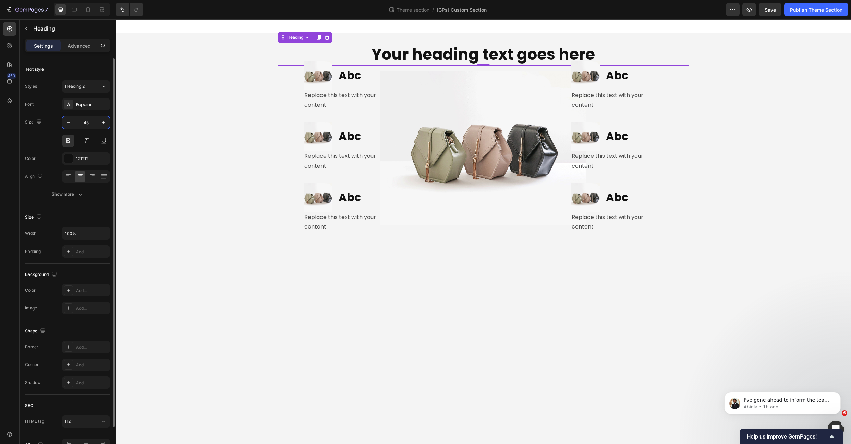
click at [29, 148] on div "Font Poppins Size 45 Color 121212 Align Show more" at bounding box center [67, 149] width 85 height 102
click at [83, 11] on div at bounding box center [88, 9] width 11 height 11
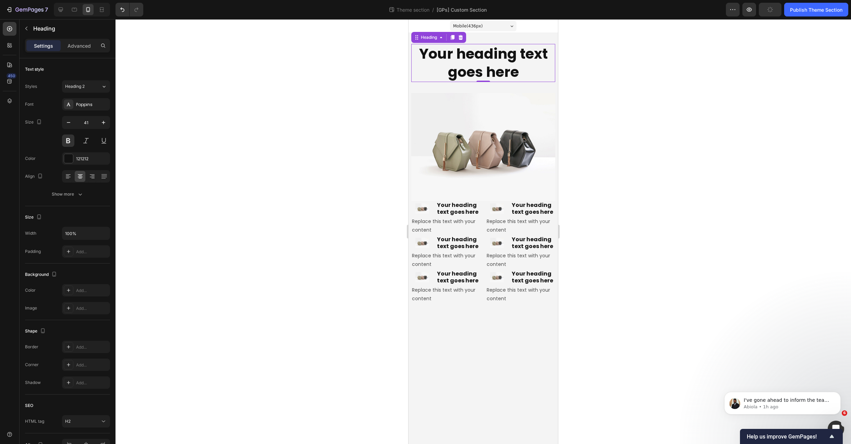
click at [456, 58] on h2 "Your heading text goes here" at bounding box center [483, 63] width 144 height 38
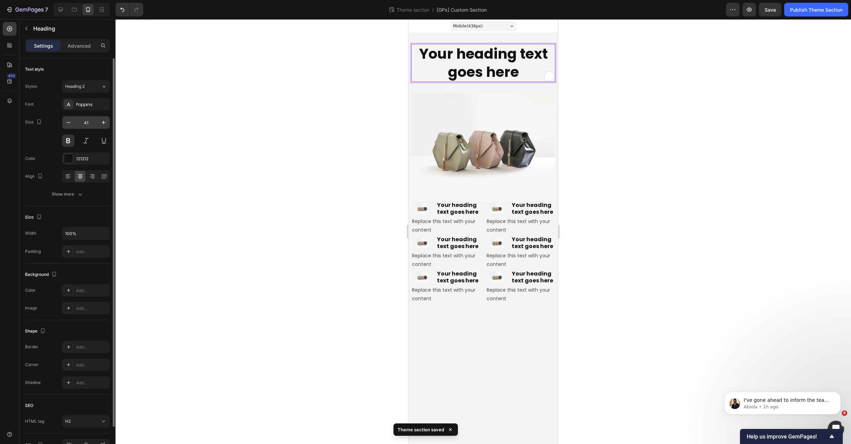
click at [86, 124] on input "41" at bounding box center [86, 122] width 23 height 12
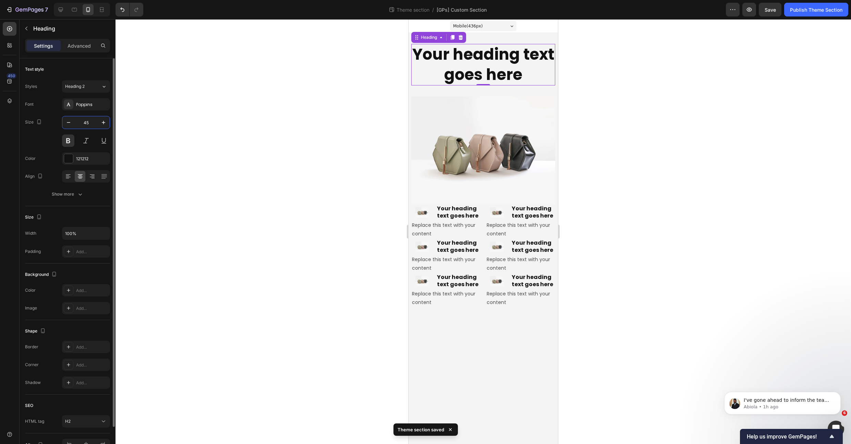
type input "45"
click at [47, 112] on div "Font Poppins Size 45 Color 121212 Align Show more" at bounding box center [67, 149] width 85 height 102
click at [455, 216] on h2 "Your heading text goes here" at bounding box center [458, 212] width 44 height 16
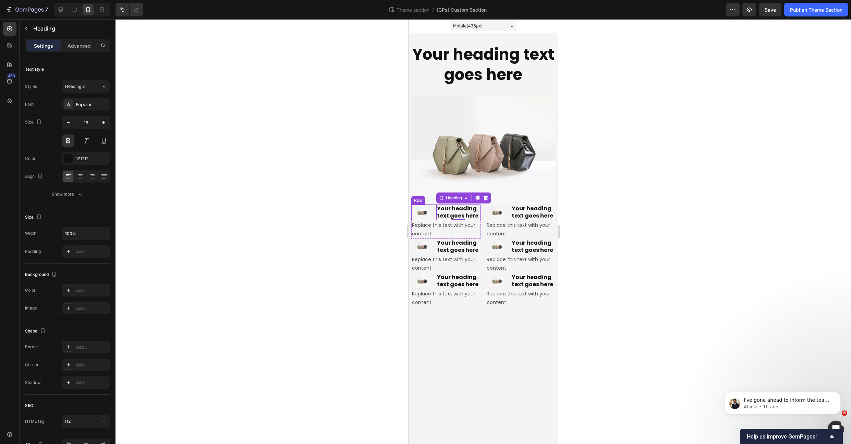
click at [435, 218] on div "Image Your heading text goes here Heading 0 Row" at bounding box center [445, 212] width 69 height 16
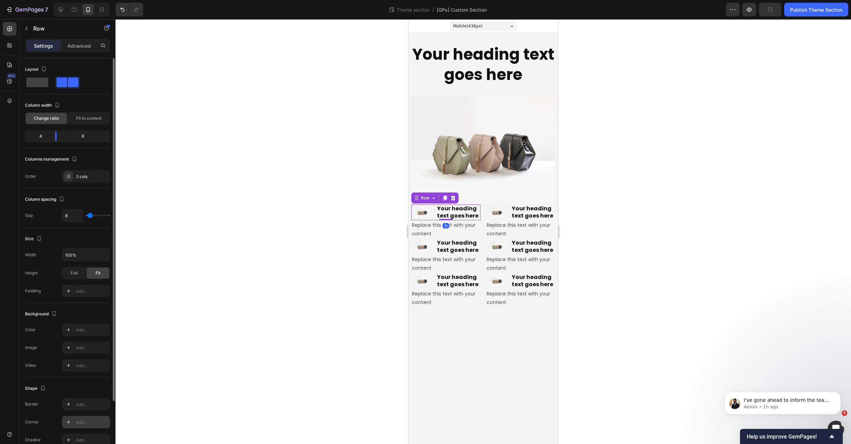
scroll to position [74, 0]
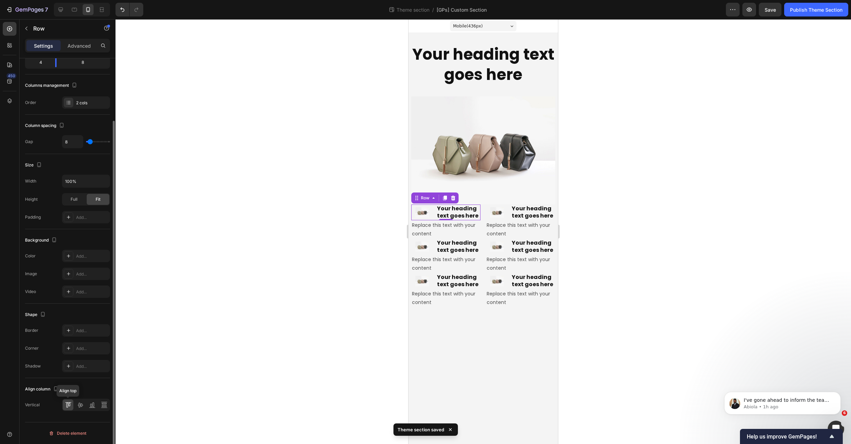
click at [67, 403] on icon at bounding box center [68, 404] width 7 height 7
click at [429, 231] on div "Replace this text with your content" at bounding box center [445, 229] width 69 height 19
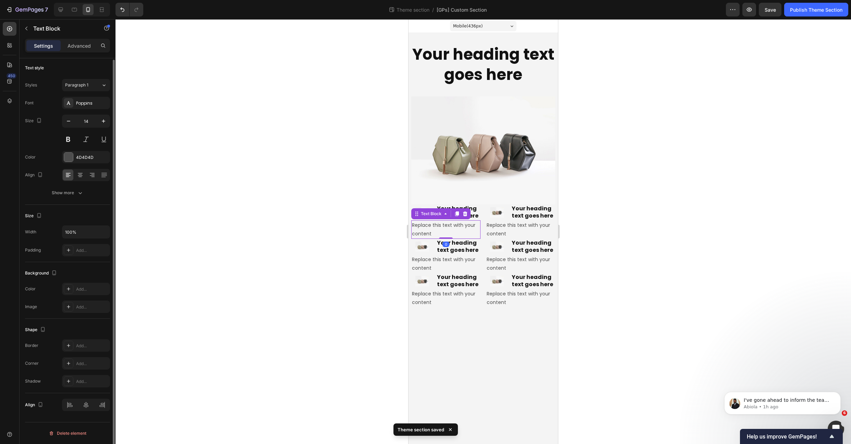
scroll to position [0, 0]
click at [103, 122] on icon "button" at bounding box center [103, 122] width 3 height 3
type input "15"
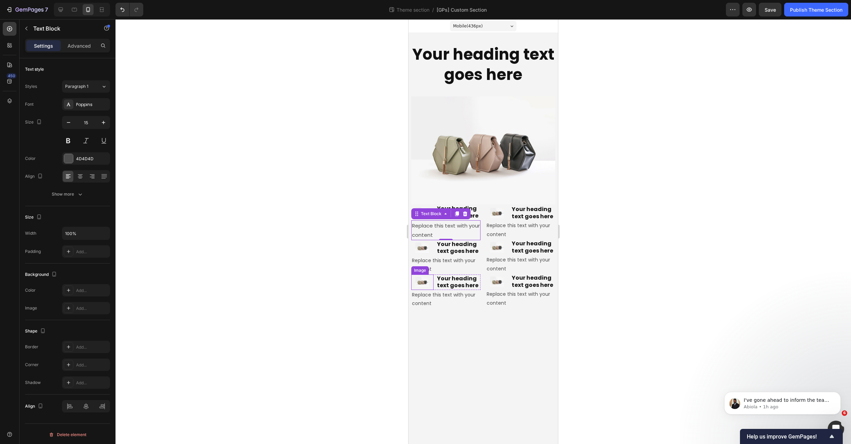
click at [423, 269] on div "Image" at bounding box center [420, 270] width 15 height 6
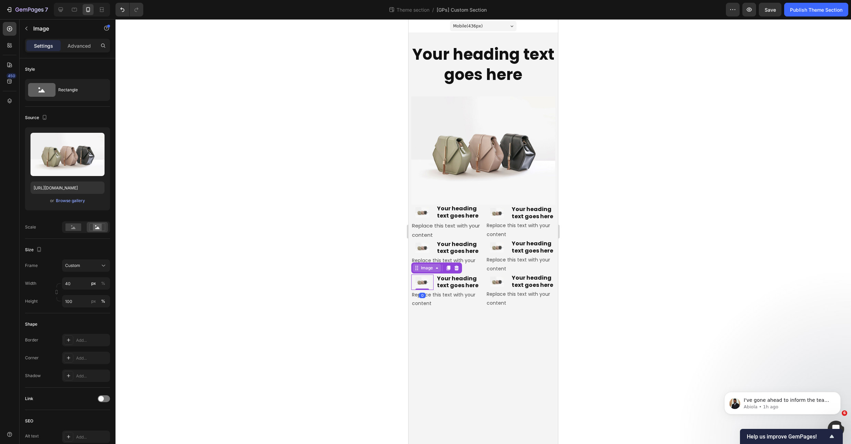
click at [422, 265] on div "Image" at bounding box center [427, 268] width 15 height 6
click at [473, 262] on div "Replace this text with your content" at bounding box center [445, 264] width 69 height 19
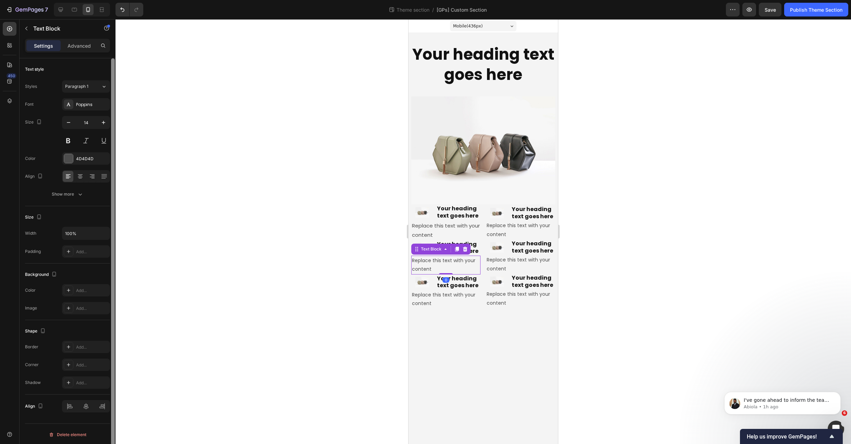
click at [103, 122] on icon "button" at bounding box center [103, 122] width 3 height 3
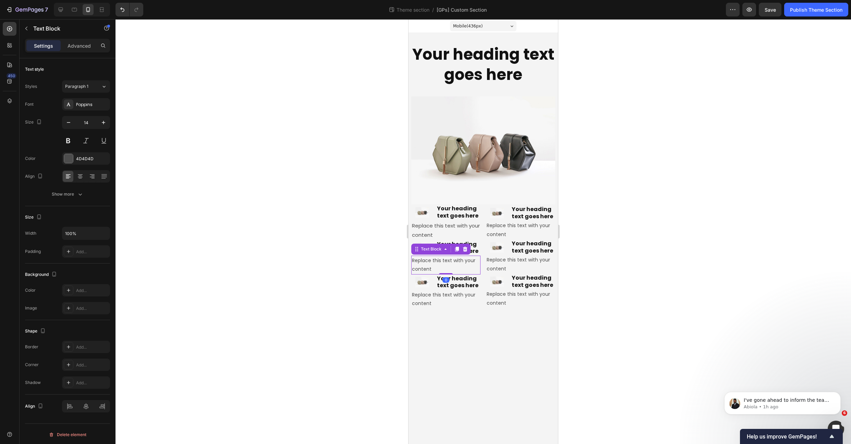
type input "15"
click at [426, 297] on div "Replace this text with your content" at bounding box center [445, 300] width 69 height 19
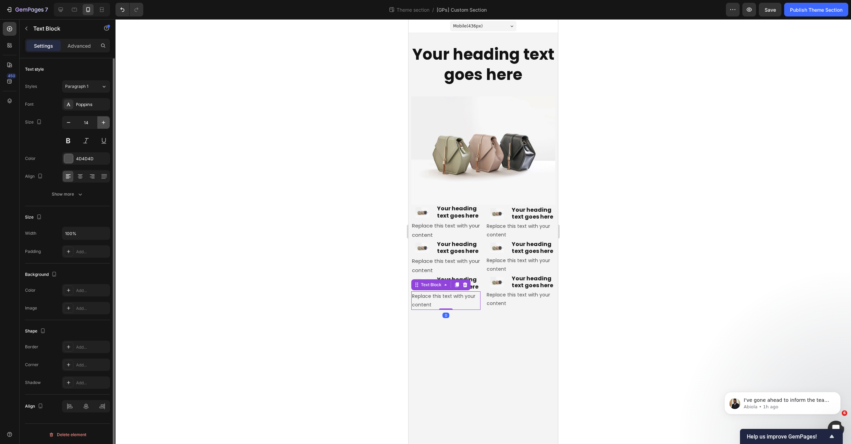
click at [107, 121] on button "button" at bounding box center [103, 122] width 12 height 12
type input "15"
click at [498, 228] on div "Replace this text with your content" at bounding box center [520, 231] width 69 height 19
click at [105, 124] on icon "button" at bounding box center [103, 122] width 7 height 7
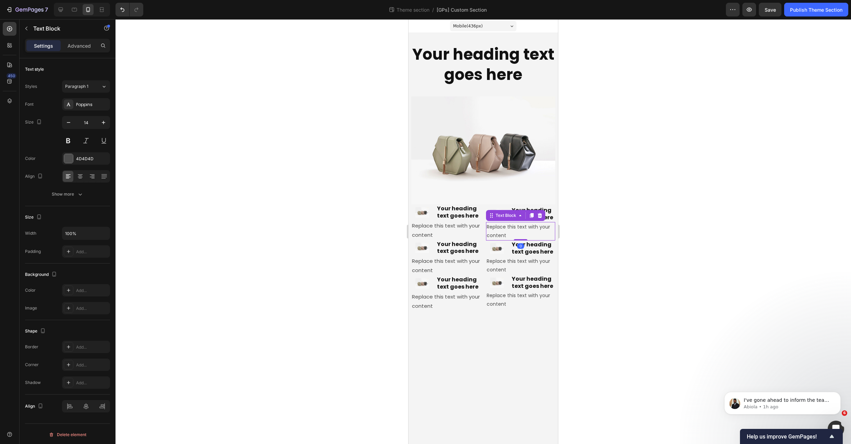
type input "15"
click at [495, 264] on div "Replace this text with your content" at bounding box center [520, 266] width 69 height 19
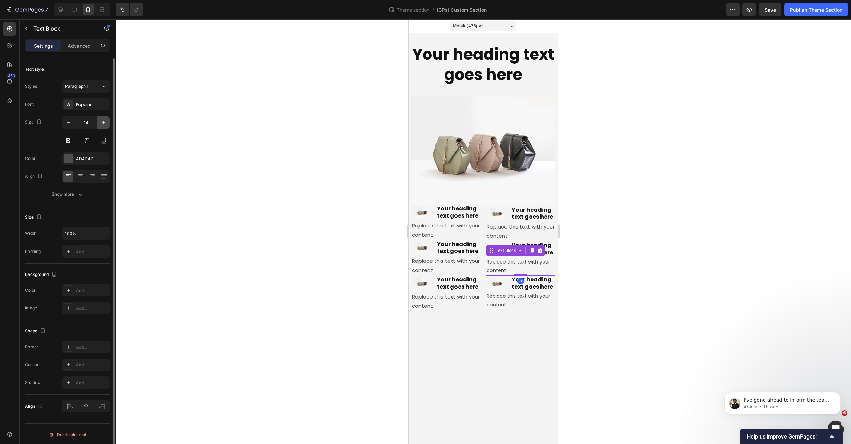
click at [100, 122] on icon "button" at bounding box center [103, 122] width 7 height 7
type input "15"
click at [496, 303] on div "Replace this text with your content" at bounding box center [520, 301] width 69 height 19
click at [105, 122] on icon "button" at bounding box center [103, 122] width 7 height 7
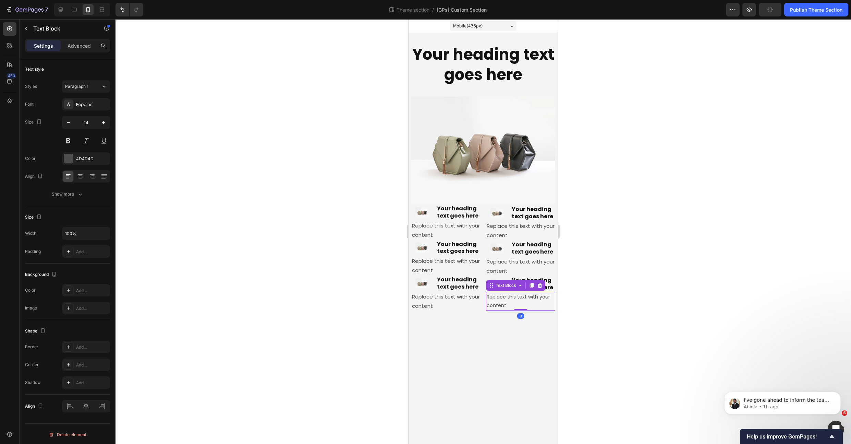
type input "15"
click at [337, 47] on div at bounding box center [484, 231] width 736 height 424
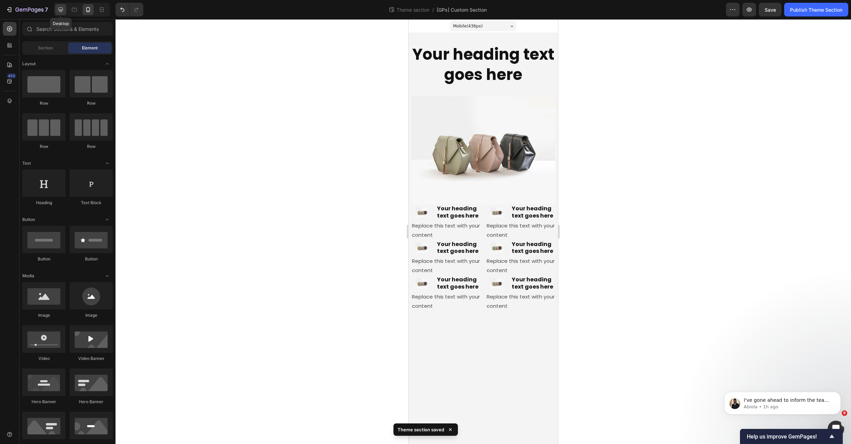
click at [61, 11] on icon at bounding box center [60, 9] width 7 height 7
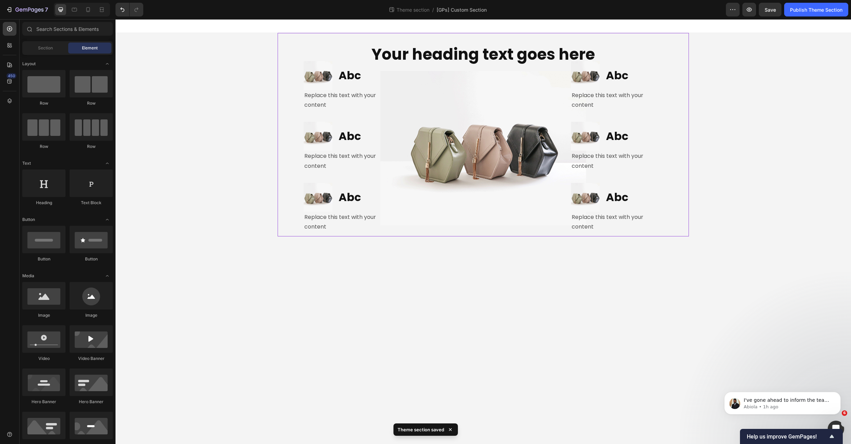
click at [402, 51] on p "Your heading text goes here" at bounding box center [483, 55] width 410 height 20
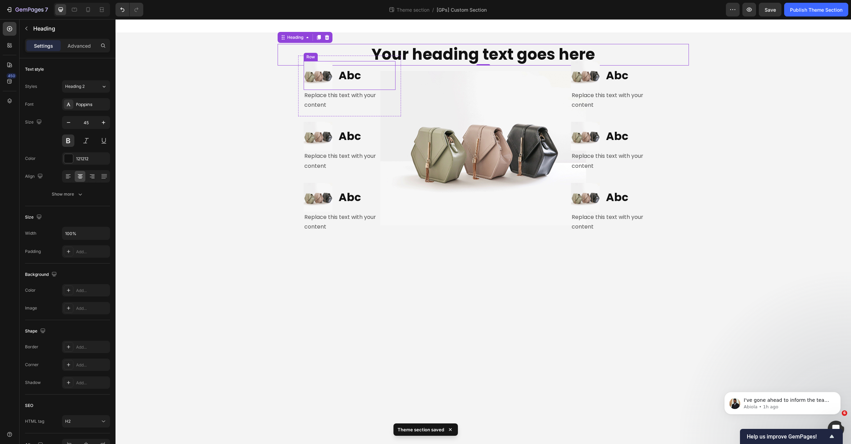
click at [395, 60] on div "Image Abc Heading Row Replace this text with your content Text Block Row" at bounding box center [349, 86] width 103 height 61
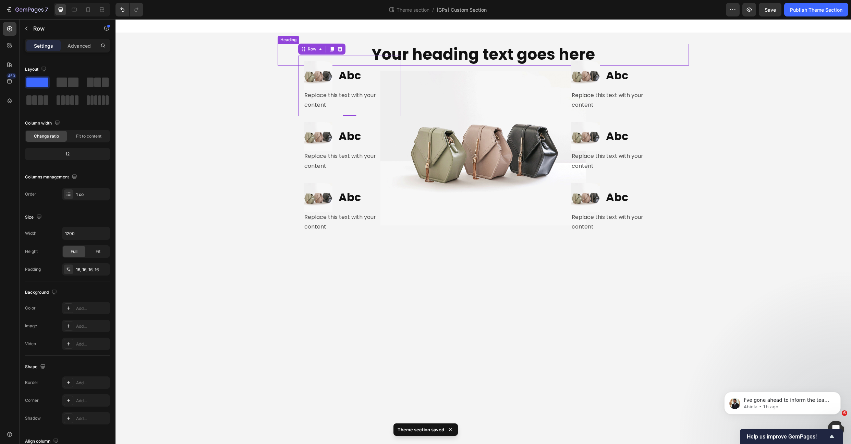
click at [435, 51] on p "Your heading text goes here" at bounding box center [483, 55] width 410 height 20
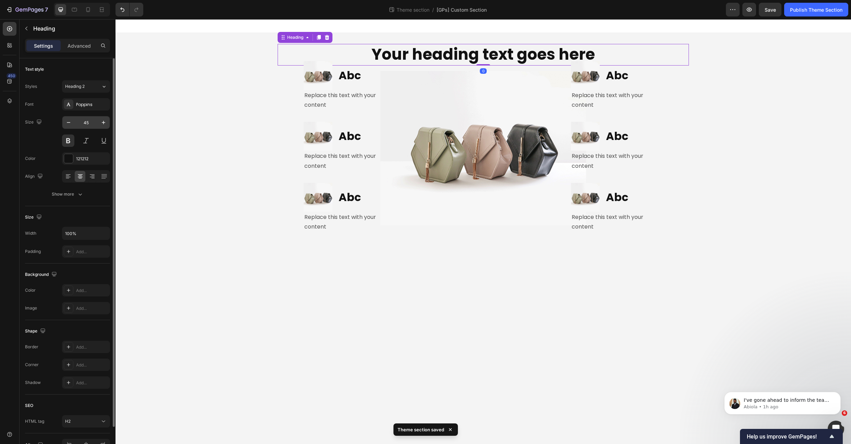
click at [85, 124] on input "45" at bounding box center [86, 122] width 23 height 12
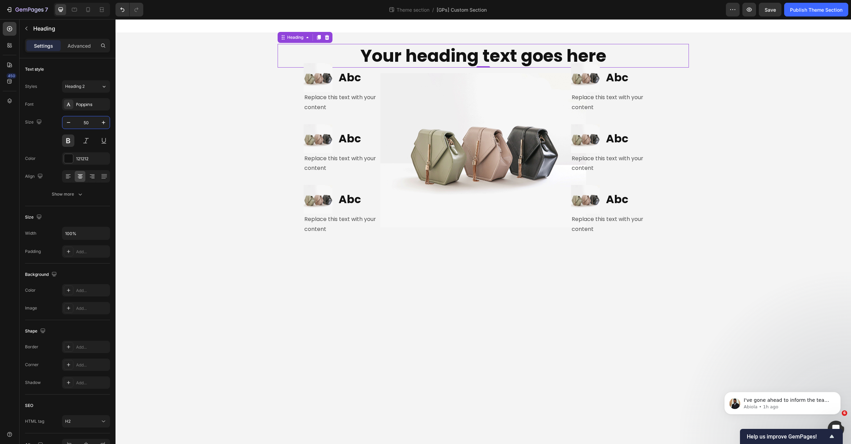
type input "50"
click at [354, 82] on h2 "Abc" at bounding box center [367, 78] width 58 height 16
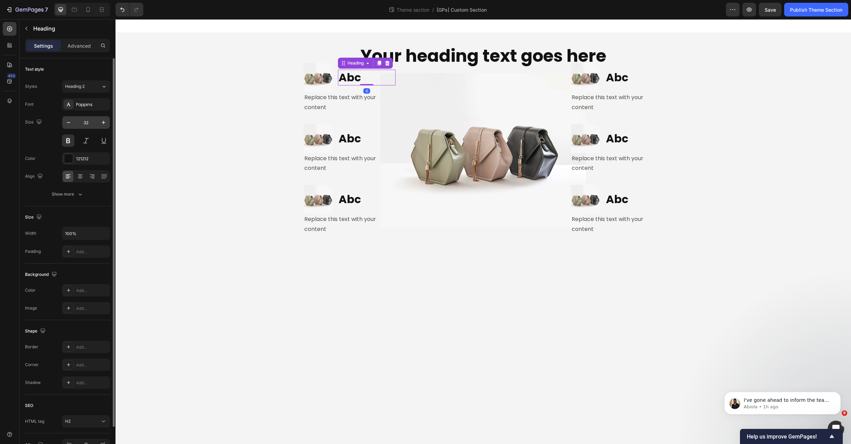
click at [85, 121] on input "32" at bounding box center [86, 122] width 23 height 12
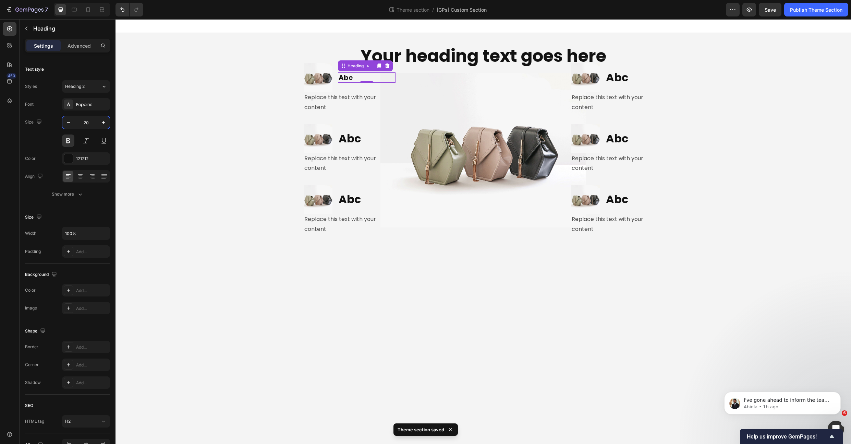
type input "20"
click at [327, 102] on div "Replace this text with your content" at bounding box center [350, 102] width 92 height 21
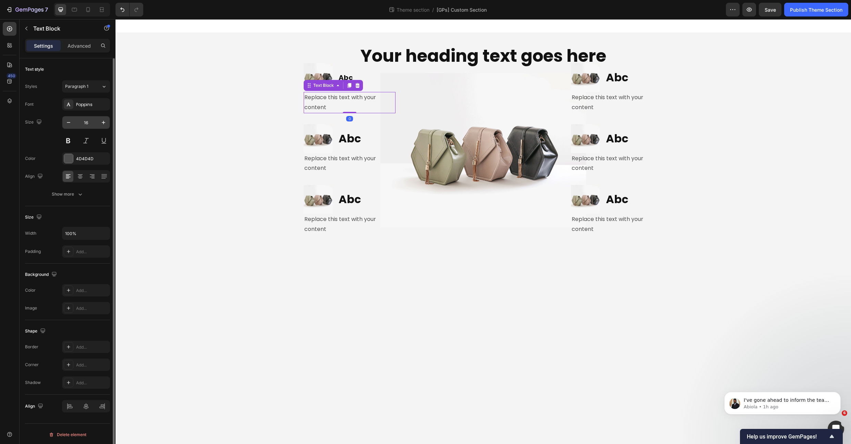
click at [87, 125] on input "16" at bounding box center [86, 122] width 23 height 12
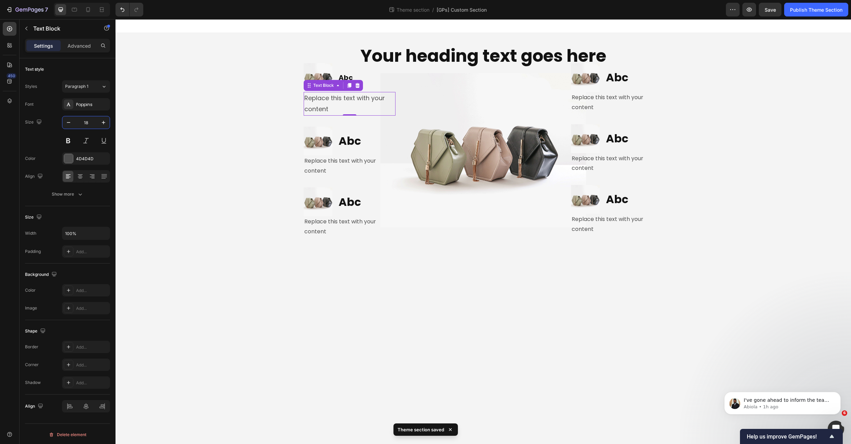
type input "18"
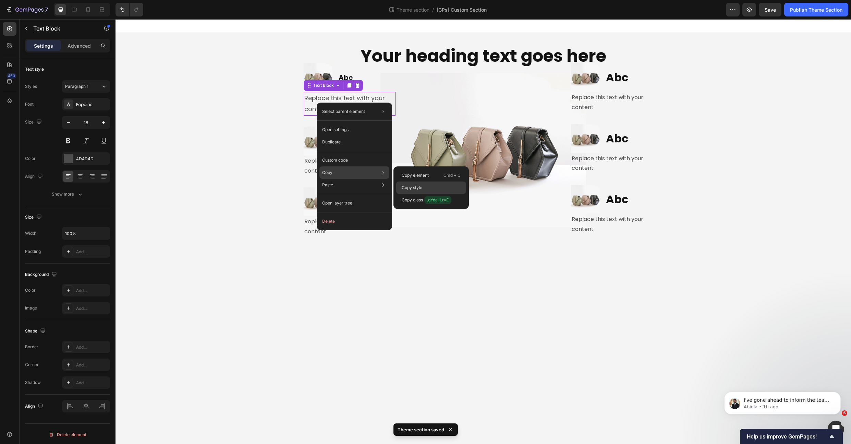
click at [419, 189] on p "Copy style" at bounding box center [412, 187] width 21 height 6
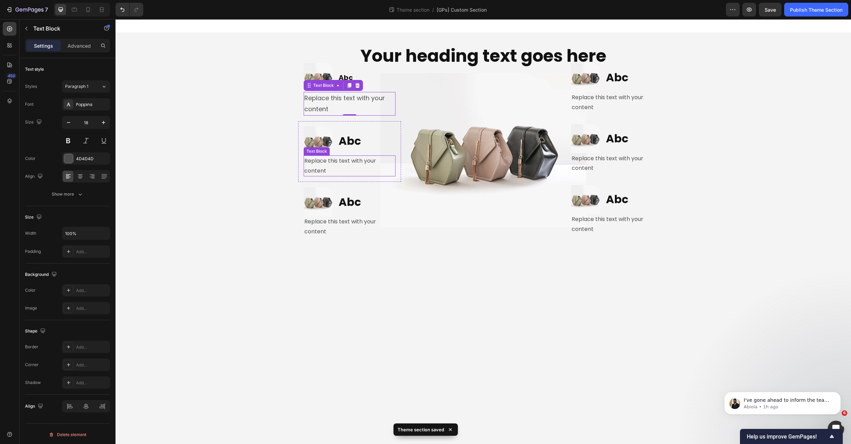
click at [347, 164] on div "Replace this text with your content" at bounding box center [350, 165] width 92 height 21
type input "18"
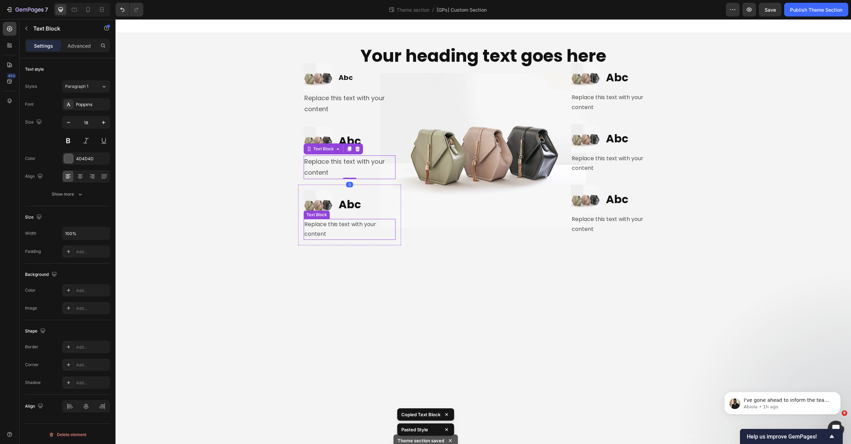
click at [354, 230] on div "Replace this text with your content" at bounding box center [350, 229] width 92 height 21
type input "18"
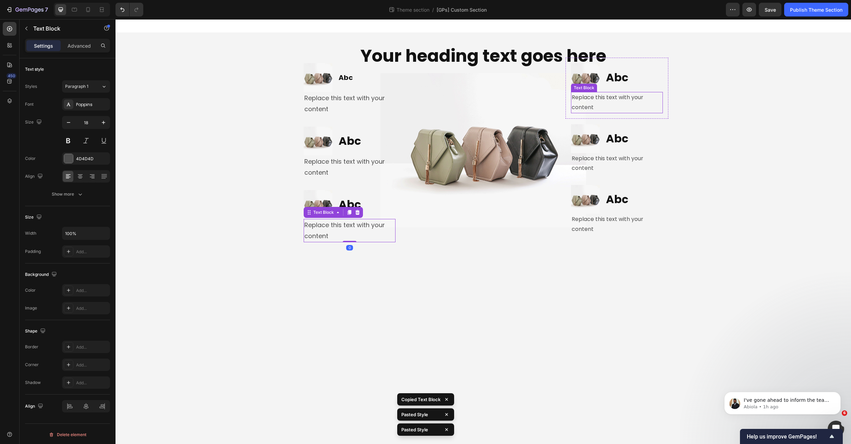
click at [596, 103] on div "Replace this text with your content" at bounding box center [617, 102] width 92 height 21
click at [607, 160] on div "Replace this text with your content" at bounding box center [617, 163] width 92 height 21
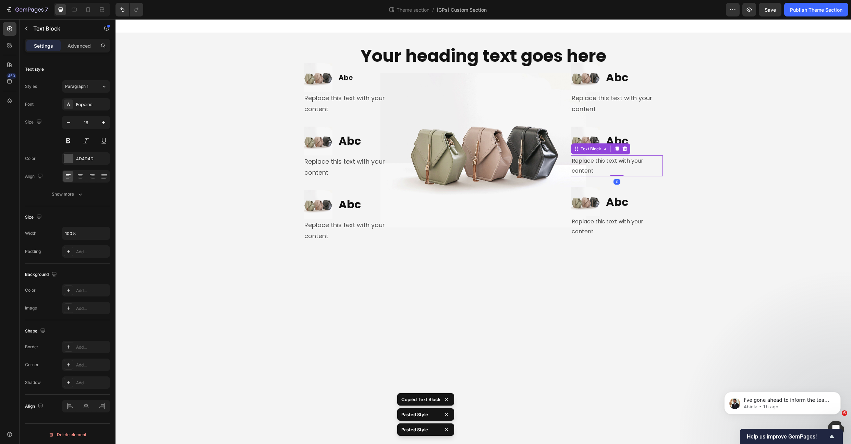
type input "18"
click at [613, 223] on div "Replace this text with your content" at bounding box center [617, 229] width 92 height 21
type input "18"
click at [343, 77] on h2 "Abc" at bounding box center [367, 77] width 58 height 10
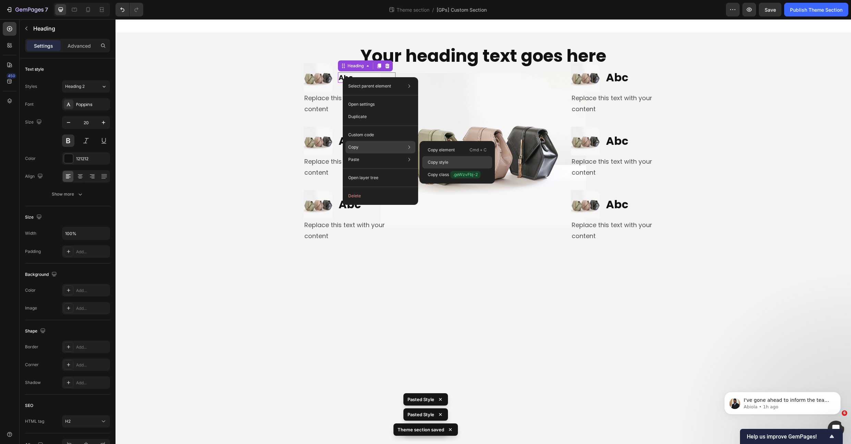
drag, startPoint x: 441, startPoint y: 158, endPoint x: 326, endPoint y: 139, distance: 117.1
click at [441, 158] on div "Copy style" at bounding box center [457, 162] width 70 height 12
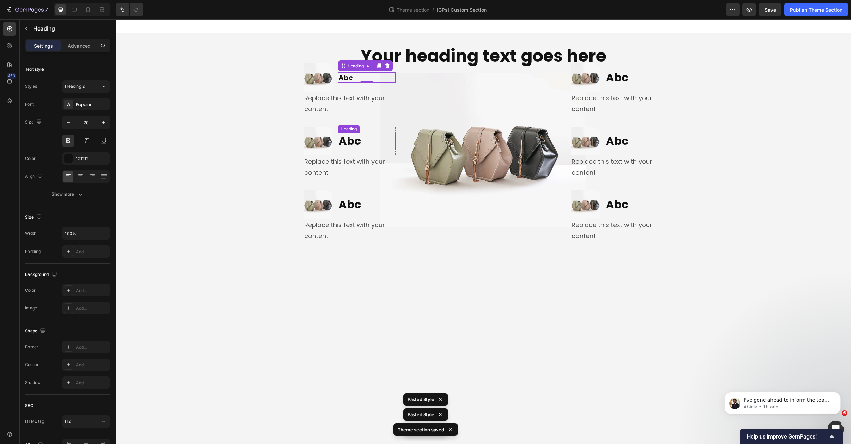
click at [346, 139] on h2 "Abc" at bounding box center [367, 141] width 58 height 16
type input "20"
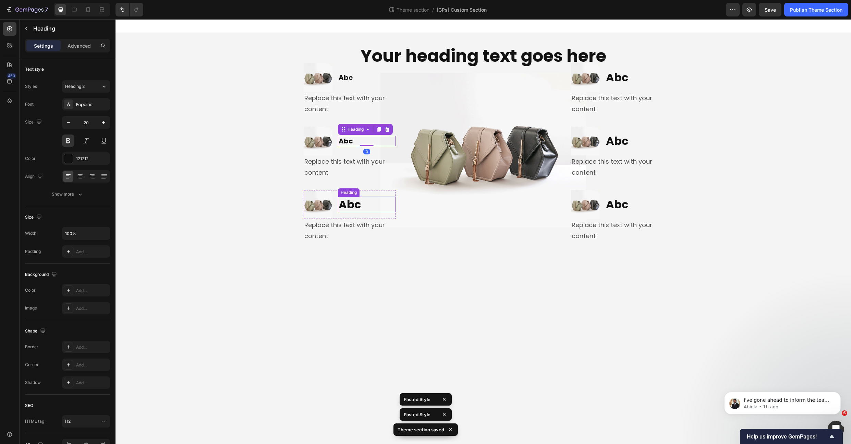
click at [345, 201] on h2 "Abc" at bounding box center [367, 204] width 58 height 16
type input "20"
click at [618, 139] on h2 "Abc" at bounding box center [635, 141] width 58 height 16
type input "20"
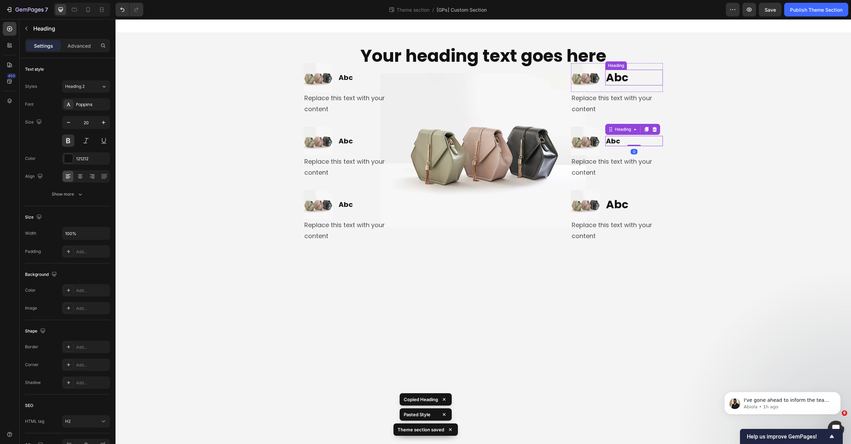
click at [615, 76] on h2 "Abc" at bounding box center [635, 78] width 58 height 16
type input "20"
click at [616, 204] on h2 "Abc" at bounding box center [635, 204] width 58 height 16
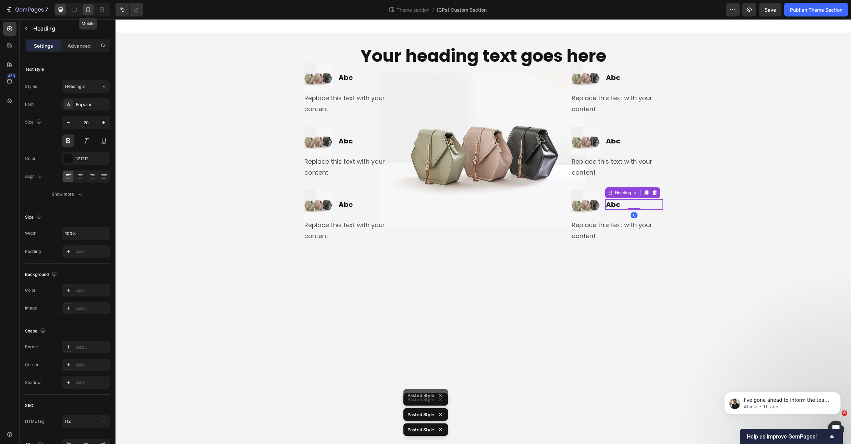
drag, startPoint x: 85, startPoint y: 8, endPoint x: 26, endPoint y: 29, distance: 62.5
click at [85, 8] on icon at bounding box center [88, 9] width 7 height 7
type input "41"
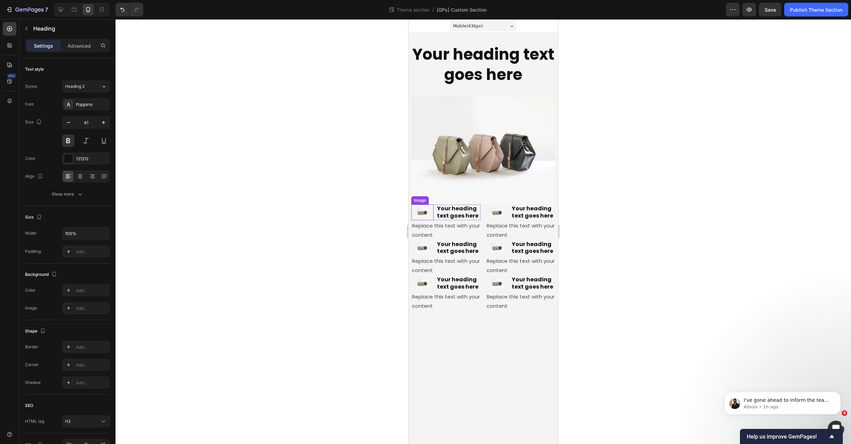
click at [425, 214] on img at bounding box center [423, 212] width 14 height 16
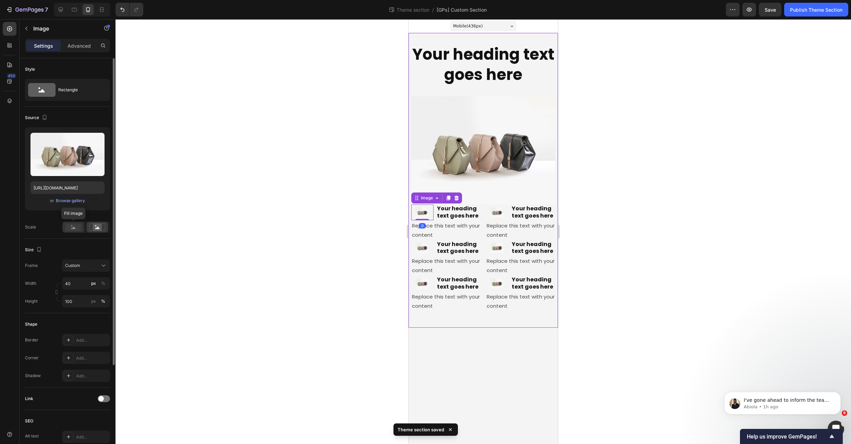
click at [72, 227] on rect at bounding box center [73, 227] width 16 height 8
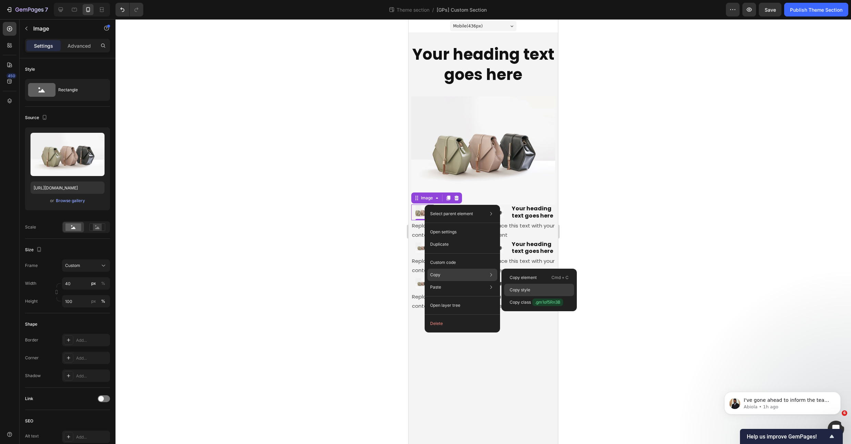
drag, startPoint x: 533, startPoint y: 288, endPoint x: 117, endPoint y: 263, distance: 416.6
click at [533, 288] on div "Copy style" at bounding box center [539, 290] width 70 height 12
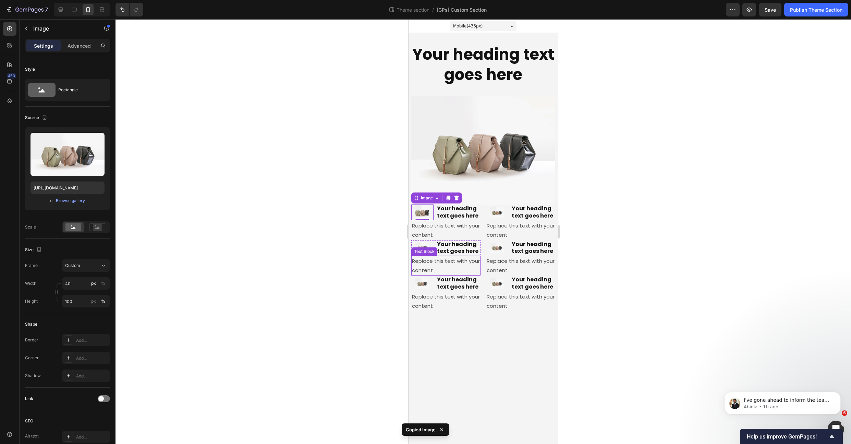
click at [422, 249] on div "Text Block" at bounding box center [424, 251] width 23 height 6
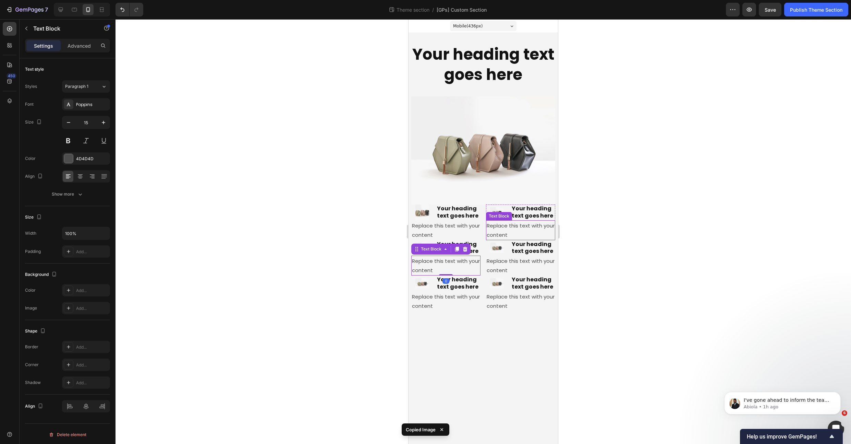
click at [500, 213] on div "Text Block" at bounding box center [499, 216] width 23 height 6
click at [421, 245] on img at bounding box center [423, 248] width 14 height 16
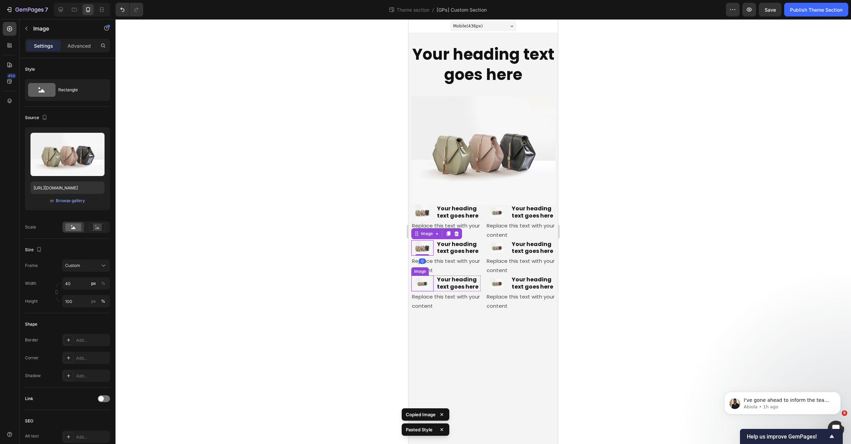
click at [418, 281] on img at bounding box center [423, 283] width 14 height 16
click at [496, 244] on img at bounding box center [497, 248] width 14 height 16
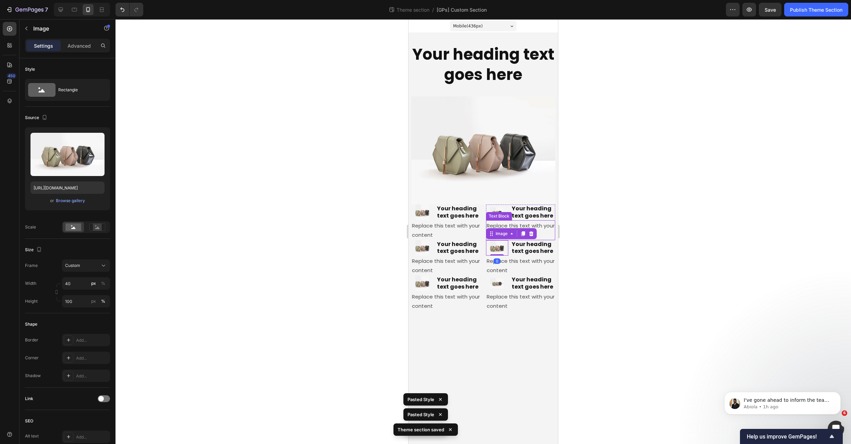
click at [499, 215] on div "Text Block" at bounding box center [499, 216] width 23 height 6
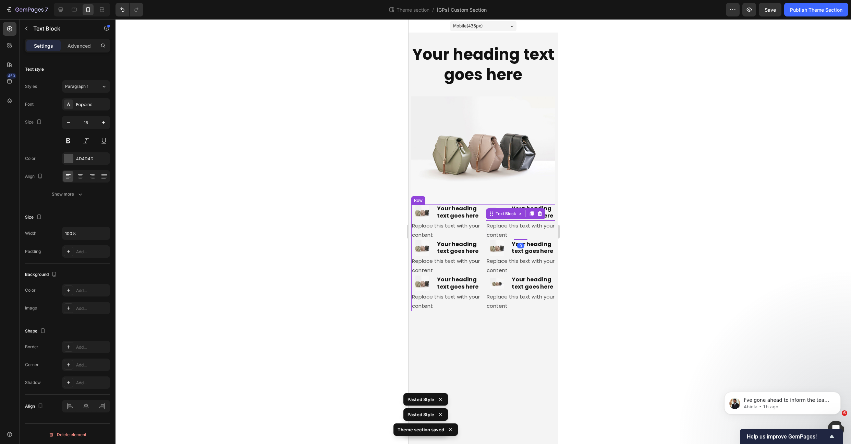
click at [481, 208] on div "Image Your heading text goes here Heading Row Replace this text with your conte…" at bounding box center [483, 257] width 144 height 107
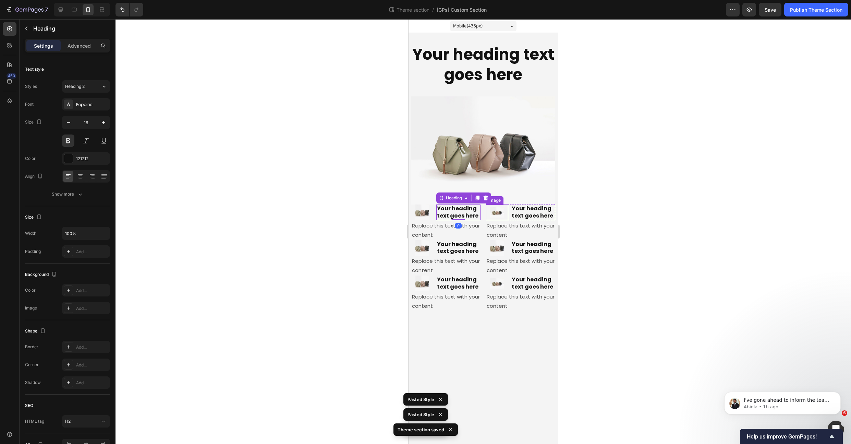
click at [493, 213] on img at bounding box center [497, 212] width 14 height 16
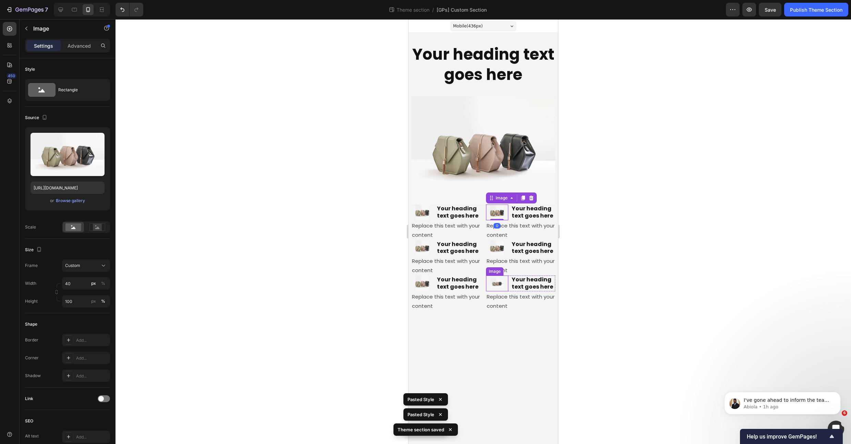
click at [494, 282] on img at bounding box center [497, 283] width 14 height 16
drag, startPoint x: 632, startPoint y: 284, endPoint x: 659, endPoint y: 240, distance: 51.6
click at [632, 283] on div at bounding box center [484, 231] width 736 height 424
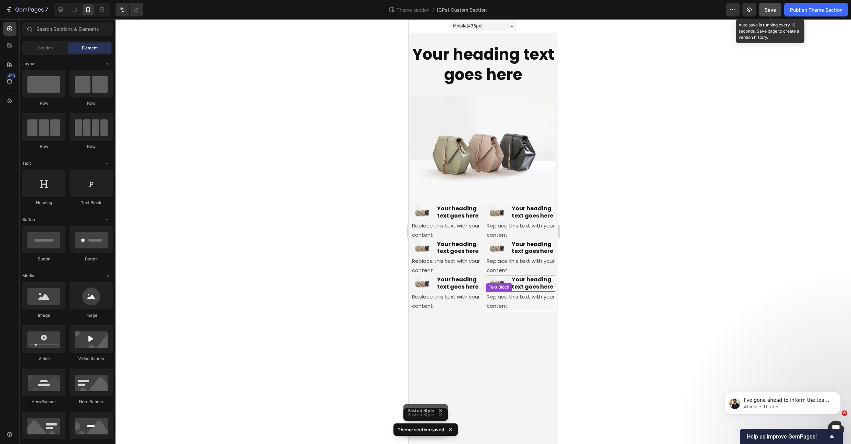
click at [770, 12] on span "Save" at bounding box center [770, 10] width 11 height 6
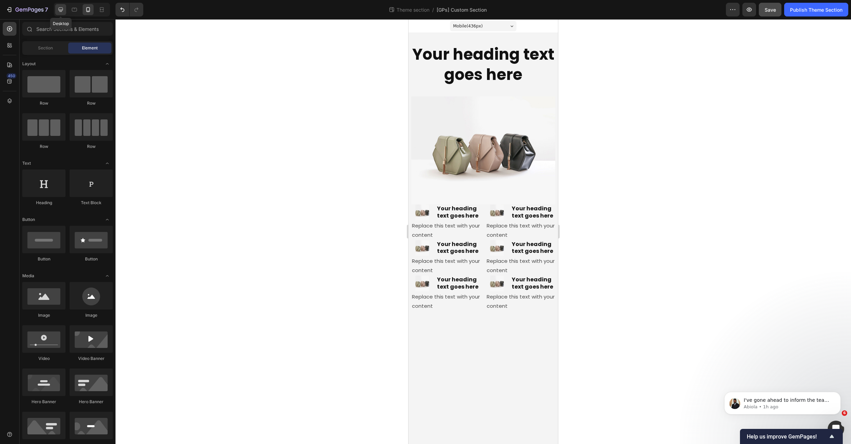
click at [63, 9] on icon at bounding box center [60, 9] width 7 height 7
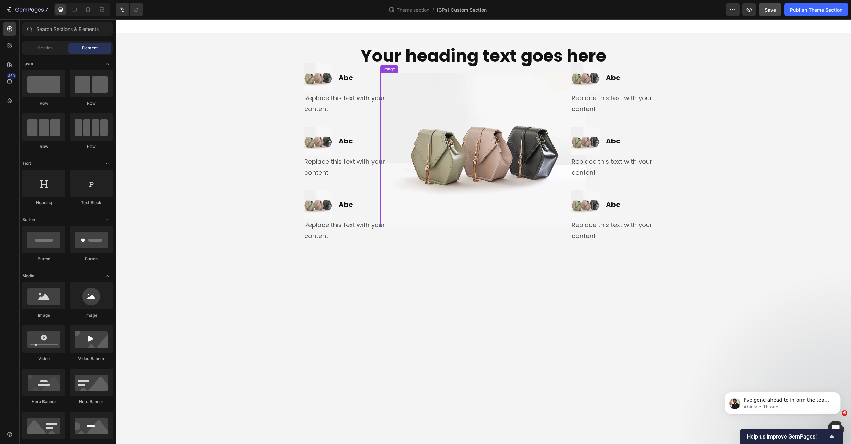
click at [502, 166] on img at bounding box center [484, 150] width 206 height 154
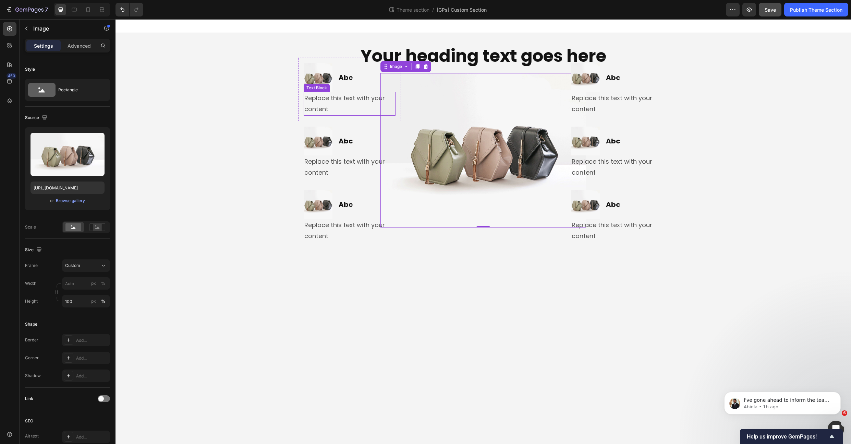
click at [320, 98] on div "Replace this text with your content" at bounding box center [350, 104] width 92 height 24
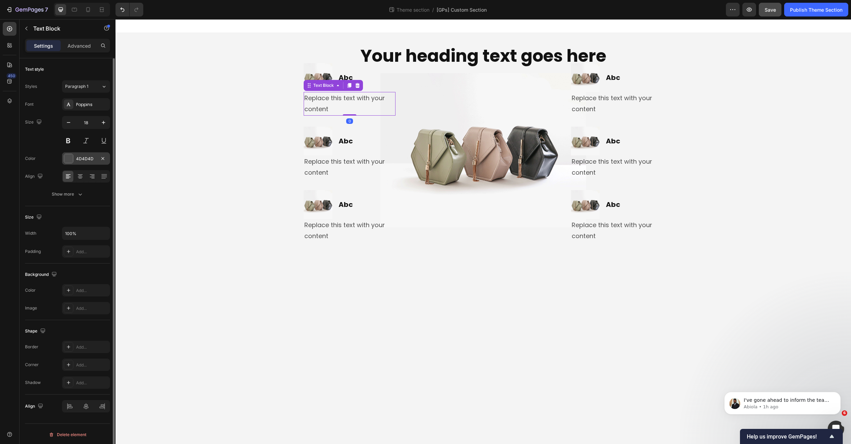
click at [68, 159] on div at bounding box center [68, 158] width 9 height 9
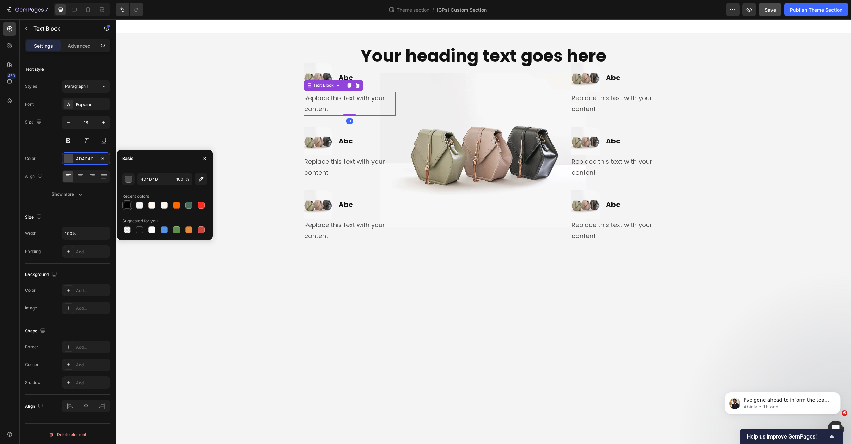
click at [125, 204] on div at bounding box center [127, 205] width 7 height 7
type input "000000"
click at [338, 167] on div "Replace this text with your content" at bounding box center [350, 167] width 92 height 24
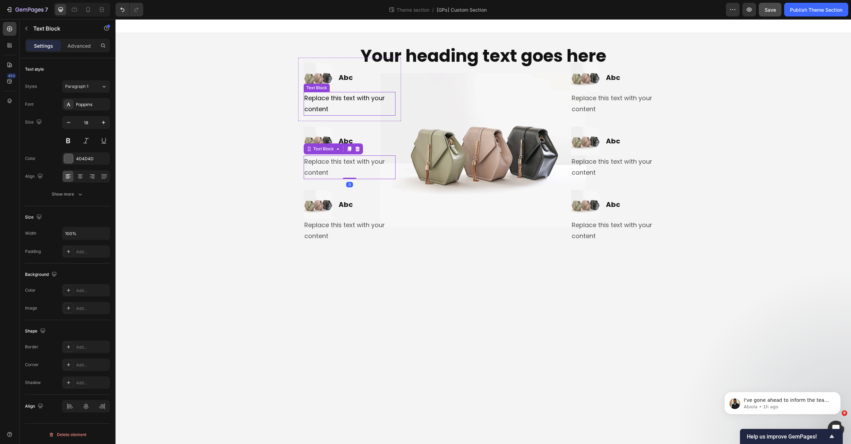
click at [330, 102] on div "Replace this text with your content" at bounding box center [350, 104] width 92 height 24
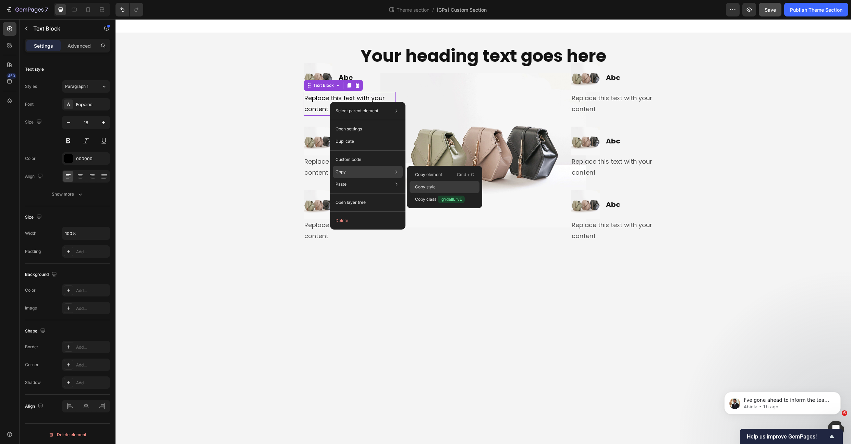
click at [439, 186] on div "Copy style" at bounding box center [445, 187] width 70 height 12
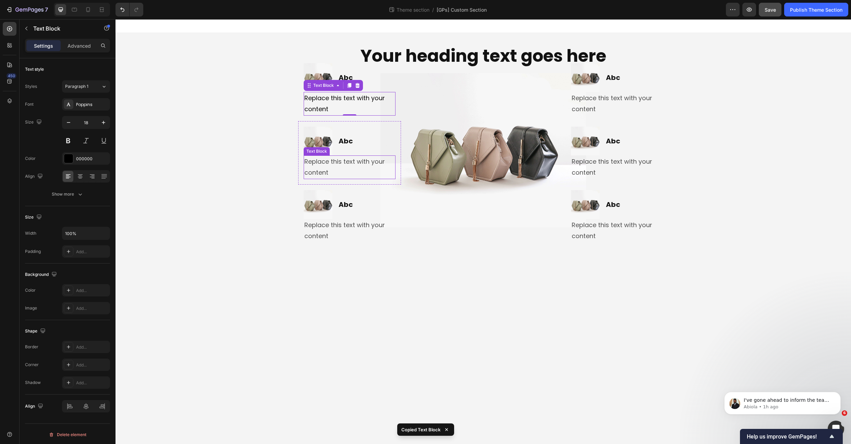
click at [344, 173] on div "Replace this text with your content" at bounding box center [350, 167] width 92 height 24
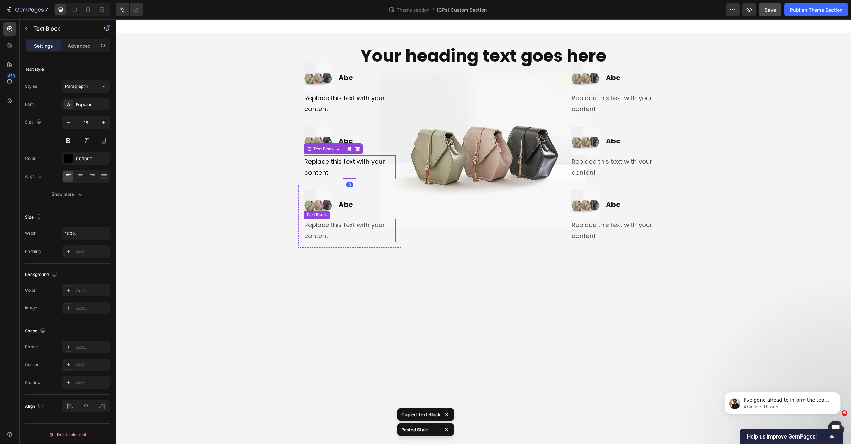
click at [333, 227] on div "Replace this text with your content" at bounding box center [350, 231] width 92 height 24
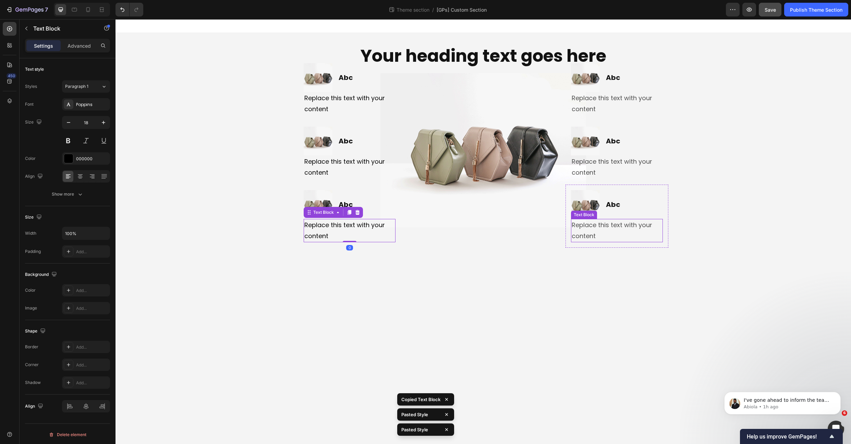
click at [609, 224] on div "Replace this text with your content" at bounding box center [617, 231] width 92 height 24
click at [606, 166] on div "Replace this text with your content" at bounding box center [617, 167] width 92 height 24
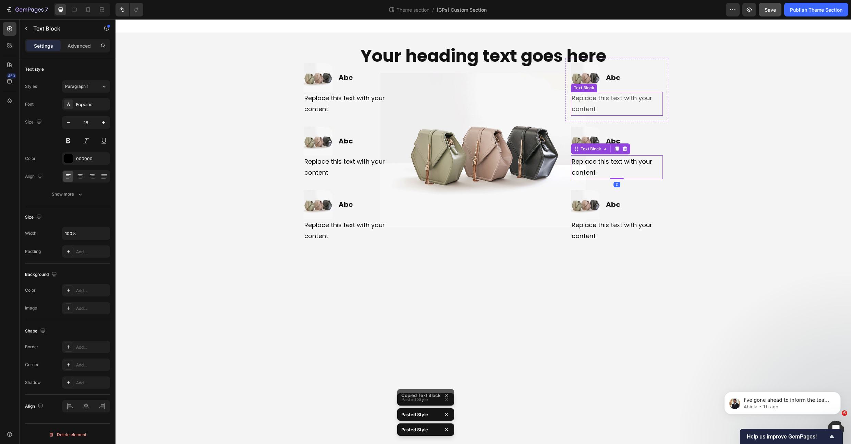
click at [597, 101] on div "Replace this text with your content" at bounding box center [617, 104] width 92 height 24
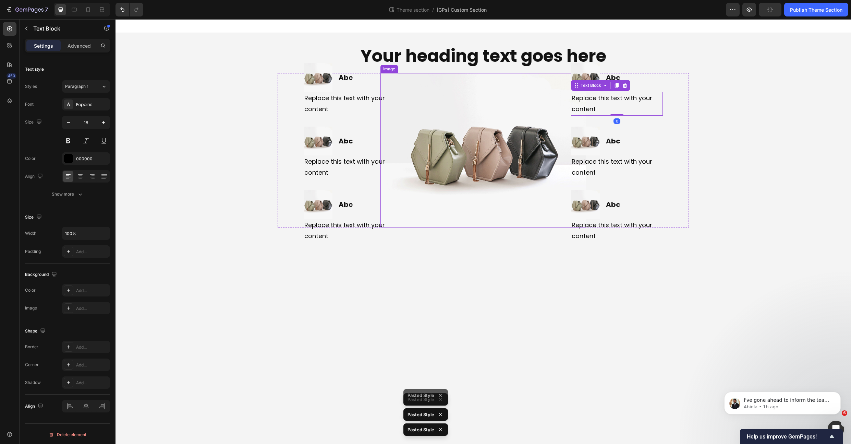
click at [419, 113] on img at bounding box center [484, 150] width 206 height 154
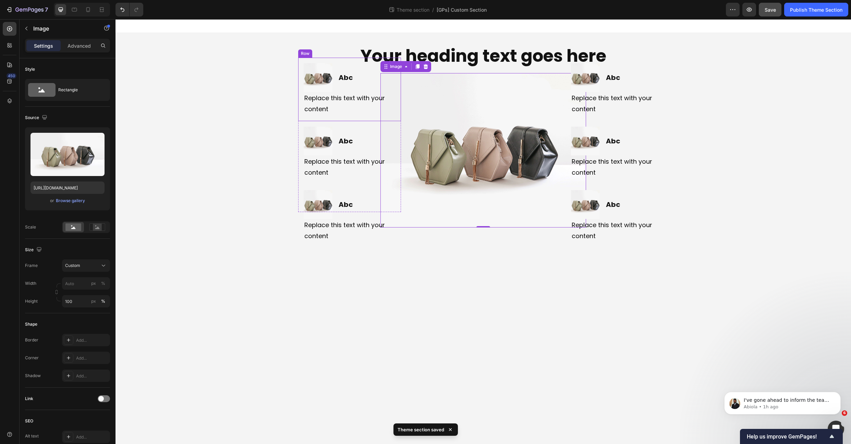
click at [308, 119] on div "Image Abc Heading Row Replace this text with your content Text Block Row" at bounding box center [349, 89] width 103 height 63
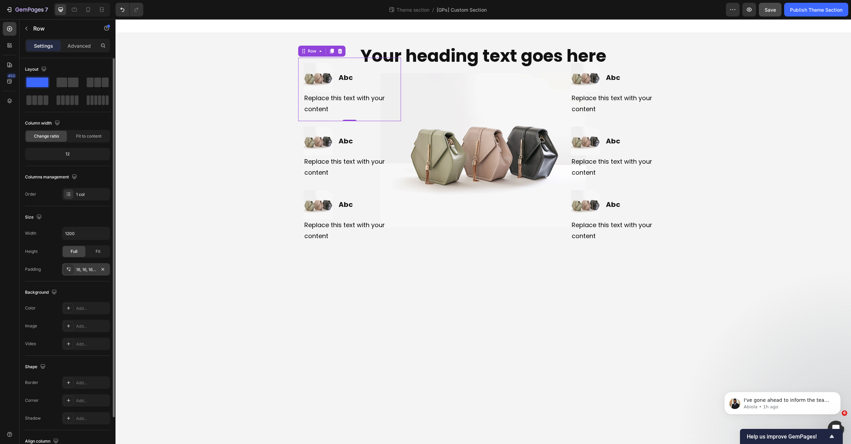
click at [84, 266] on div "16, 16, 16, 16" at bounding box center [86, 269] width 48 height 12
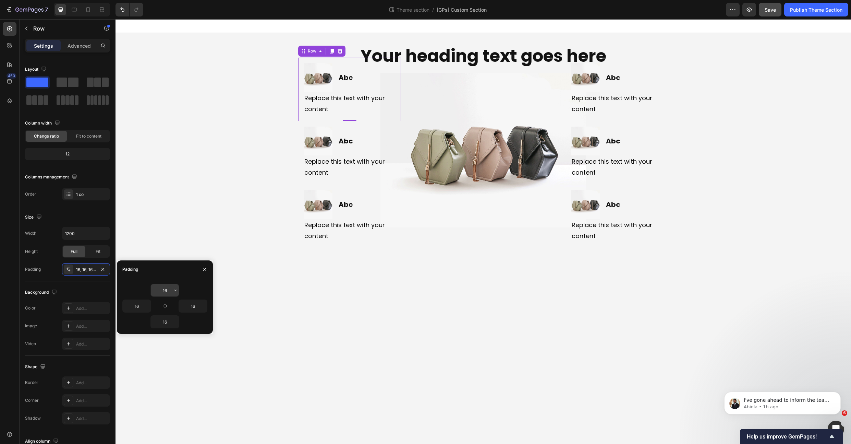
click at [164, 289] on input "16" at bounding box center [165, 290] width 28 height 12
click at [165, 304] on icon "button" at bounding box center [165, 306] width 4 height 4
click at [166, 288] on input "16" at bounding box center [165, 290] width 28 height 12
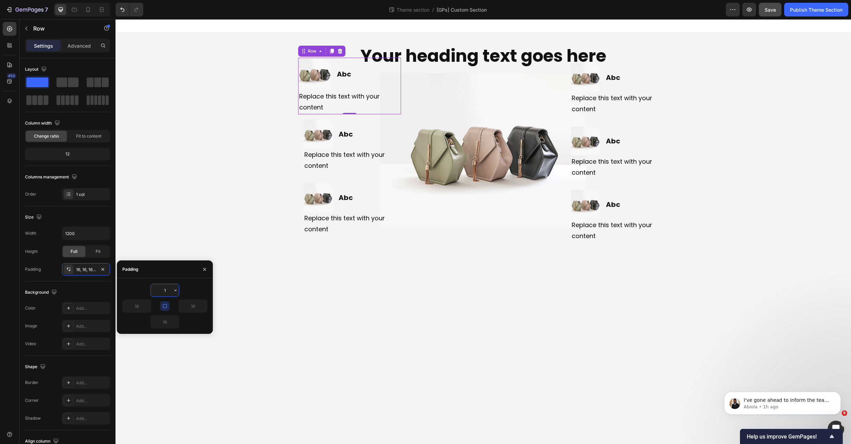
type input "18"
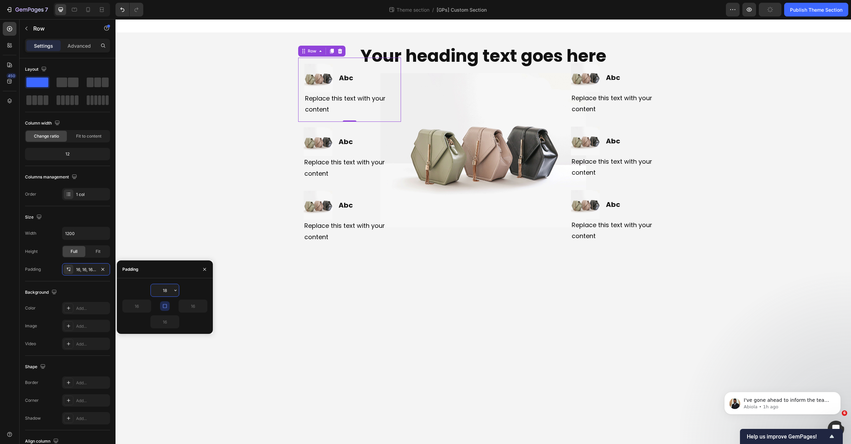
click at [304, 121] on div "Image Abc Heading Row Replace this text with your content Text Block Row 0" at bounding box center [349, 90] width 103 height 64
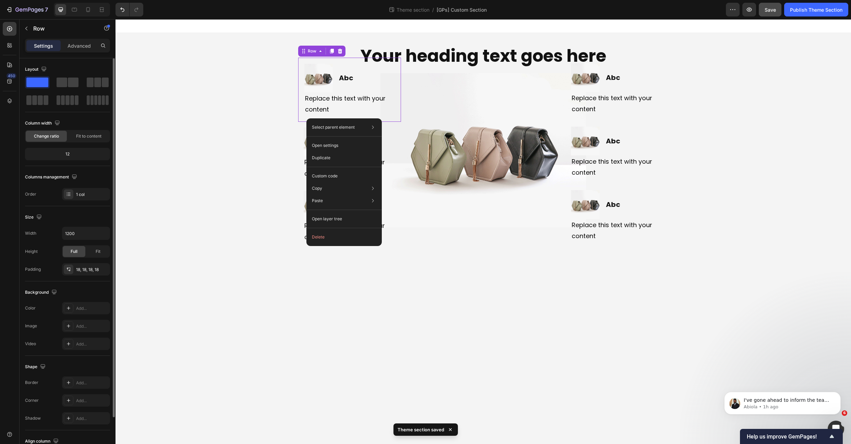
scroll to position [52, 0]
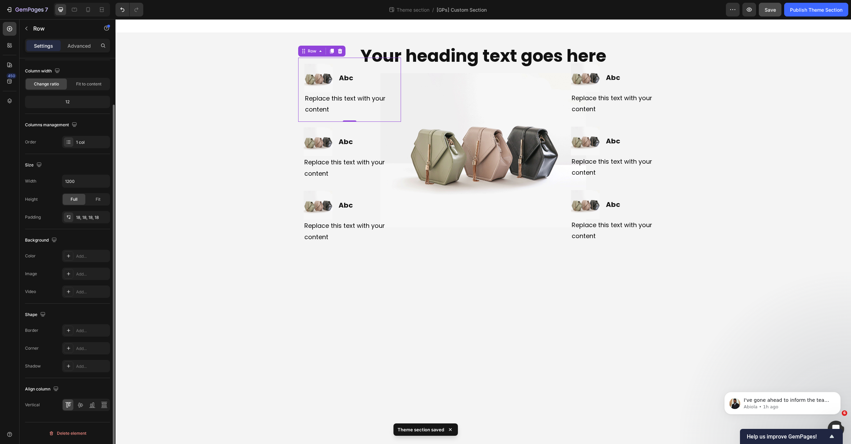
click at [80, 248] on div "Background The changes might be hidden by the video. Color Add... Image Add... …" at bounding box center [67, 266] width 85 height 74
click at [81, 253] on div "Add..." at bounding box center [92, 256] width 32 height 6
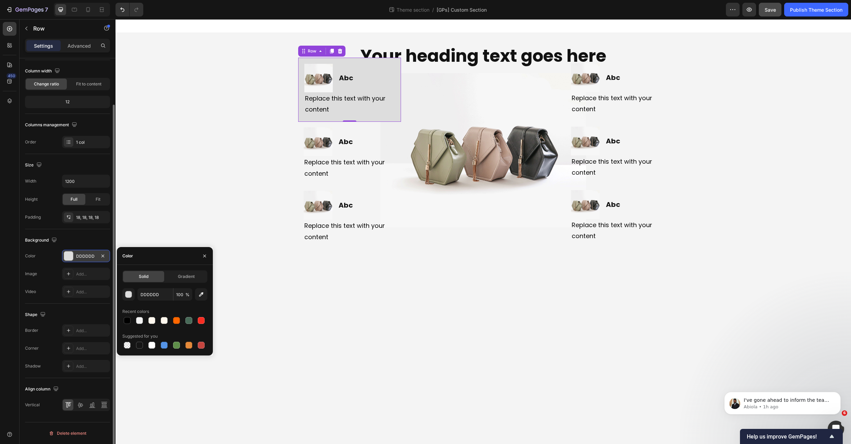
click at [145, 322] on div at bounding box center [164, 320] width 85 height 10
click at [142, 322] on div at bounding box center [139, 320] width 7 height 7
type input "F3F3F3"
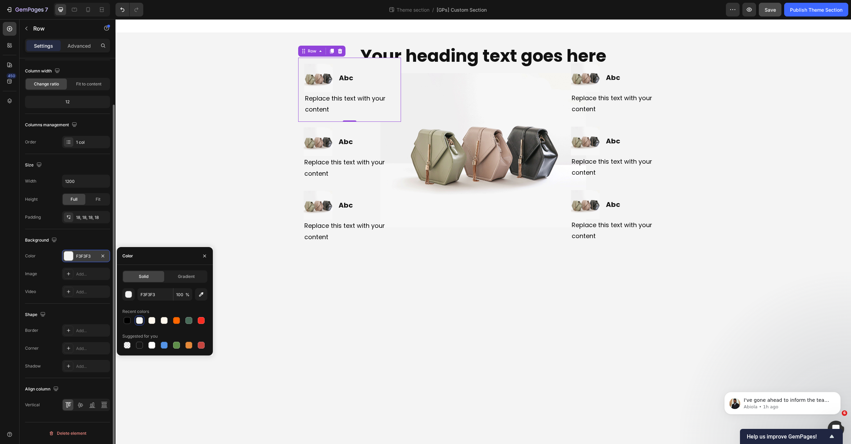
click at [9, 319] on div "450" at bounding box center [10, 224] width 14 height 405
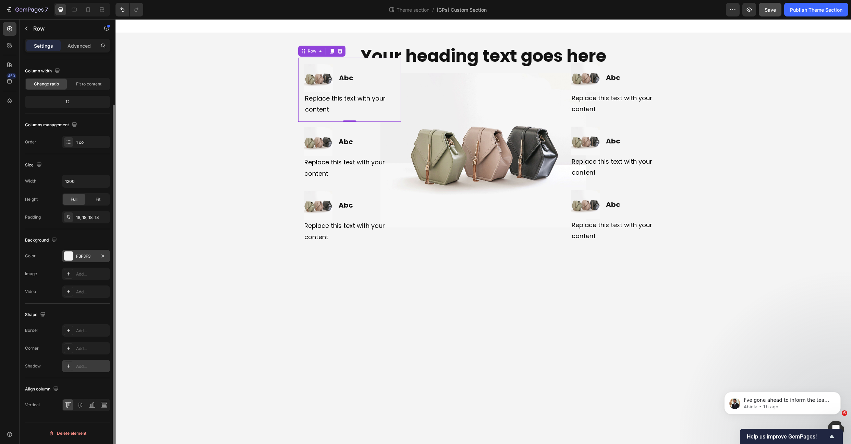
click at [86, 364] on div "Add..." at bounding box center [92, 366] width 32 height 6
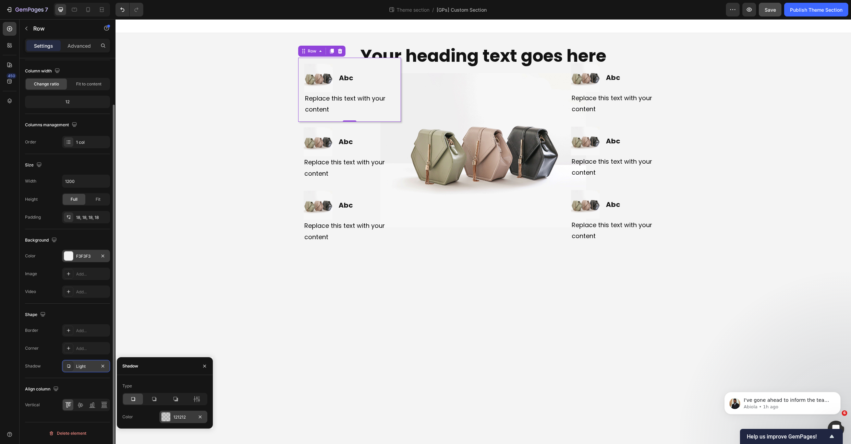
click at [183, 416] on div "121212" at bounding box center [183, 417] width 20 height 6
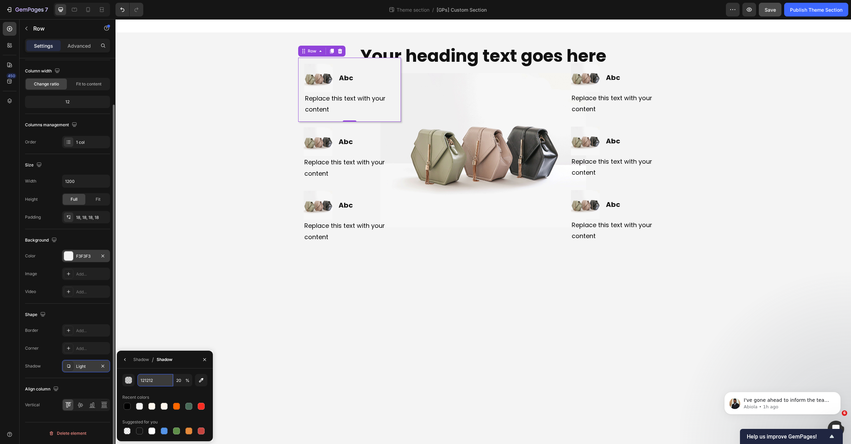
click at [146, 376] on input "121212" at bounding box center [155, 380] width 36 height 12
paste input "00000026"
click at [144, 381] on input "00000026" at bounding box center [155, 380] width 36 height 12
type input "121212"
click at [17, 327] on div "450" at bounding box center [10, 231] width 20 height 424
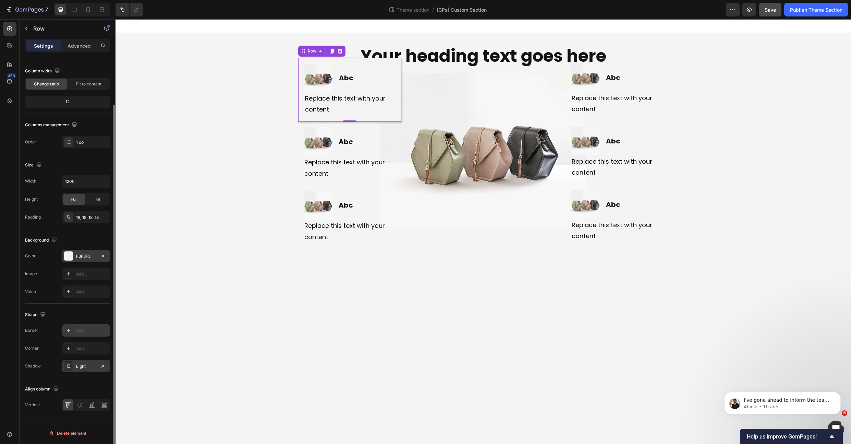
click at [80, 325] on div "Add..." at bounding box center [86, 330] width 48 height 12
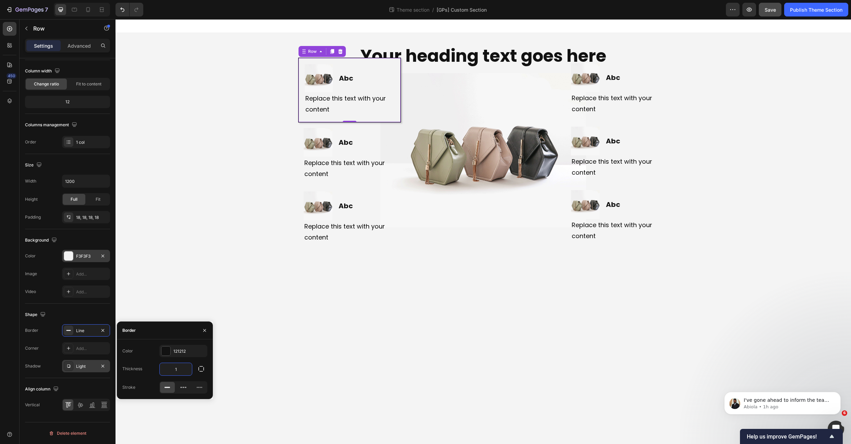
click at [175, 366] on input "1" at bounding box center [176, 369] width 32 height 12
drag, startPoint x: 82, startPoint y: 312, endPoint x: 98, endPoint y: 322, distance: 18.8
click at [83, 312] on div "Shape" at bounding box center [67, 314] width 85 height 11
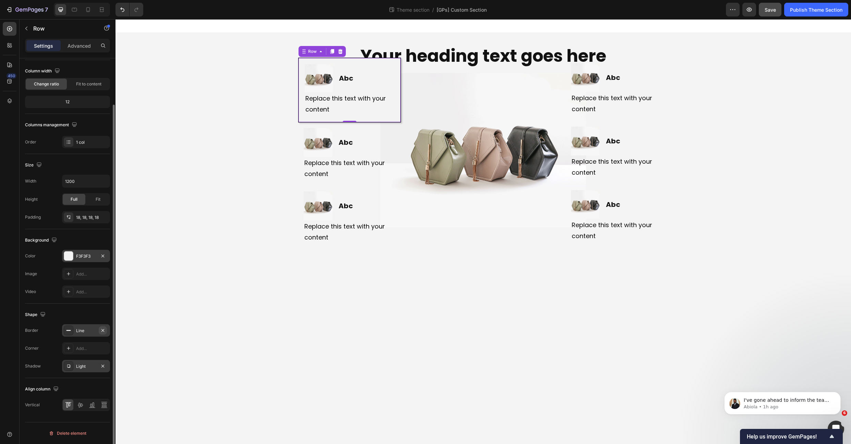
click at [102, 328] on icon "button" at bounding box center [102, 329] width 5 height 5
click at [96, 351] on div "Add..." at bounding box center [92, 348] width 32 height 6
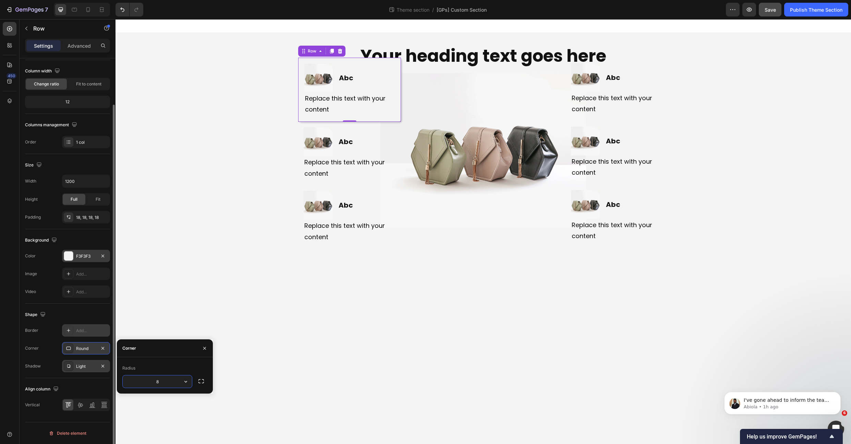
type input "4"
click at [55, 317] on div "Shape" at bounding box center [67, 314] width 85 height 11
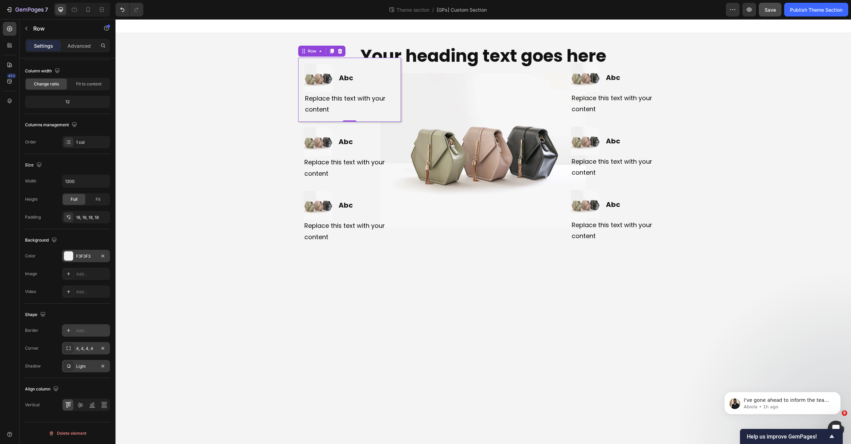
click at [240, 112] on div "Your heading text goes here Heading Row Image Abc Heading Row Replace this text…" at bounding box center [484, 135] width 736 height 205
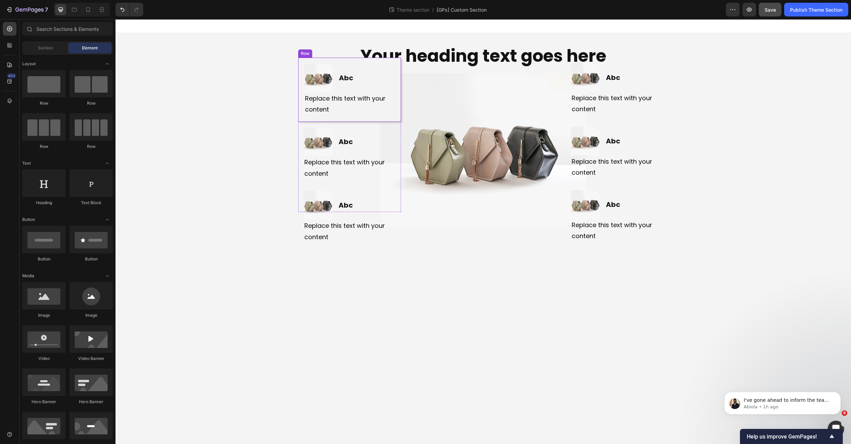
click at [320, 118] on div "Image Abc Heading Row Replace this text with your content Text Block Row" at bounding box center [349, 90] width 103 height 64
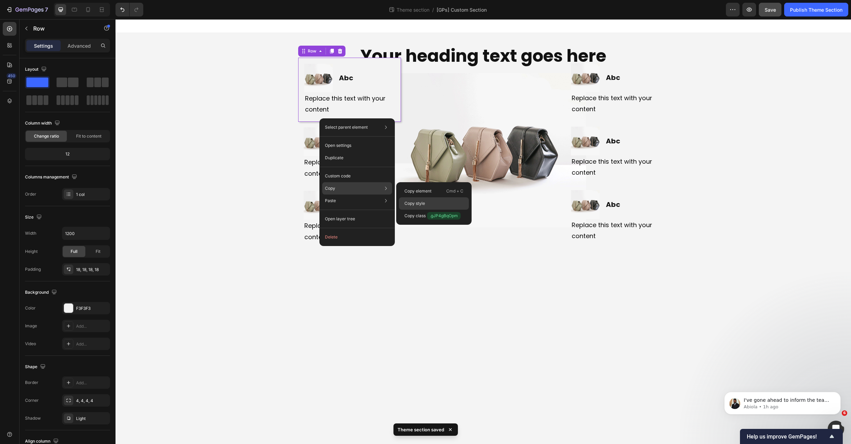
drag, startPoint x: 429, startPoint y: 205, endPoint x: 233, endPoint y: 165, distance: 200.2
click at [429, 205] on div "Copy style" at bounding box center [434, 203] width 70 height 12
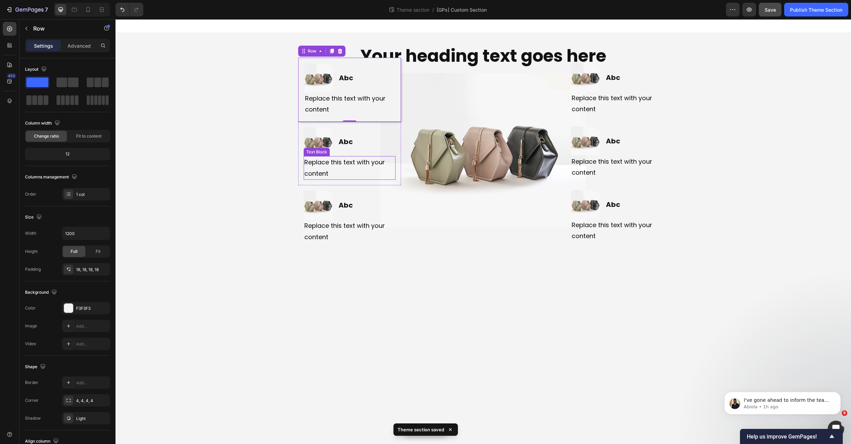
click at [356, 176] on div "Replace this text with your content" at bounding box center [350, 168] width 92 height 24
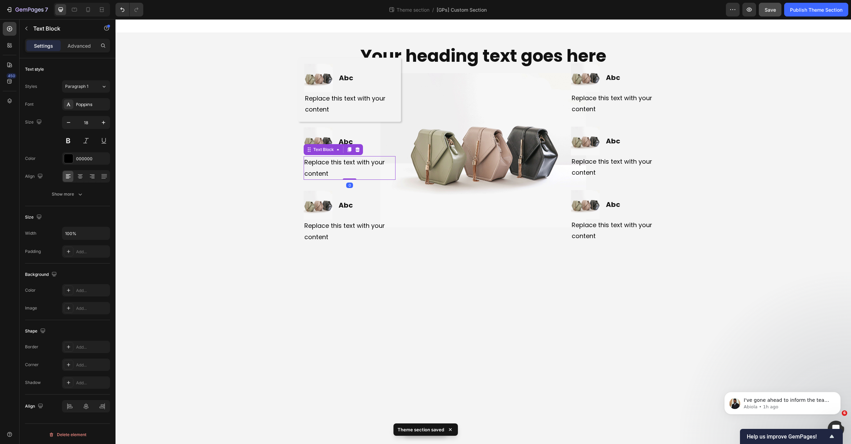
click at [348, 183] on div "0" at bounding box center [349, 184] width 7 height 5
click at [334, 183] on div "Image Abc Heading Row Replace this text with your content Text Block 0 Row" at bounding box center [349, 153] width 103 height 63
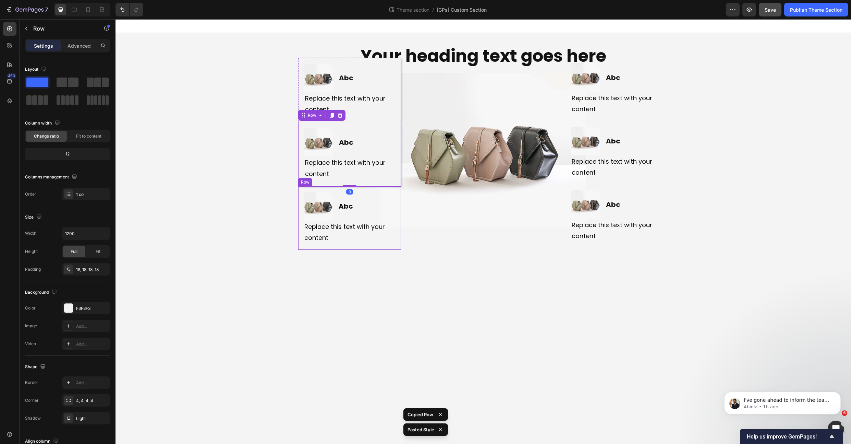
click at [393, 245] on div "Image Abc Heading Row Replace this text with your content Text Block Row" at bounding box center [349, 217] width 103 height 63
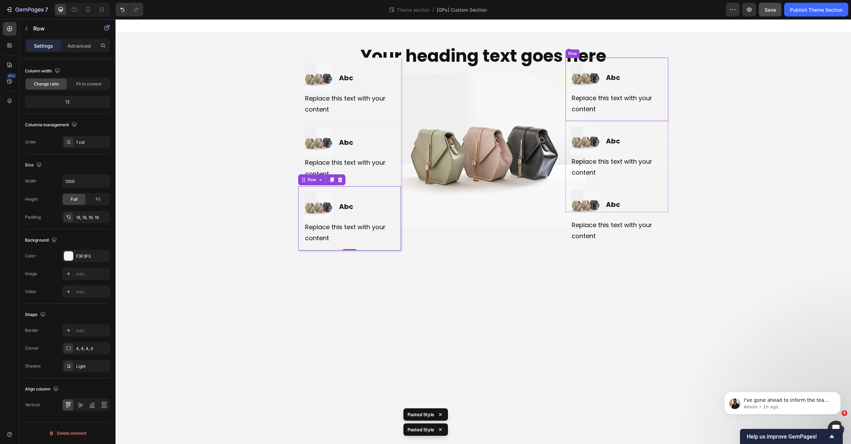
click at [666, 90] on div "Image Abc Heading Row Replace this text with your content Text Block Row" at bounding box center [617, 89] width 103 height 63
click at [665, 156] on div "Image Abc Heading Row Replace this text with your content Text Block Row" at bounding box center [617, 153] width 103 height 63
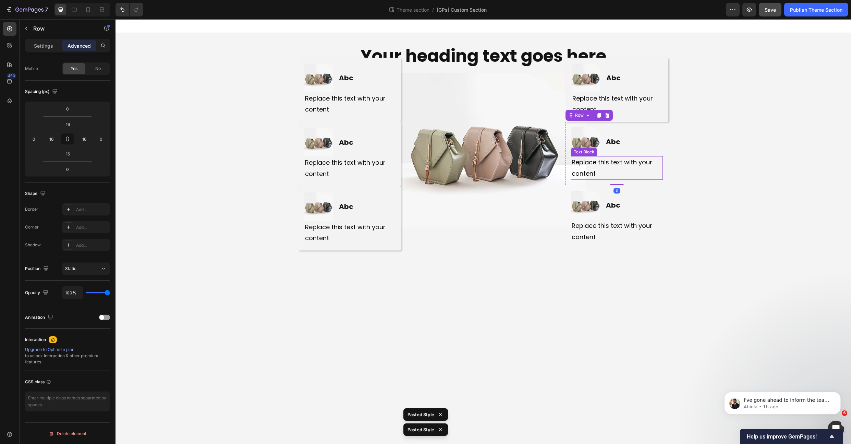
type input "18"
click at [667, 216] on div "Image Abc Heading Row Replace this text with your content Text Block Row" at bounding box center [617, 217] width 103 height 63
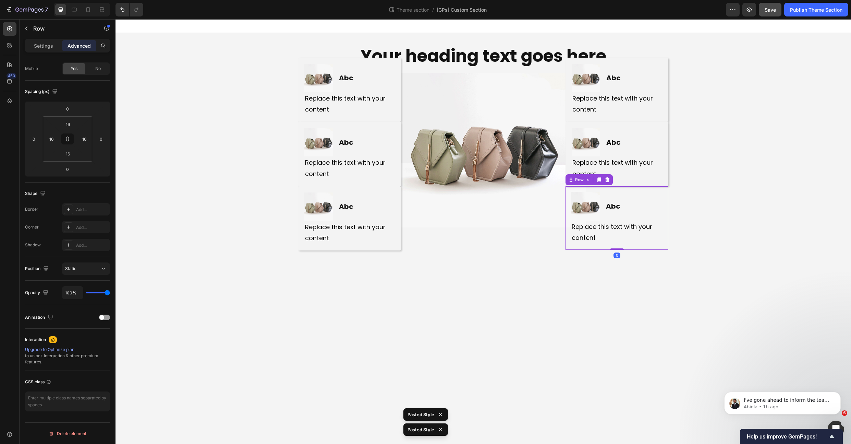
type input "18"
click at [438, 94] on img at bounding box center [484, 150] width 206 height 154
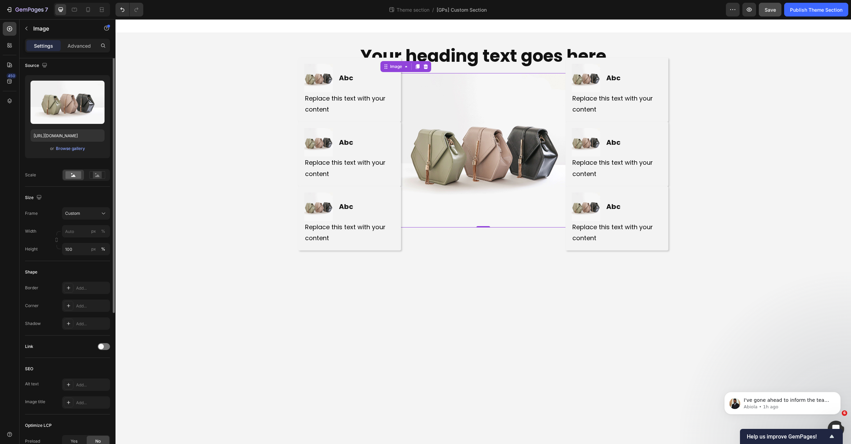
scroll to position [0, 0]
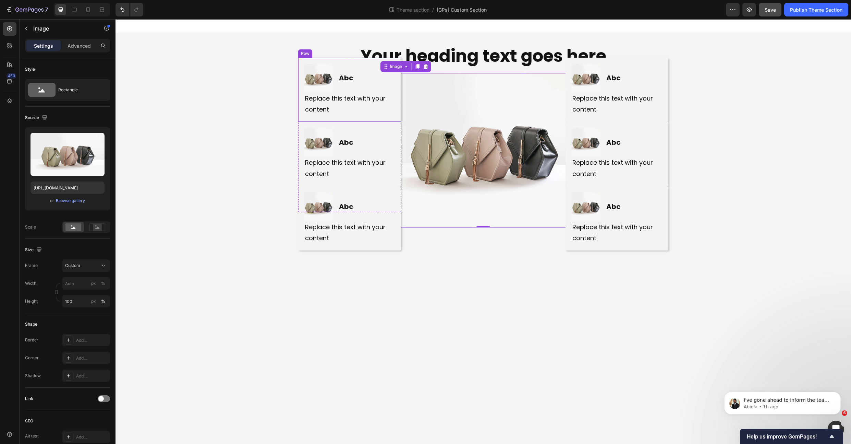
click at [379, 118] on div "Image Abc Heading Row Replace this text with your content Text Block Row" at bounding box center [349, 90] width 103 height 64
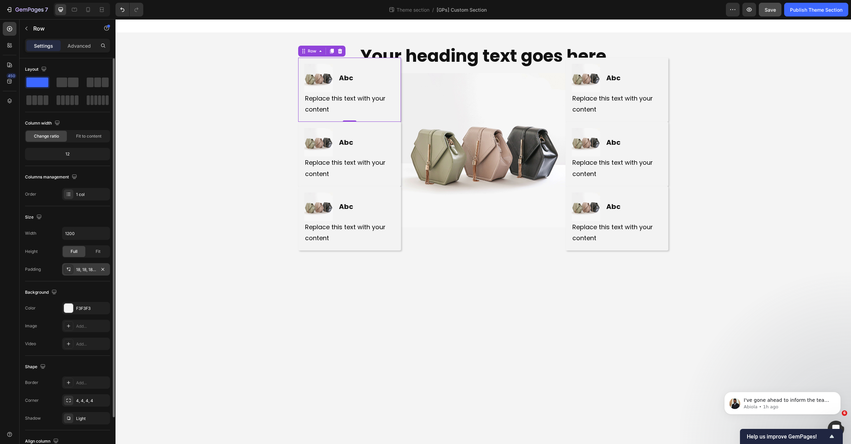
click at [84, 269] on div "18, 18, 18, 18" at bounding box center [86, 269] width 20 height 6
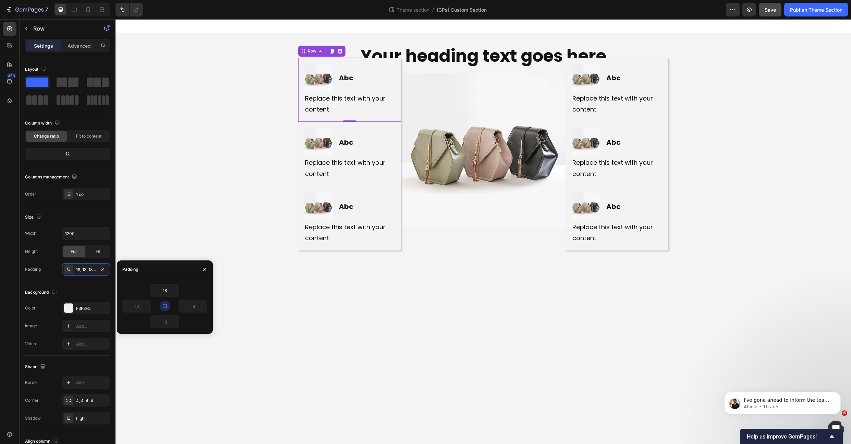
click at [165, 303] on icon "button" at bounding box center [164, 305] width 5 height 5
click at [166, 291] on input "18" at bounding box center [165, 290] width 28 height 12
type input "12"
click at [166, 322] on input "18" at bounding box center [165, 321] width 28 height 12
type input "12"
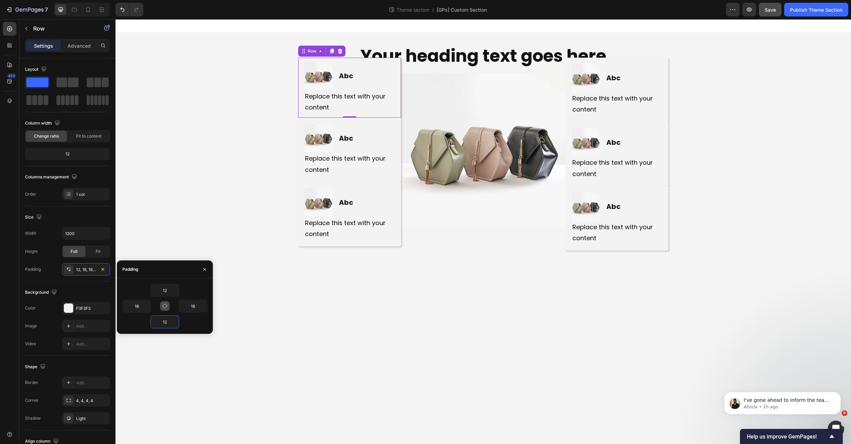
click at [371, 114] on div "Image Abc Heading Row Replace this text with your content Text Block Row 0" at bounding box center [349, 88] width 103 height 60
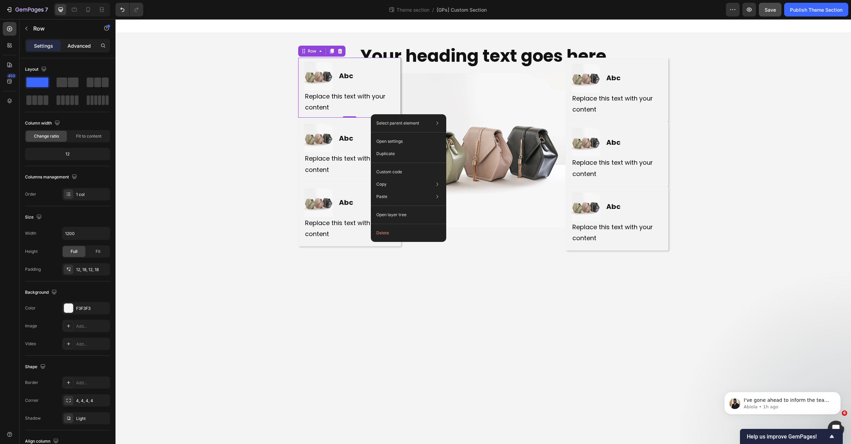
click at [83, 50] on div "Advanced" at bounding box center [79, 45] width 34 height 11
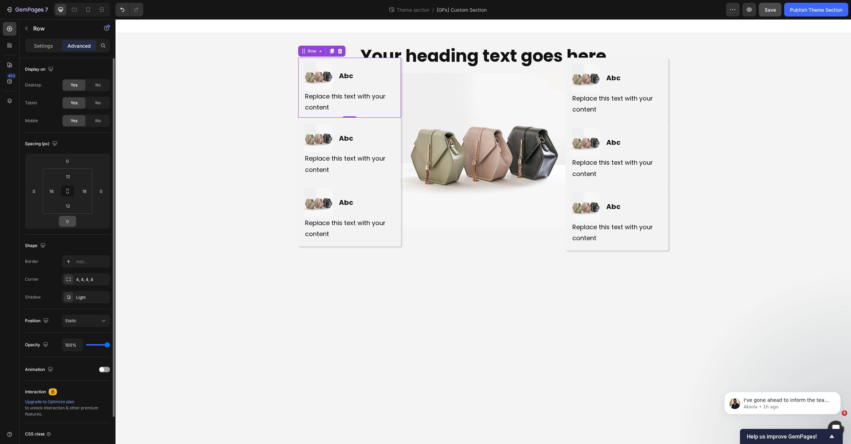
click at [67, 225] on input "0" at bounding box center [68, 221] width 14 height 10
type input "8"
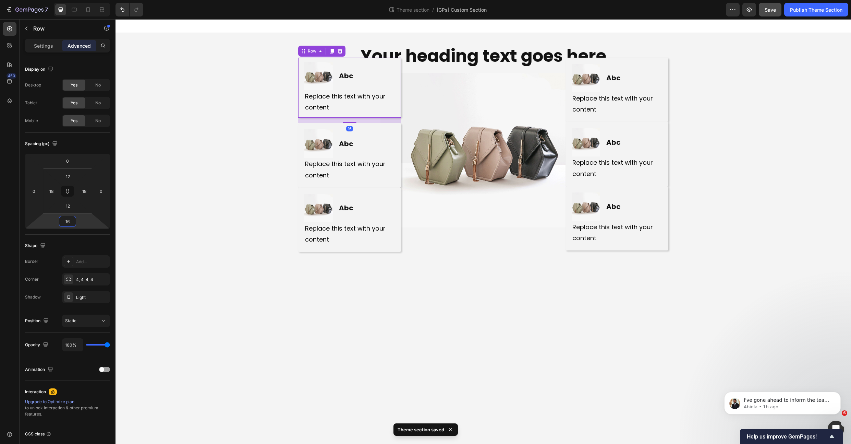
type input "16"
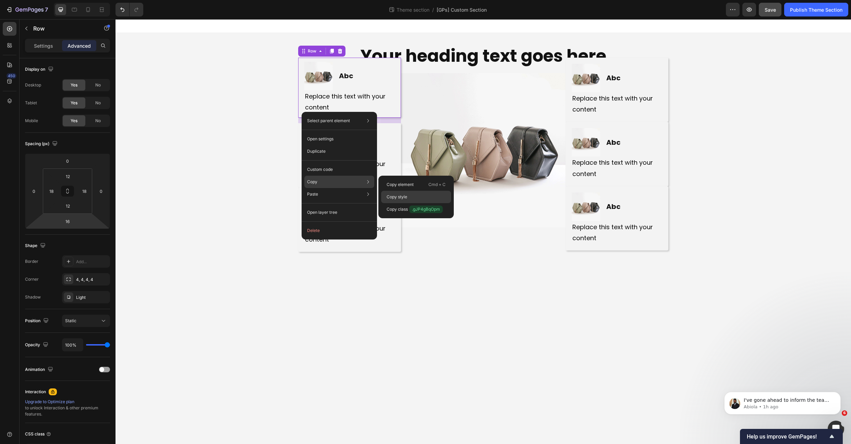
click at [405, 193] on div "Copy style" at bounding box center [416, 197] width 70 height 12
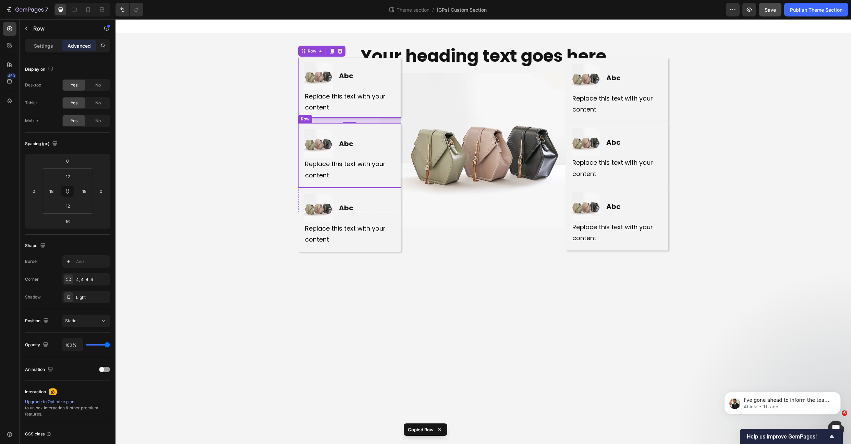
click at [376, 183] on div "Image Abc Heading Row Replace this text with your content Text Block Row" at bounding box center [349, 155] width 103 height 64
type input "16"
type input "12"
click at [657, 119] on div "Image Abc Heading Row Replace this text with your content Text Block Row" at bounding box center [617, 90] width 103 height 64
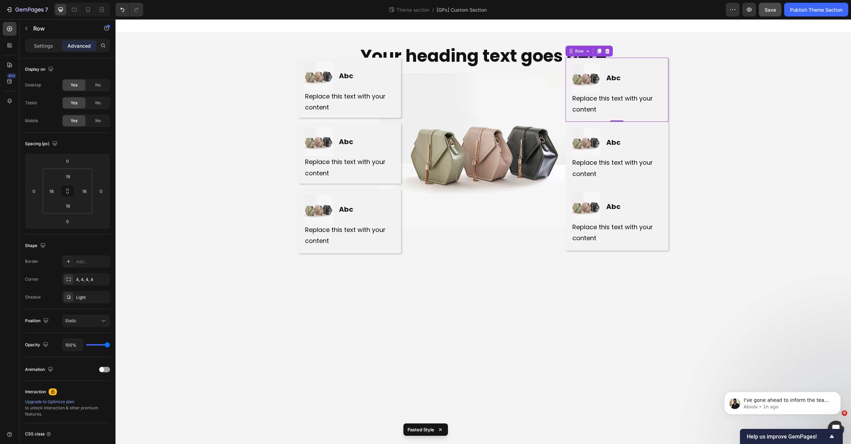
type input "16"
type input "12"
click at [651, 183] on div "Image Abc Heading Row Replace this text with your content Text Block Row" at bounding box center [617, 155] width 103 height 64
type input "16"
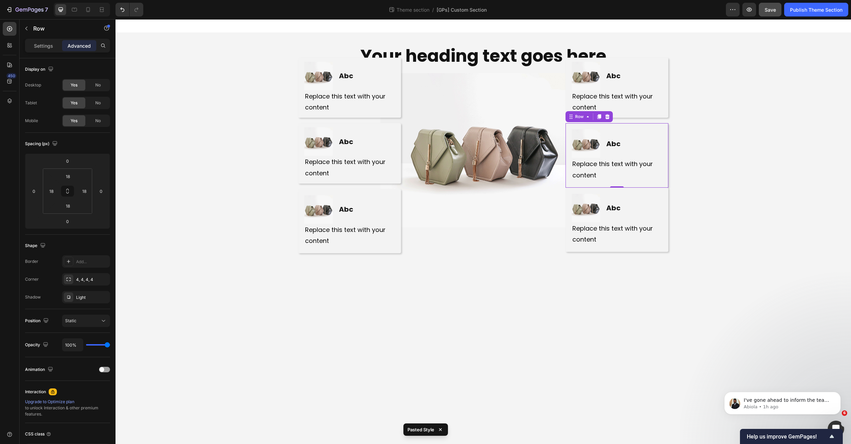
type input "12"
click at [721, 177] on div "Your heading text goes here Heading Row Image Abc Heading Row Replace this text…" at bounding box center [484, 135] width 736 height 205
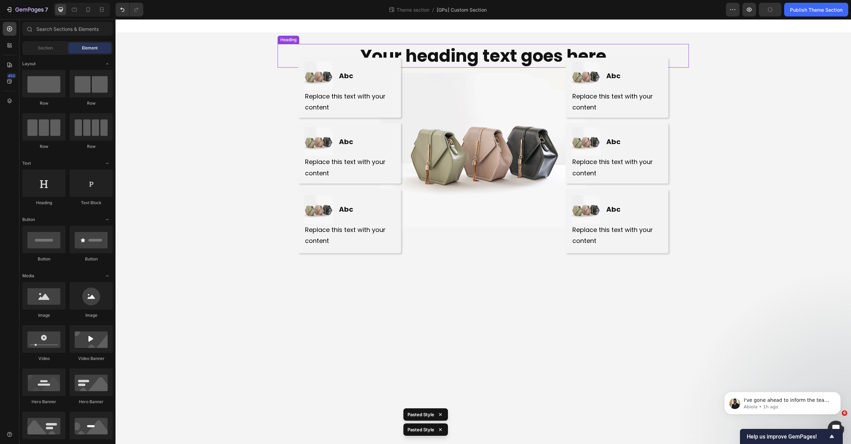
click at [465, 60] on p "Your heading text goes here" at bounding box center [483, 56] width 410 height 22
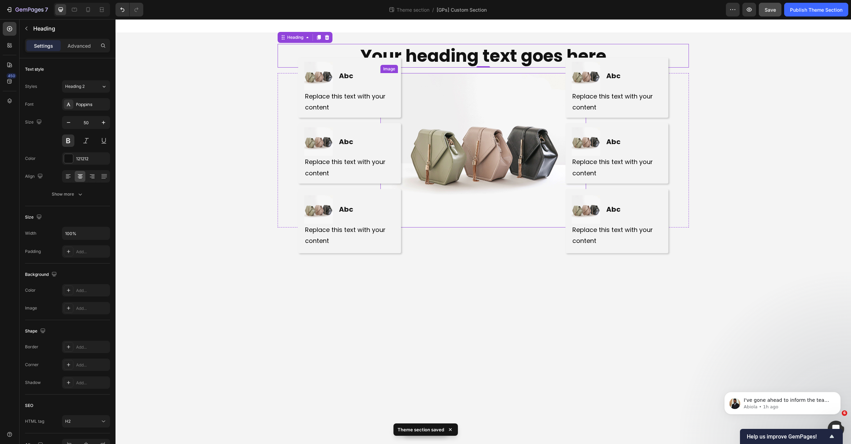
click at [436, 78] on img at bounding box center [484, 150] width 206 height 154
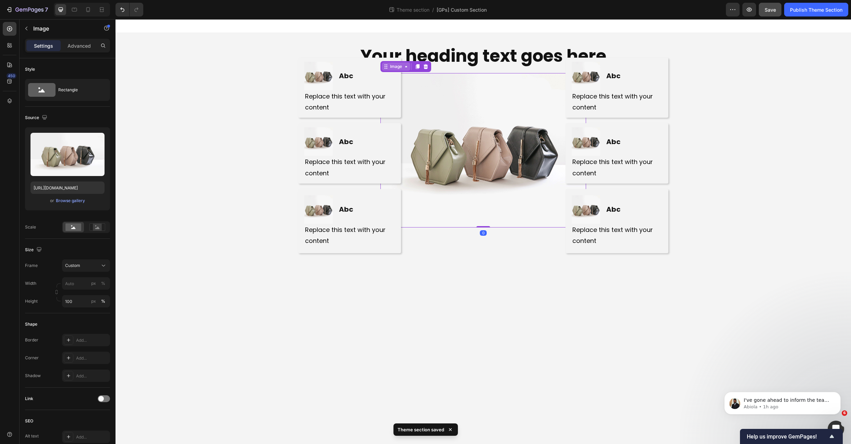
click at [398, 66] on div "Image" at bounding box center [396, 66] width 15 height 6
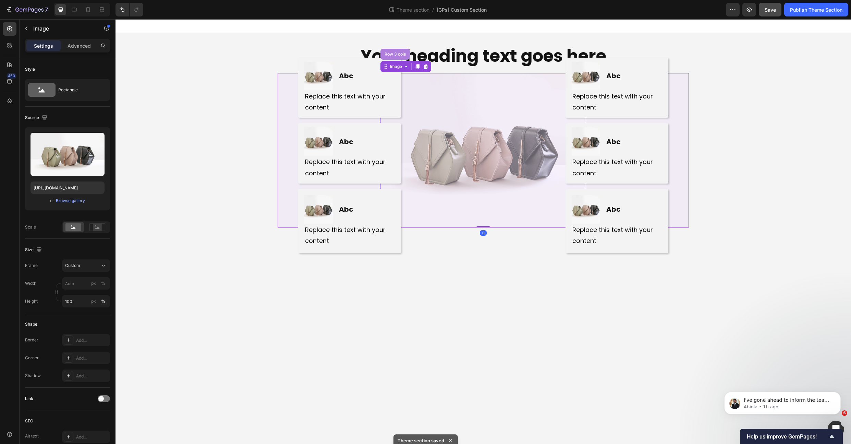
click at [394, 57] on div "Row 3 cols" at bounding box center [395, 54] width 29 height 11
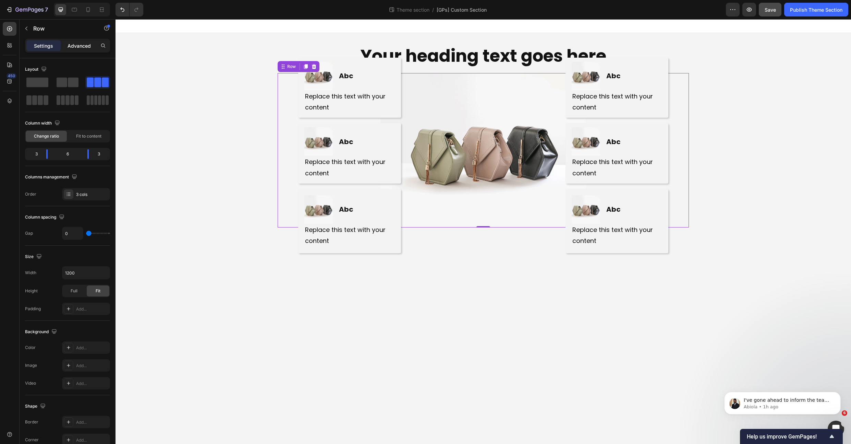
click at [79, 47] on p "Advanced" at bounding box center [79, 45] width 23 height 7
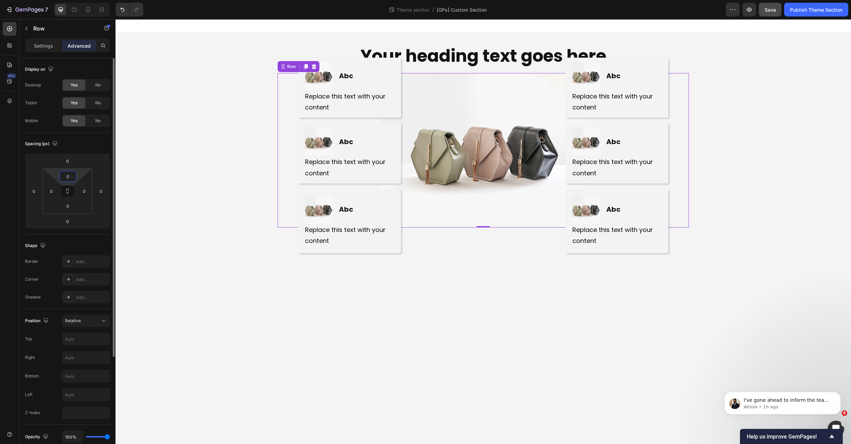
click at [68, 175] on input "0" at bounding box center [68, 176] width 14 height 10
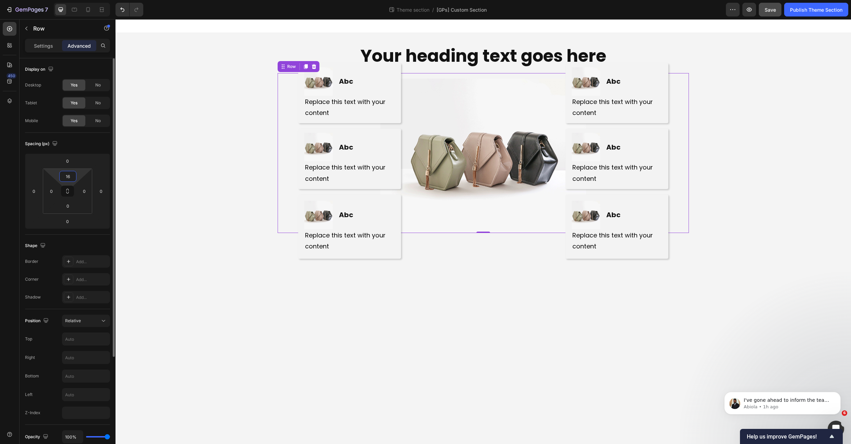
type input "16"
click at [91, 0] on html "7 Theme section / [GPs] Custom Section Preview Save Publish Theme Section 450 S…" at bounding box center [425, 0] width 851 height 0
click at [68, 177] on input "16" at bounding box center [68, 176] width 14 height 10
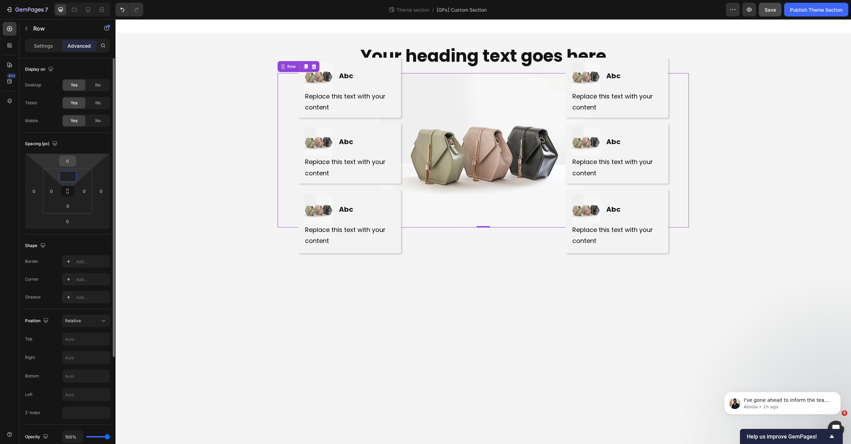
type input "0"
click at [65, 162] on input "0" at bounding box center [68, 161] width 14 height 10
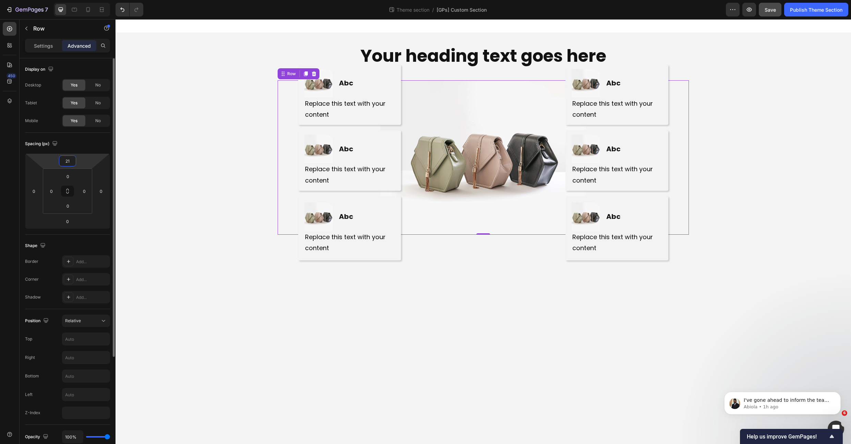
type input "2"
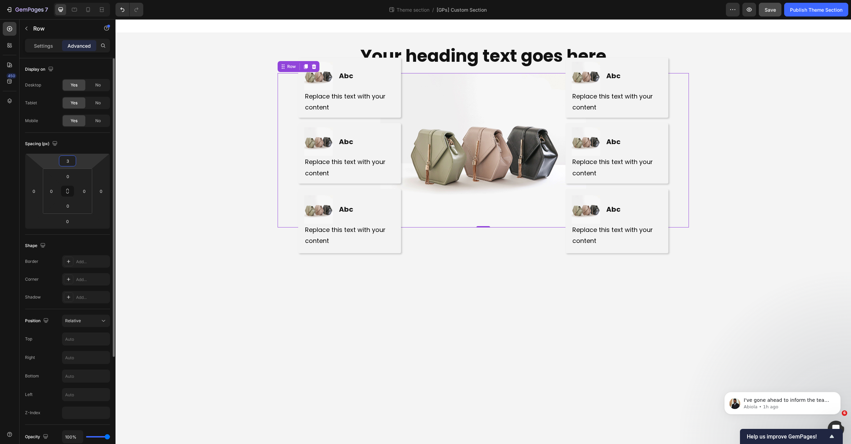
type input "32"
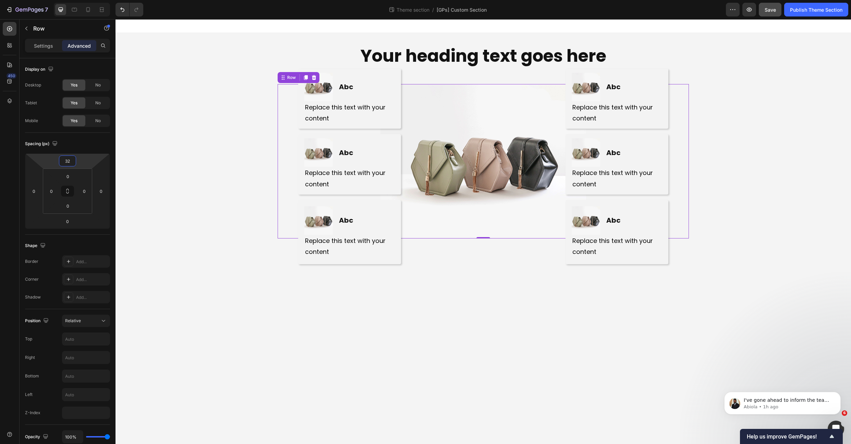
click at [131, 107] on div "Your heading text goes here Heading Row Image Abc Heading Row Replace this text…" at bounding box center [484, 141] width 736 height 216
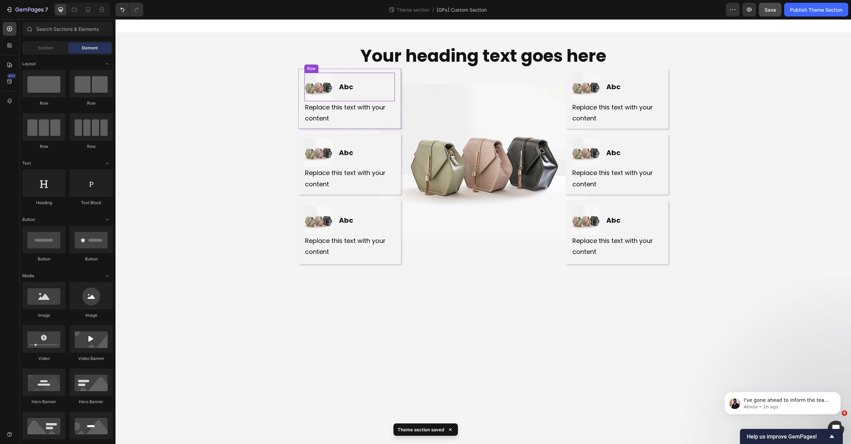
click at [379, 76] on div "Abc Heading" at bounding box center [366, 87] width 57 height 28
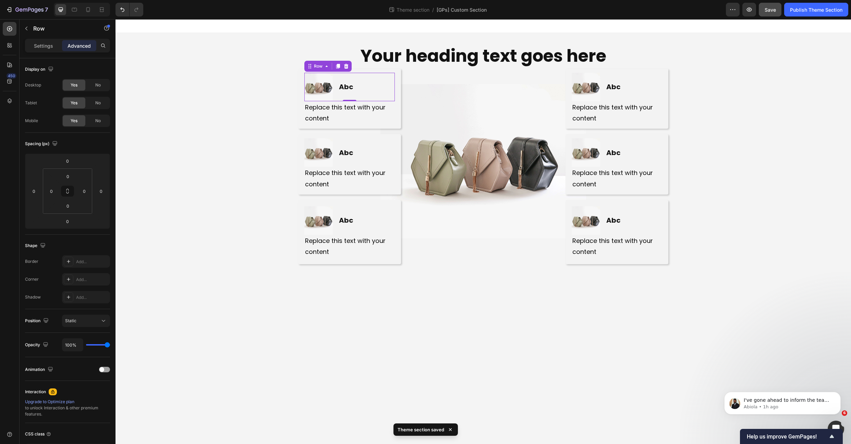
click at [757, 281] on body "Your heading text goes here Heading Row Image Abc Heading Row 0 Replace this te…" at bounding box center [484, 231] width 736 height 424
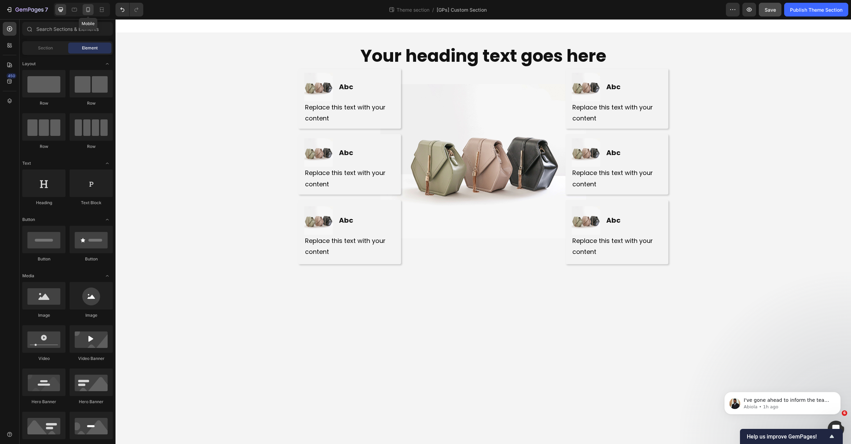
click at [88, 9] on icon at bounding box center [88, 9] width 7 height 7
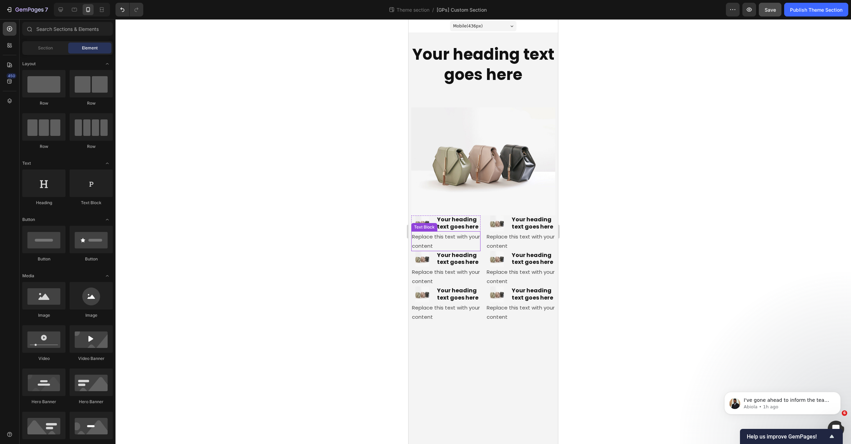
click at [426, 238] on div "Replace this text with your content" at bounding box center [445, 241] width 69 height 20
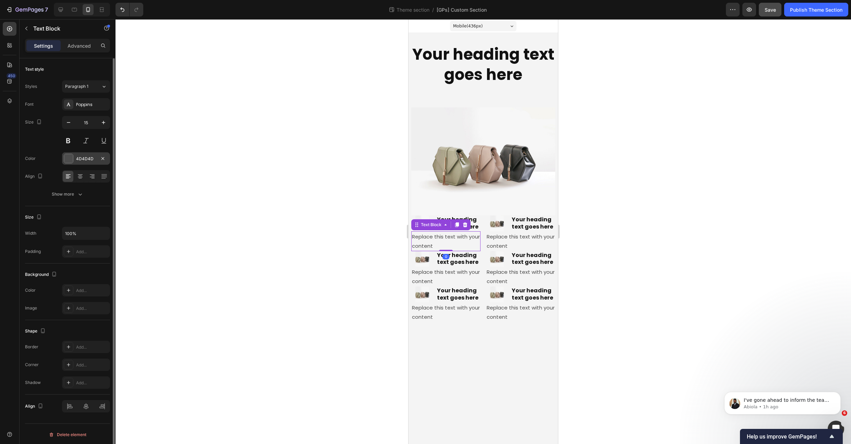
click at [87, 159] on div "4D4D4D" at bounding box center [86, 159] width 20 height 6
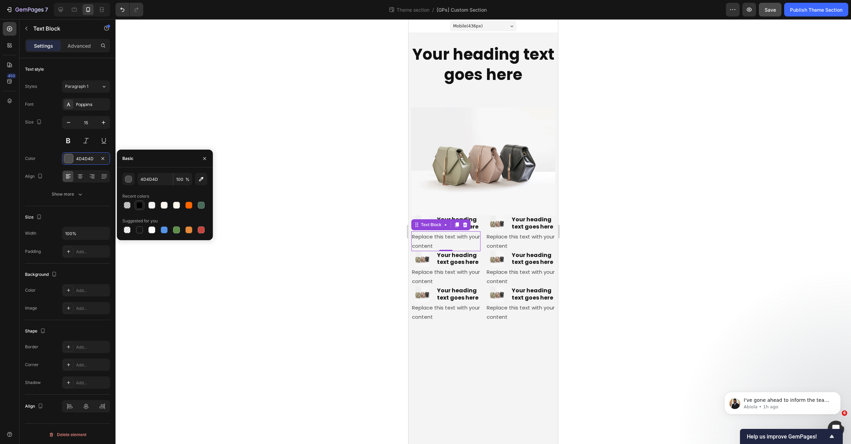
click at [138, 202] on div at bounding box center [139, 205] width 7 height 7
type input "000000"
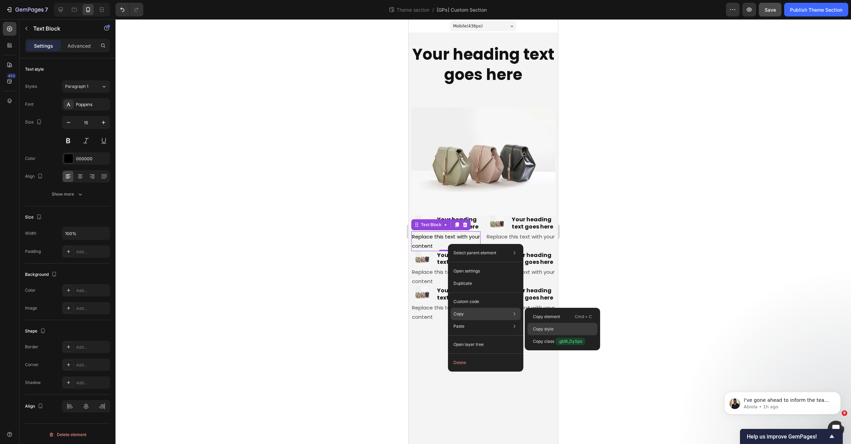
click at [549, 323] on div "Copy style" at bounding box center [563, 329] width 70 height 12
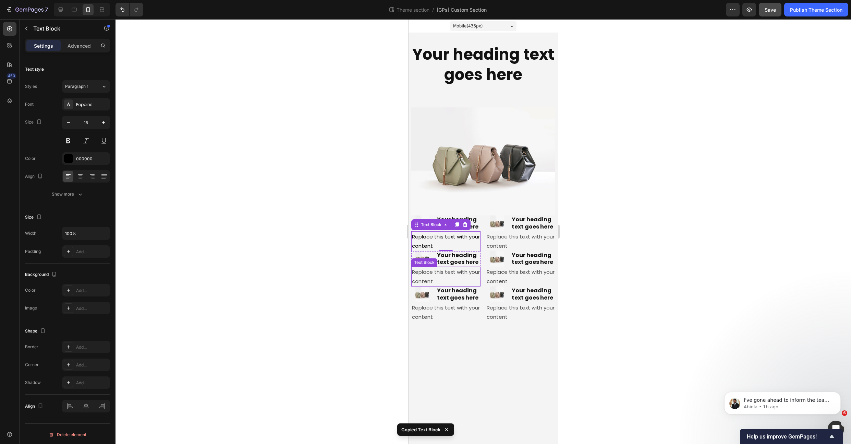
click at [428, 274] on div "Replace this text with your content" at bounding box center [445, 276] width 69 height 20
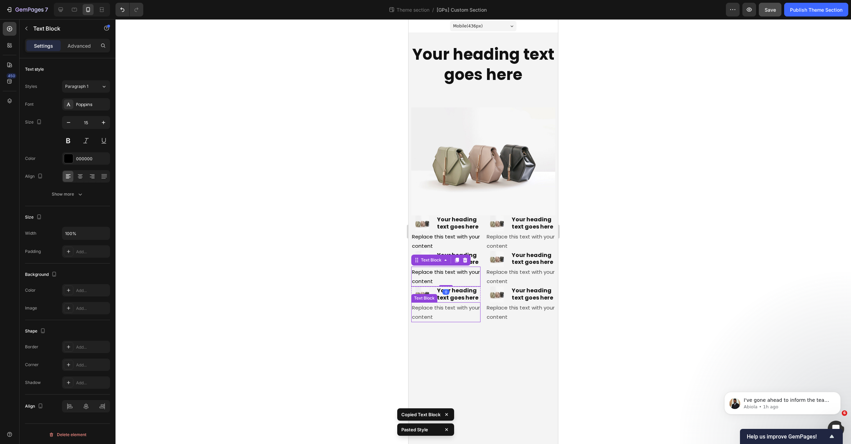
click at [445, 312] on div "Replace this text with your content" at bounding box center [445, 312] width 69 height 20
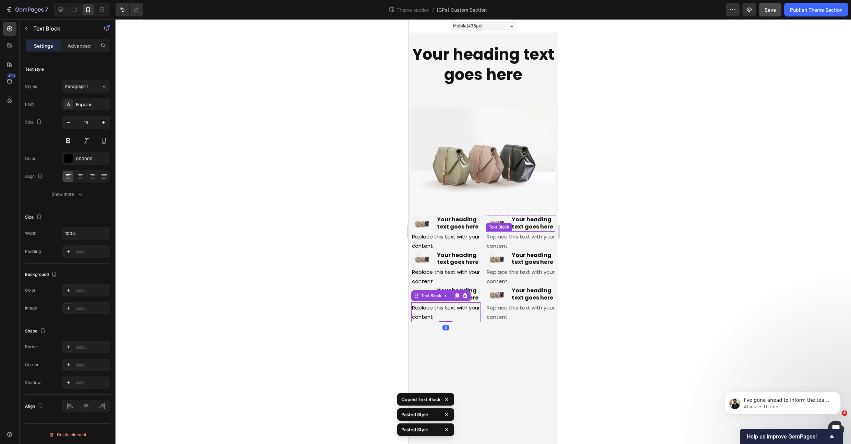
click at [505, 241] on div "Replace this text with your content" at bounding box center [520, 241] width 69 height 20
click at [518, 273] on div "Replace this text with your content" at bounding box center [520, 276] width 69 height 20
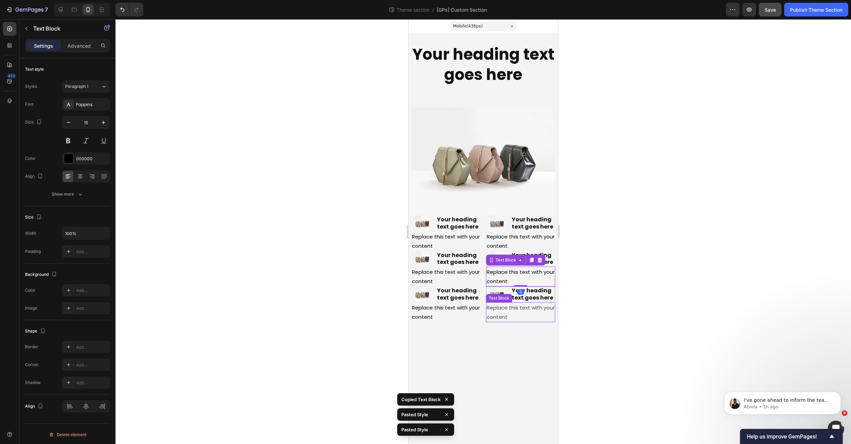
click at [510, 308] on div "Replace this text with your content" at bounding box center [520, 312] width 69 height 20
click at [631, 274] on div at bounding box center [484, 231] width 736 height 424
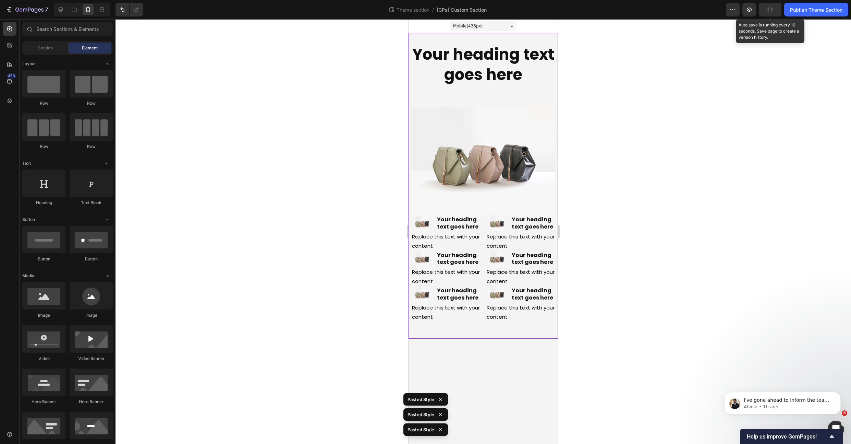
click at [774, 5] on button "button" at bounding box center [770, 10] width 23 height 14
click at [777, 10] on button "Save" at bounding box center [770, 10] width 23 height 14
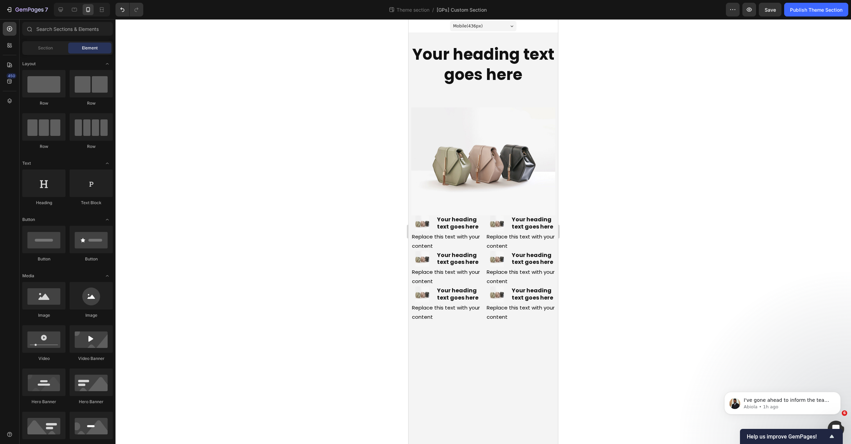
click at [330, 113] on div at bounding box center [484, 231] width 736 height 424
click at [60, 8] on icon at bounding box center [61, 10] width 4 height 4
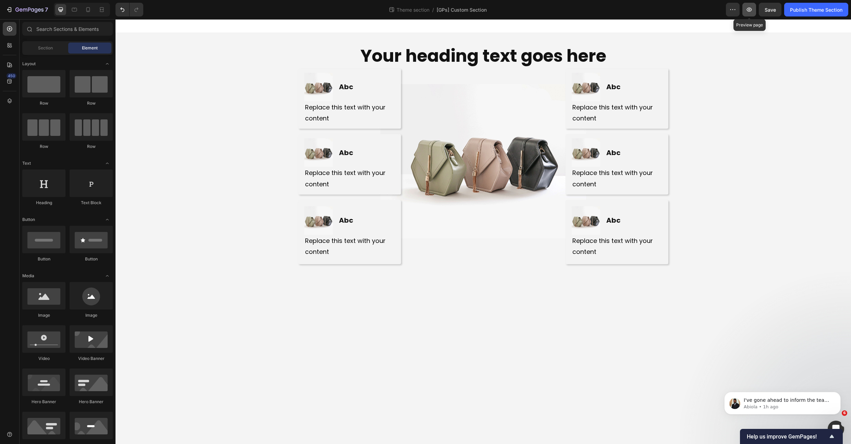
click at [748, 10] on icon "button" at bounding box center [749, 9] width 7 height 7
click at [464, 12] on span "[GPs] Custom Section" at bounding box center [462, 9] width 50 height 7
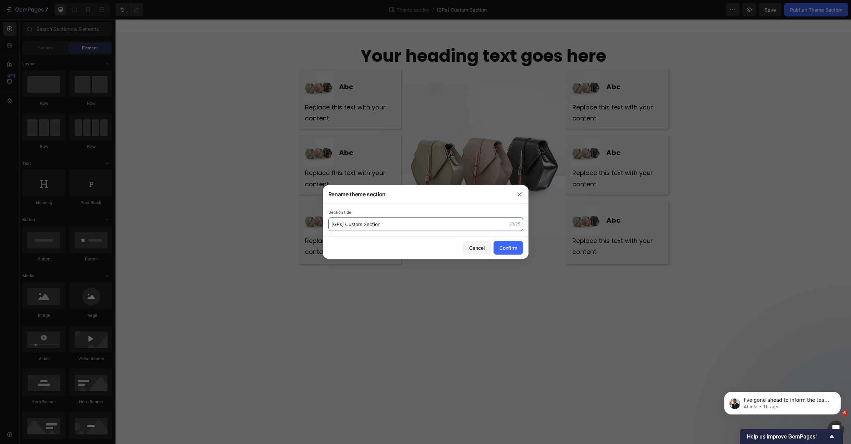
click at [391, 229] on input "[GPs] Custom Section" at bounding box center [425, 224] width 195 height 14
